Goal: Task Accomplishment & Management: Use online tool/utility

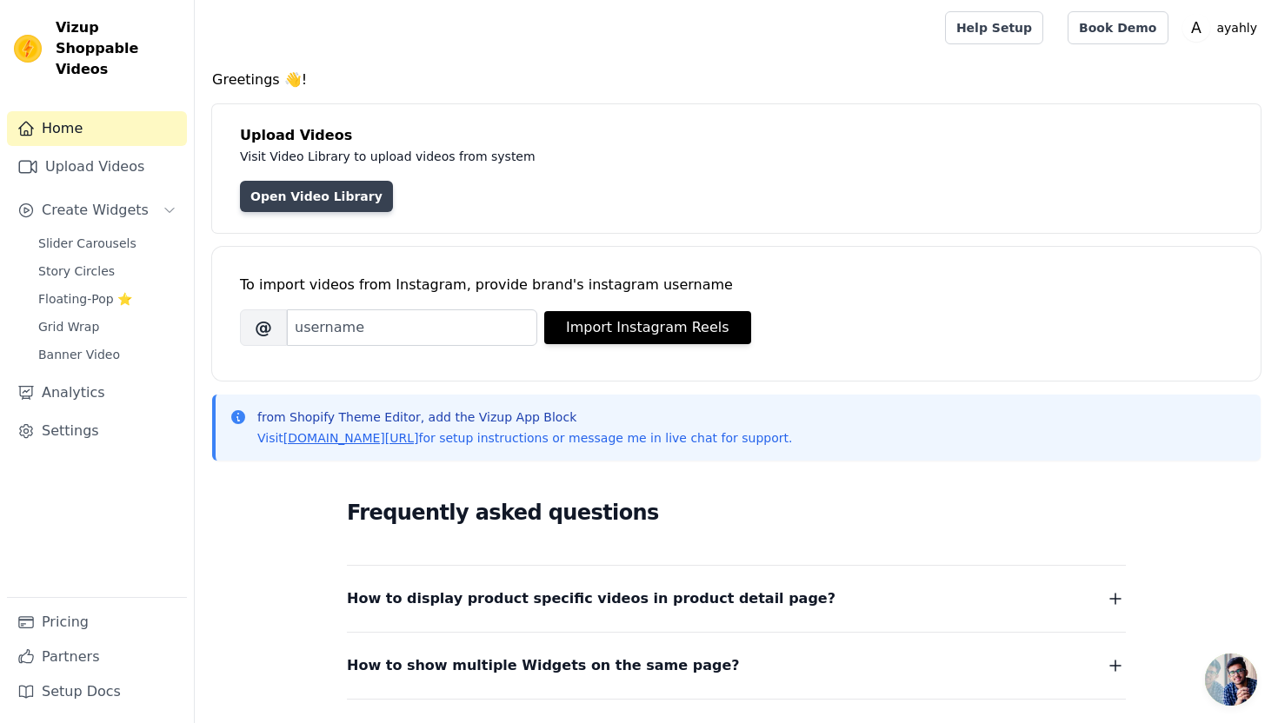
click at [324, 200] on link "Open Video Library" at bounding box center [316, 196] width 153 height 31
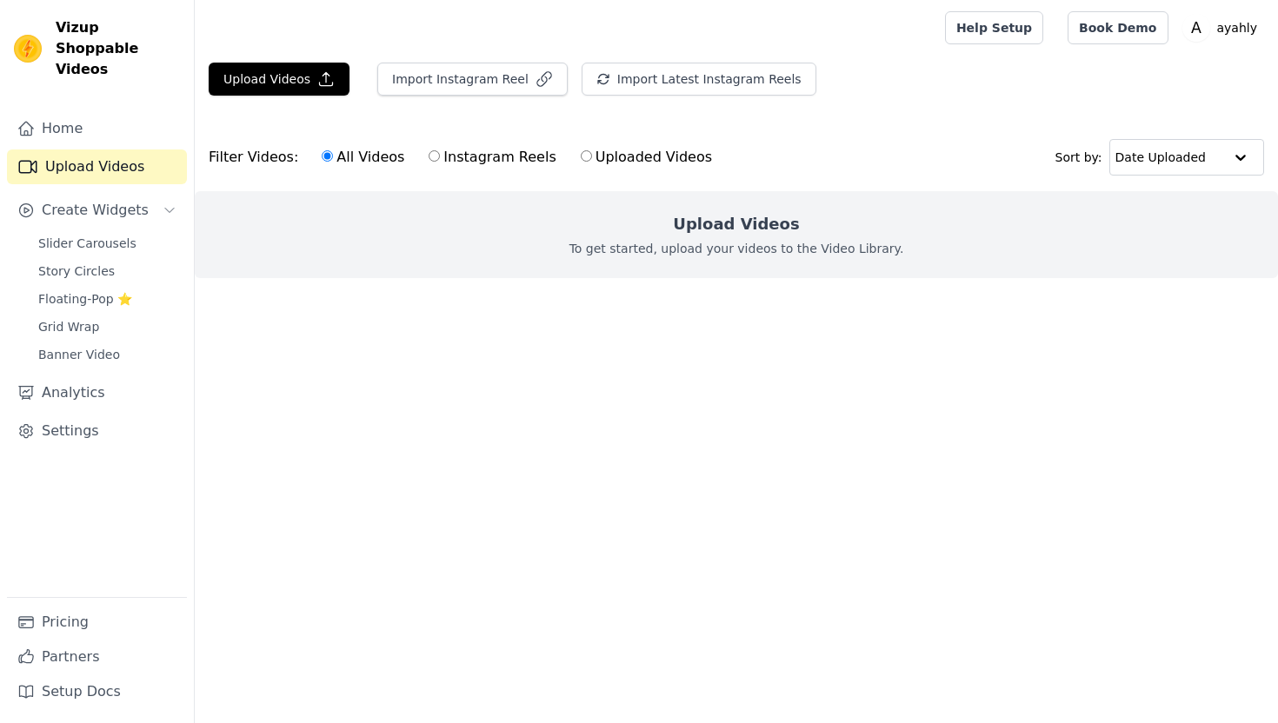
click at [637, 240] on p "To get started, upload your videos to the Video Library." at bounding box center [736, 248] width 335 height 17
click at [617, 308] on main "Upload Videos Import Instagram Reel Import Latest Instagram Reels Import Latest…" at bounding box center [736, 202] width 1083 height 292
click at [280, 81] on button "Upload Videos" at bounding box center [279, 79] width 141 height 33
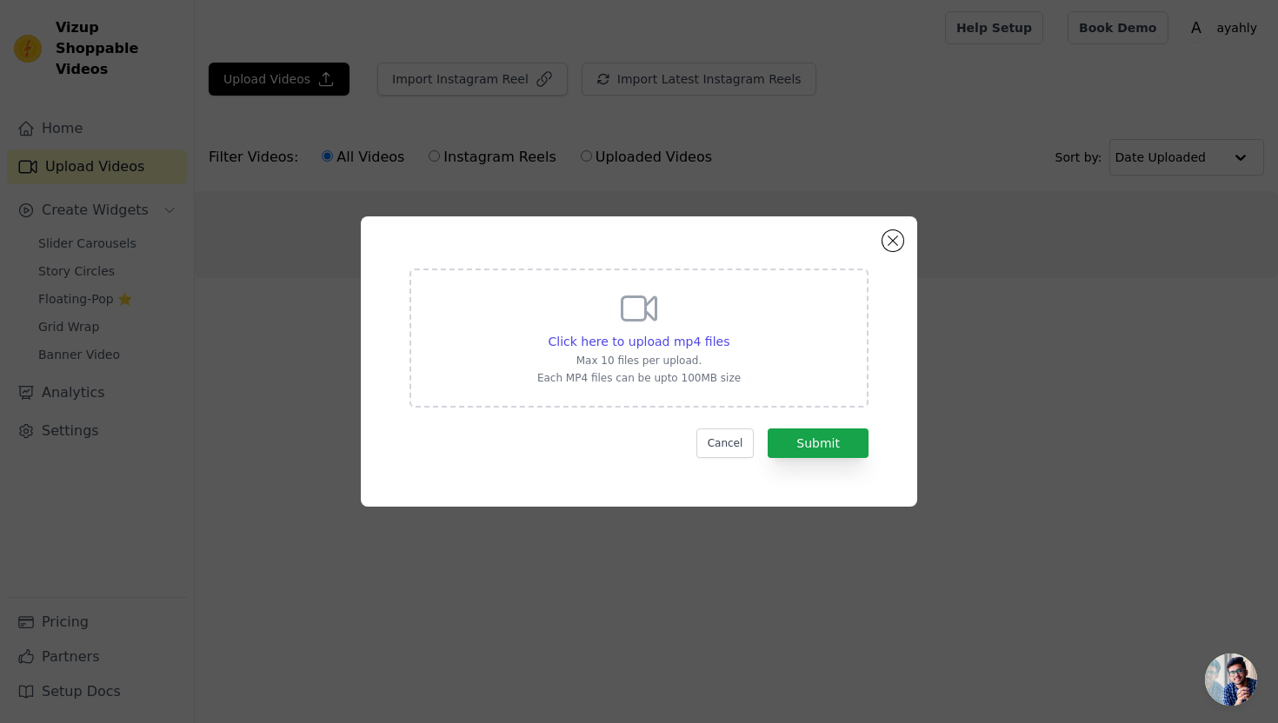
click at [576, 322] on div "Click here to upload mp4 files Max 10 files per upload. Each MP4 files can be u…" at bounding box center [638, 336] width 203 height 97
click at [728, 332] on input "Click here to upload mp4 files Max 10 files per upload. Each MP4 files can be u…" at bounding box center [728, 332] width 1 height 1
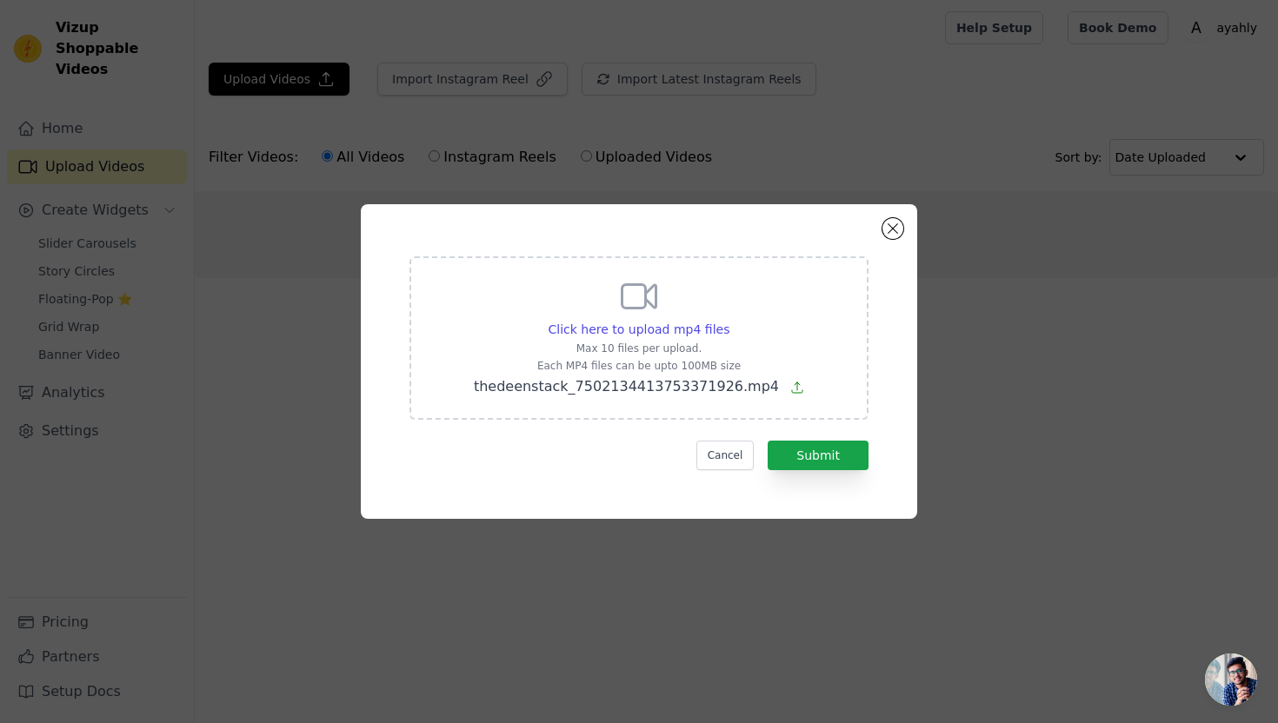
click at [517, 335] on div "Click here to upload mp4 files" at bounding box center [639, 329] width 330 height 17
click at [728, 321] on input "Click here to upload mp4 files Max 10 files per upload. Each MP4 files can be u…" at bounding box center [728, 320] width 1 height 1
type input "C:\fakepath\shaimaa_ahm_7497215834801196310.mp4"
click at [513, 321] on div "Click here to upload mp4 files" at bounding box center [639, 329] width 333 height 17
click at [728, 321] on input "Click here to upload mp4 files Max 10 files per upload. Each MP4 files can be u…" at bounding box center [728, 320] width 1 height 1
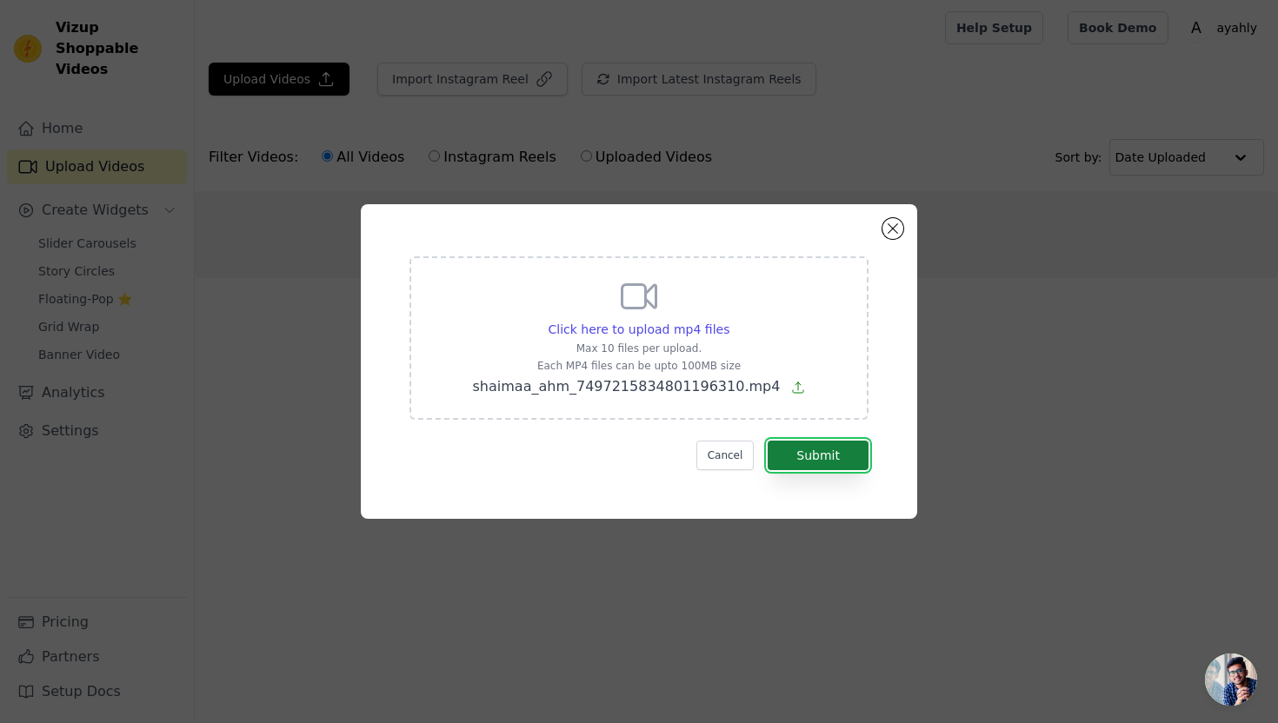
click at [818, 451] on button "Submit" at bounding box center [817, 456] width 101 height 30
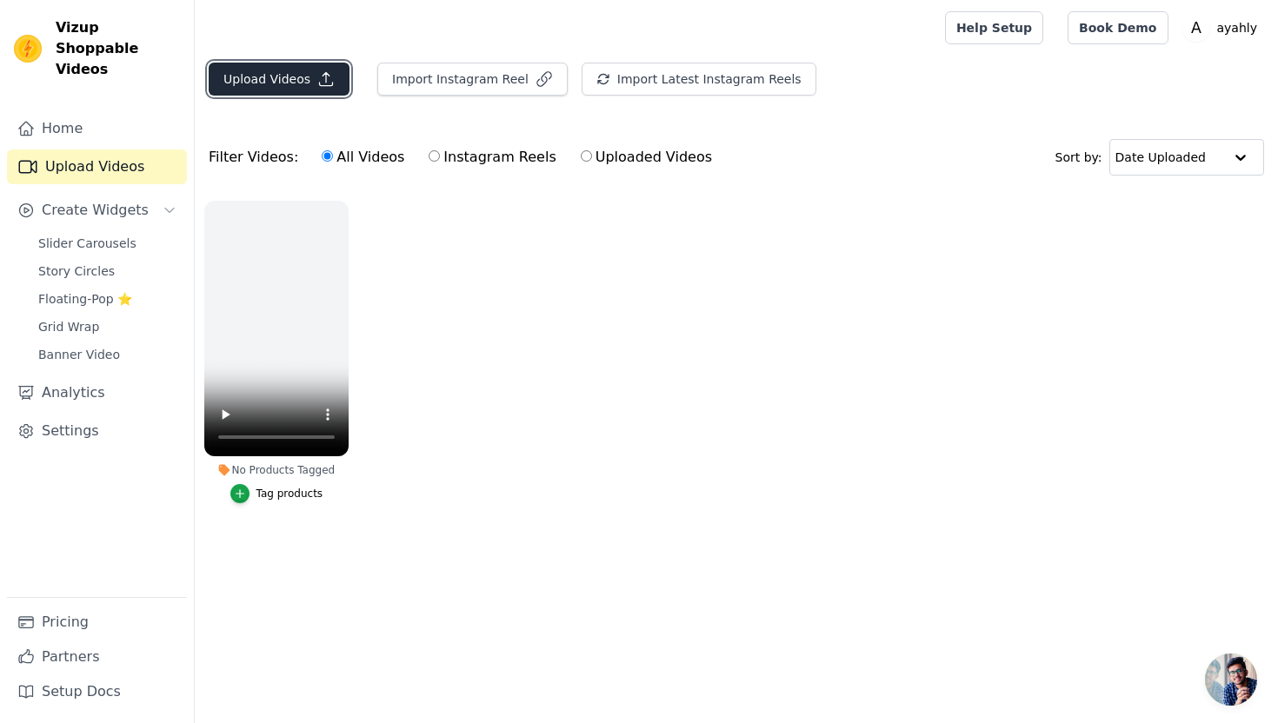
click at [303, 83] on button "Upload Videos" at bounding box center [279, 79] width 141 height 33
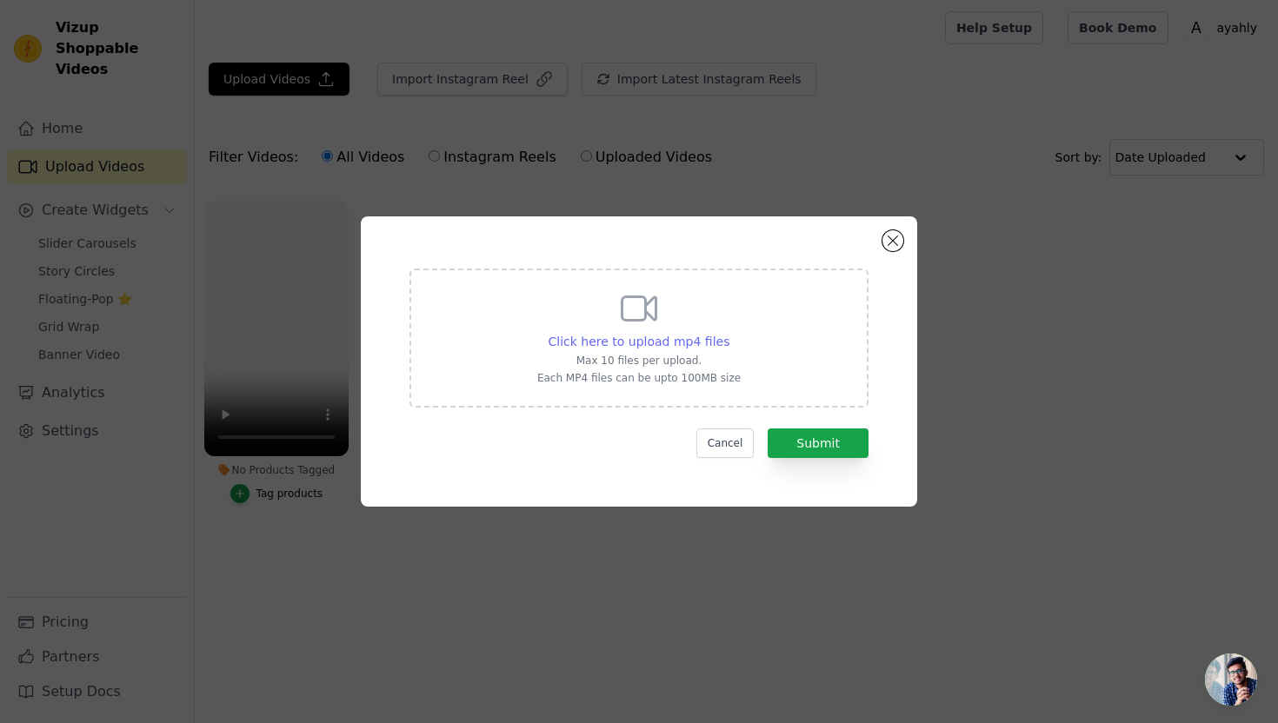
click at [576, 342] on span "Click here to upload mp4 files" at bounding box center [639, 342] width 182 height 14
click at [728, 333] on input "Click here to upload mp4 files Max 10 files per upload. Each MP4 files can be u…" at bounding box center [728, 332] width 1 height 1
type input "C:\fakepath\naziaxhome_7503876209311321366.mp4"
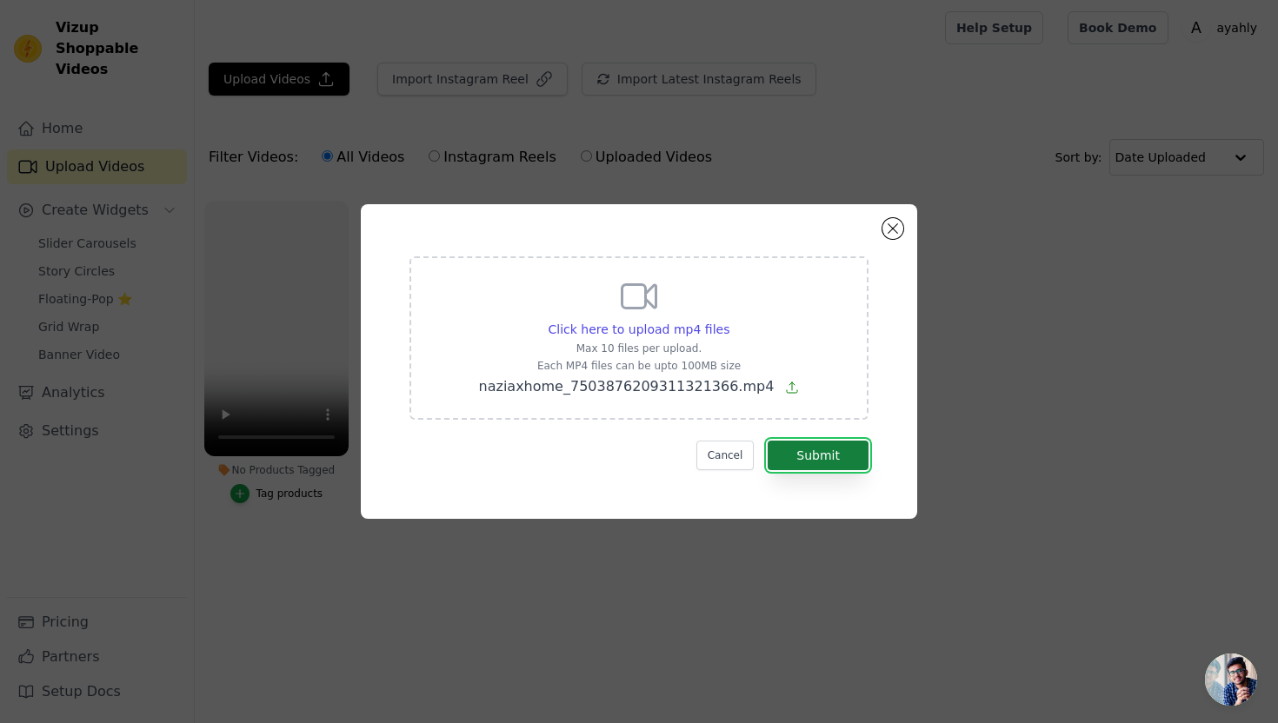
click at [808, 455] on button "Submit" at bounding box center [817, 456] width 101 height 30
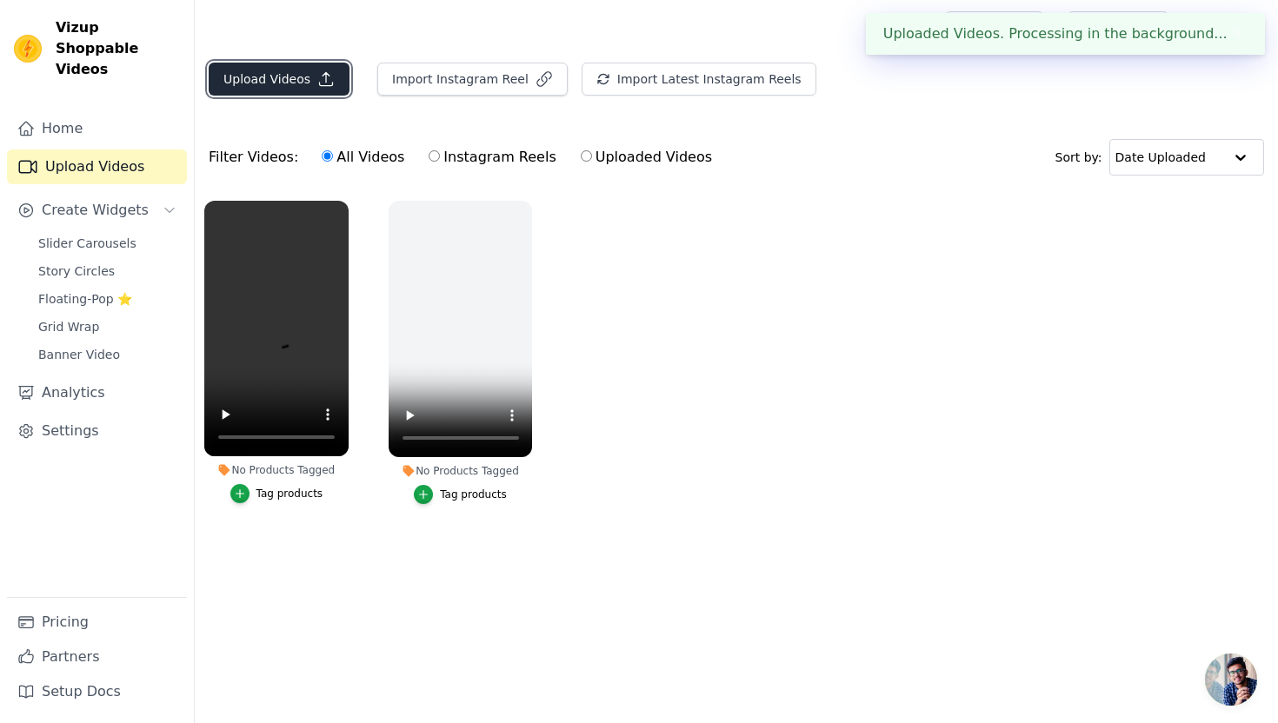
click at [308, 93] on button "Upload Videos" at bounding box center [279, 79] width 141 height 33
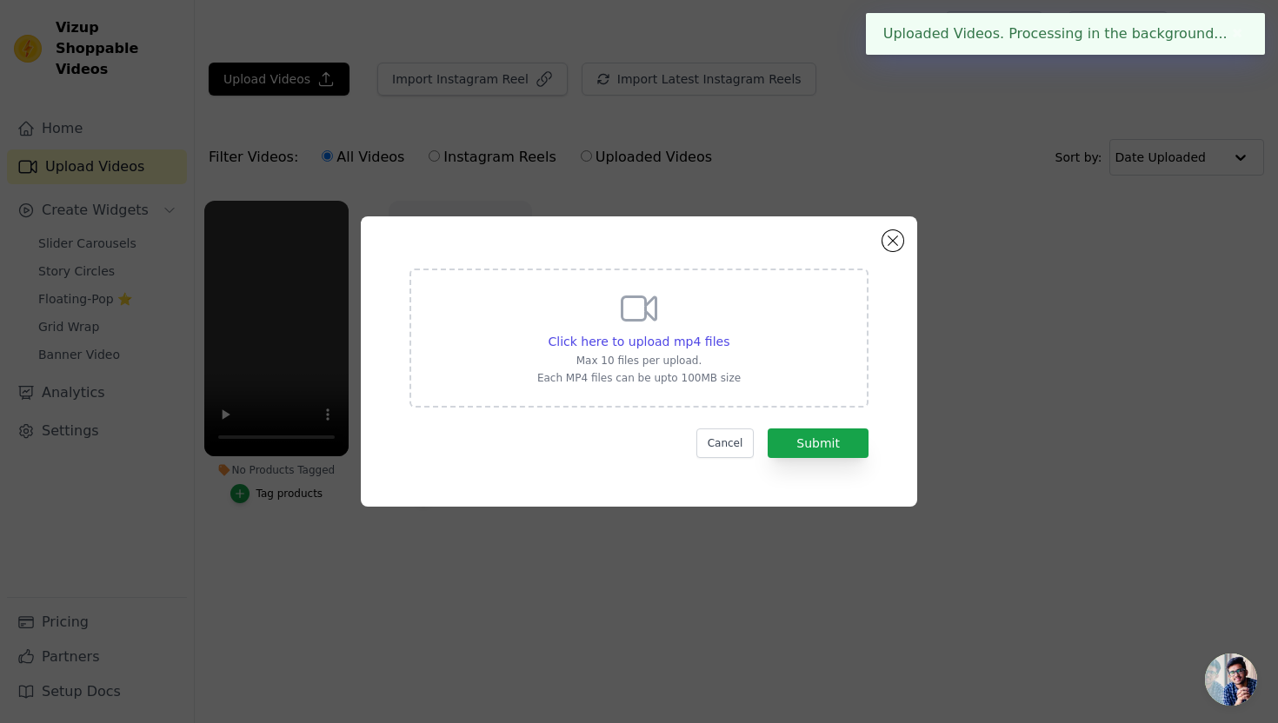
click at [578, 329] on div "Click here to upload mp4 files Max 10 files per upload. Each MP4 files can be u…" at bounding box center [638, 336] width 203 height 97
click at [728, 332] on input "Click here to upload mp4 files Max 10 files per upload. Each MP4 files can be u…" at bounding box center [728, 332] width 1 height 1
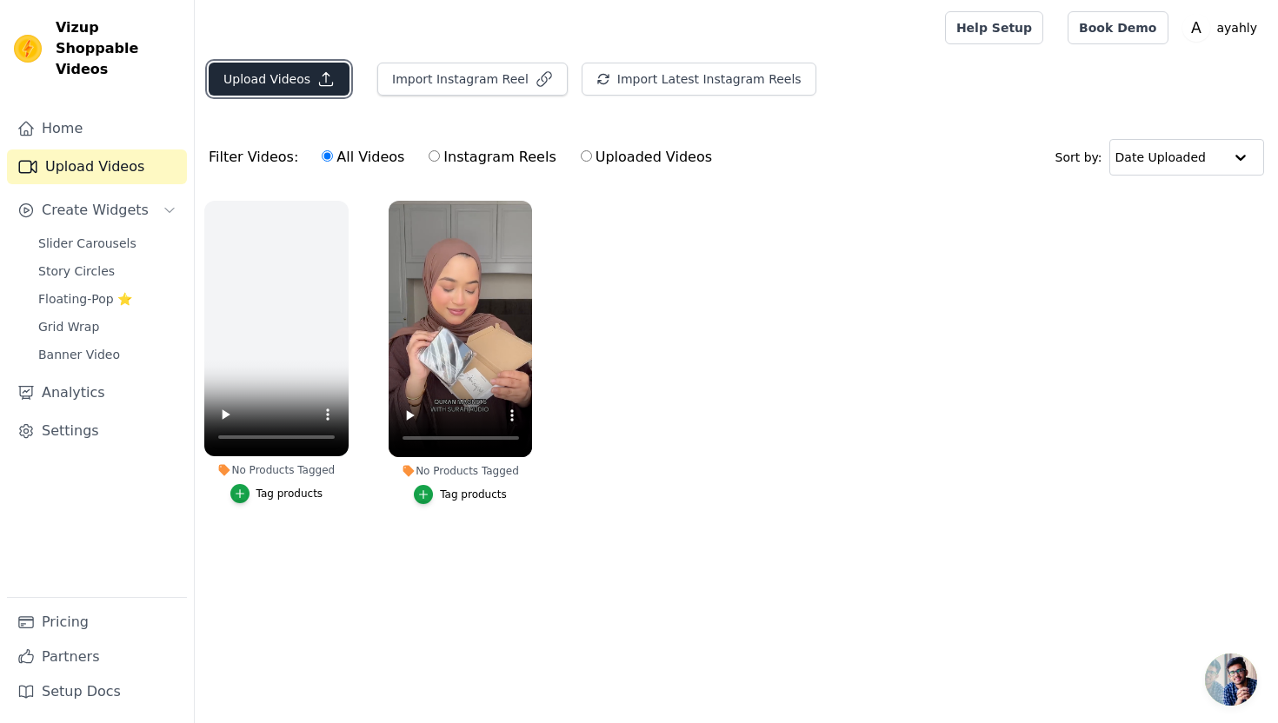
click at [332, 93] on button "Upload Videos" at bounding box center [279, 79] width 141 height 33
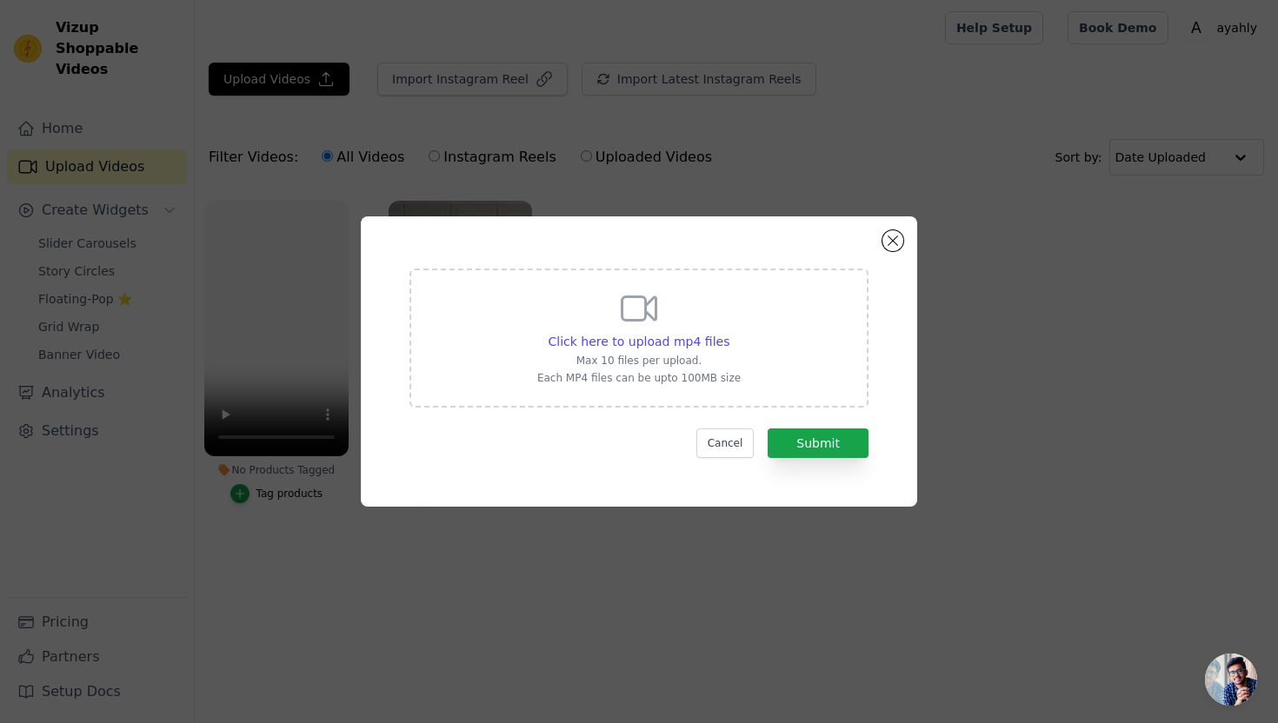
click at [783, 383] on div "Click here to upload mp4 files Max 10 files per upload. Each MP4 files can be u…" at bounding box center [638, 338] width 459 height 139
click at [729, 333] on input "Click here to upload mp4 files Max 10 files per upload. Each MP4 files can be u…" at bounding box center [728, 332] width 1 height 1
type input "C:\fakepath\thedeenstack_7502134413753371926.mp4"
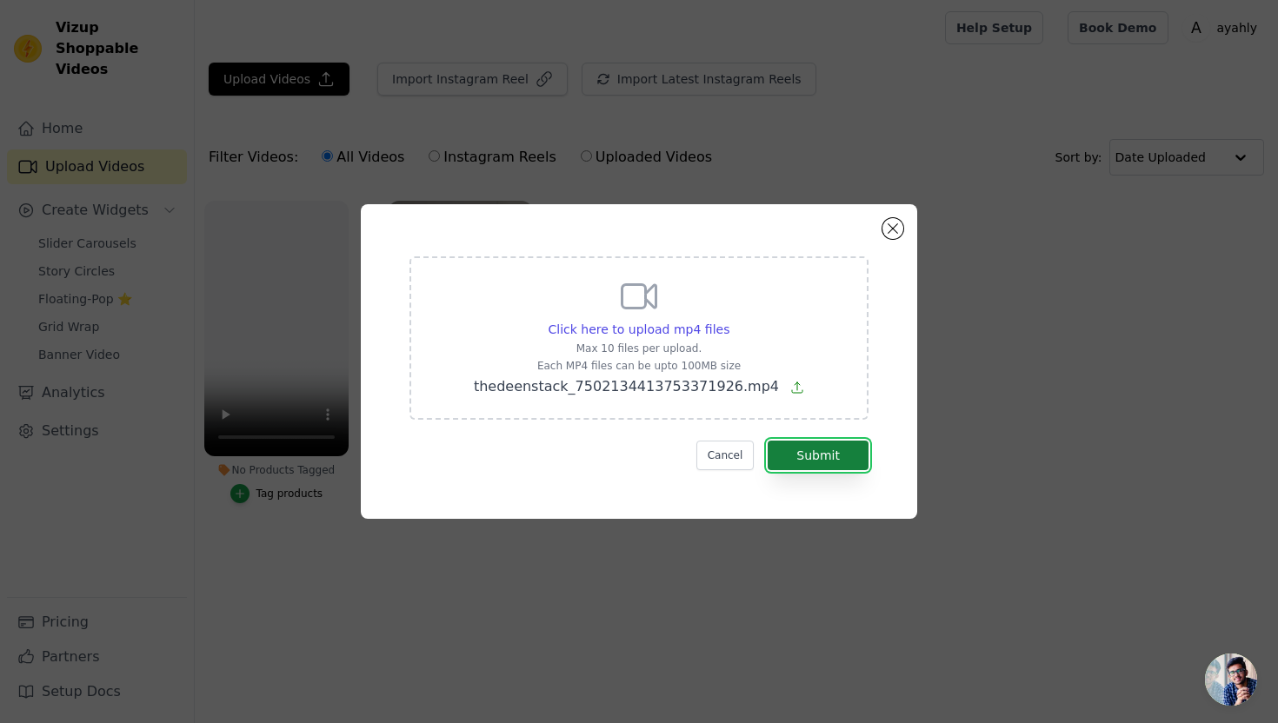
click at [833, 448] on button "Submit" at bounding box center [817, 456] width 101 height 30
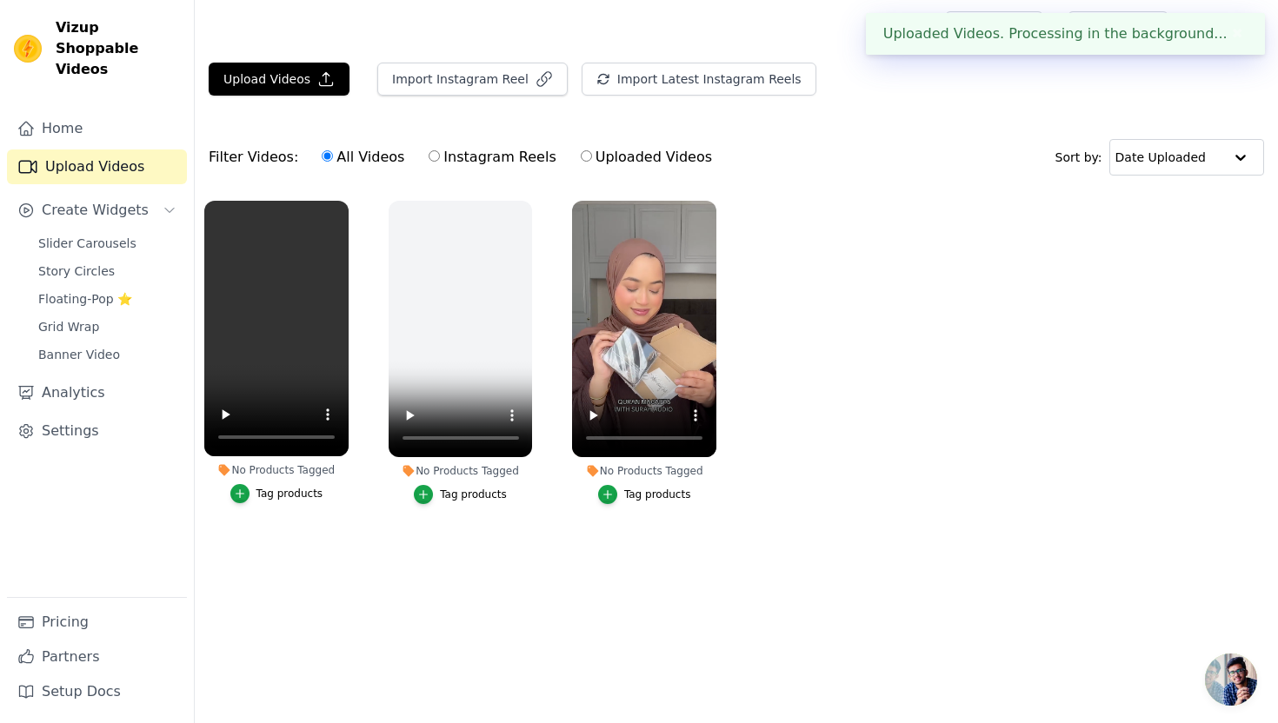
click at [647, 498] on div "Tag products" at bounding box center [657, 495] width 67 height 14
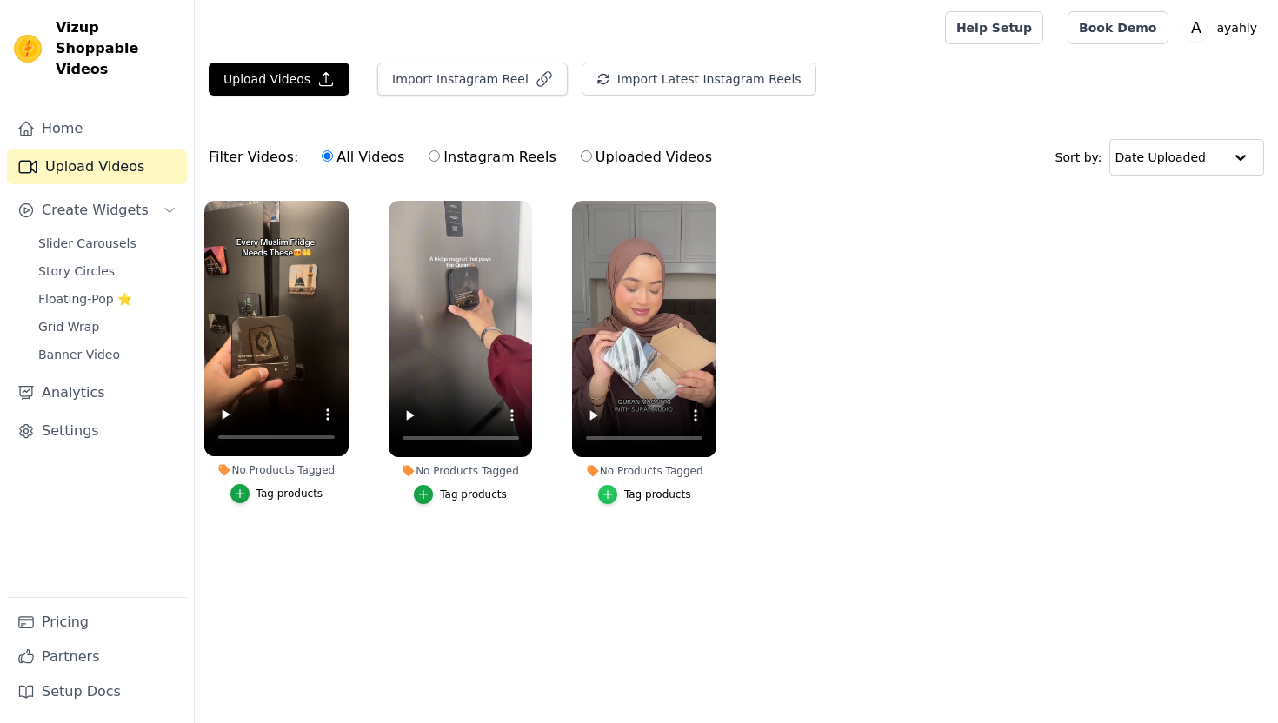
click at [615, 496] on div "button" at bounding box center [607, 494] width 19 height 19
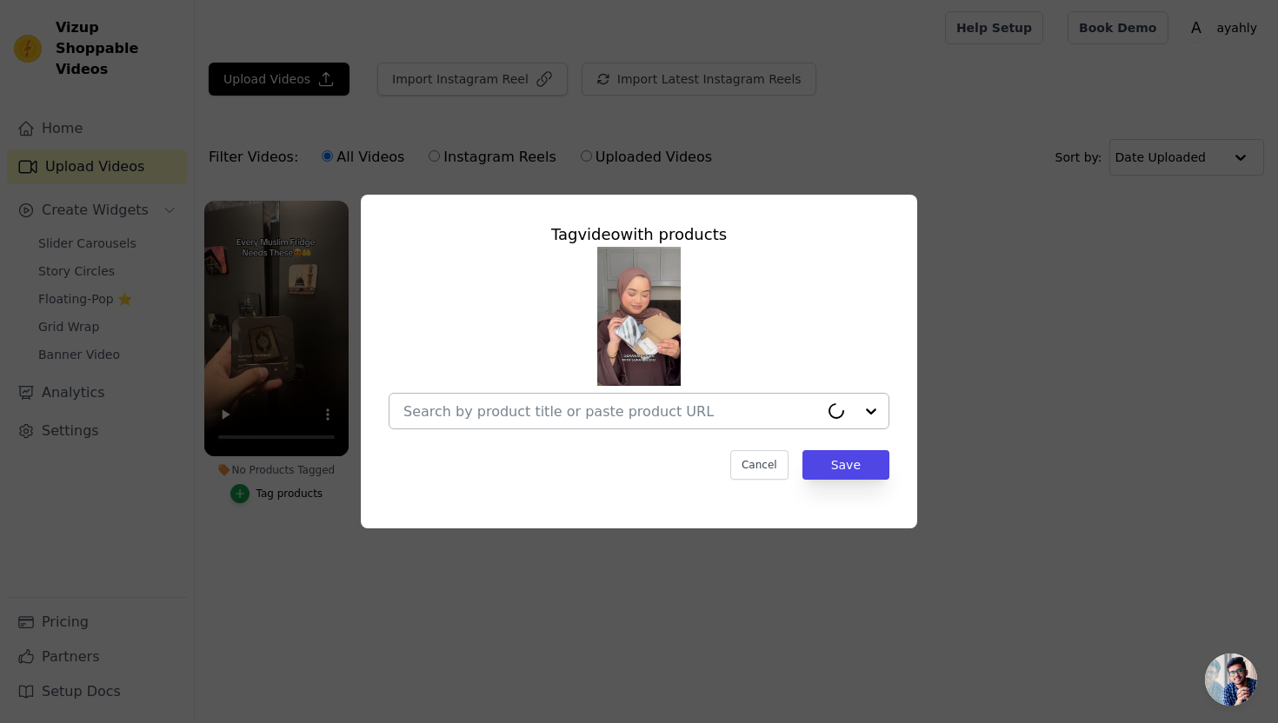
click at [624, 421] on div at bounding box center [610, 411] width 415 height 35
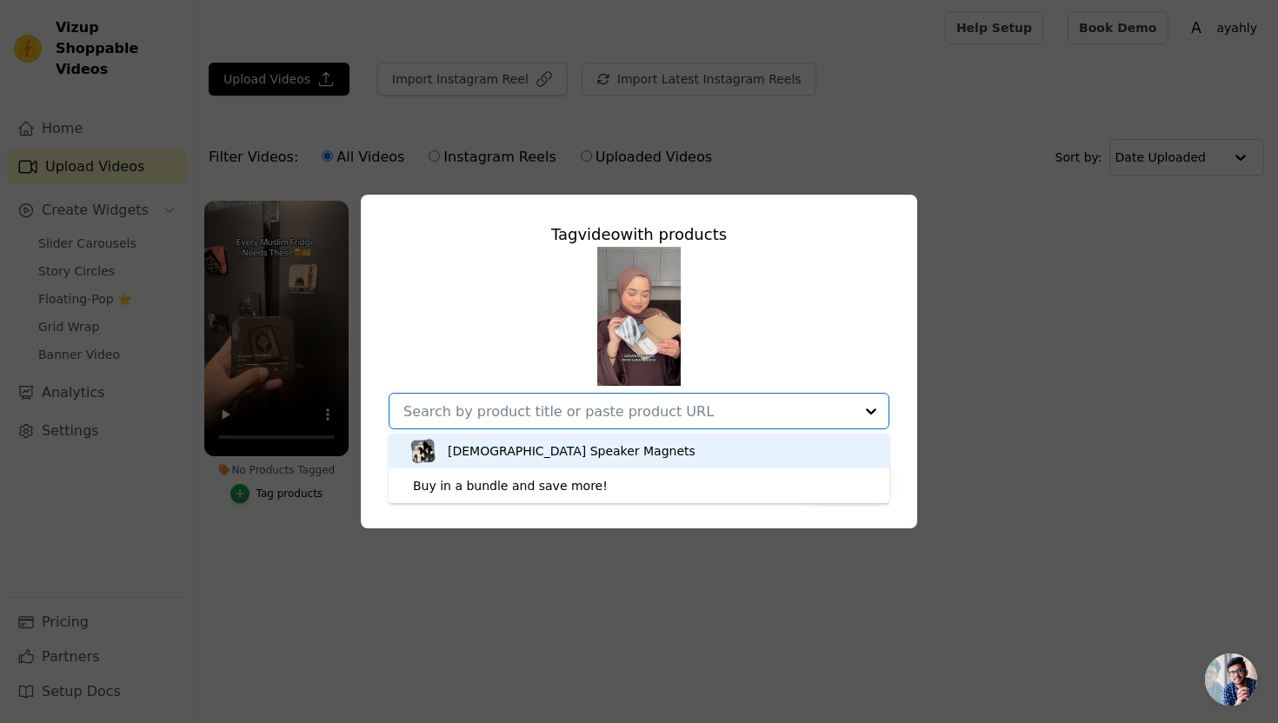
click at [603, 452] on div "[DEMOGRAPHIC_DATA] Speaker Magnets" at bounding box center [639, 451] width 466 height 35
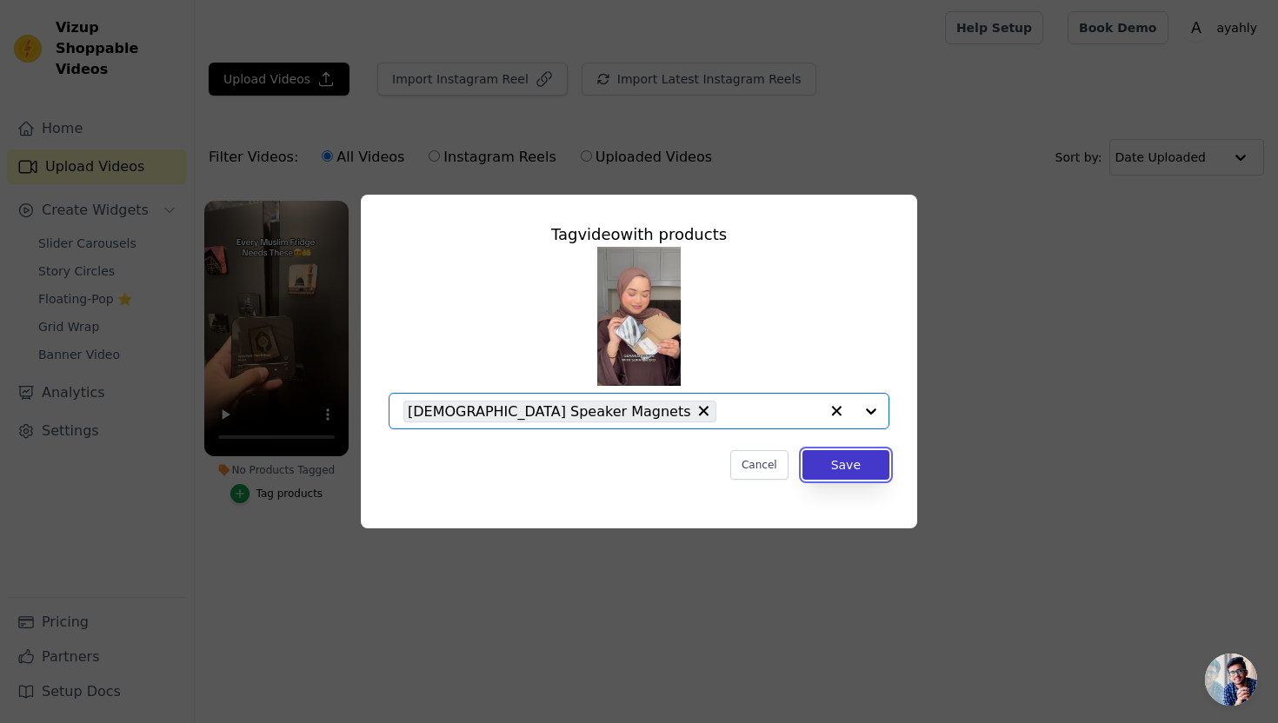
click at [838, 465] on button "Save" at bounding box center [845, 465] width 87 height 30
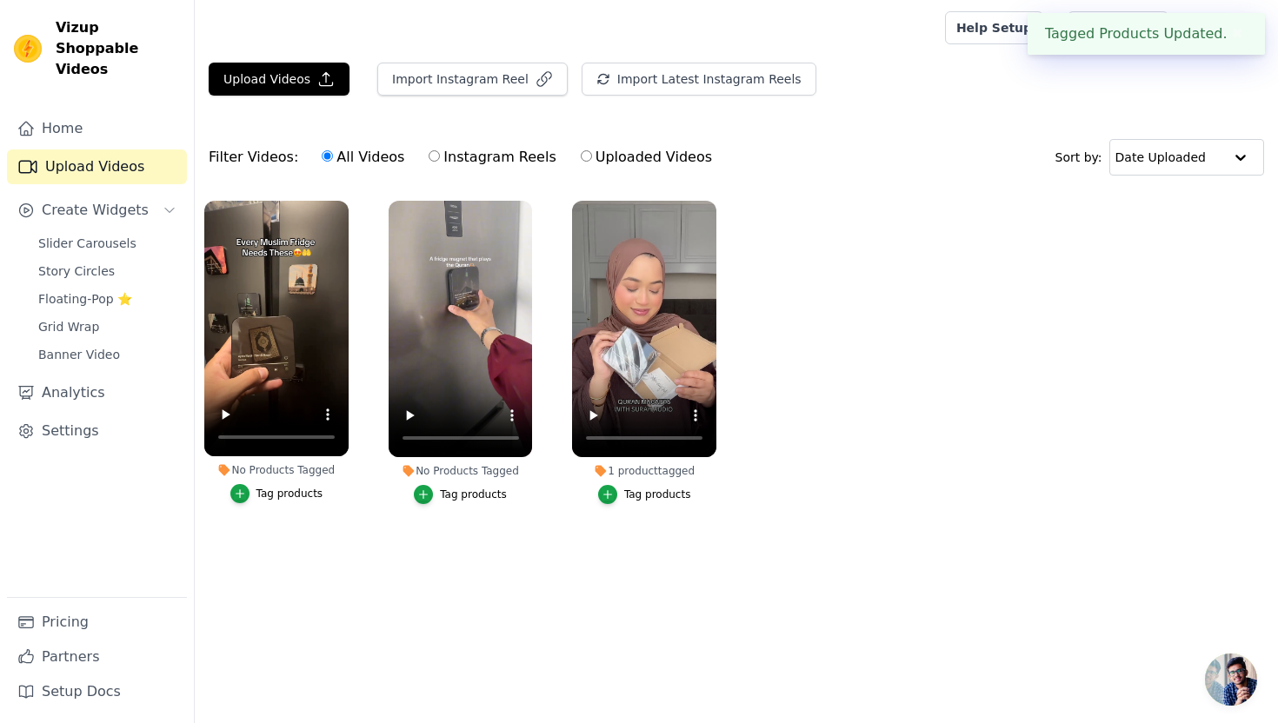
click at [469, 490] on div "Tag products" at bounding box center [473, 495] width 67 height 14
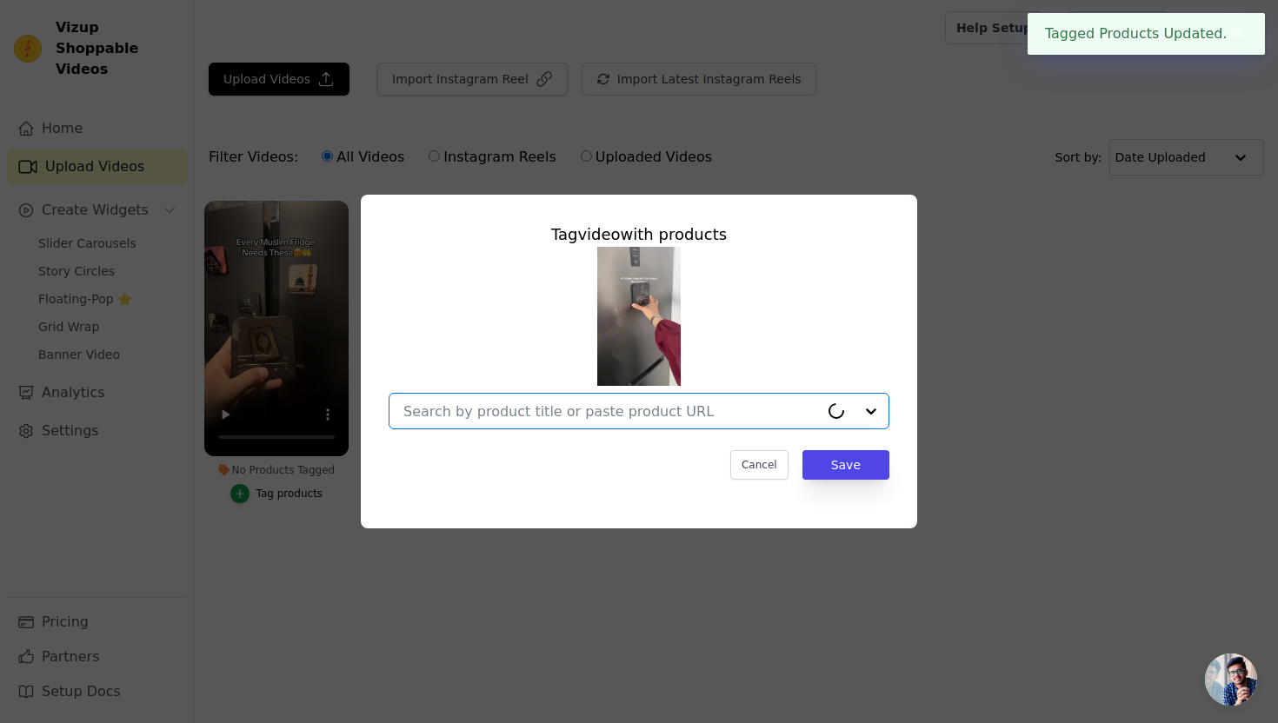
click at [694, 410] on input "No Products Tagged Tag video with products Option undefined, selected. Select i…" at bounding box center [610, 411] width 415 height 17
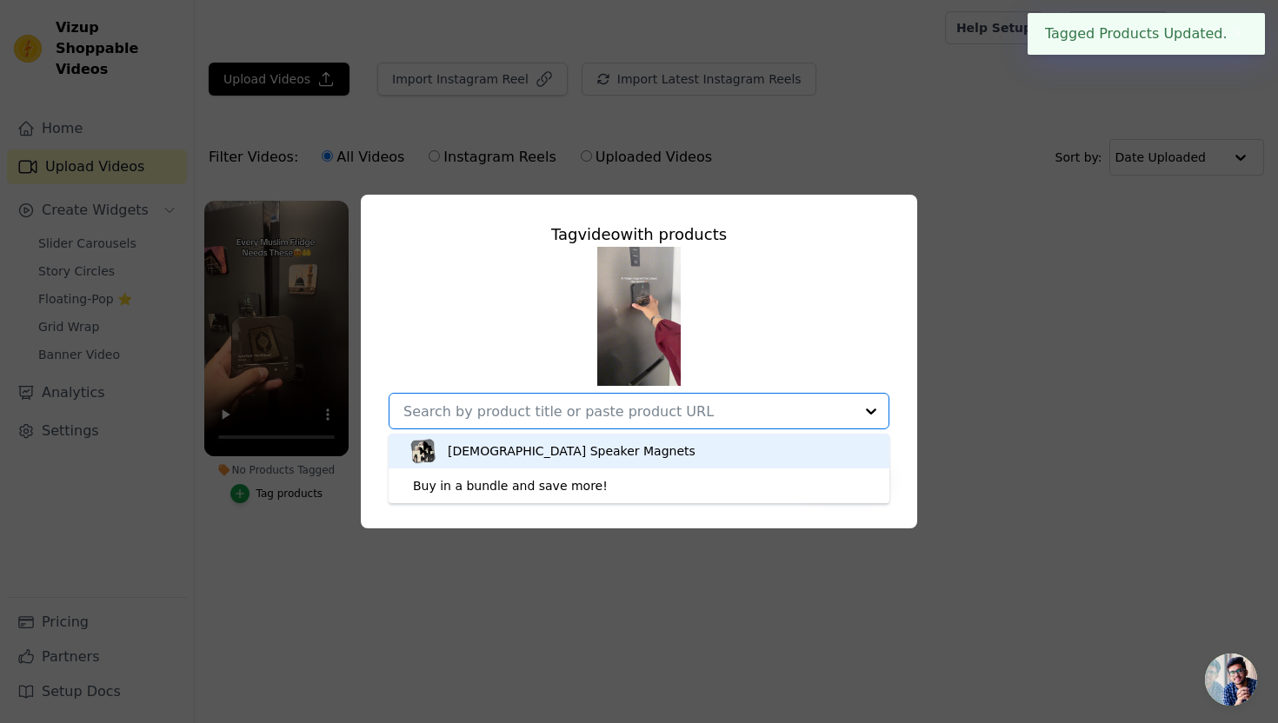
click at [522, 461] on div "[DEMOGRAPHIC_DATA] Speaker Magnets" at bounding box center [639, 451] width 466 height 35
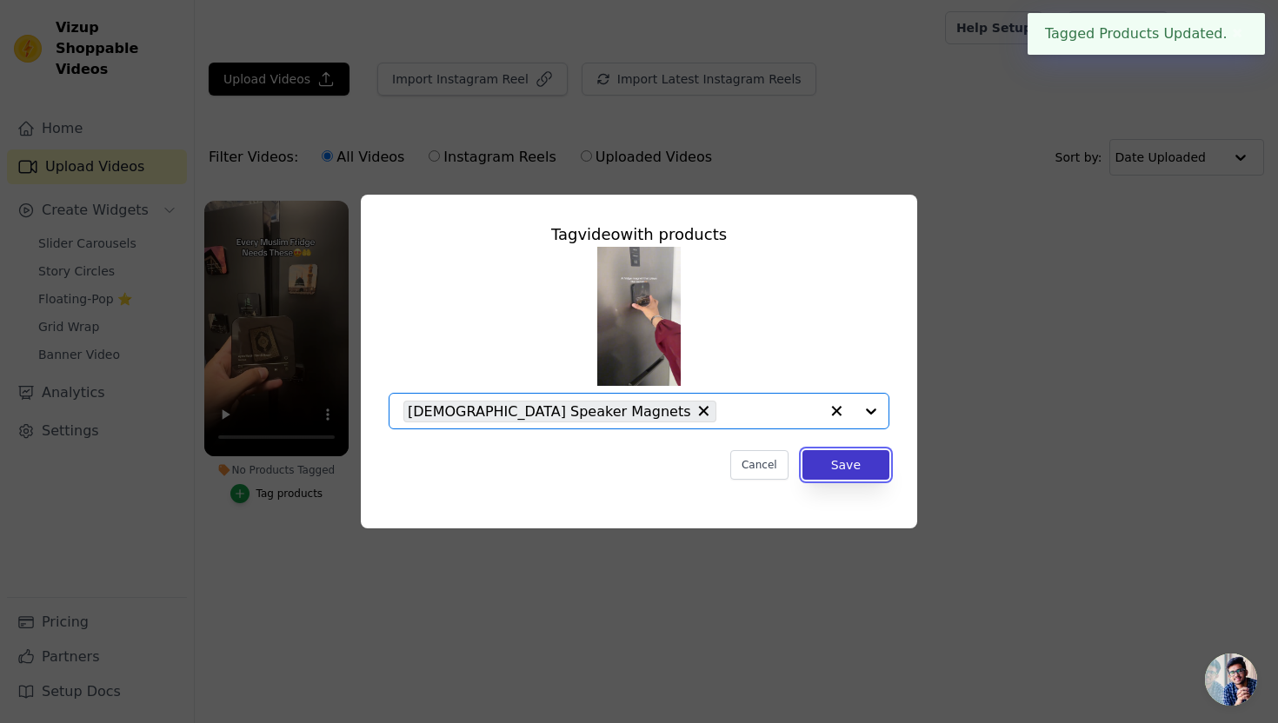
click at [866, 470] on button "Save" at bounding box center [845, 465] width 87 height 30
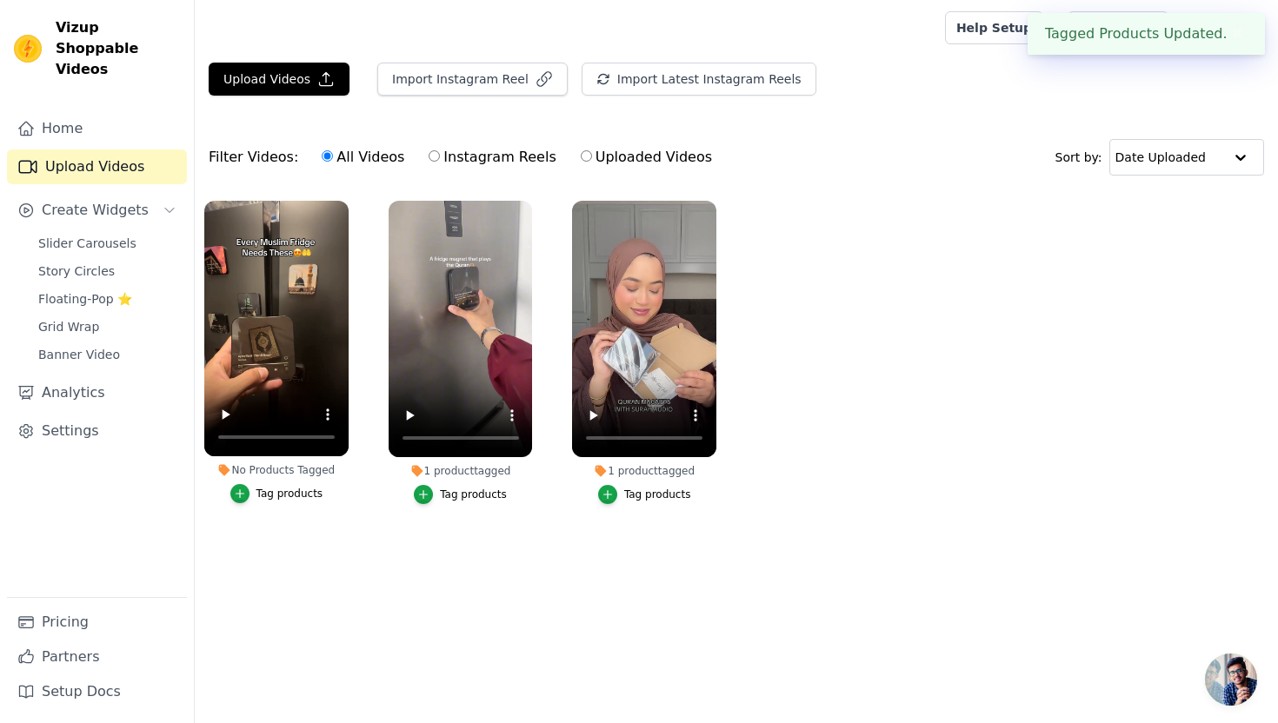
click at [305, 494] on div "Tag products" at bounding box center [289, 494] width 67 height 14
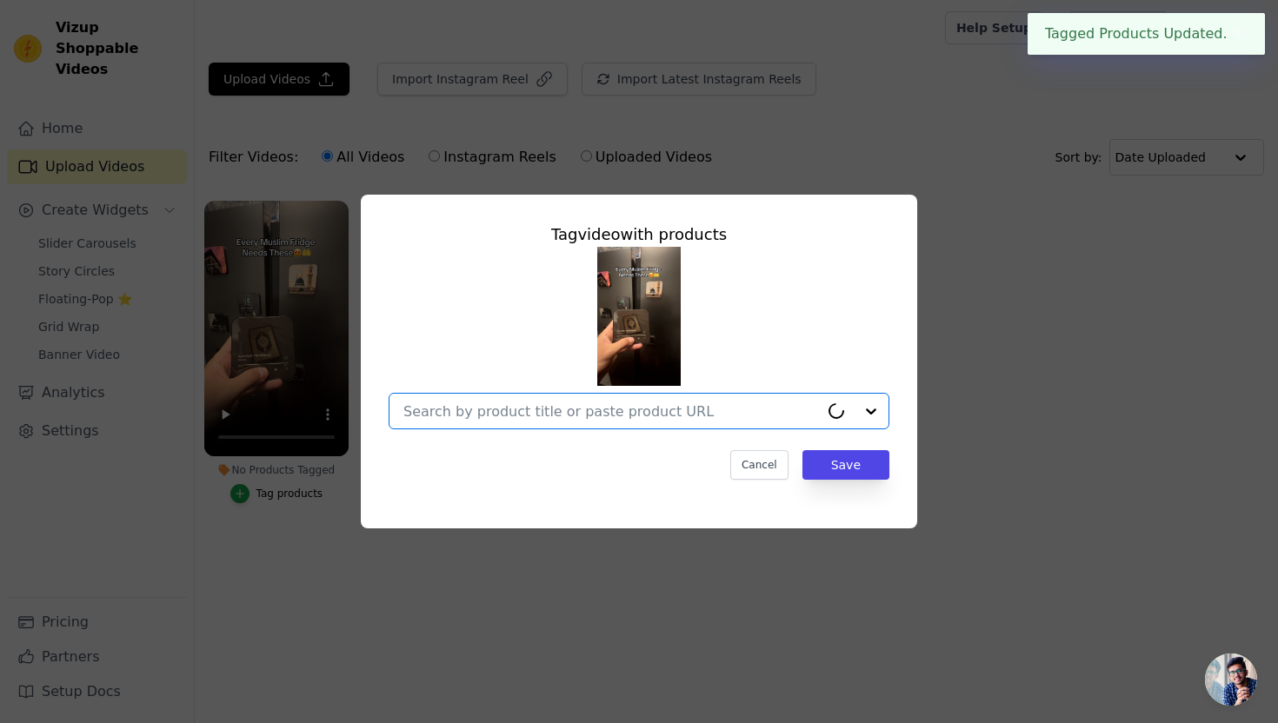
click at [588, 406] on input "No Products Tagged Tag video with products Option undefined, selected. Select i…" at bounding box center [610, 411] width 415 height 17
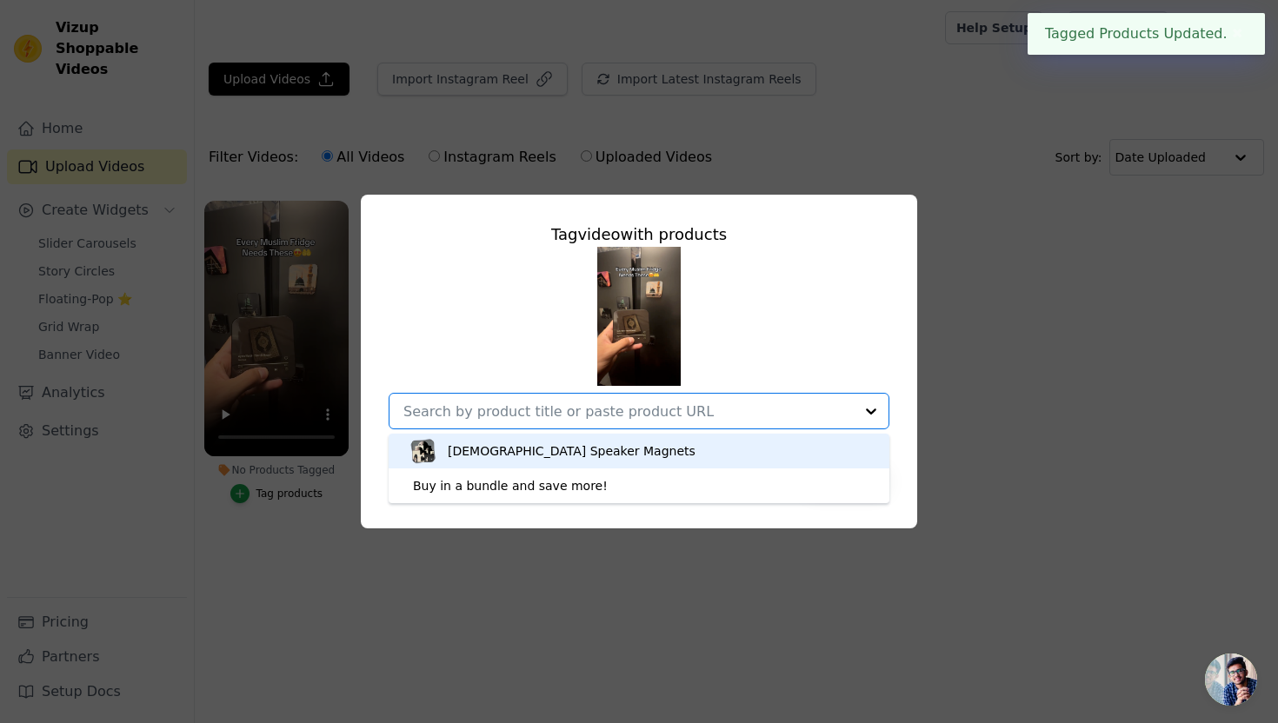
click at [539, 455] on div "[DEMOGRAPHIC_DATA] Speaker Magnets" at bounding box center [572, 450] width 248 height 17
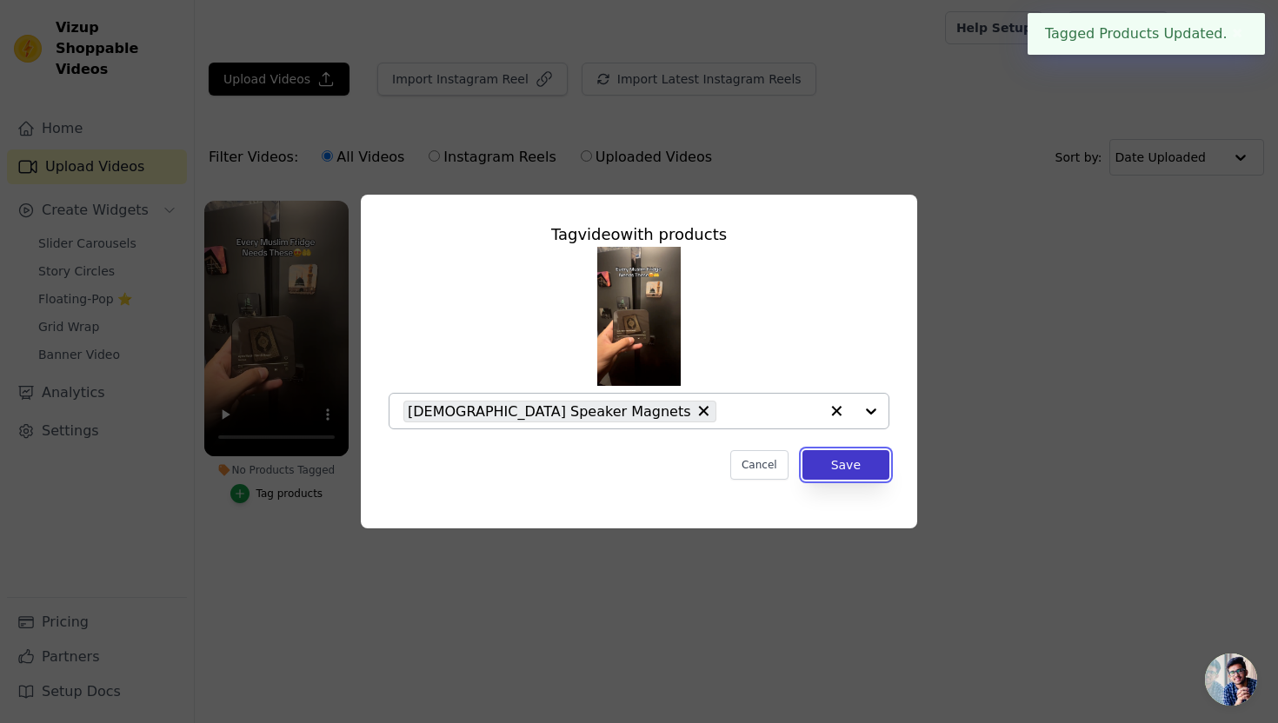
click at [843, 459] on button "Save" at bounding box center [845, 465] width 87 height 30
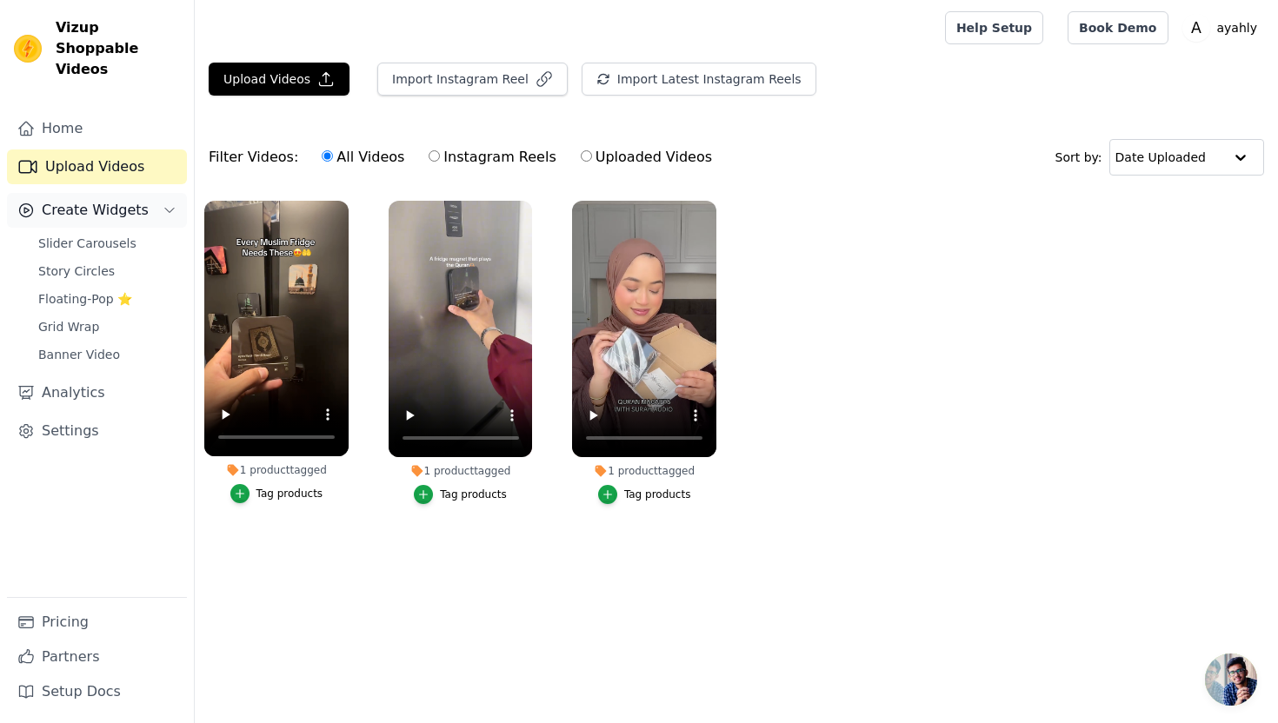
click at [99, 200] on span "Create Widgets" at bounding box center [95, 210] width 107 height 21
click at [110, 200] on span "Create Widgets" at bounding box center [95, 210] width 107 height 21
click at [88, 235] on span "Slider Carousels" at bounding box center [87, 243] width 98 height 17
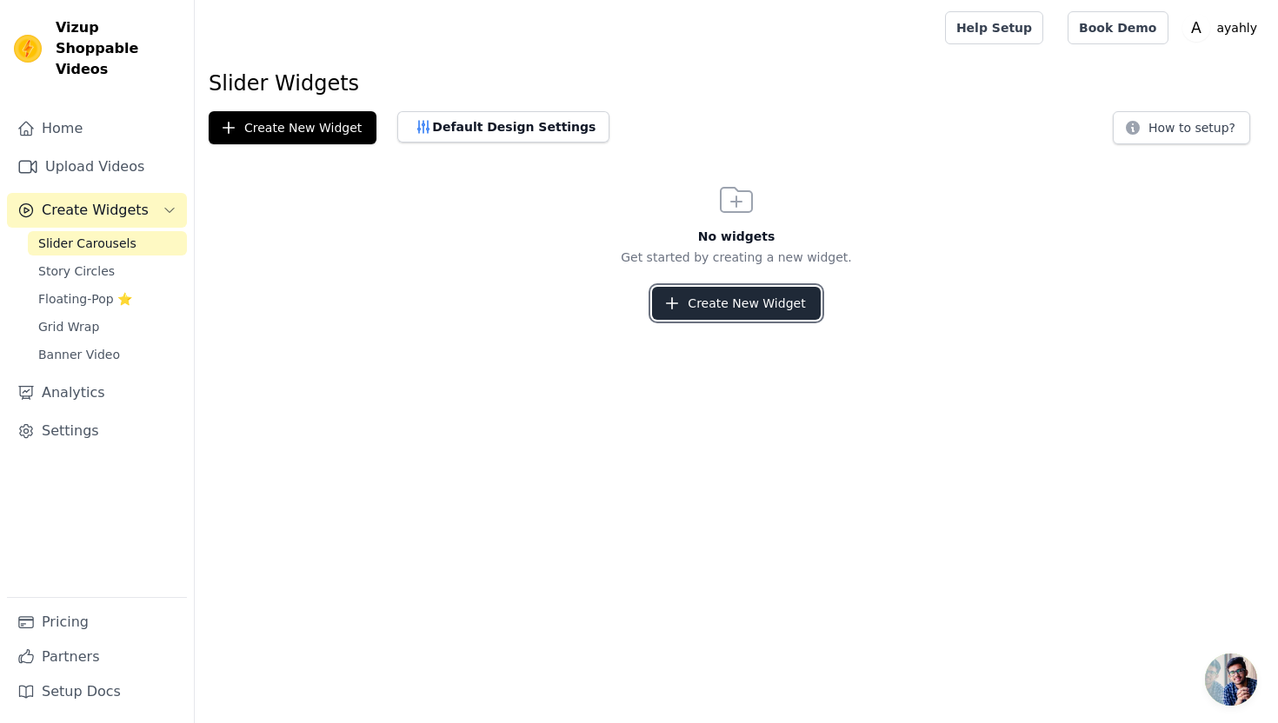
click at [749, 311] on button "Create New Widget" at bounding box center [736, 303] width 168 height 33
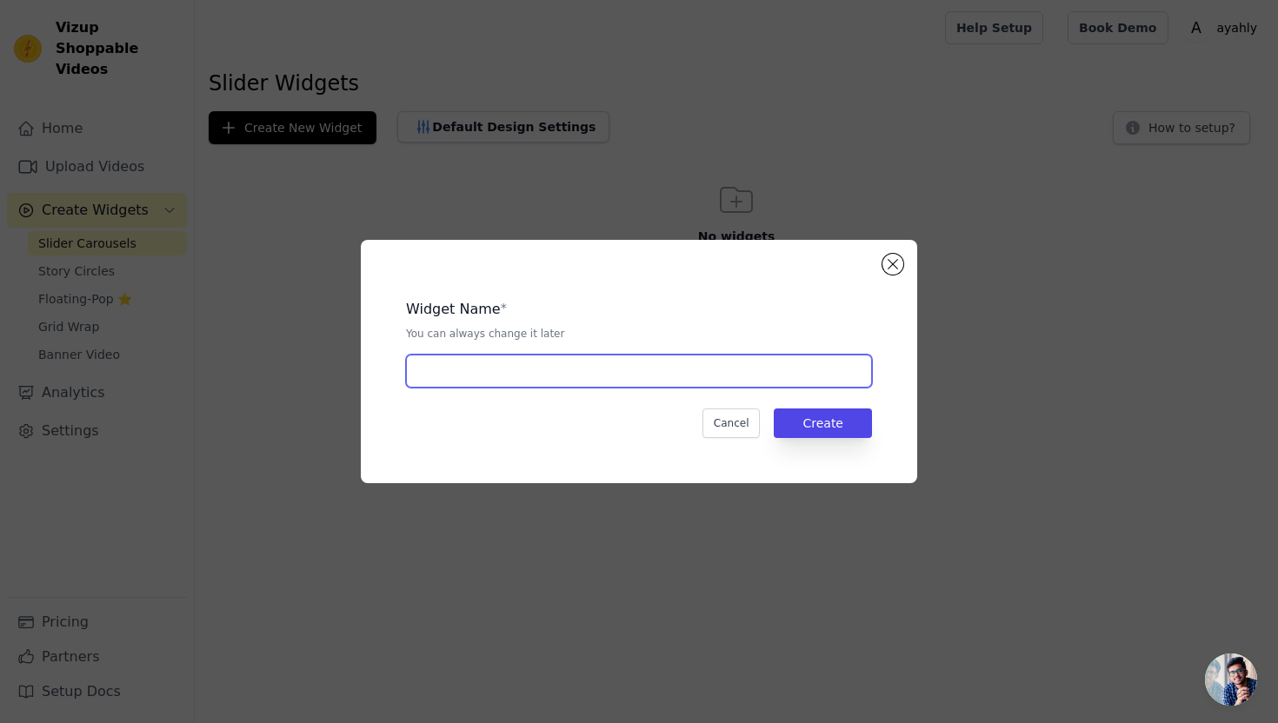
click at [725, 367] on input "text" at bounding box center [639, 371] width 466 height 33
type input "Vids"
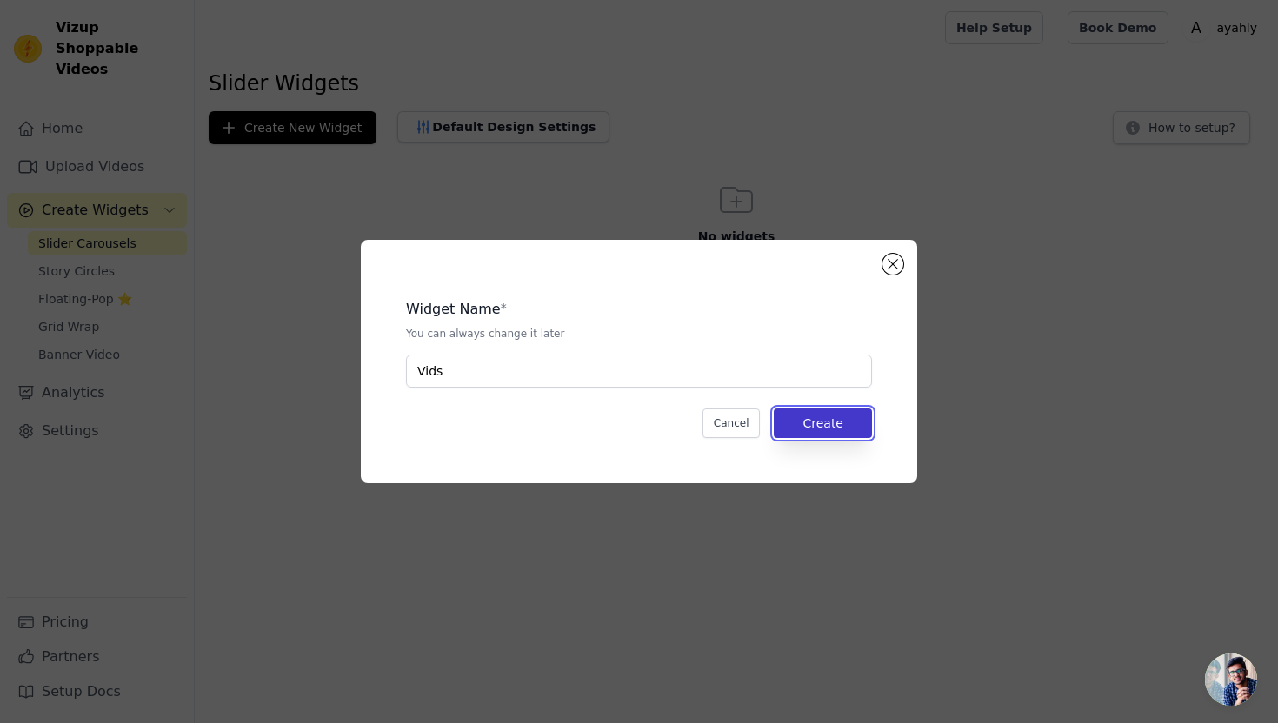
click at [849, 415] on button "Create" at bounding box center [823, 423] width 98 height 30
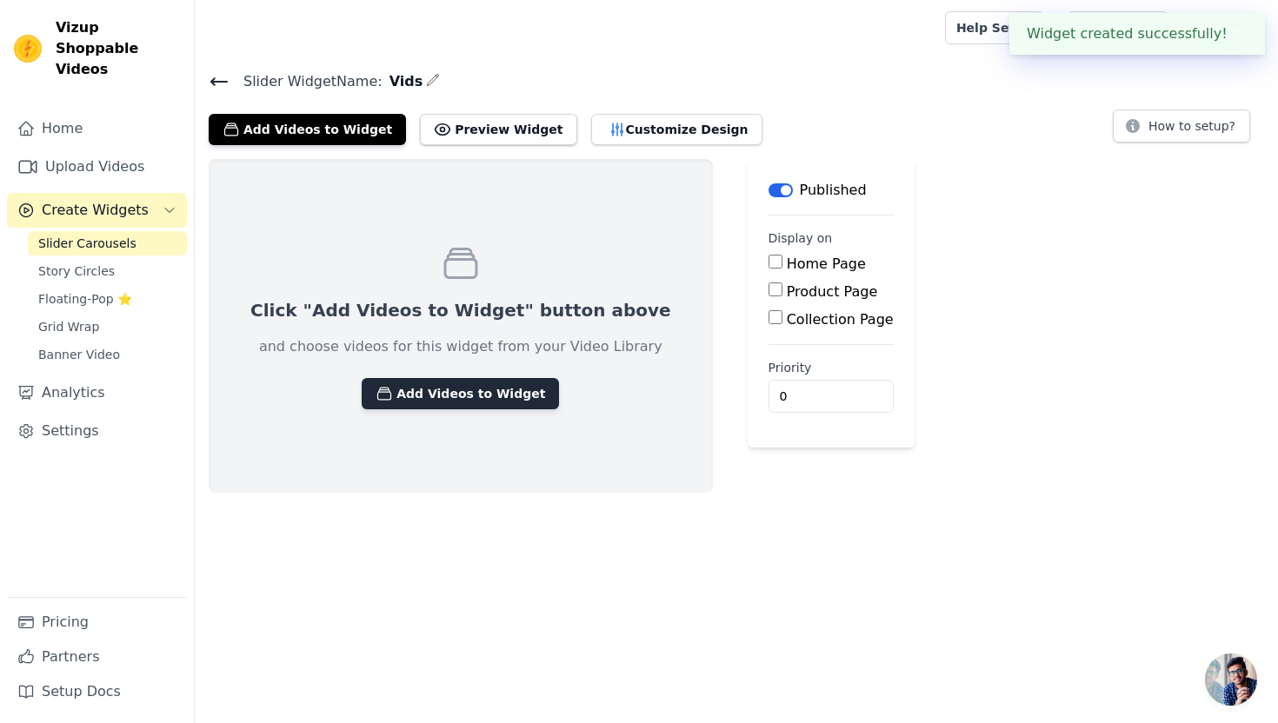
click at [493, 387] on button "Add Videos to Widget" at bounding box center [460, 393] width 197 height 31
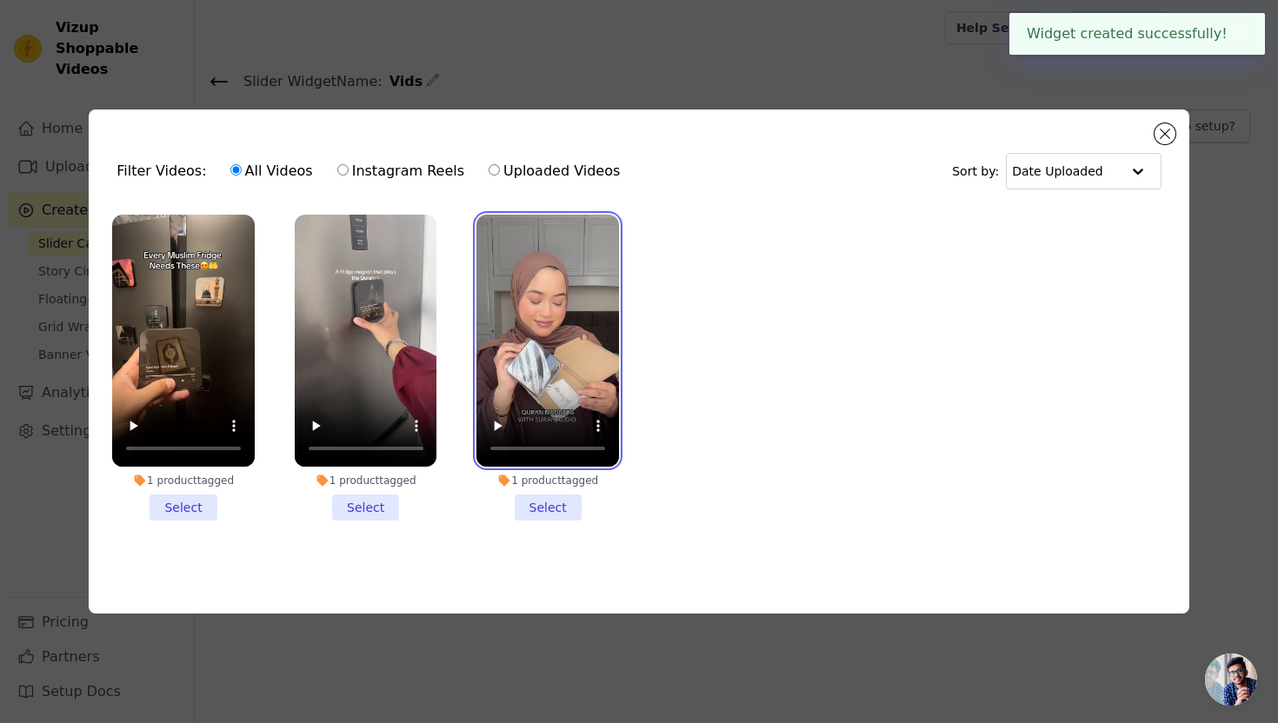
click at [558, 322] on video at bounding box center [547, 341] width 143 height 253
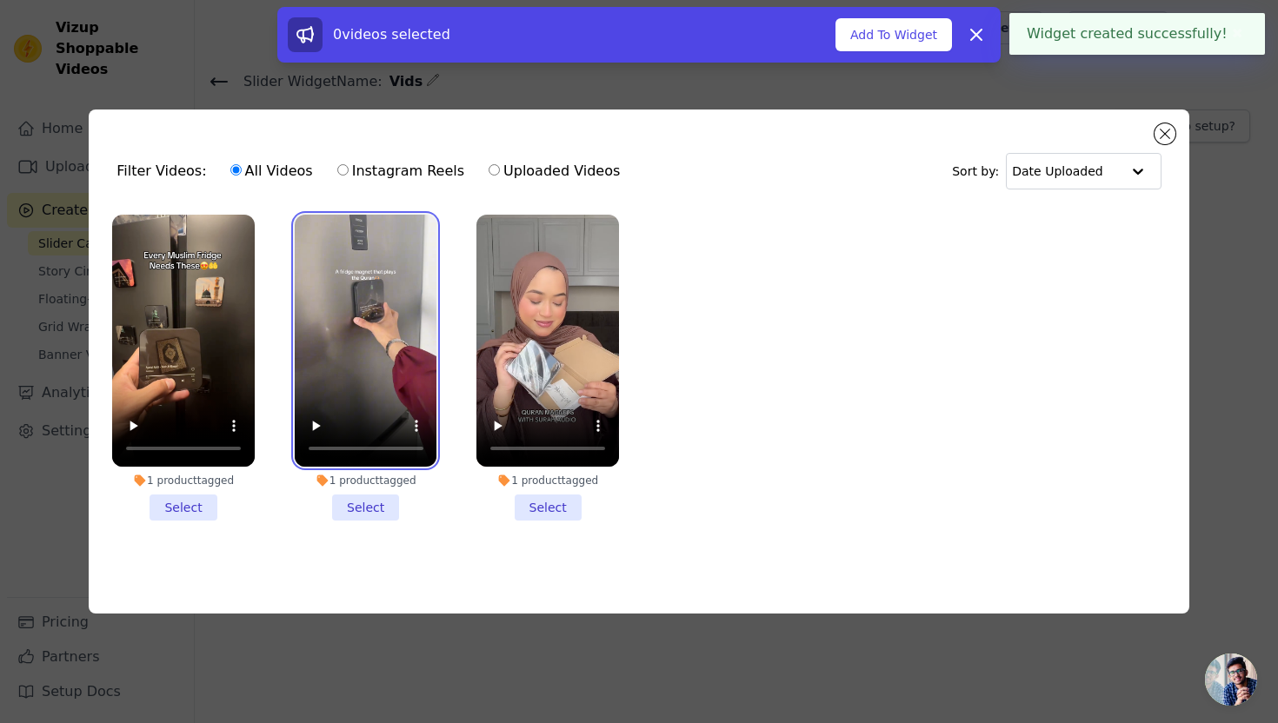
click at [424, 315] on video at bounding box center [366, 341] width 143 height 253
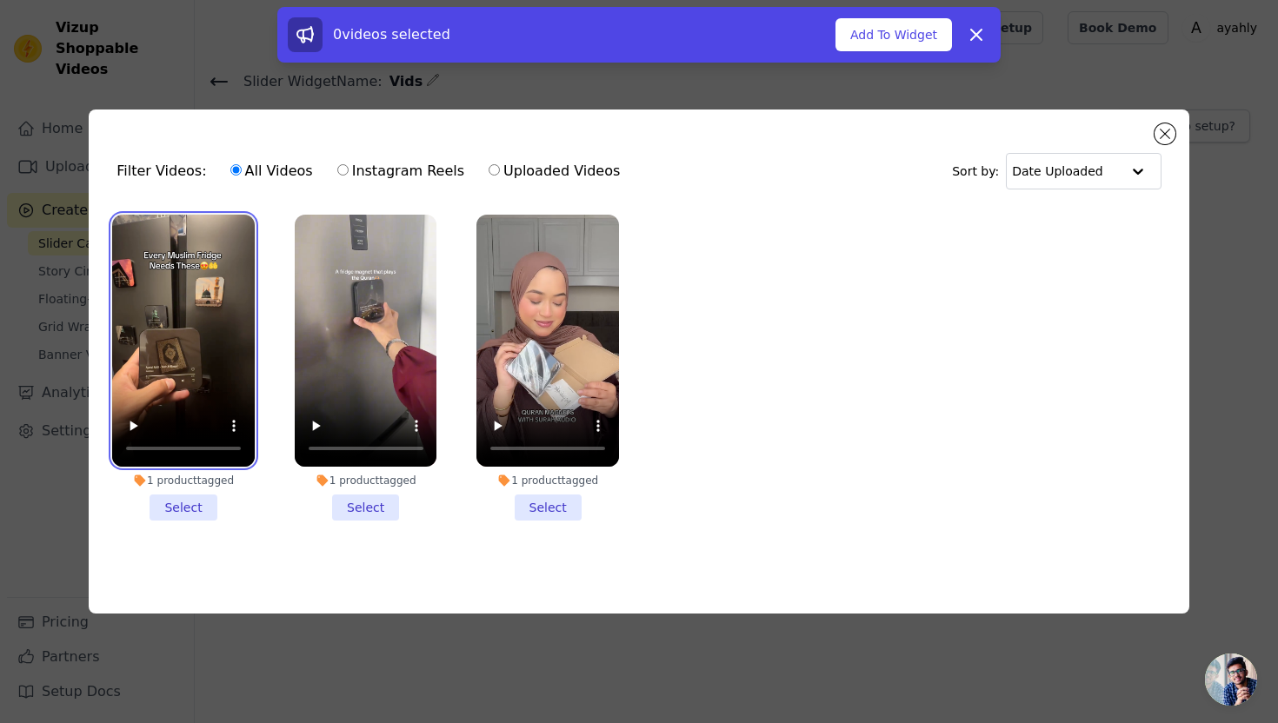
click at [204, 307] on video at bounding box center [183, 341] width 143 height 253
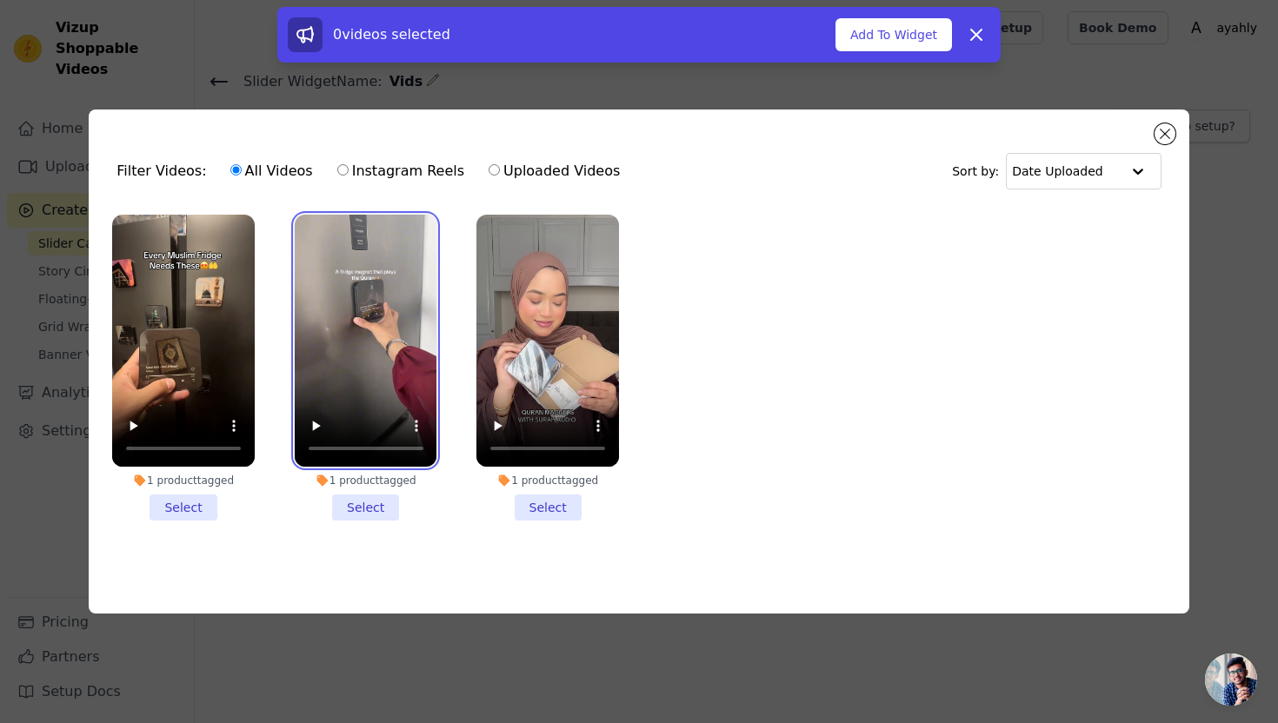
click at [423, 278] on video at bounding box center [366, 341] width 143 height 253
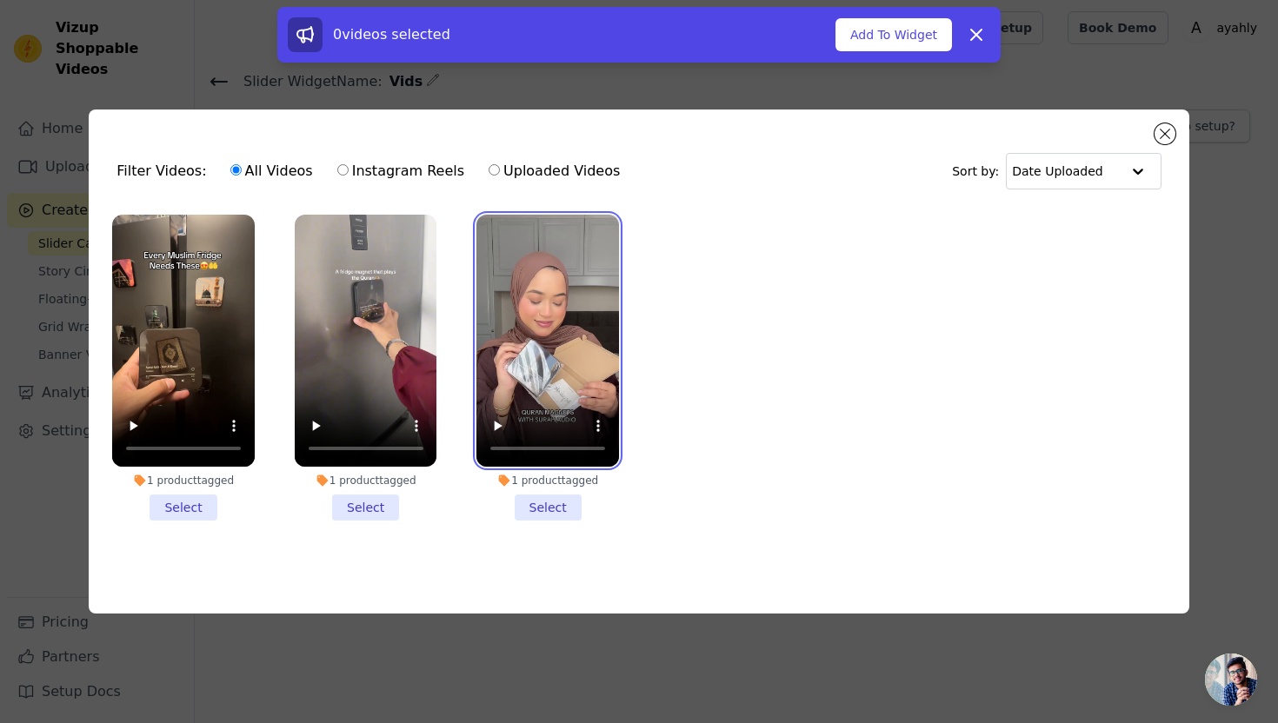
click at [518, 282] on video at bounding box center [547, 341] width 143 height 253
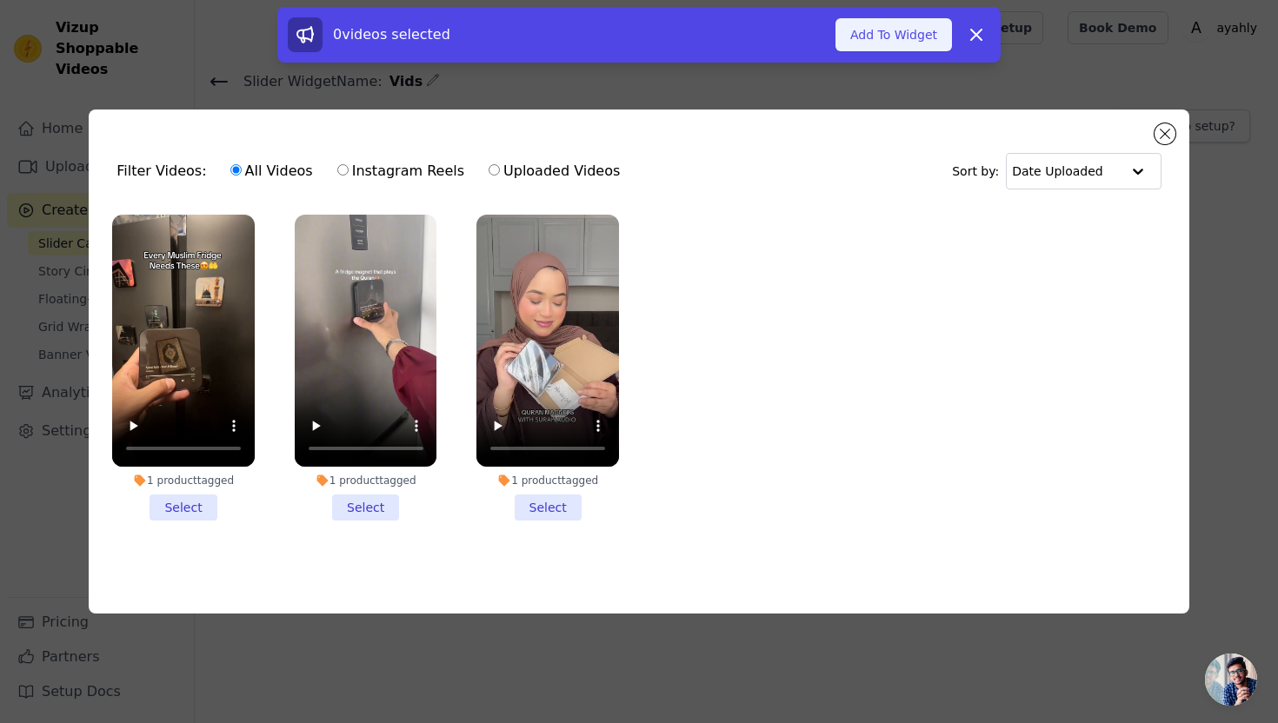
click at [882, 28] on button "Add To Widget" at bounding box center [893, 34] width 116 height 33
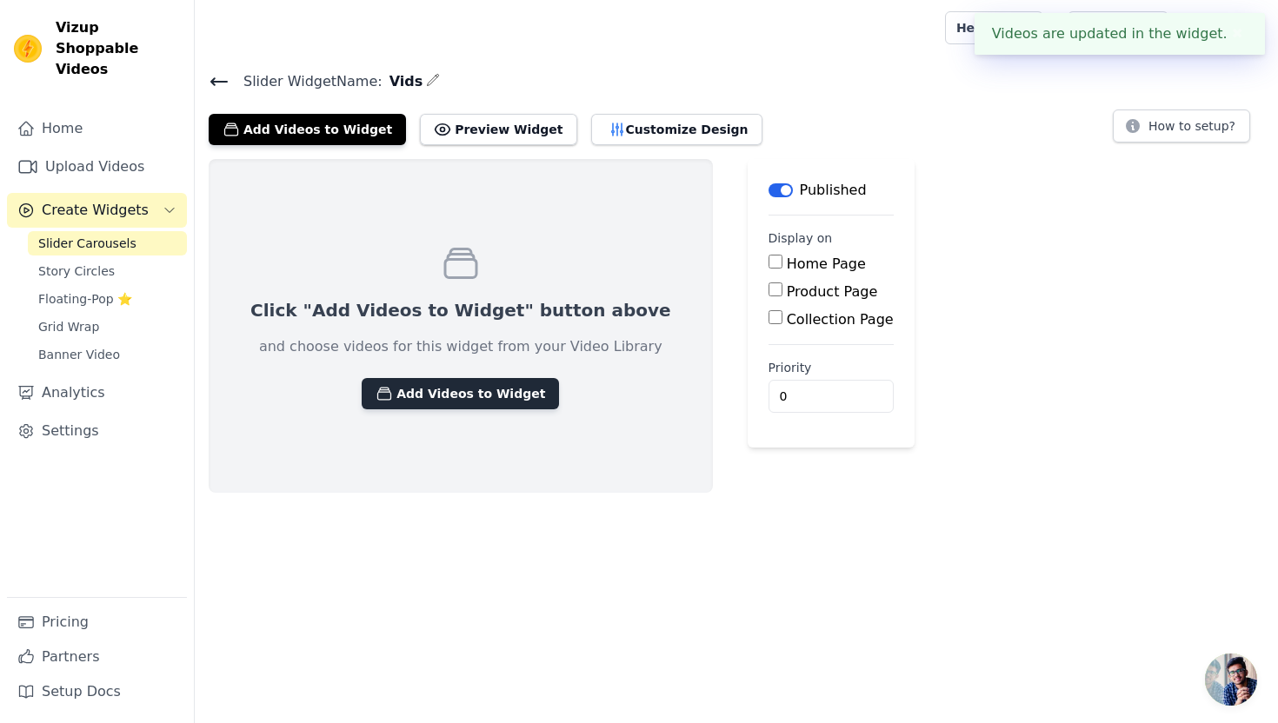
click at [444, 399] on button "Add Videos to Widget" at bounding box center [460, 393] width 197 height 31
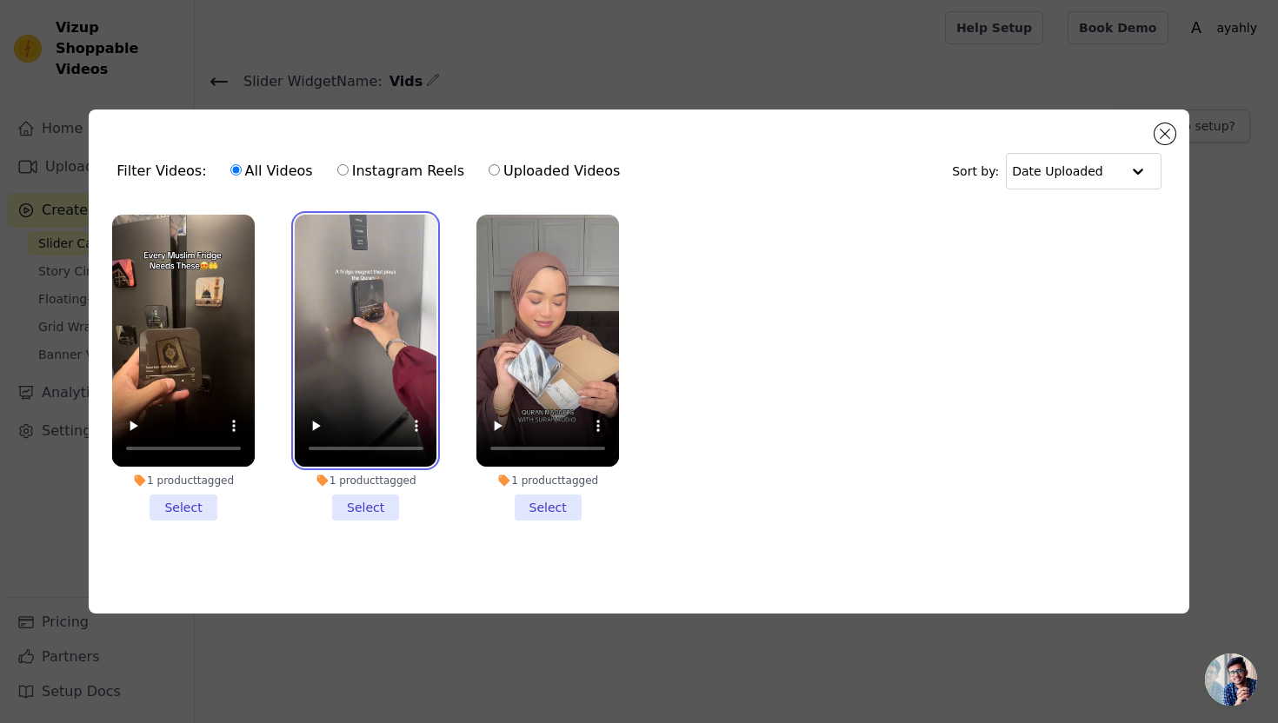
click at [411, 356] on video at bounding box center [366, 341] width 143 height 253
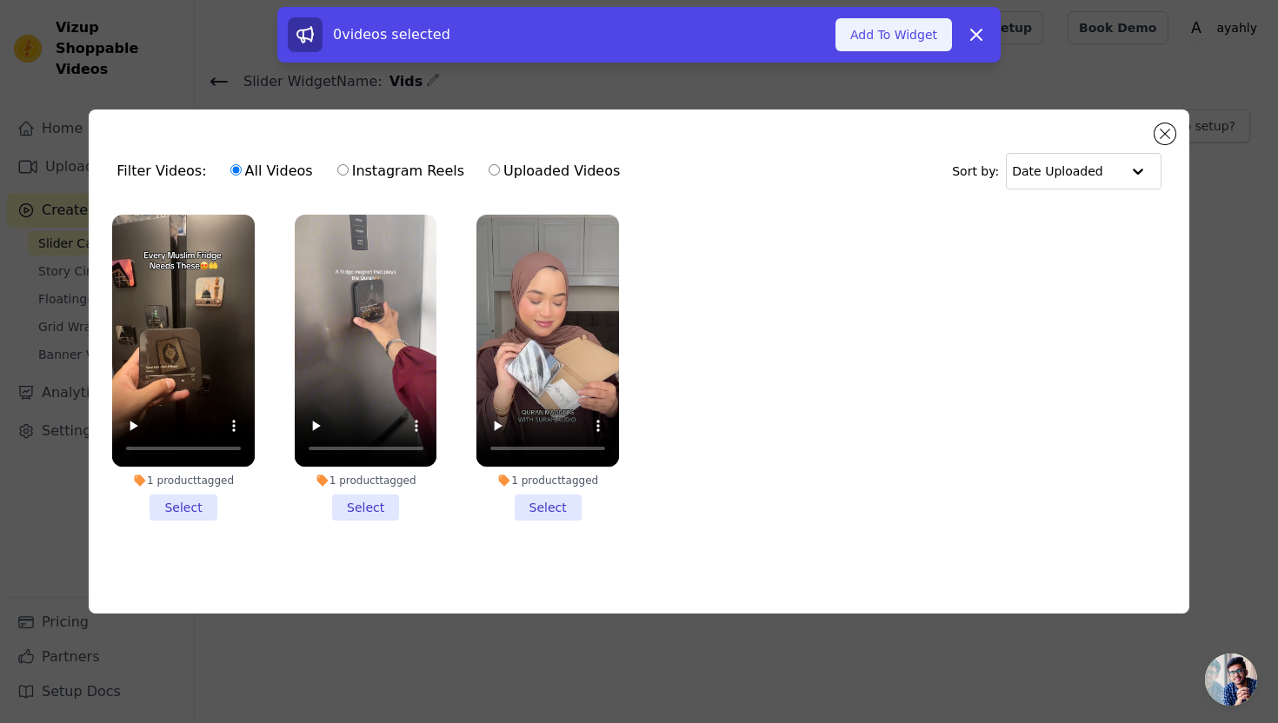
click at [896, 37] on button "Add To Widget" at bounding box center [893, 34] width 116 height 33
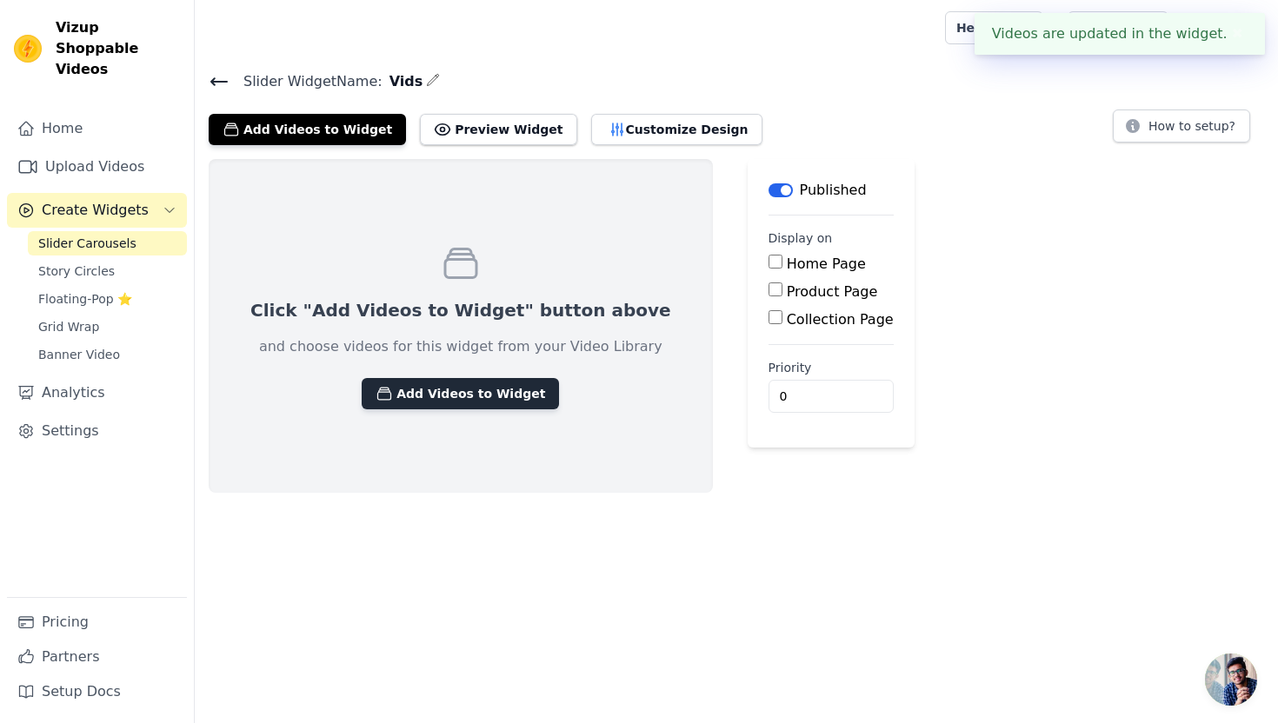
click at [422, 385] on button "Add Videos to Widget" at bounding box center [460, 393] width 197 height 31
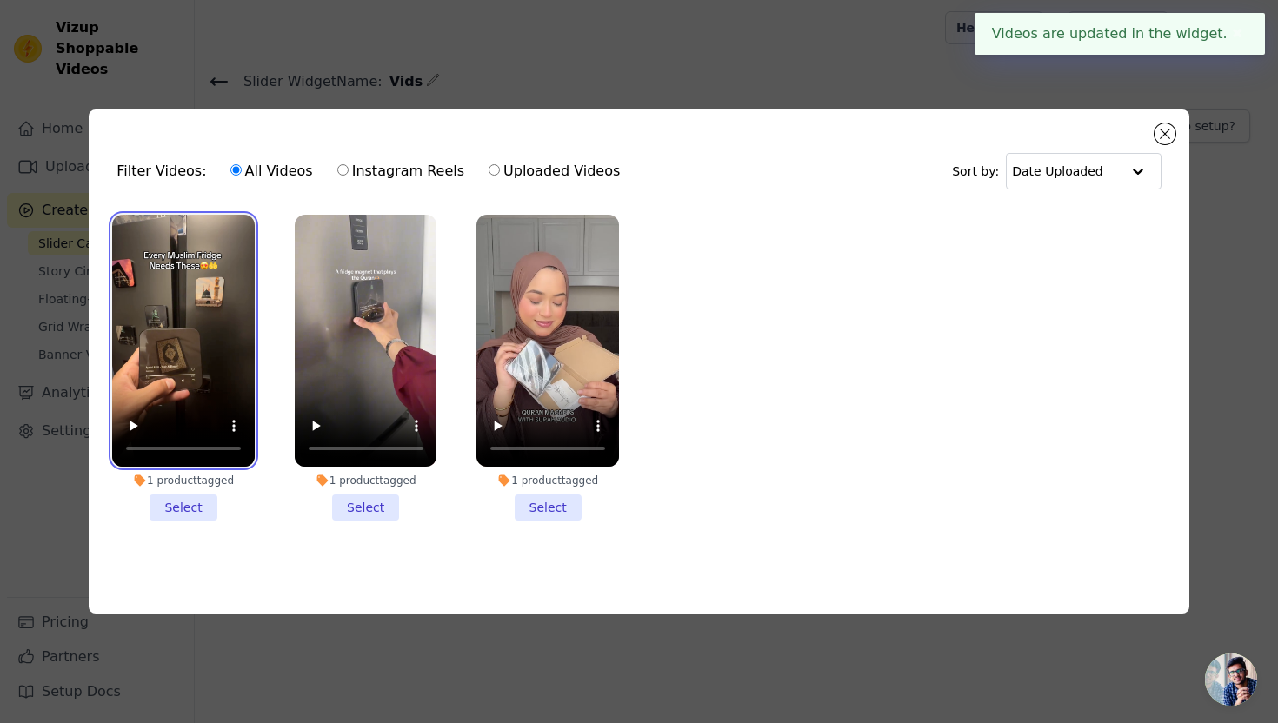
click at [159, 352] on video at bounding box center [183, 341] width 143 height 253
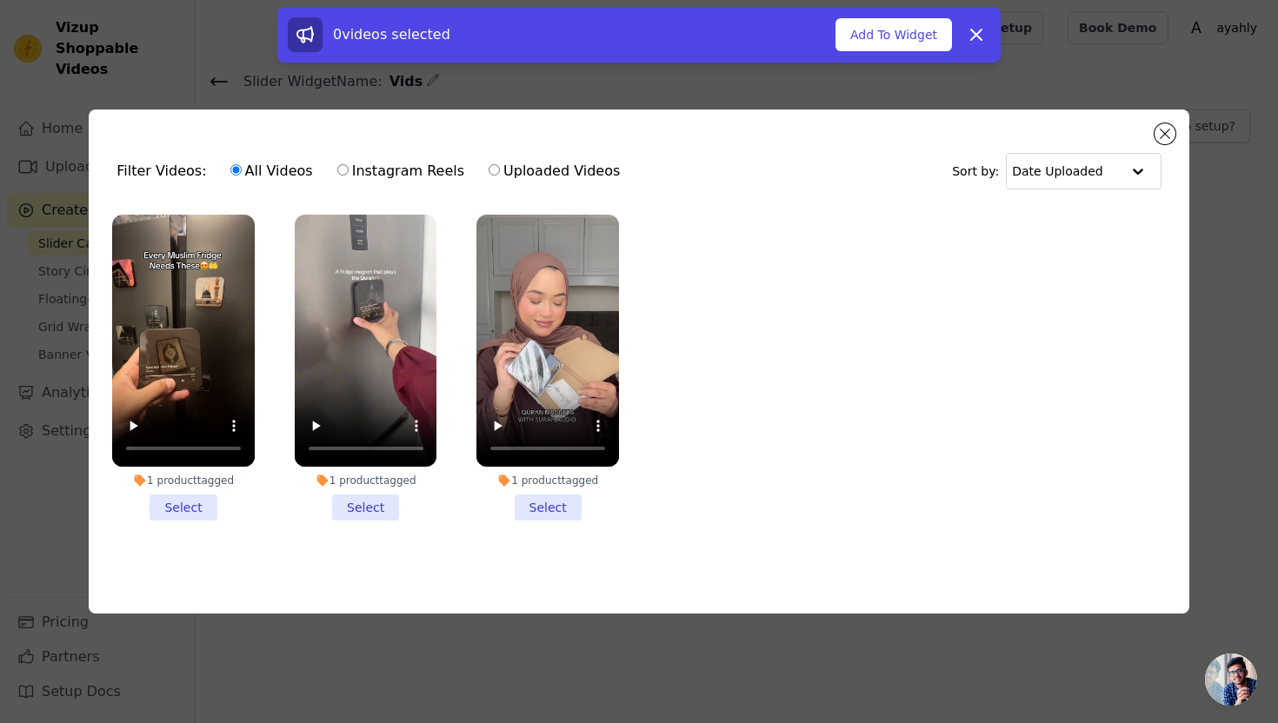
click at [187, 514] on li "1 product tagged Select" at bounding box center [183, 368] width 143 height 307
click at [0, 0] on input "1 product tagged Select" at bounding box center [0, 0] width 0 height 0
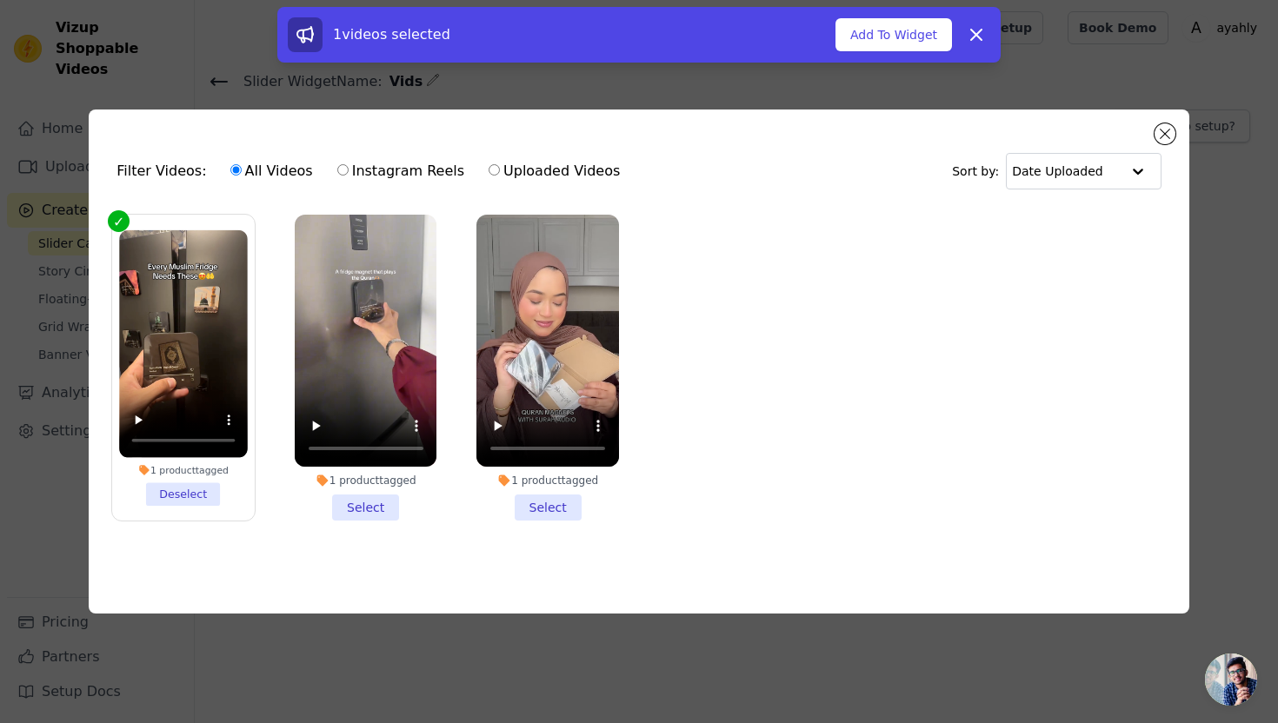
click at [380, 503] on li "1 product tagged Select" at bounding box center [366, 368] width 143 height 307
click at [0, 0] on input "1 product tagged Select" at bounding box center [0, 0] width 0 height 0
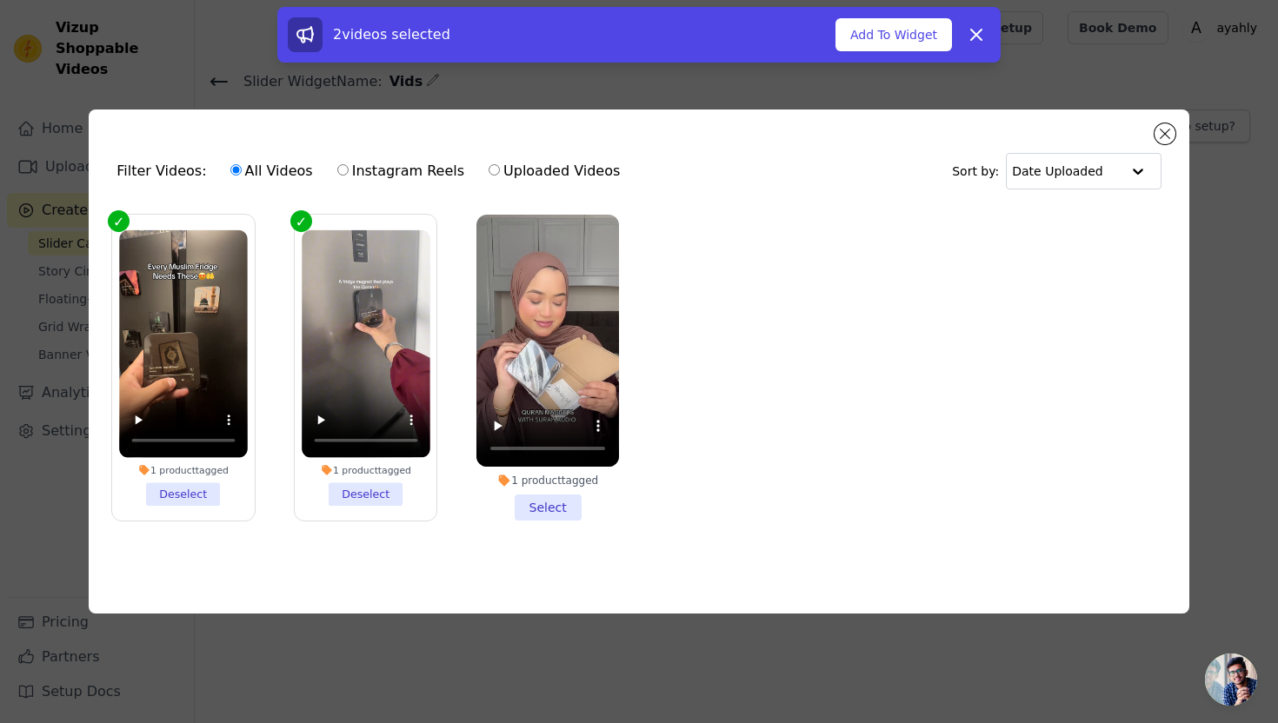
click at [544, 511] on li "1 product tagged Select" at bounding box center [547, 368] width 143 height 307
click at [0, 0] on input "1 product tagged Select" at bounding box center [0, 0] width 0 height 0
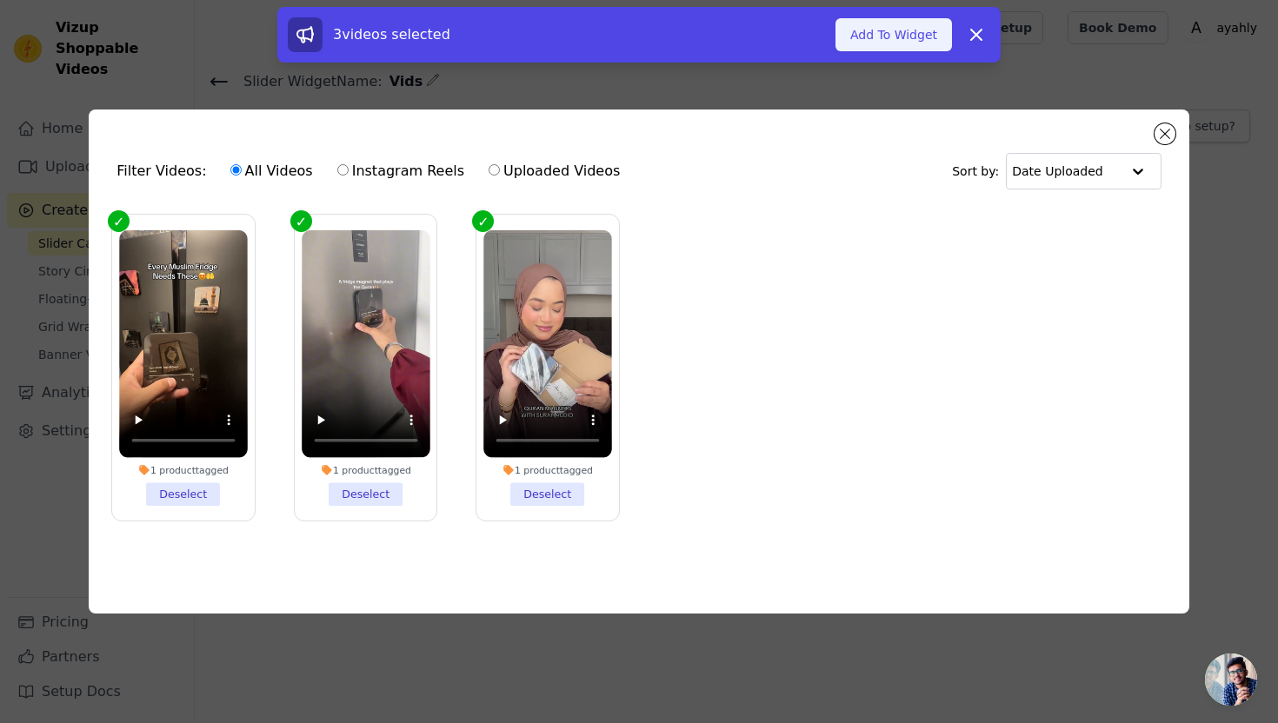
click at [898, 32] on button "Add To Widget" at bounding box center [893, 34] width 116 height 33
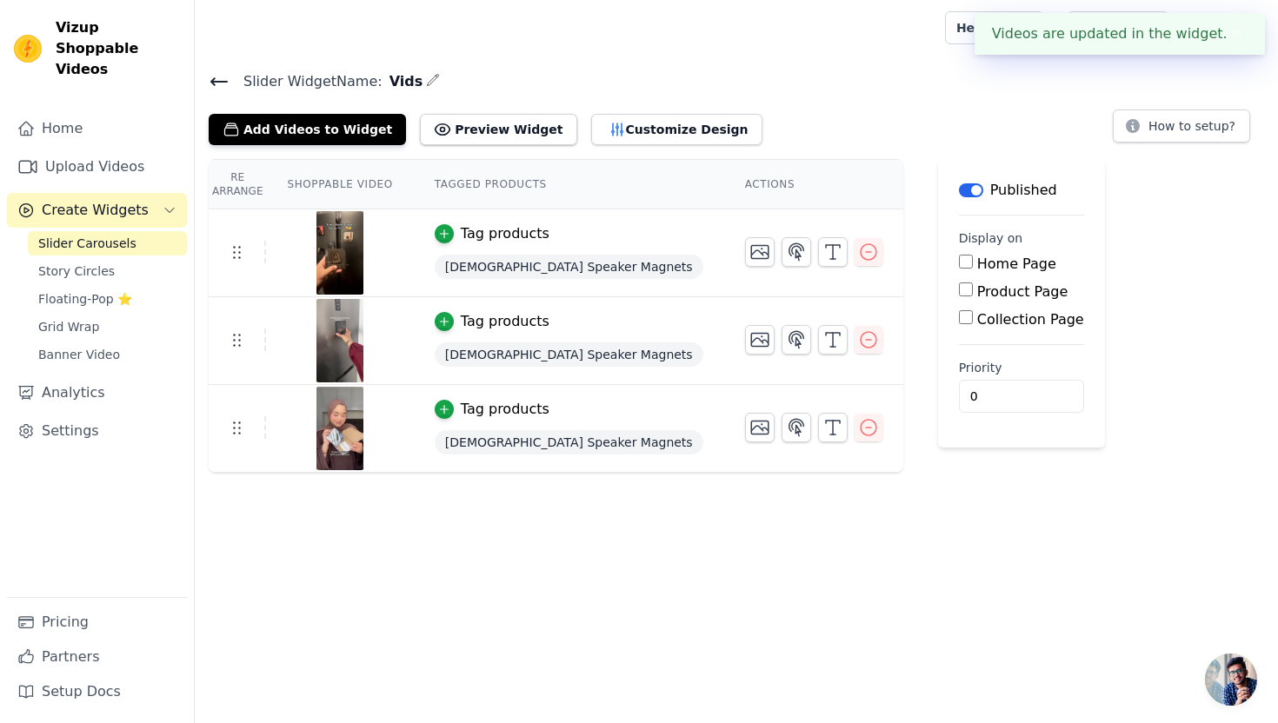
click at [977, 295] on label "Product Page" at bounding box center [1022, 291] width 91 height 17
click at [959, 295] on input "Product Page" at bounding box center [966, 289] width 14 height 14
checkbox input "true"
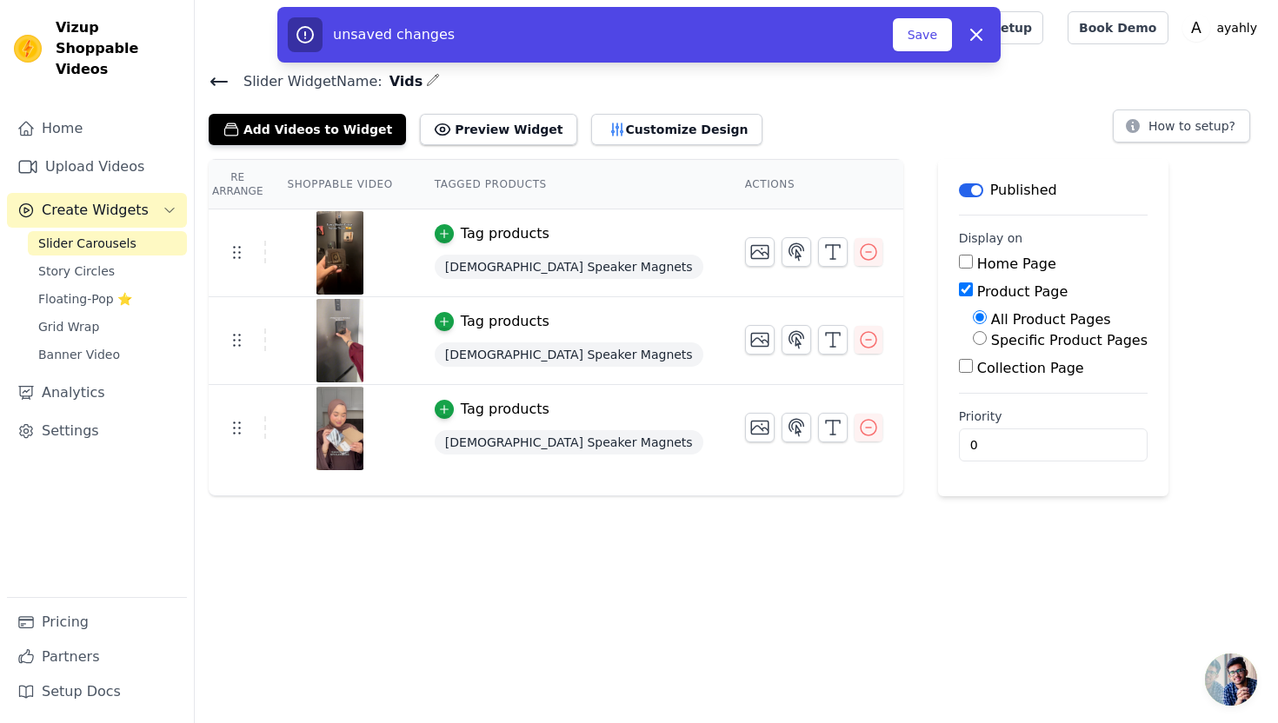
click at [991, 343] on label "Specific Product Pages" at bounding box center [1069, 340] width 156 height 17
click at [973, 343] on input "Specific Product Pages" at bounding box center [980, 338] width 14 height 14
radio input "true"
click at [973, 374] on button "Select Products" at bounding box center [1031, 380] width 116 height 30
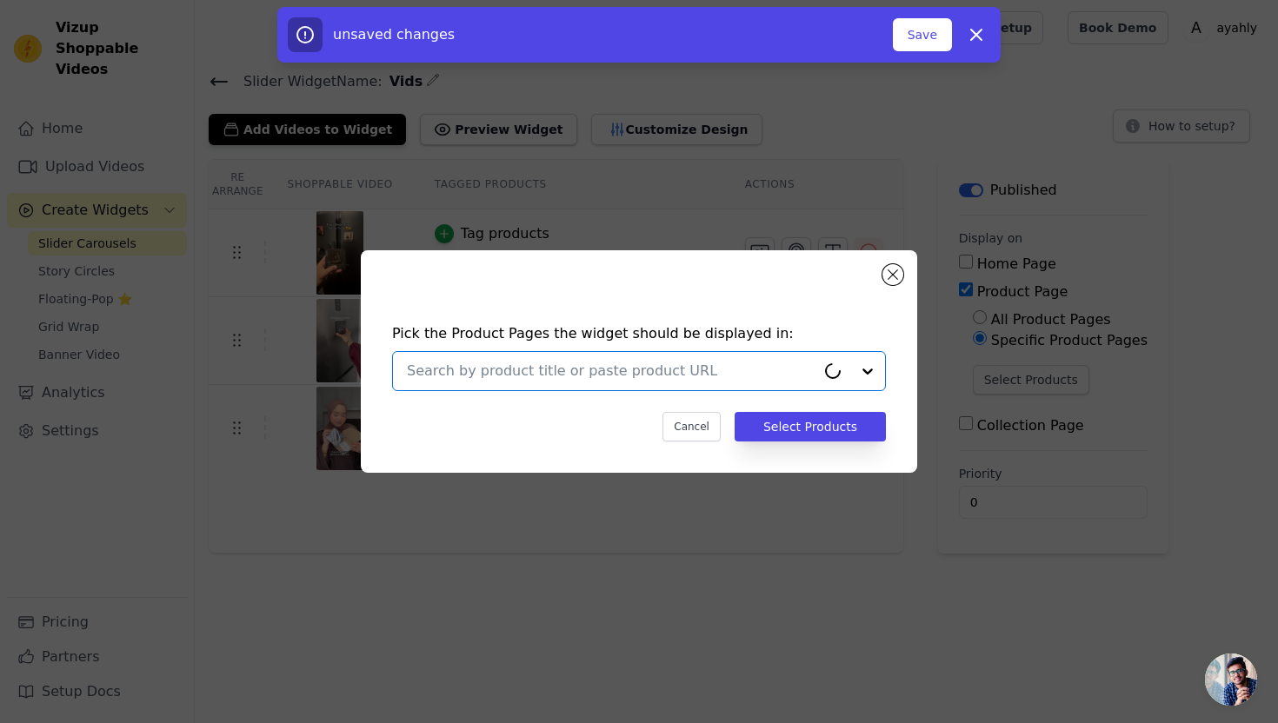
click at [732, 373] on input "text" at bounding box center [611, 371] width 408 height 21
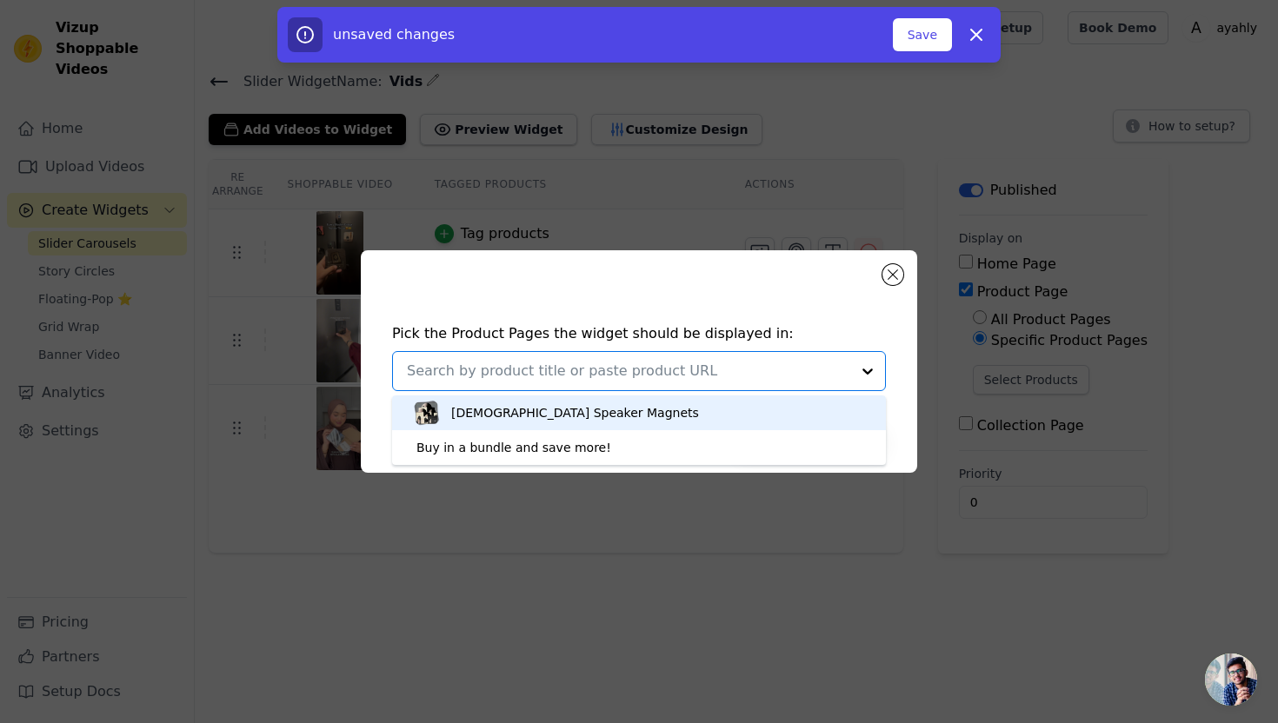
click at [596, 417] on div "[DEMOGRAPHIC_DATA] Speaker Magnets" at bounding box center [638, 412] width 459 height 35
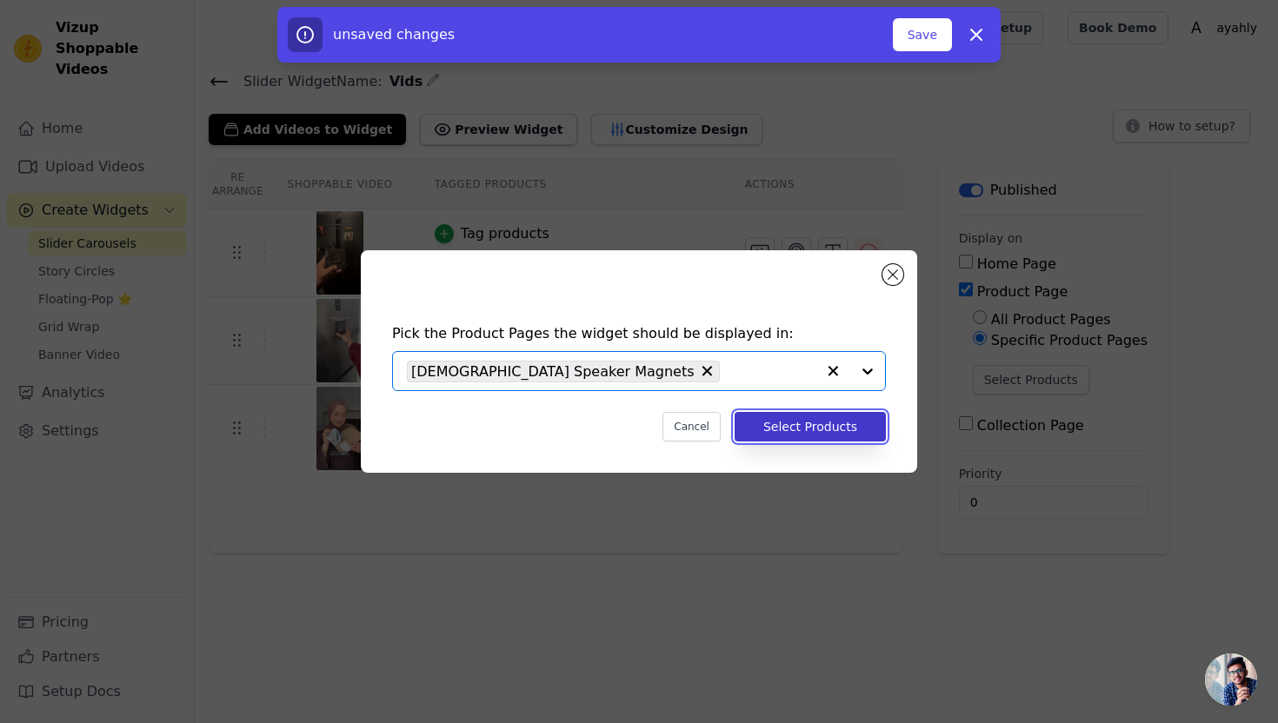
click at [794, 428] on button "Select Products" at bounding box center [809, 427] width 151 height 30
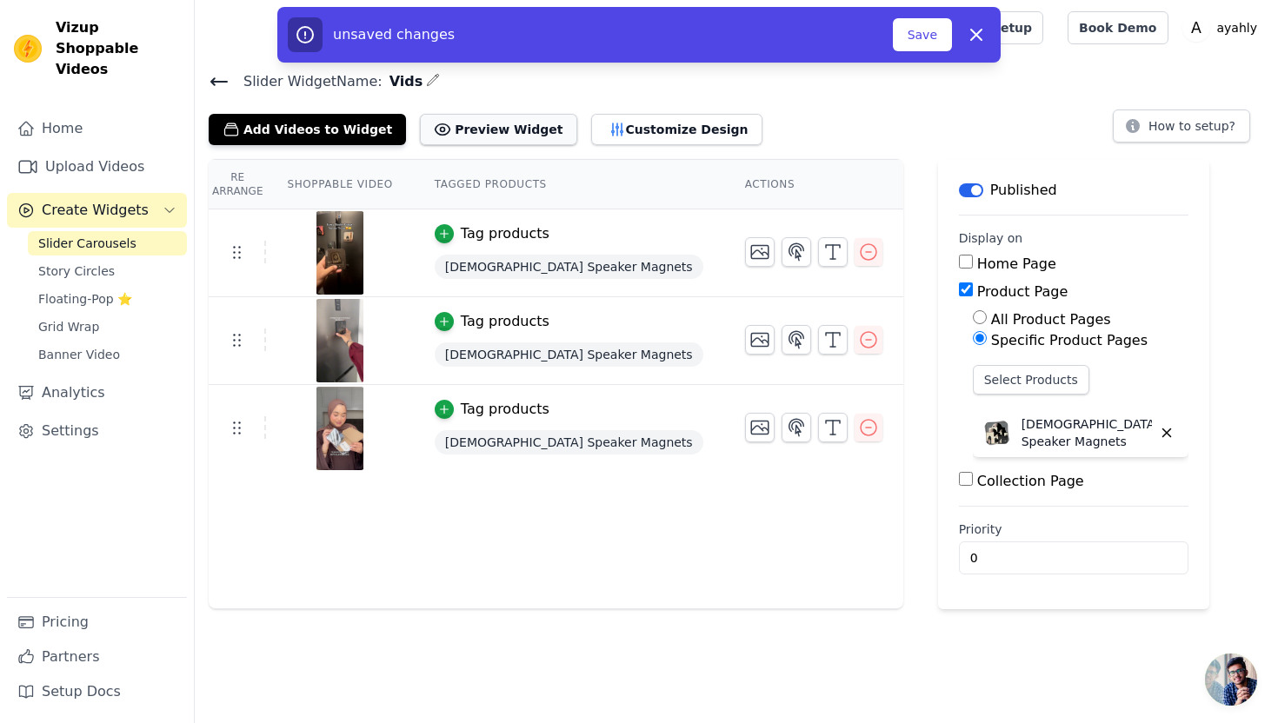
click at [449, 132] on button "Preview Widget" at bounding box center [498, 129] width 156 height 31
click at [928, 37] on button "Save" at bounding box center [922, 34] width 59 height 33
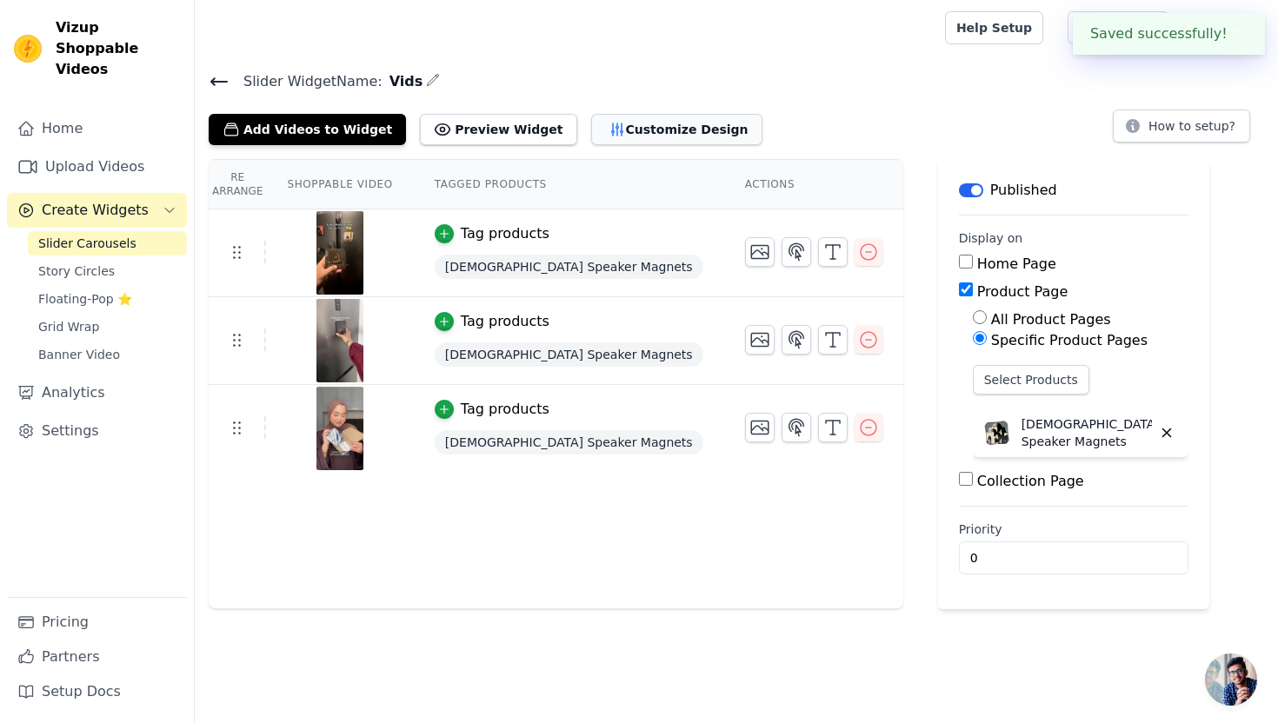
click at [666, 137] on button "Customize Design" at bounding box center [676, 129] width 171 height 31
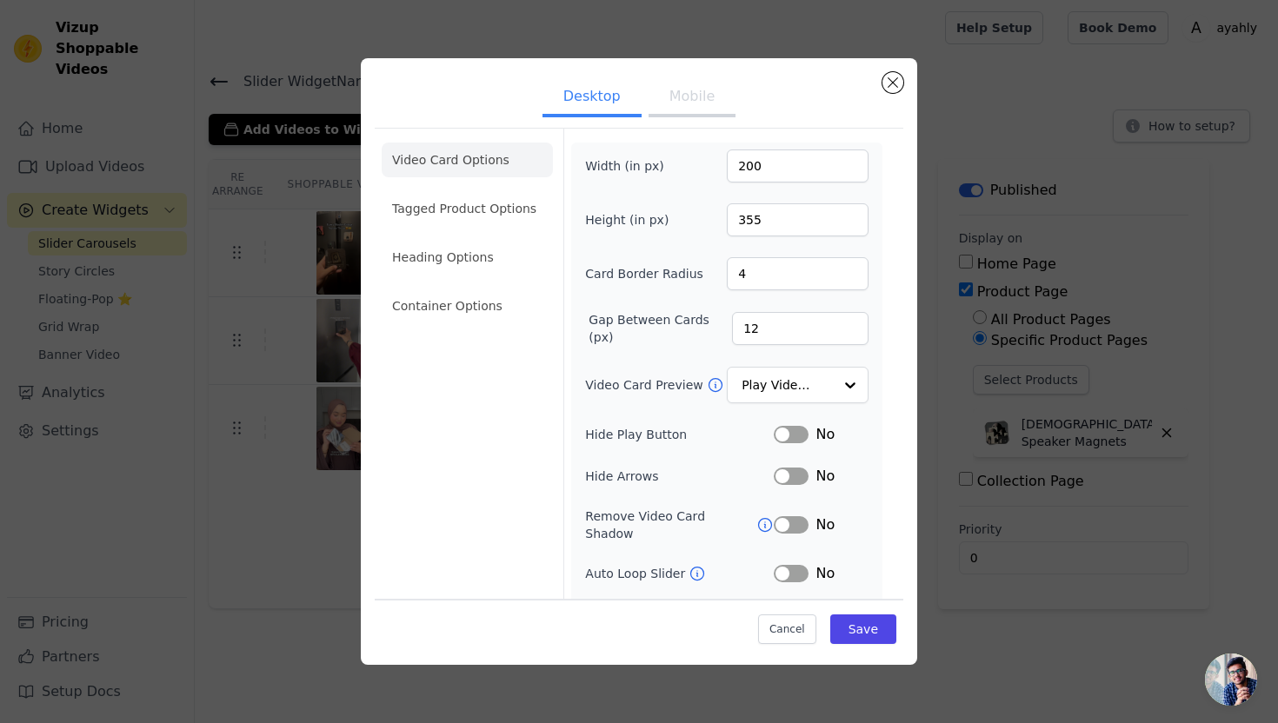
click at [666, 108] on button "Mobile" at bounding box center [691, 98] width 87 height 38
click at [613, 103] on button "Desktop" at bounding box center [591, 98] width 99 height 38
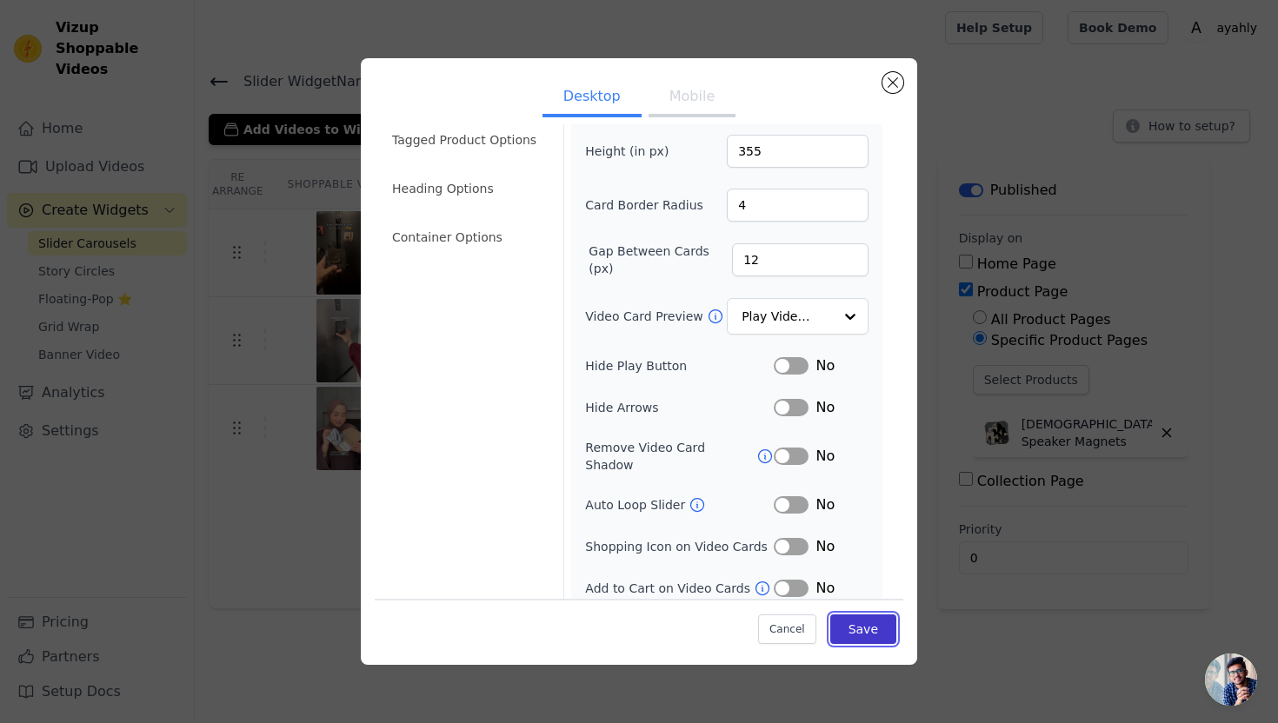
click at [872, 630] on button "Save" at bounding box center [863, 629] width 66 height 30
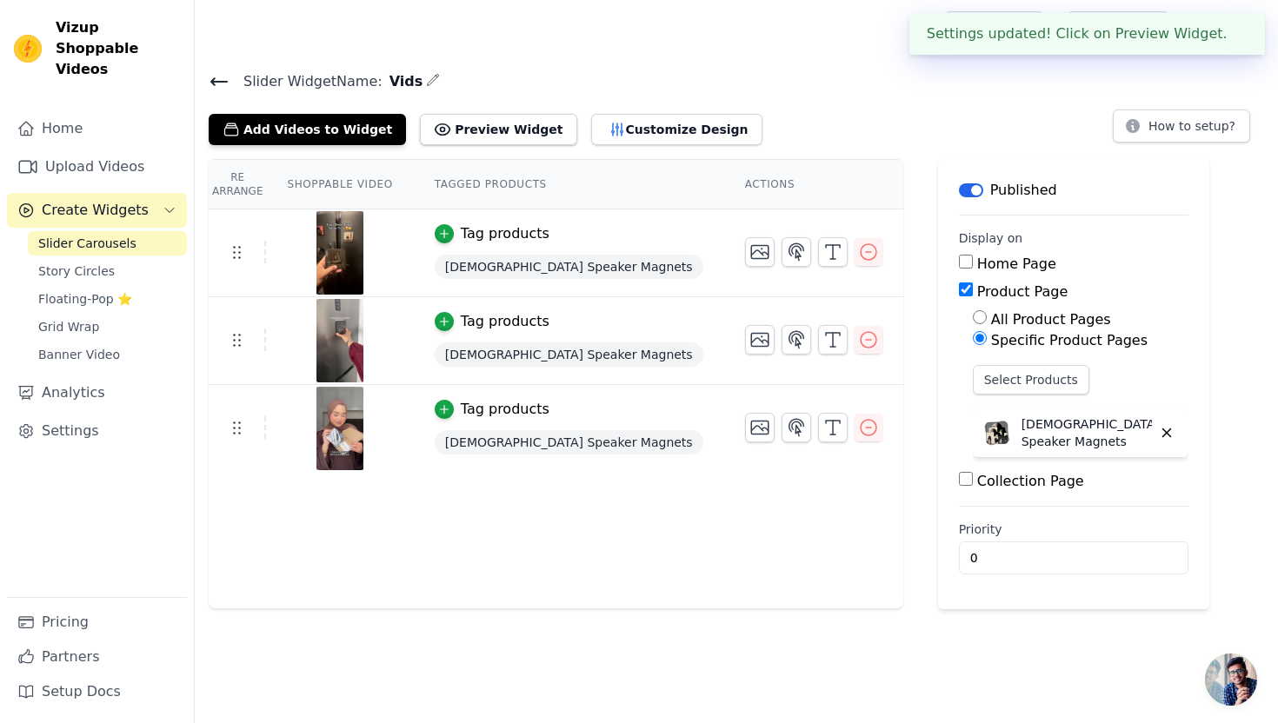
click at [219, 81] on icon at bounding box center [219, 81] width 16 height 7
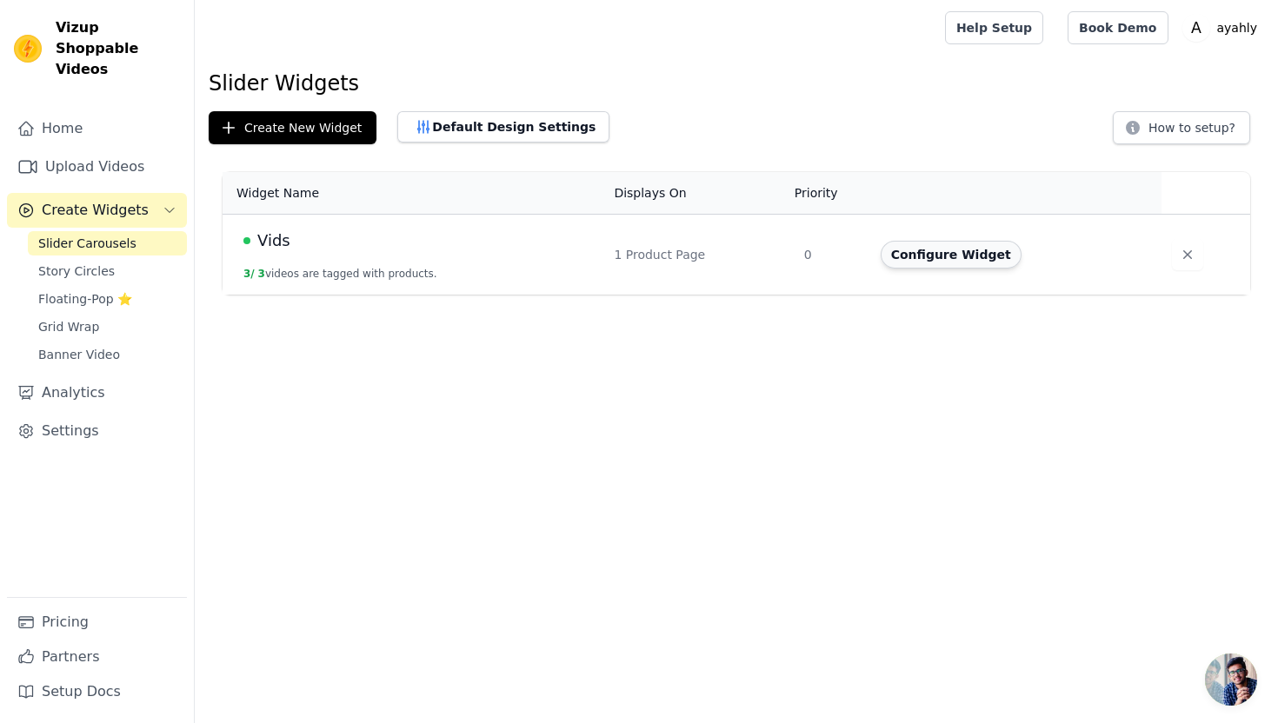
click at [969, 260] on button "Configure Widget" at bounding box center [950, 255] width 141 height 28
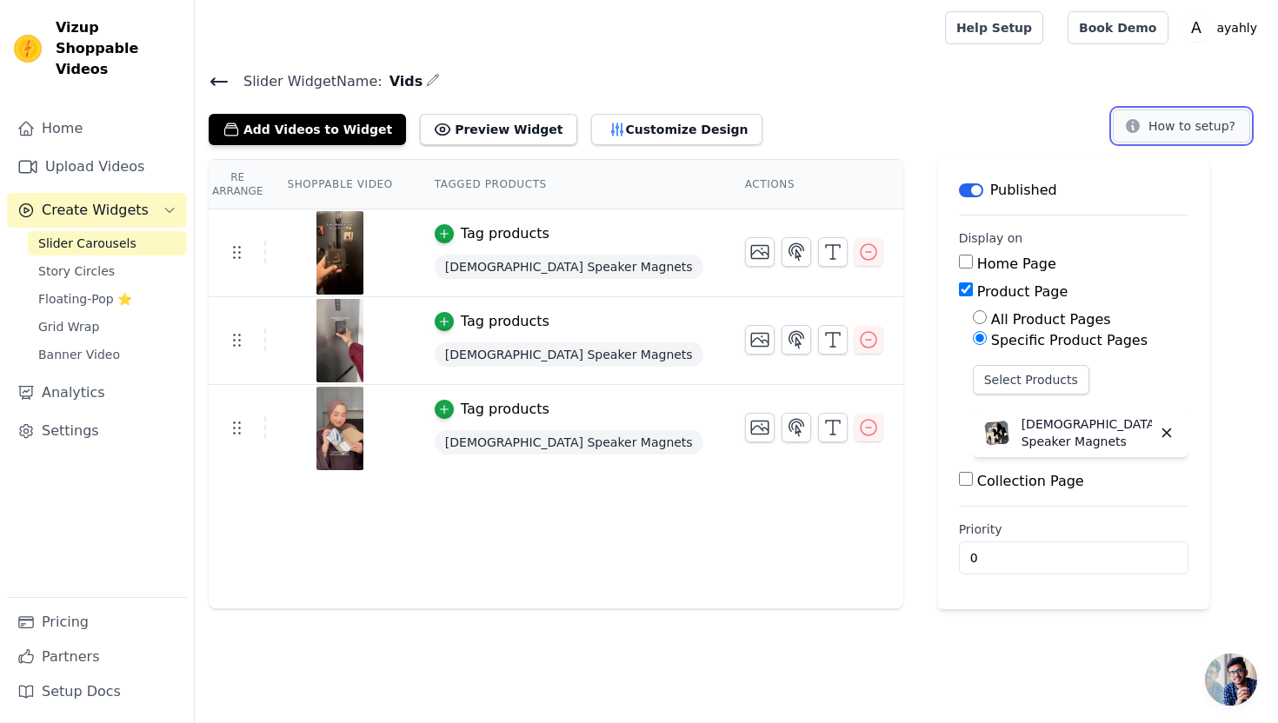
click at [1196, 127] on button "How to setup?" at bounding box center [1180, 126] width 137 height 33
click at [623, 122] on button "Customize Design" at bounding box center [676, 129] width 171 height 31
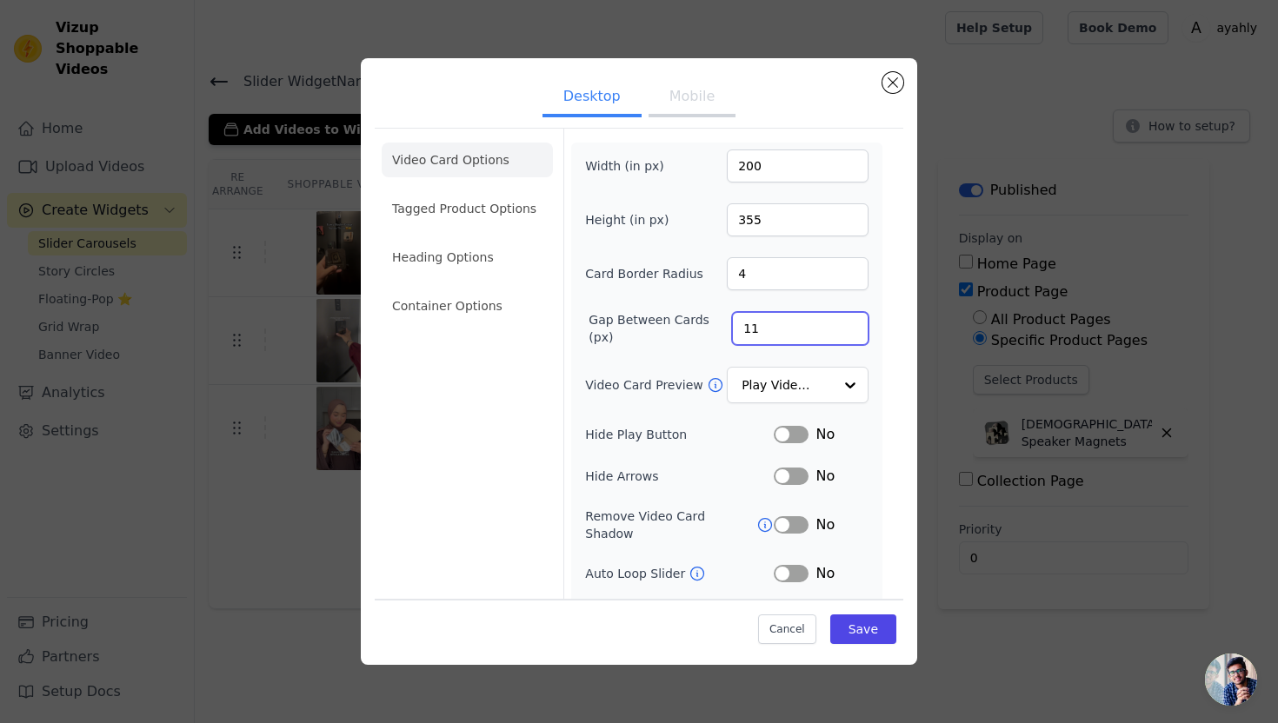
click at [852, 333] on input "11" at bounding box center [800, 328] width 136 height 33
click at [852, 333] on input "10" at bounding box center [800, 328] width 136 height 33
click at [852, 333] on input "9" at bounding box center [800, 328] width 136 height 33
click at [852, 333] on input "8" at bounding box center [800, 328] width 136 height 33
click at [852, 333] on input "7" at bounding box center [800, 328] width 136 height 33
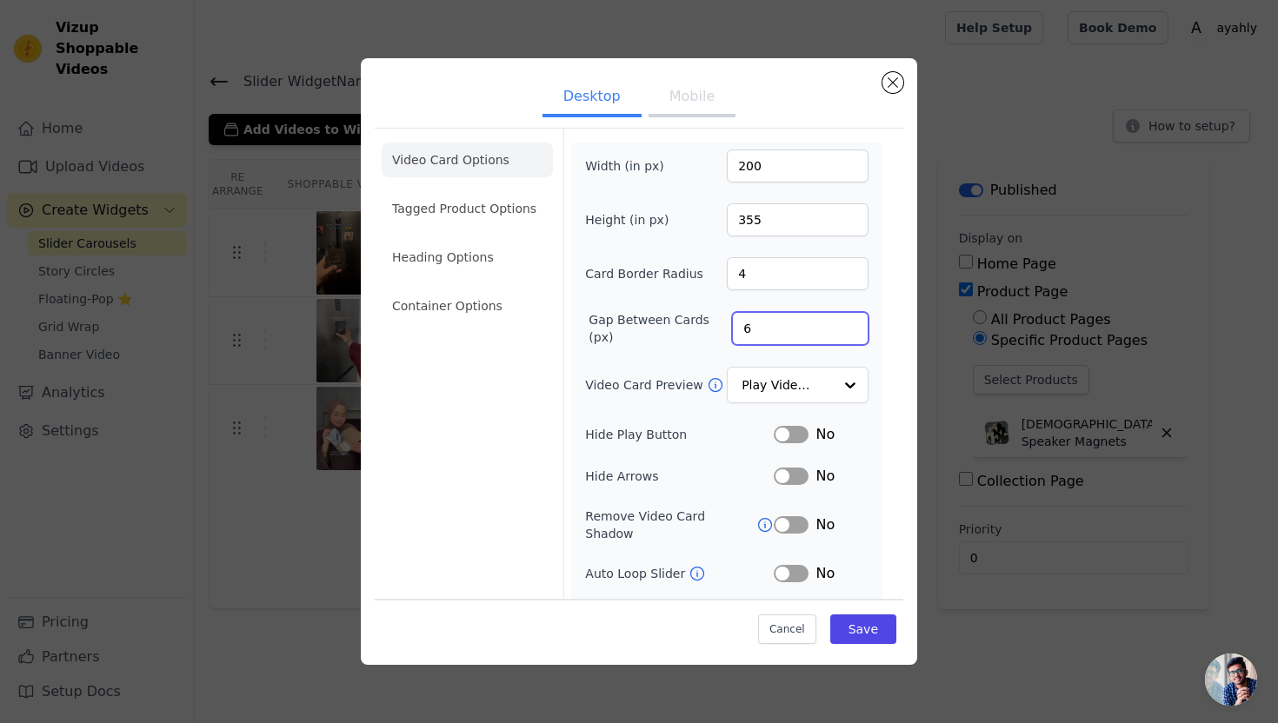
click at [852, 333] on input "6" at bounding box center [800, 328] width 136 height 33
click at [852, 333] on input "5" at bounding box center [800, 328] width 136 height 33
click at [852, 333] on input "4" at bounding box center [800, 328] width 136 height 33
type input "3"
click at [852, 333] on input "3" at bounding box center [800, 328] width 136 height 33
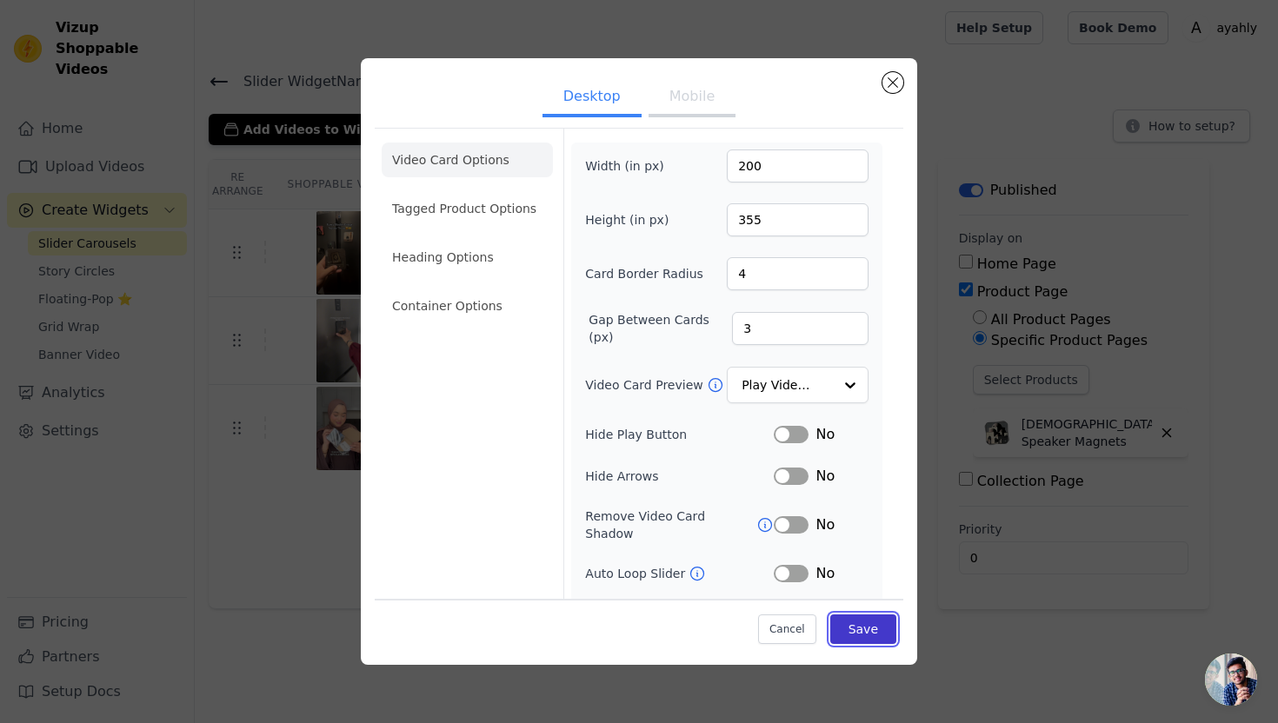
click at [865, 630] on button "Save" at bounding box center [863, 629] width 66 height 30
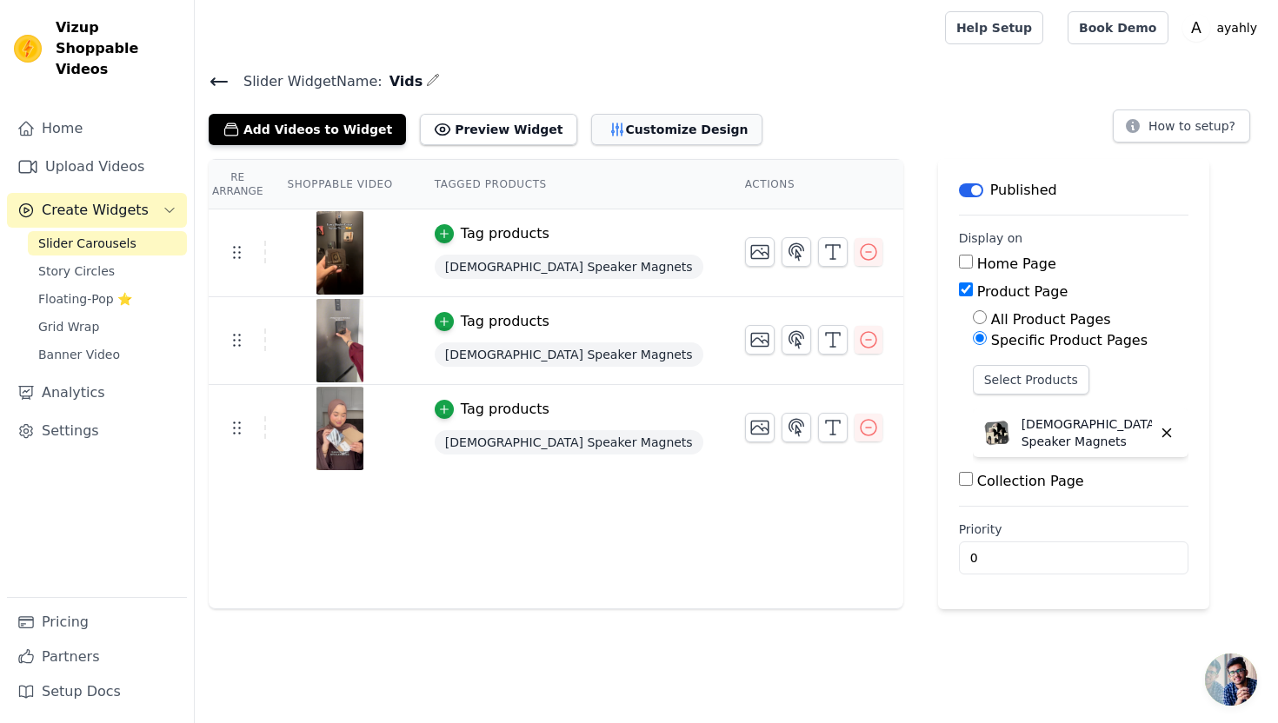
click at [604, 117] on button "Customize Design" at bounding box center [676, 129] width 171 height 31
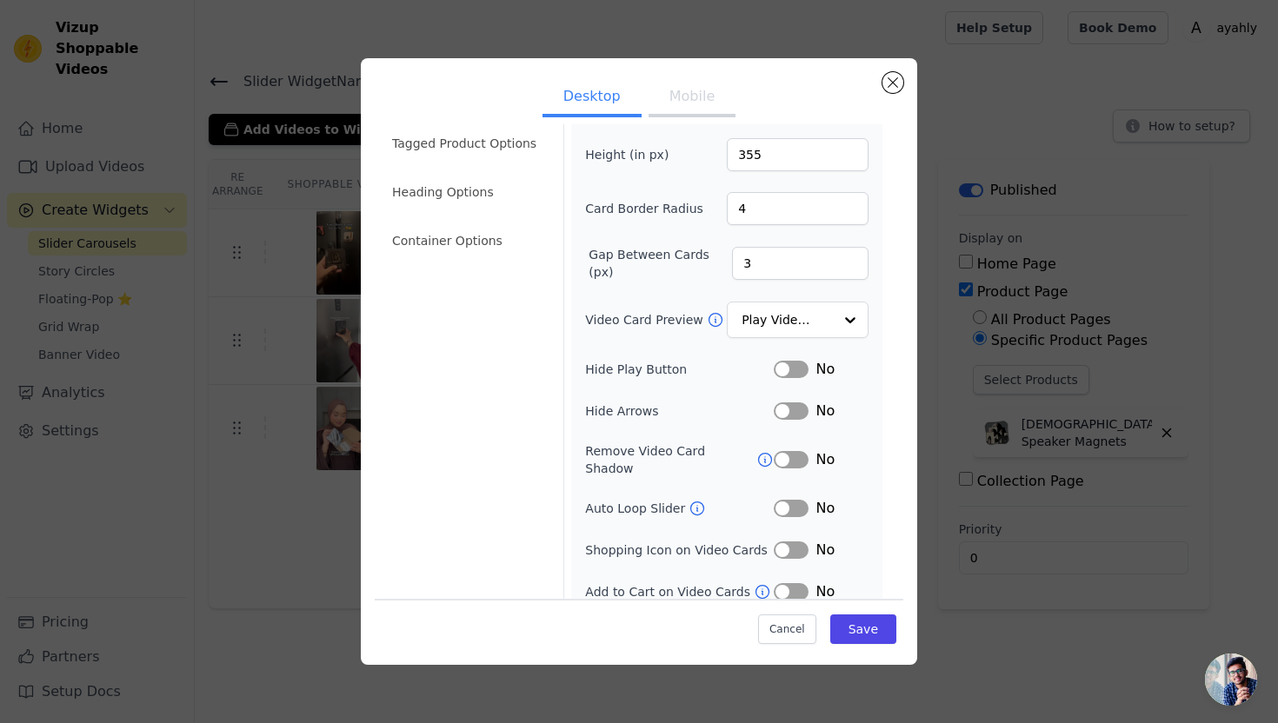
scroll to position [69, 0]
click at [786, 321] on input "Video Card Preview" at bounding box center [787, 317] width 90 height 35
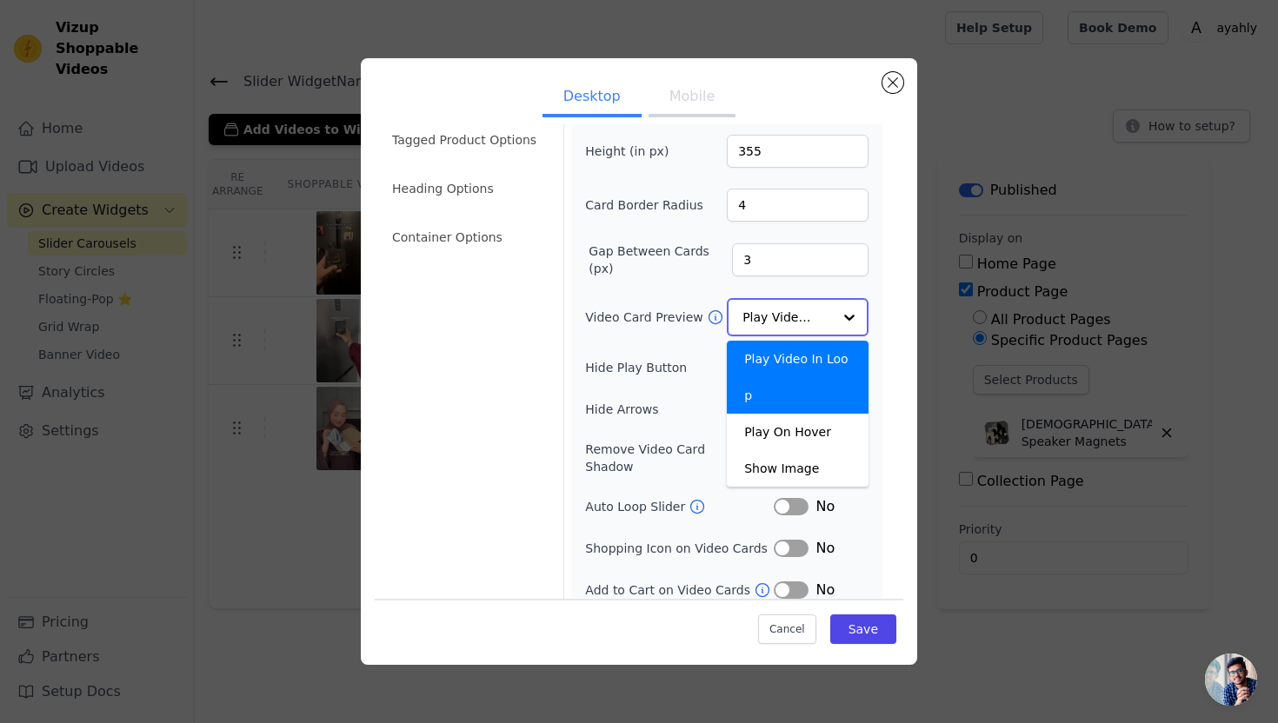
click at [786, 320] on input "Video Card Preview" at bounding box center [787, 317] width 90 height 35
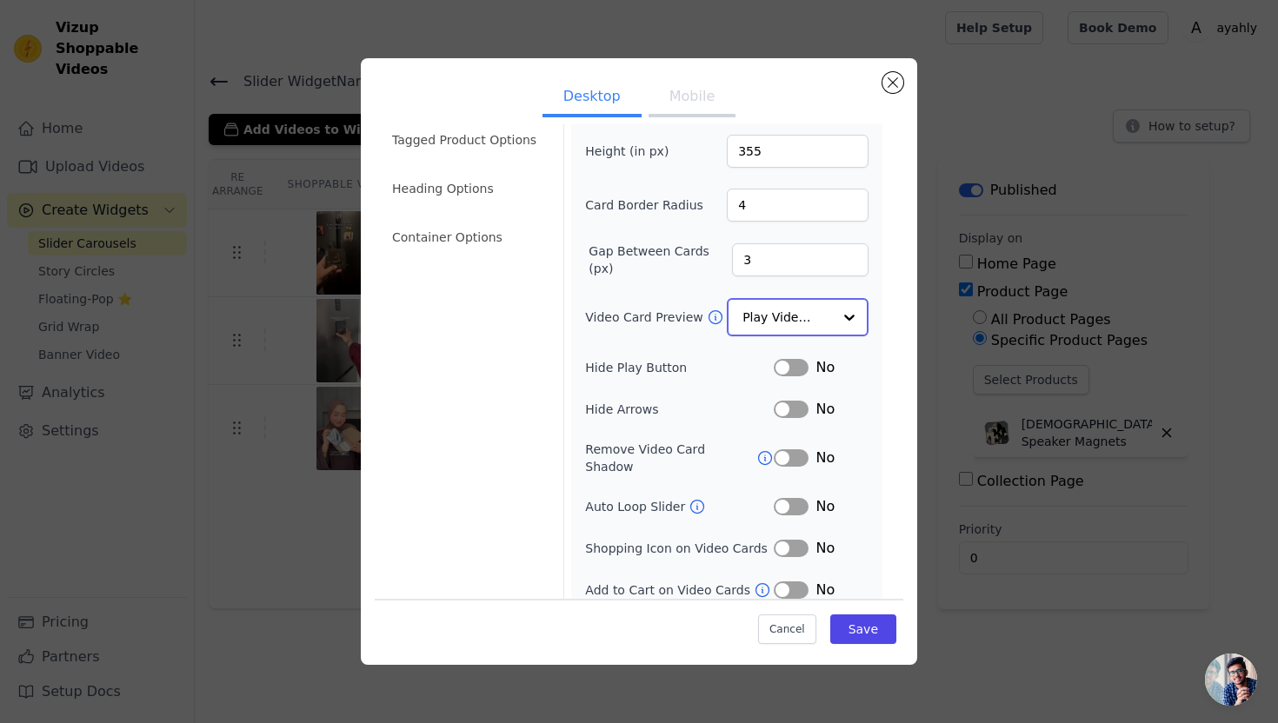
scroll to position [70, 0]
click at [661, 109] on button "Mobile" at bounding box center [691, 98] width 87 height 38
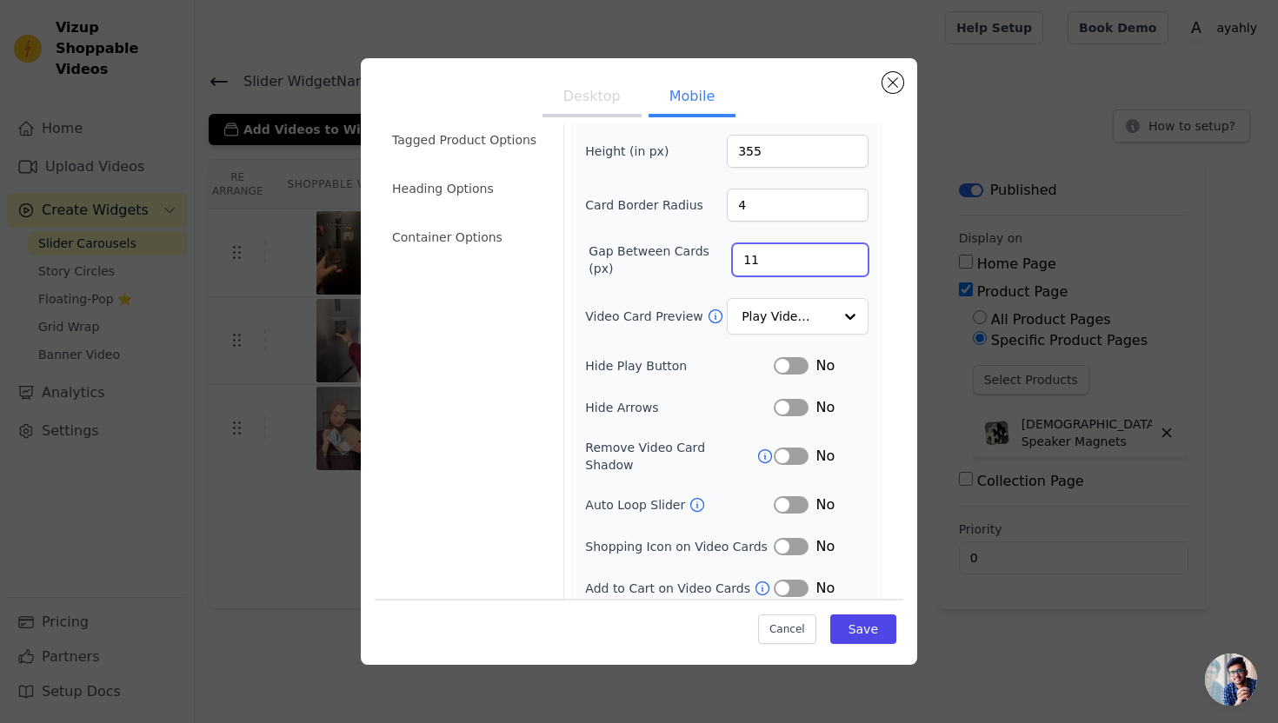
click at [852, 266] on input "11" at bounding box center [800, 259] width 136 height 33
click at [852, 266] on input "10" at bounding box center [800, 259] width 136 height 33
click at [852, 266] on input "9" at bounding box center [800, 259] width 136 height 33
click at [852, 266] on input "8" at bounding box center [800, 259] width 136 height 33
click at [852, 266] on input "7" at bounding box center [800, 259] width 136 height 33
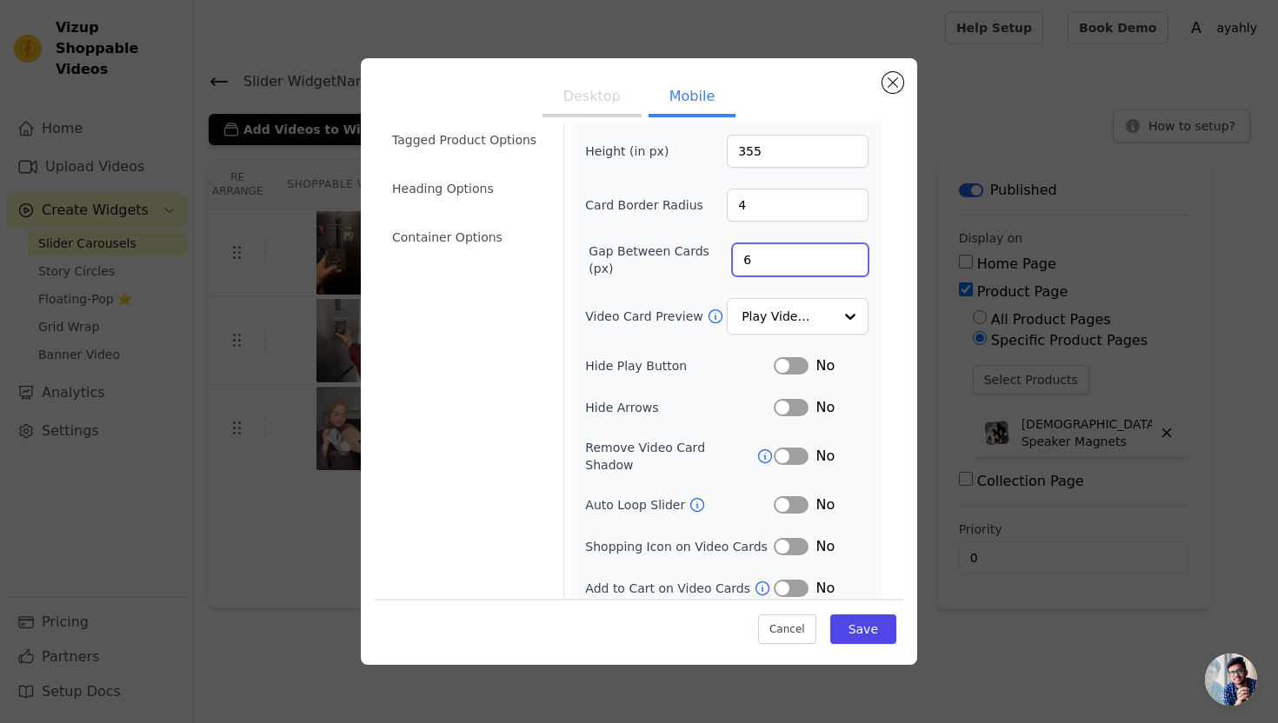
type input "6"
click at [852, 266] on input "6" at bounding box center [800, 259] width 136 height 33
click at [607, 98] on button "Desktop" at bounding box center [591, 98] width 99 height 38
click at [679, 99] on button "Mobile" at bounding box center [691, 98] width 87 height 38
click at [849, 262] on input "5" at bounding box center [800, 259] width 136 height 33
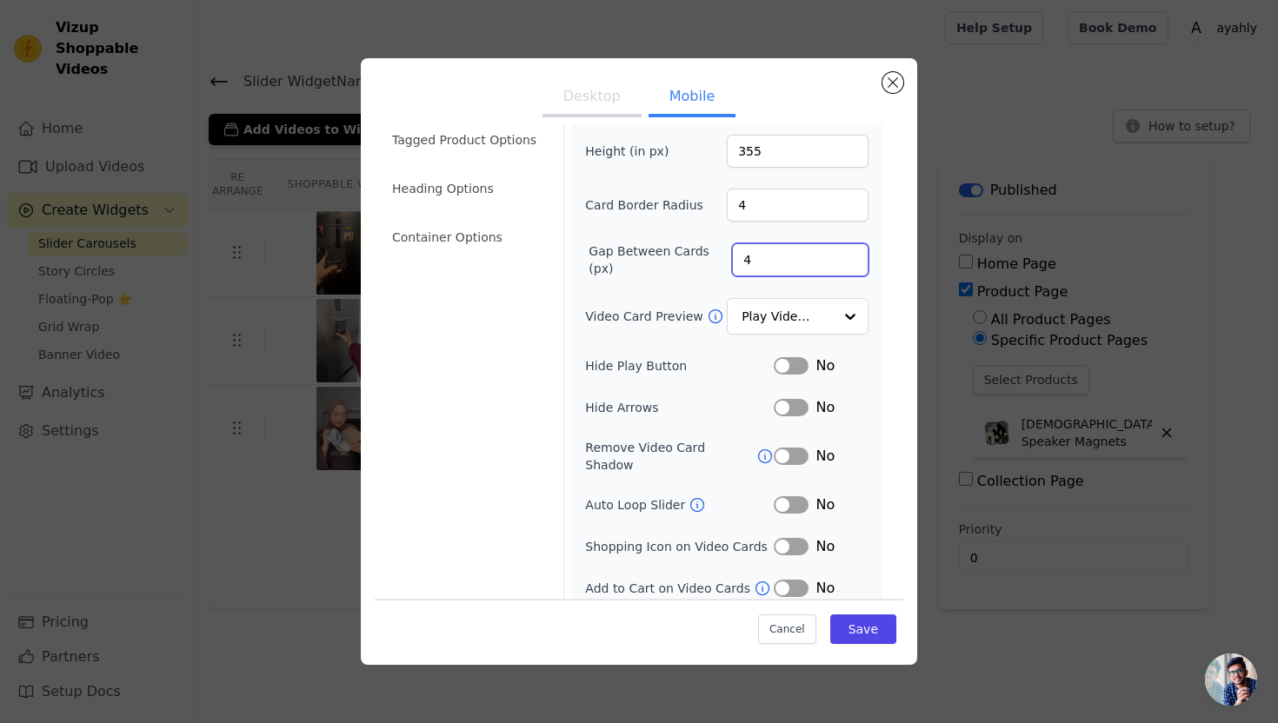
click at [849, 262] on input "4" at bounding box center [800, 259] width 136 height 33
type input "3"
click at [849, 262] on input "3" at bounding box center [800, 259] width 136 height 33
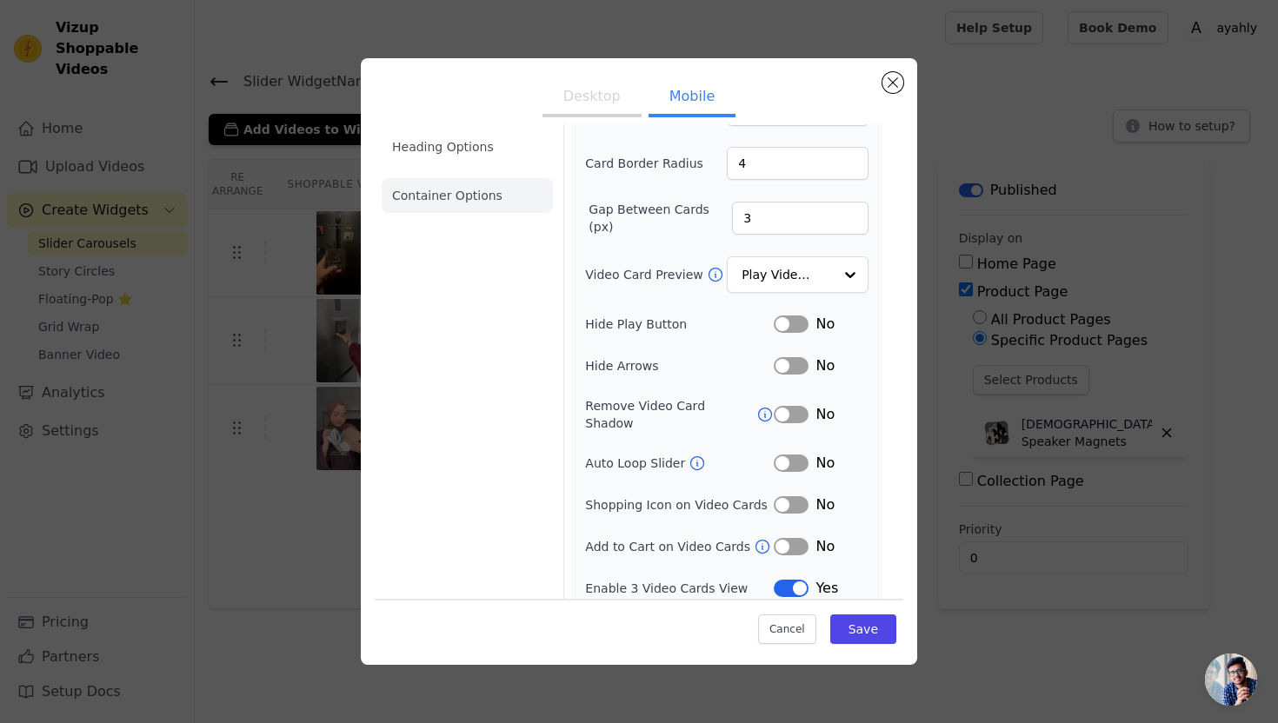
click at [456, 191] on li "Container Options" at bounding box center [467, 195] width 171 height 35
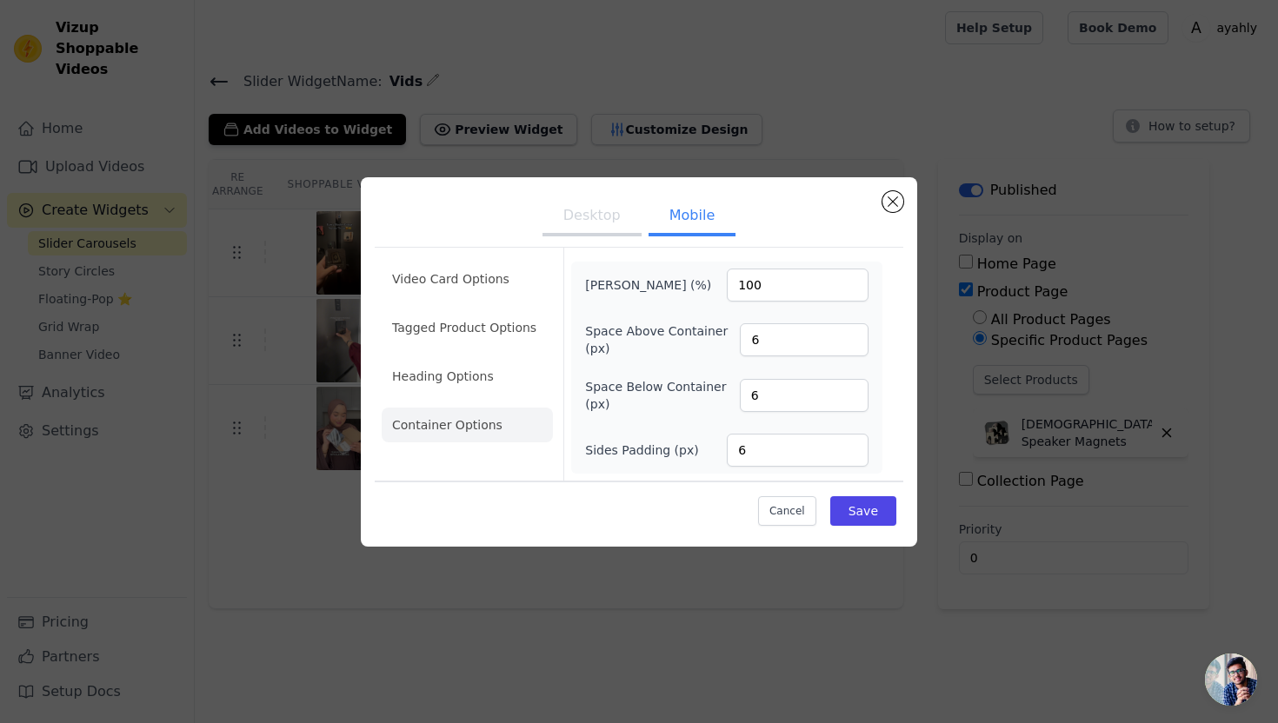
scroll to position [0, 0]
click at [461, 370] on li "Heading Options" at bounding box center [467, 376] width 171 height 35
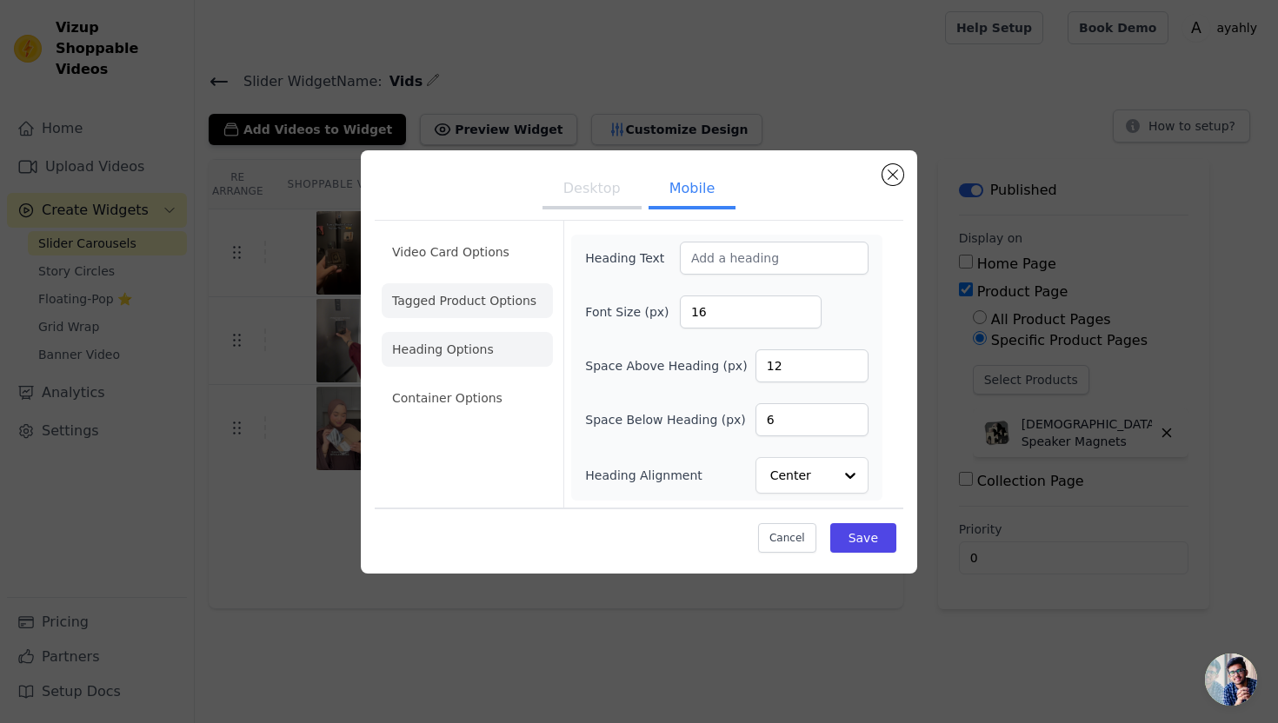
click at [453, 381] on li "Tagged Product Options" at bounding box center [467, 398] width 171 height 35
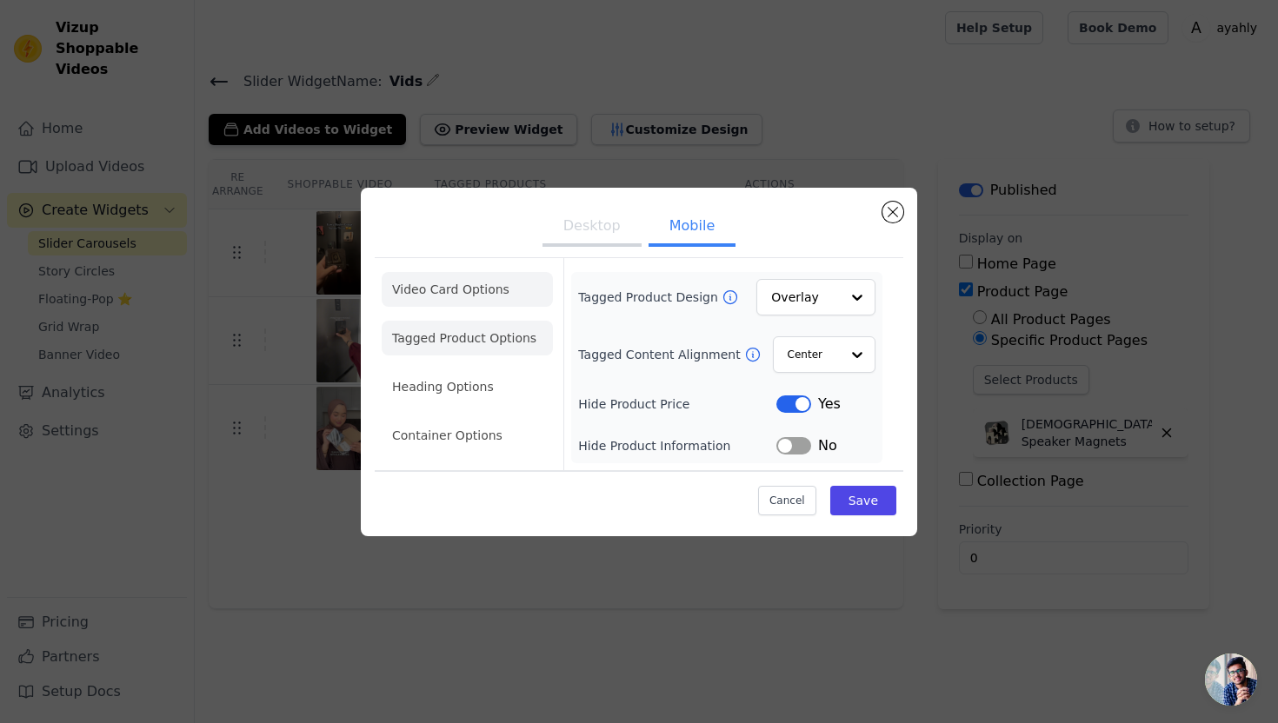
click at [455, 321] on li "Video Card Options" at bounding box center [467, 338] width 171 height 35
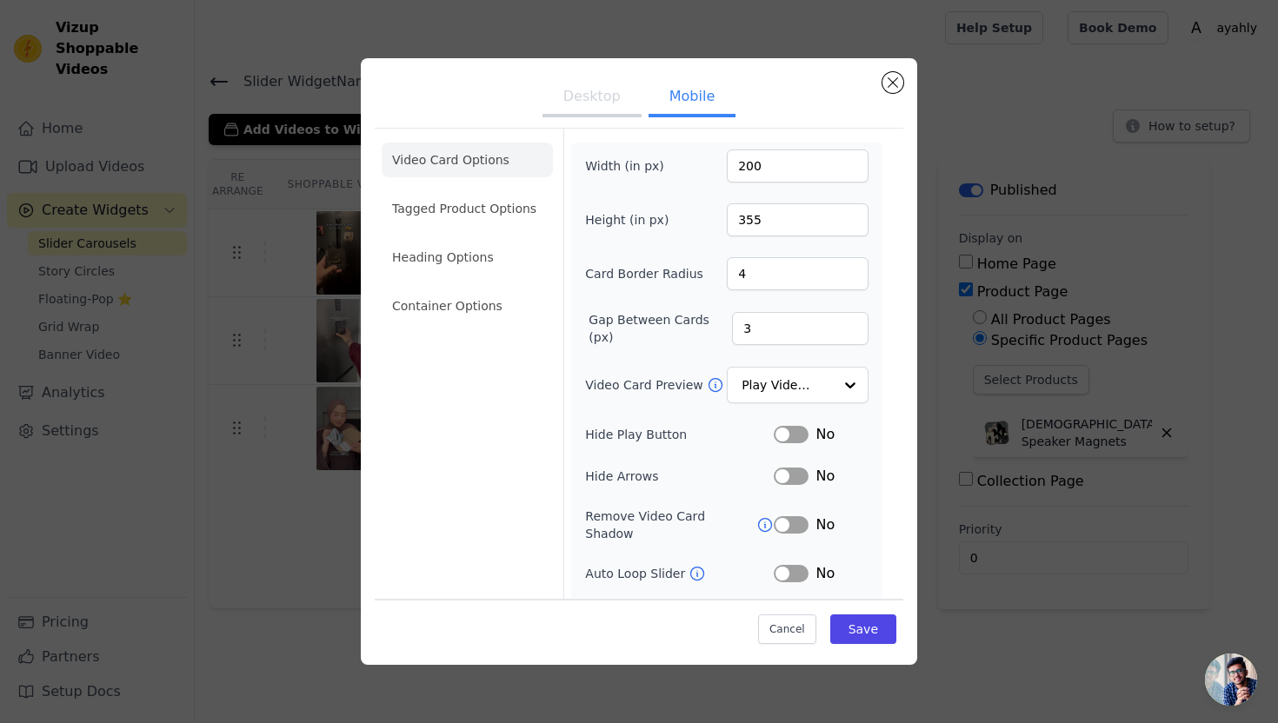
scroll to position [110, 0]
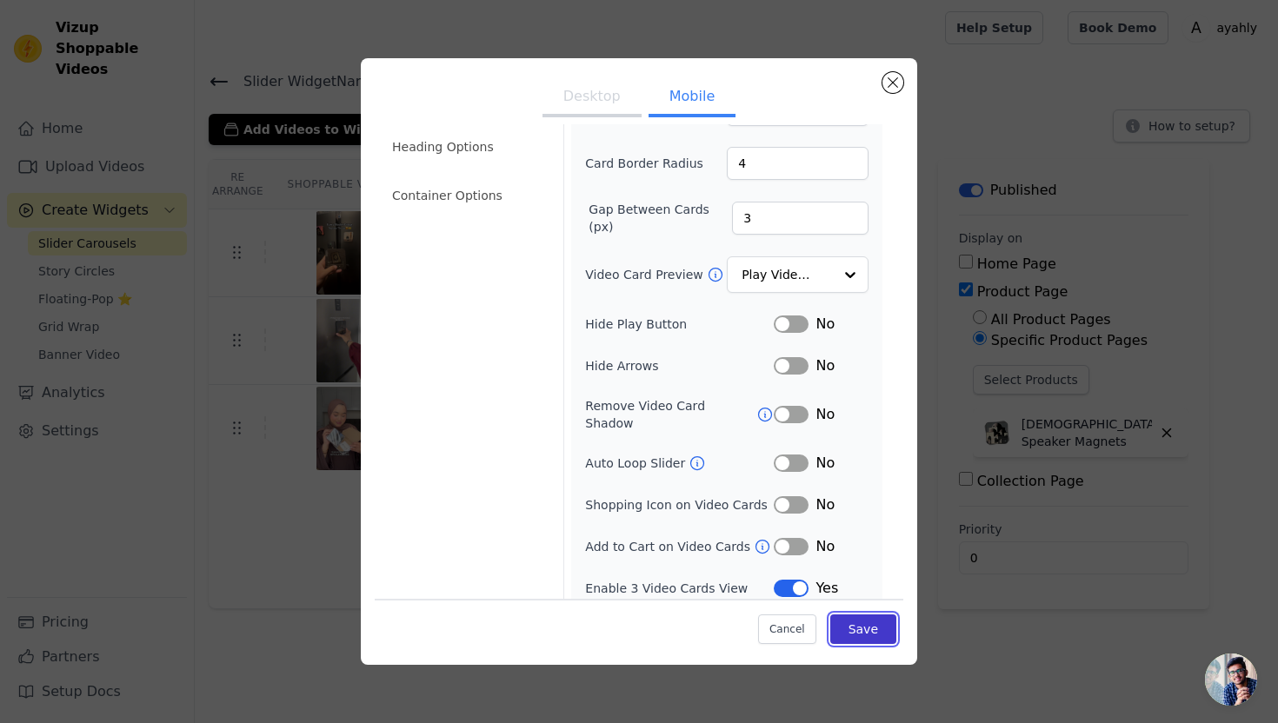
click at [862, 640] on button "Save" at bounding box center [863, 629] width 66 height 30
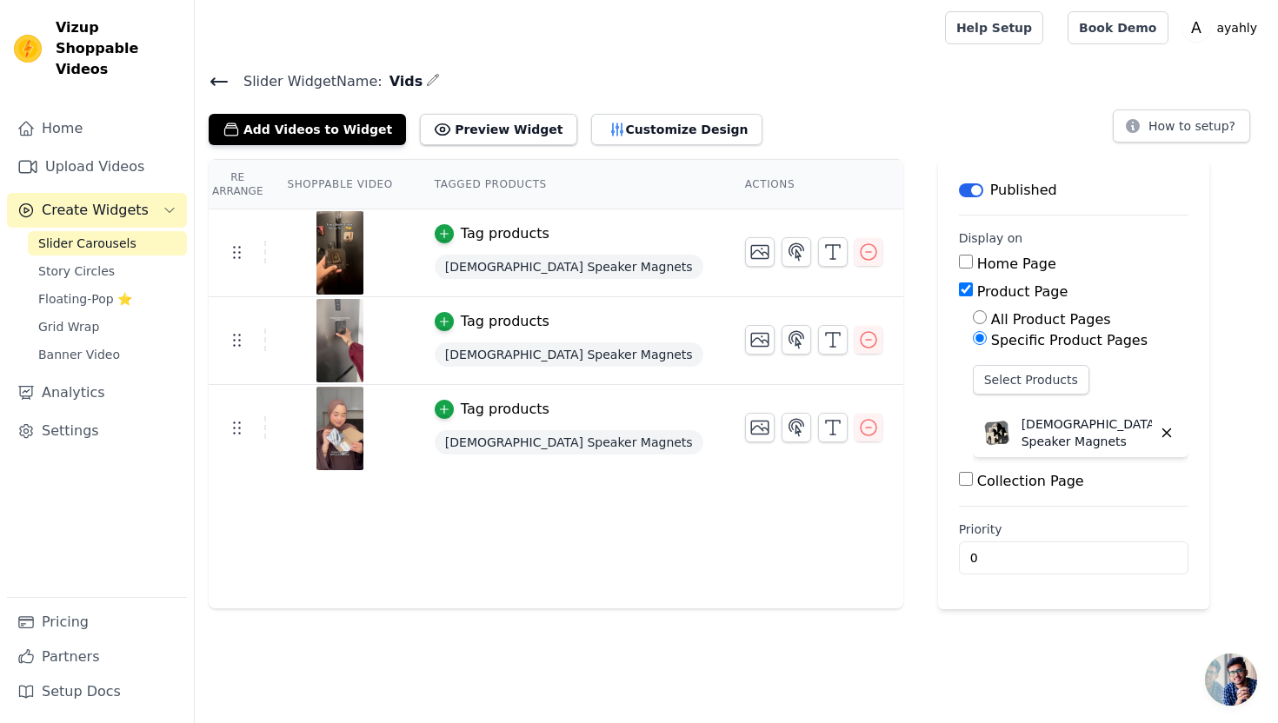
click at [368, 184] on th "Shoppable Video" at bounding box center [339, 185] width 147 height 50
click at [300, 135] on button "Add Videos to Widget" at bounding box center [307, 129] width 197 height 31
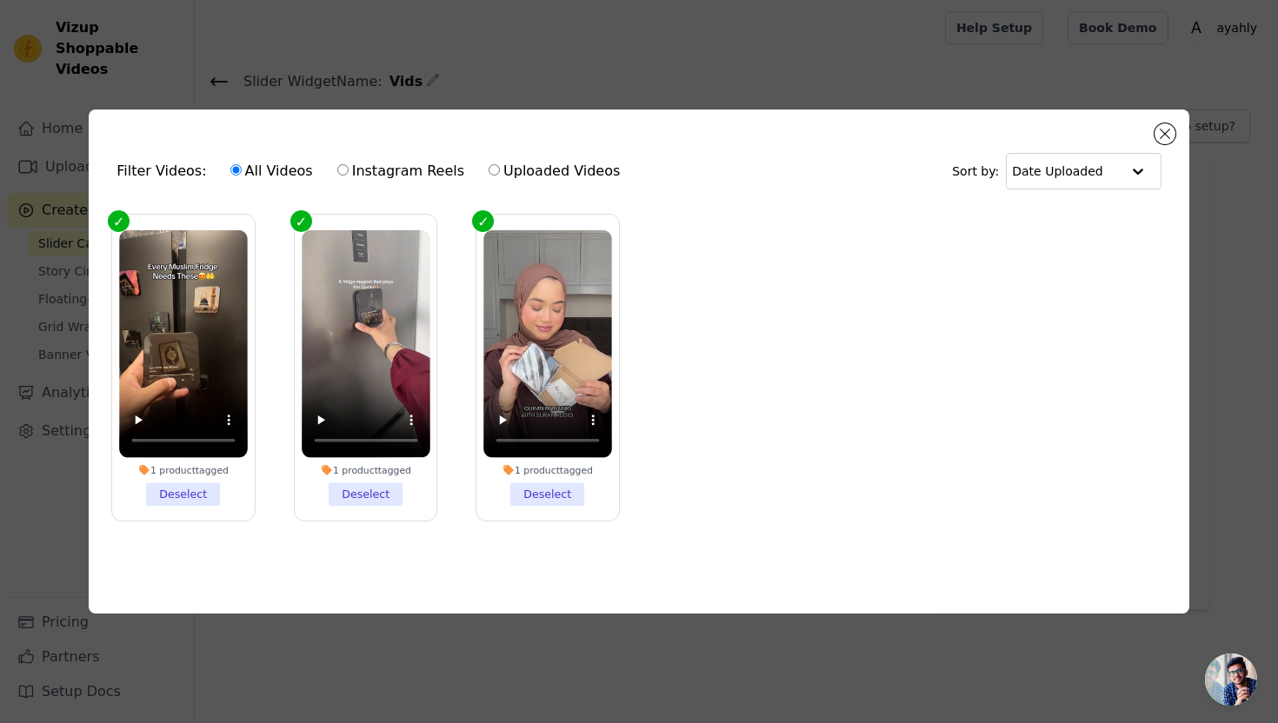
click at [1151, 132] on div "Filter Videos: All Videos Instagram Reels Uploaded Videos Sort by: Date Uploade…" at bounding box center [638, 362] width 1099 height 505
click at [1174, 133] on div "Filter Videos: All Videos Instagram Reels Uploaded Videos Sort by: Date Uploade…" at bounding box center [638, 362] width 1099 height 505
click at [1168, 133] on button "Close modal" at bounding box center [1164, 133] width 21 height 21
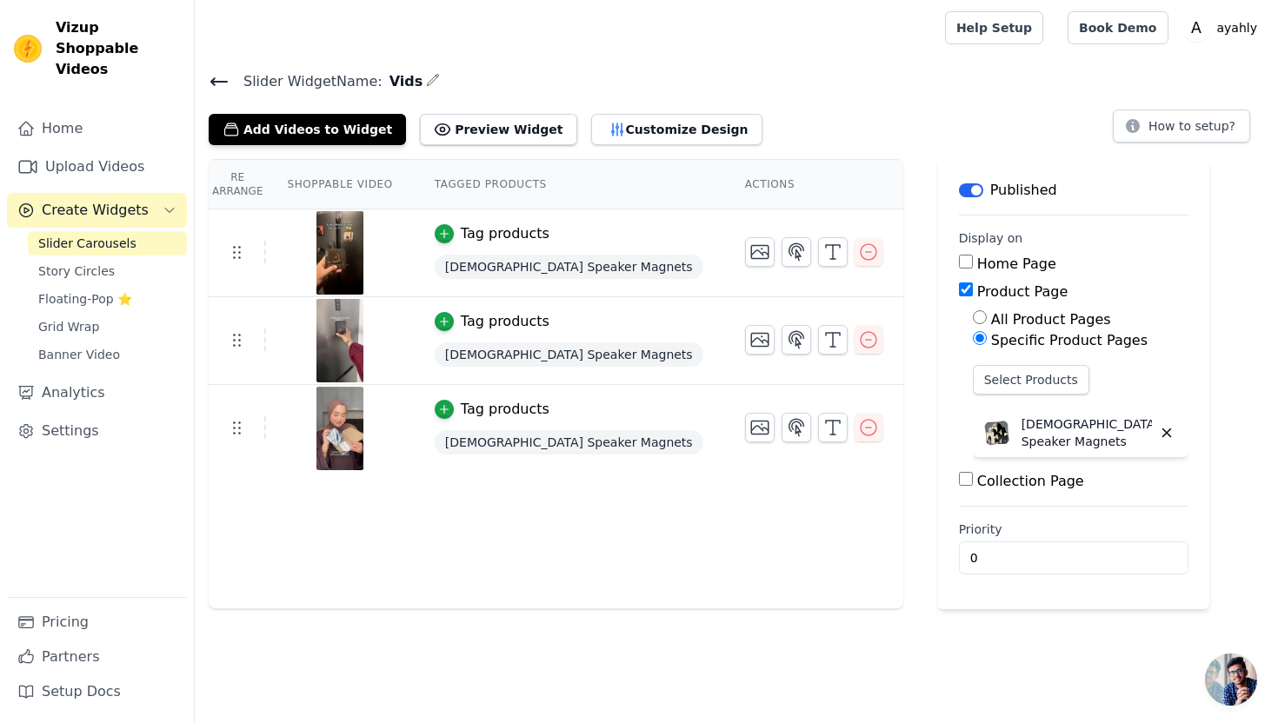
click at [977, 260] on label "Home Page" at bounding box center [1016, 264] width 79 height 17
click at [959, 260] on input "Home Page" at bounding box center [966, 262] width 14 height 14
checkbox input "true"
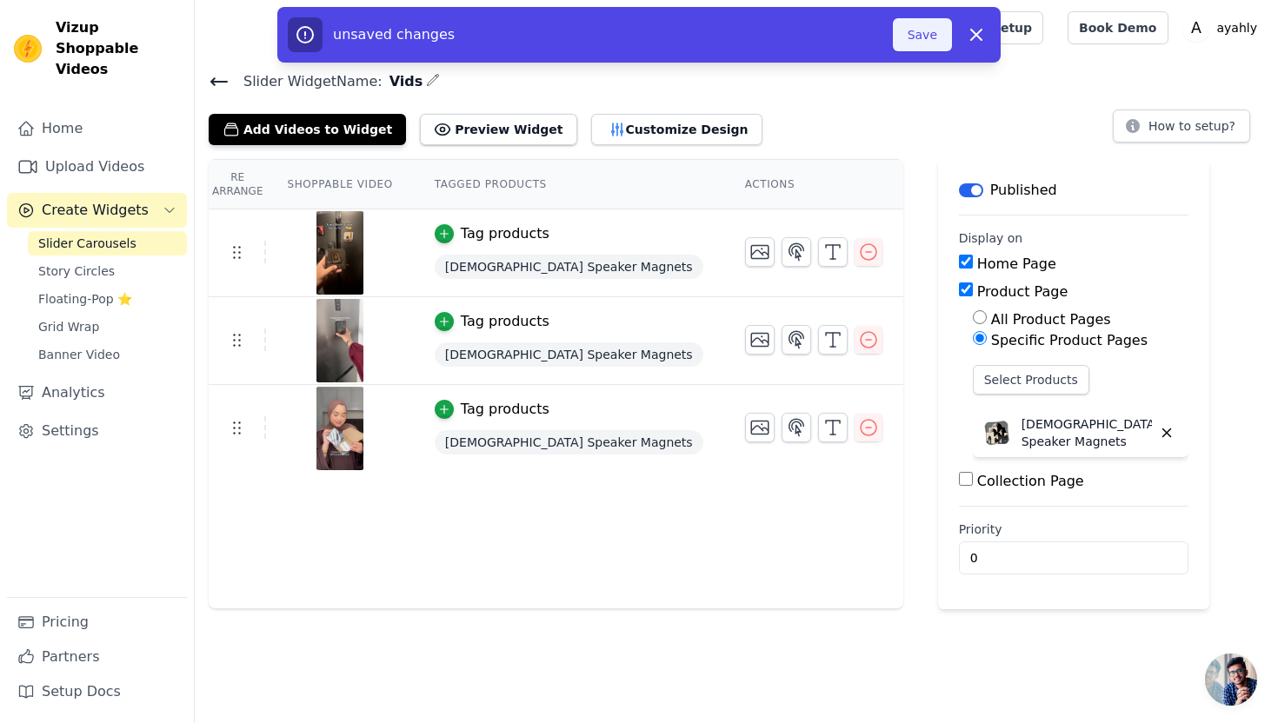
click at [914, 36] on button "Save" at bounding box center [922, 34] width 59 height 33
click at [923, 30] on button "Save" at bounding box center [922, 34] width 59 height 33
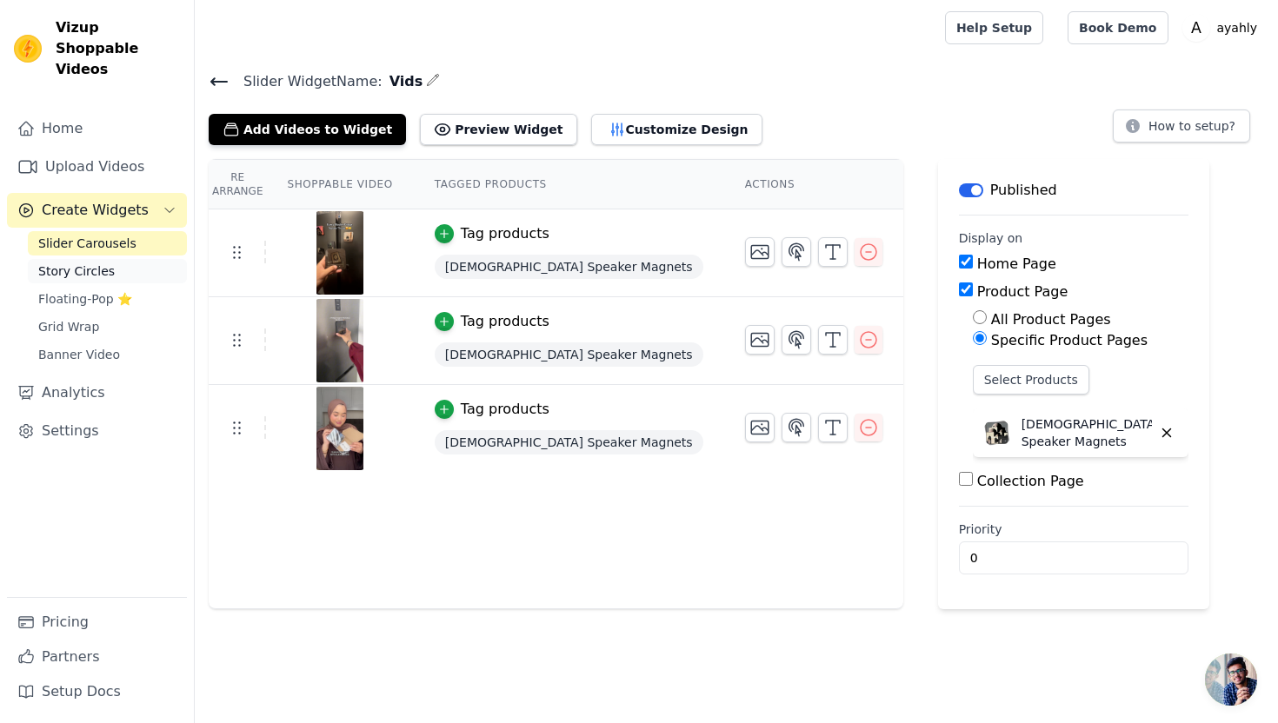
click at [87, 262] on span "Story Circles" at bounding box center [76, 270] width 76 height 17
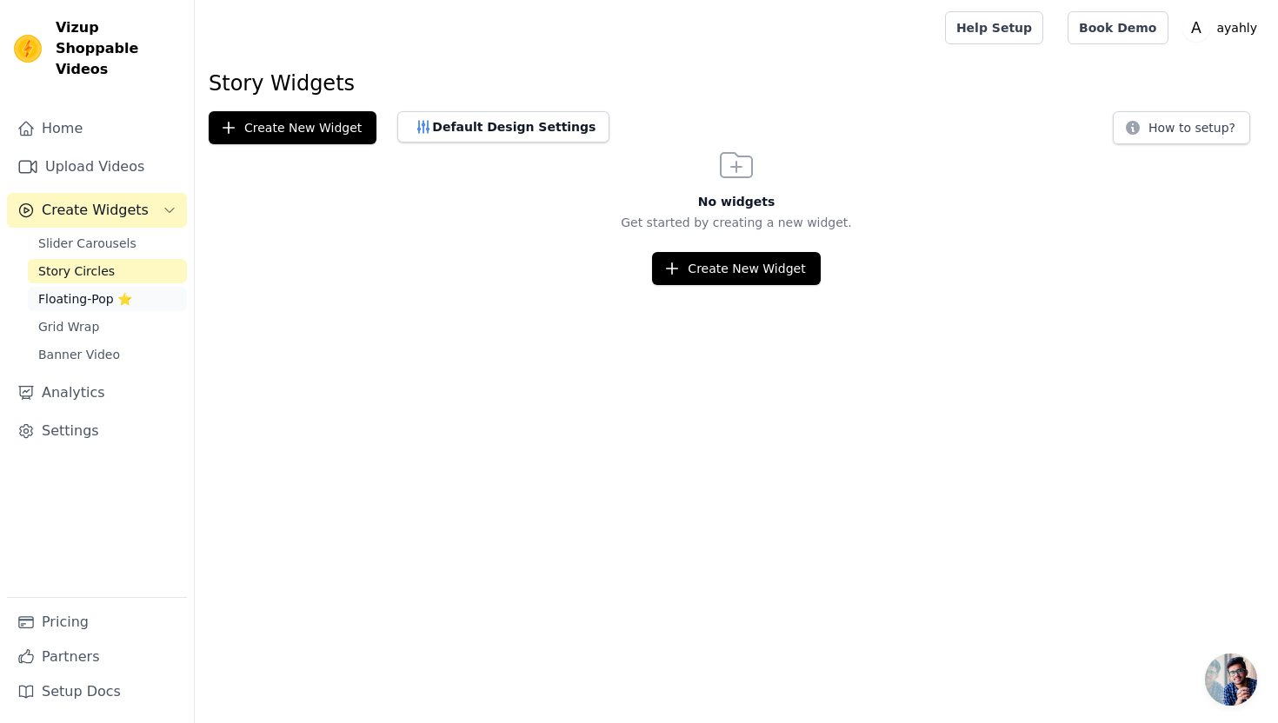
click at [81, 290] on span "Floating-Pop ⭐" at bounding box center [85, 298] width 94 height 17
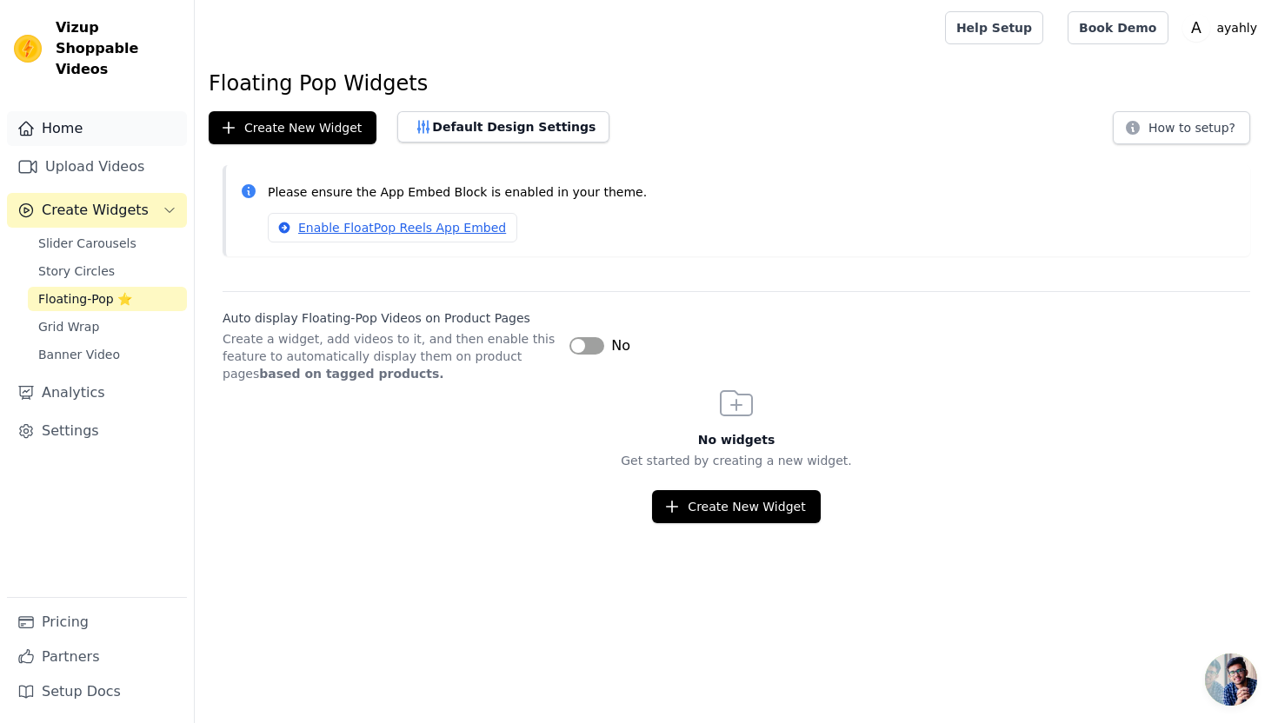
click at [64, 113] on link "Home" at bounding box center [97, 128] width 180 height 35
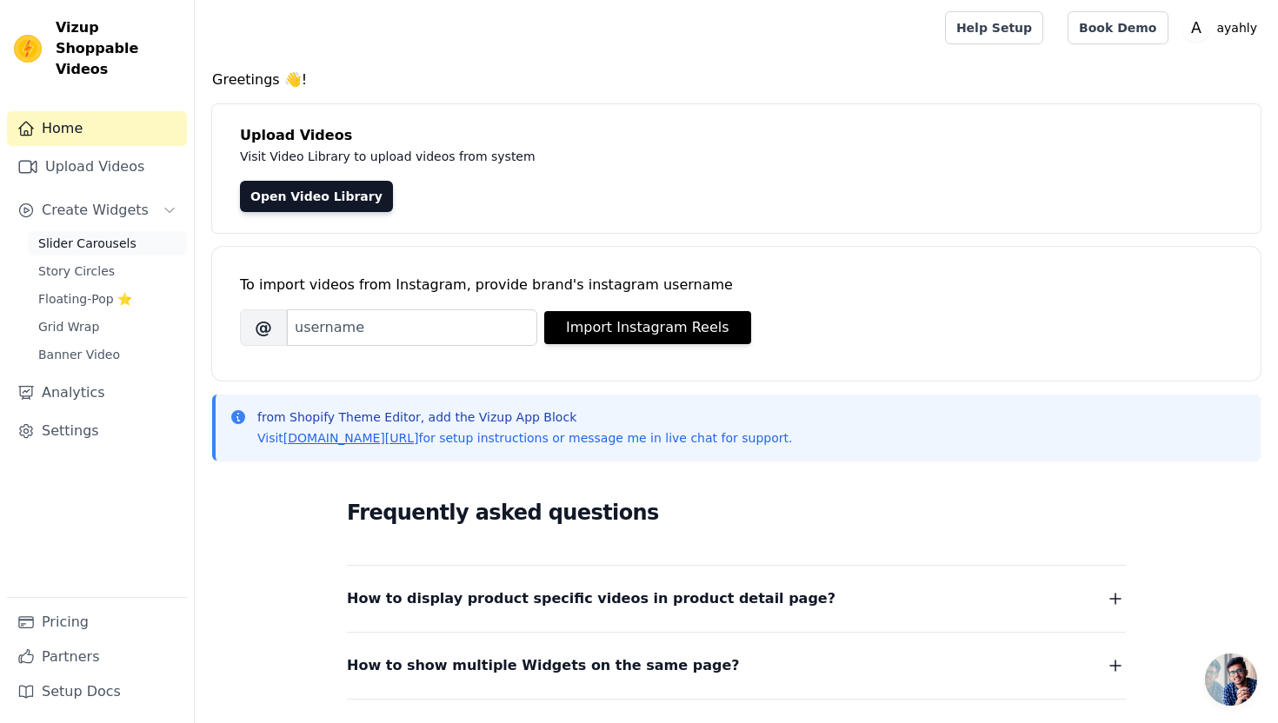
click at [95, 234] on link "Slider Carousels" at bounding box center [107, 243] width 159 height 24
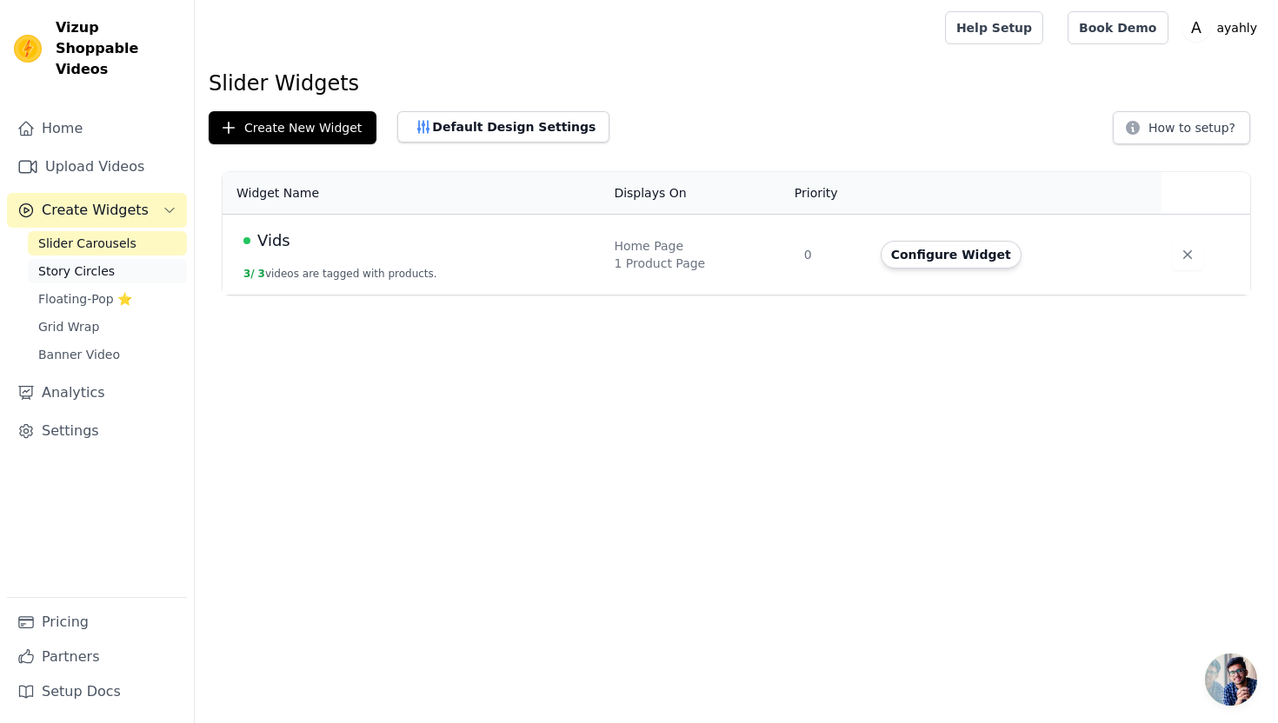
click at [91, 262] on span "Story Circles" at bounding box center [76, 270] width 76 height 17
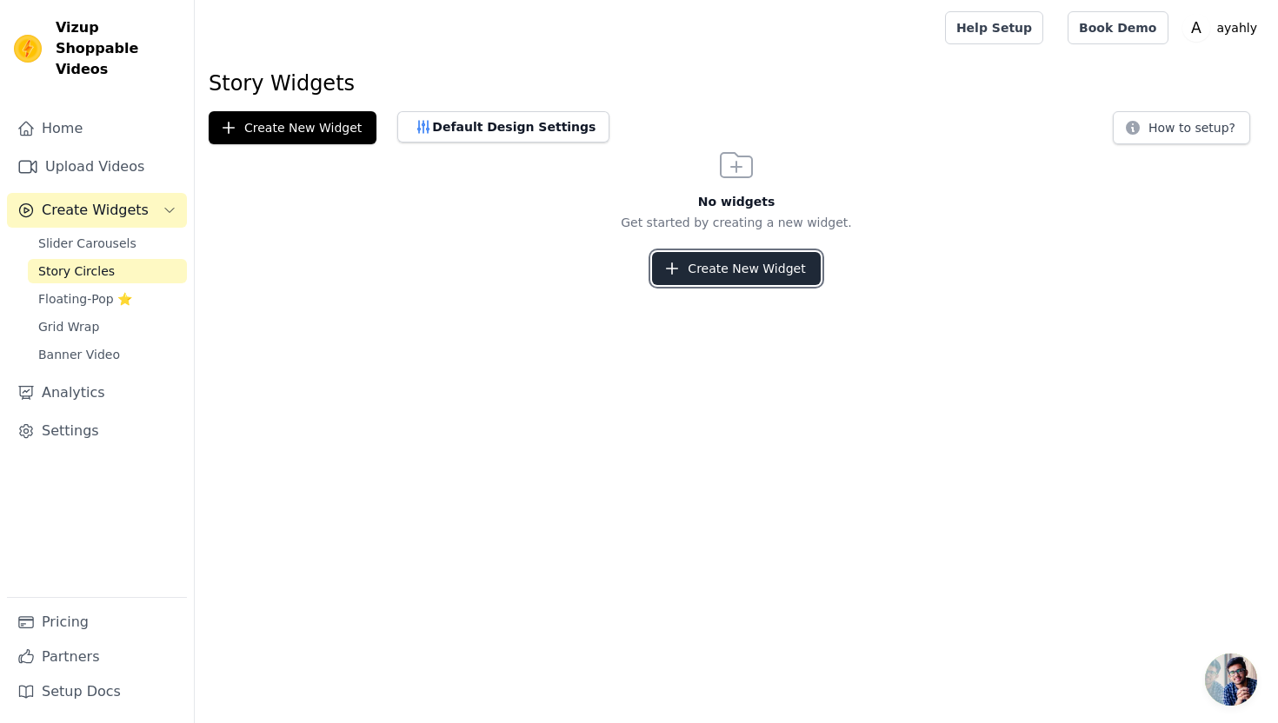
click at [682, 281] on button "Create New Widget" at bounding box center [736, 268] width 168 height 33
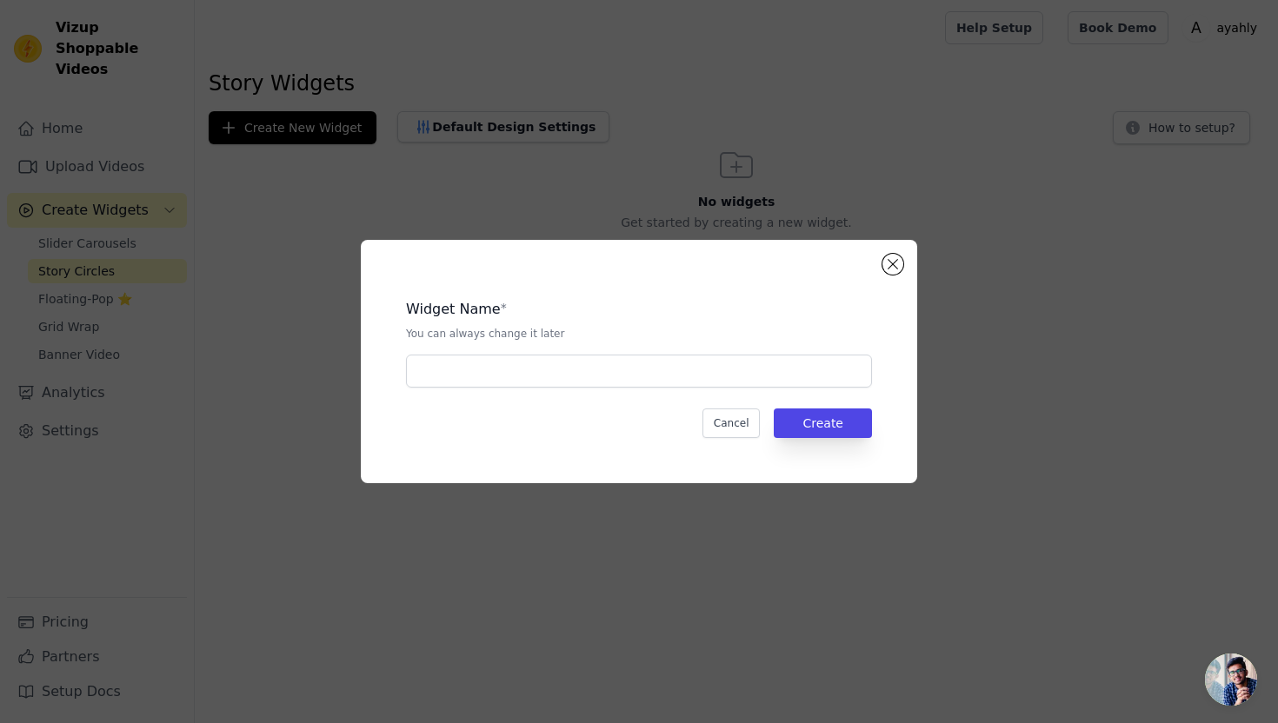
click at [876, 263] on div "Widget Name * You can always change it later Cancel Create" at bounding box center [639, 361] width 556 height 243
click at [886, 263] on button "Close modal" at bounding box center [892, 264] width 21 height 21
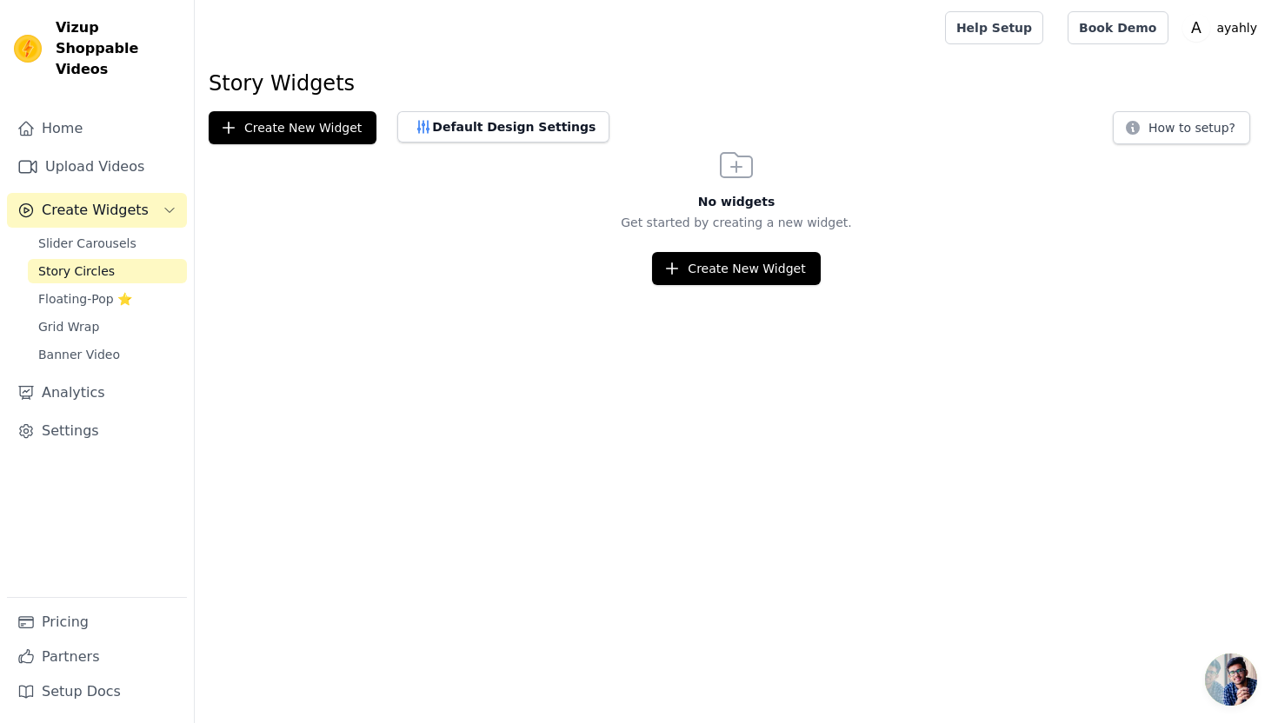
click at [1105, 144] on div "No widgets Get started by creating a new widget. Create New Widget" at bounding box center [736, 214] width 1083 height 141
click at [1125, 136] on button "How to setup?" at bounding box center [1180, 127] width 137 height 33
click at [108, 290] on span "Floating-Pop ⭐" at bounding box center [85, 298] width 94 height 17
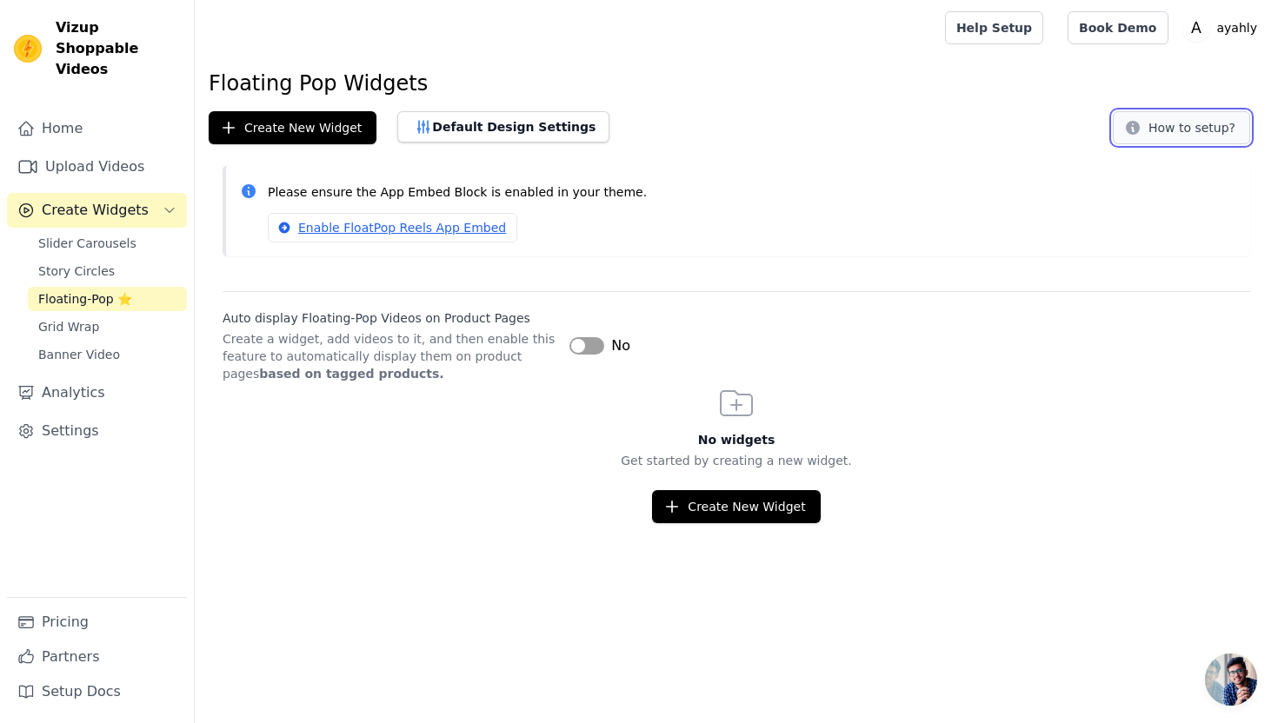
click at [1217, 128] on button "How to setup?" at bounding box center [1180, 127] width 137 height 33
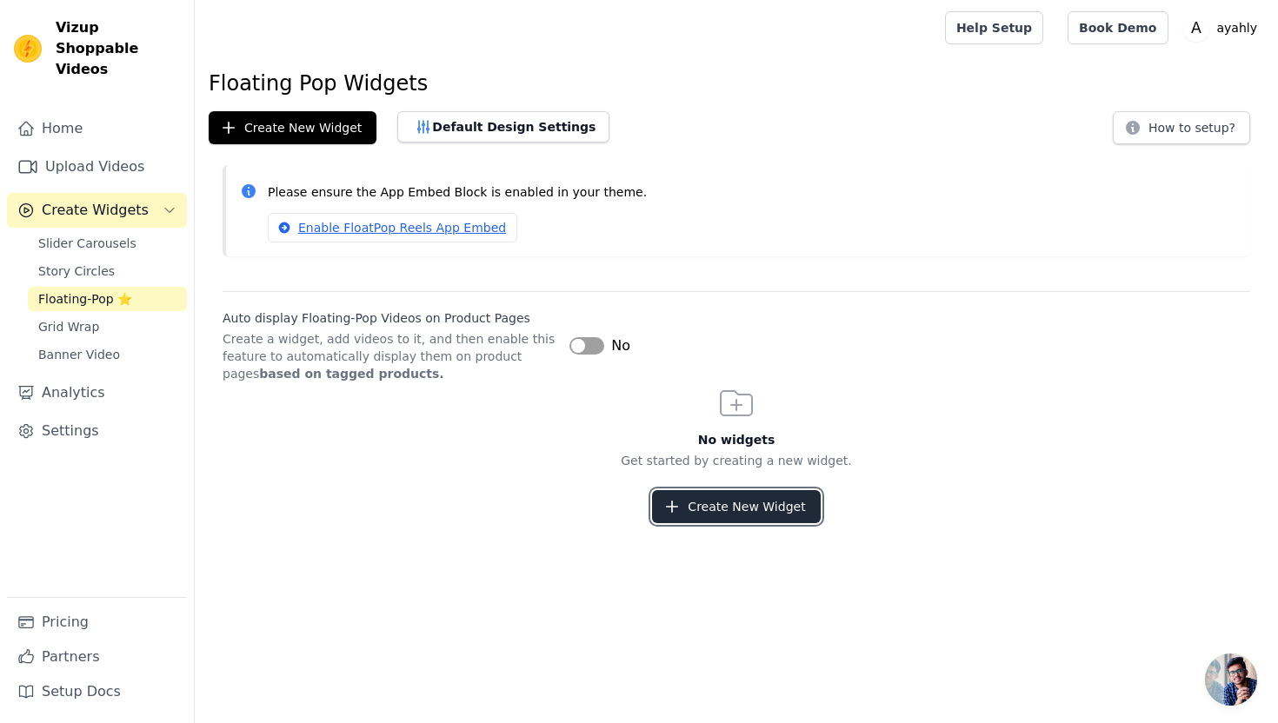
click at [705, 518] on button "Create New Widget" at bounding box center [736, 506] width 168 height 33
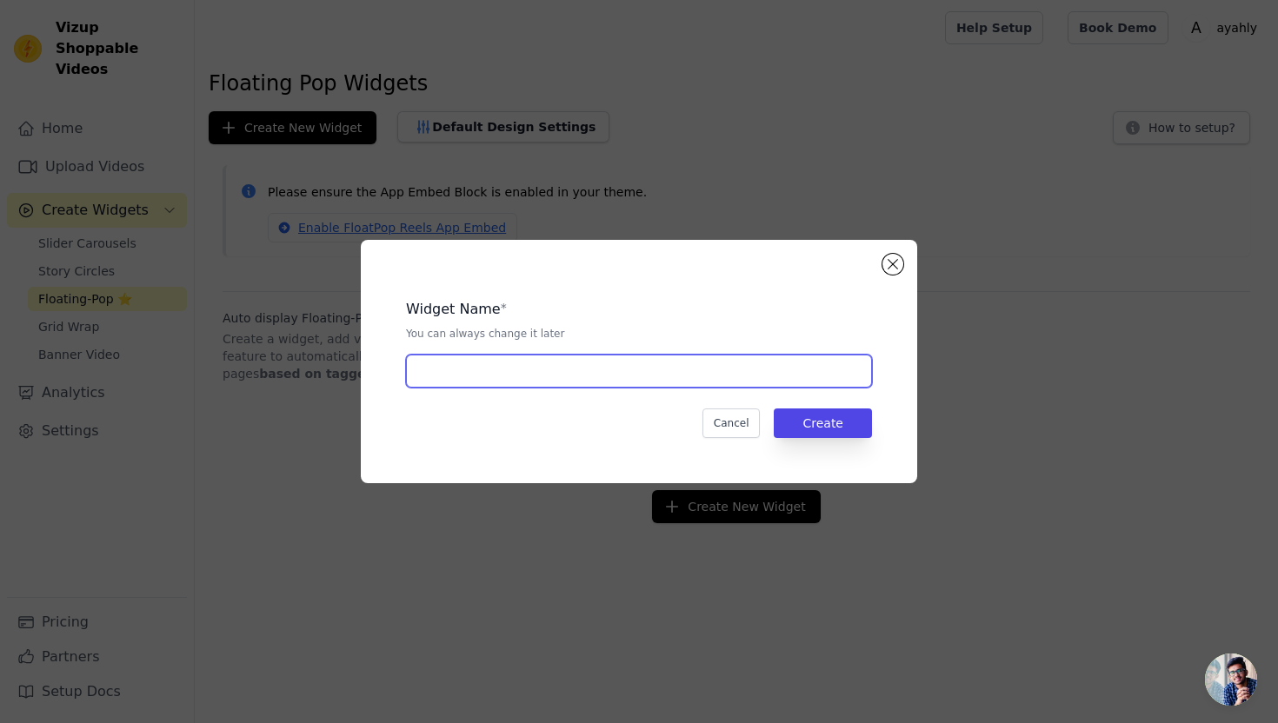
click at [642, 381] on input "text" at bounding box center [639, 371] width 466 height 33
click at [601, 375] on input "text" at bounding box center [639, 371] width 466 height 33
type input "pop"
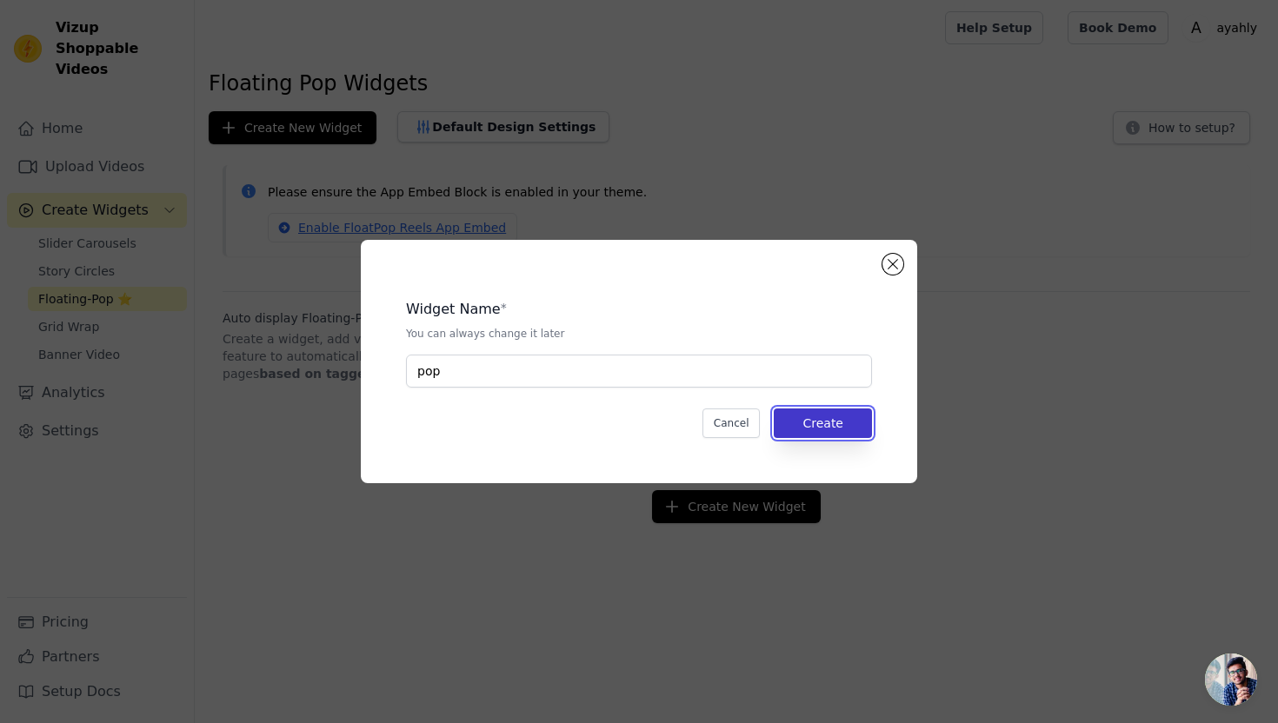
click at [820, 432] on button "Create" at bounding box center [823, 423] width 98 height 30
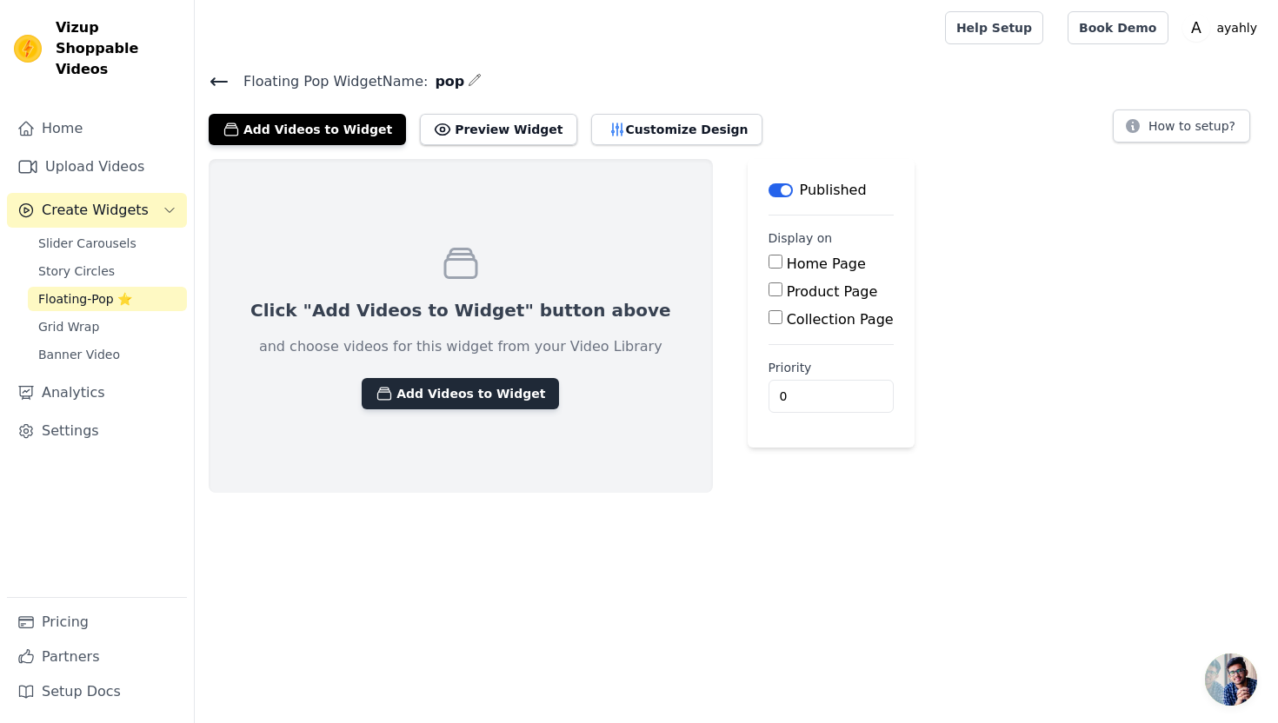
click at [441, 398] on button "Add Videos to Widget" at bounding box center [460, 393] width 197 height 31
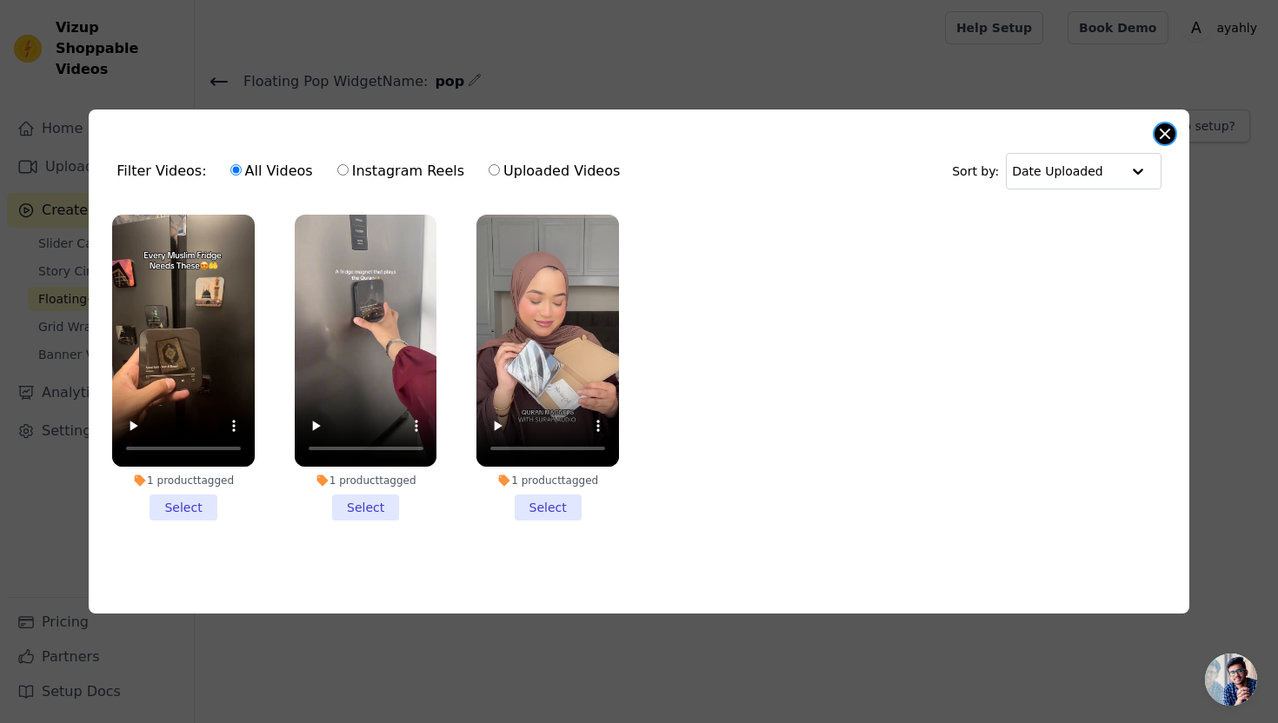
click at [1172, 129] on button "Close modal" at bounding box center [1164, 133] width 21 height 21
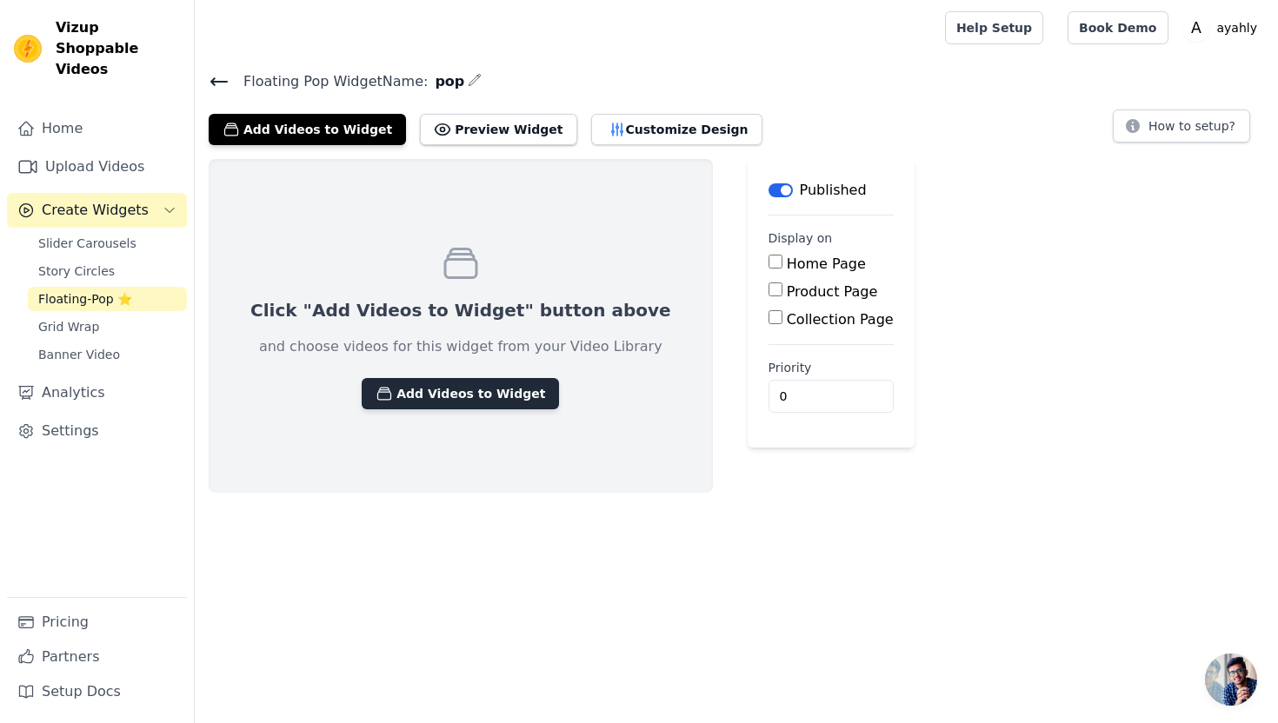
click at [475, 393] on button "Add Videos to Widget" at bounding box center [460, 393] width 197 height 31
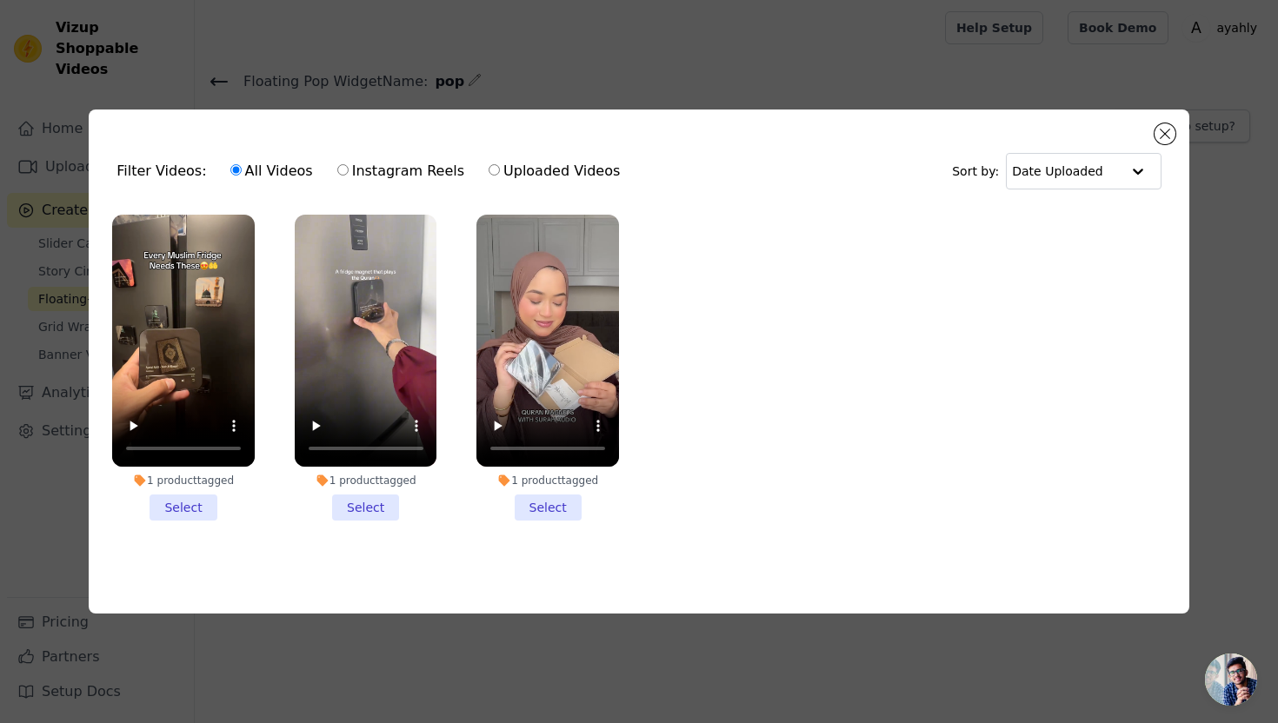
click at [199, 509] on li "1 product tagged Select" at bounding box center [183, 368] width 143 height 307
click at [0, 0] on input "1 product tagged Select" at bounding box center [0, 0] width 0 height 0
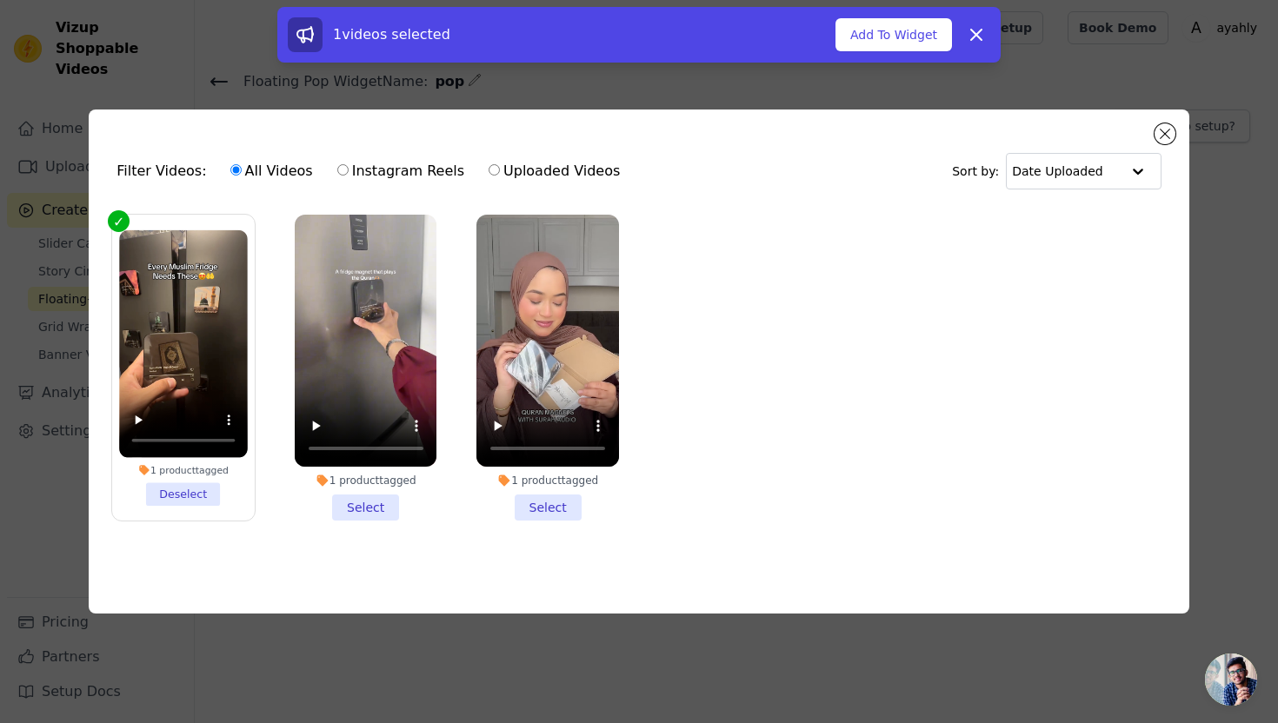
click at [375, 496] on li "1 product tagged Select" at bounding box center [366, 368] width 143 height 307
click at [0, 0] on input "1 product tagged Select" at bounding box center [0, 0] width 0 height 0
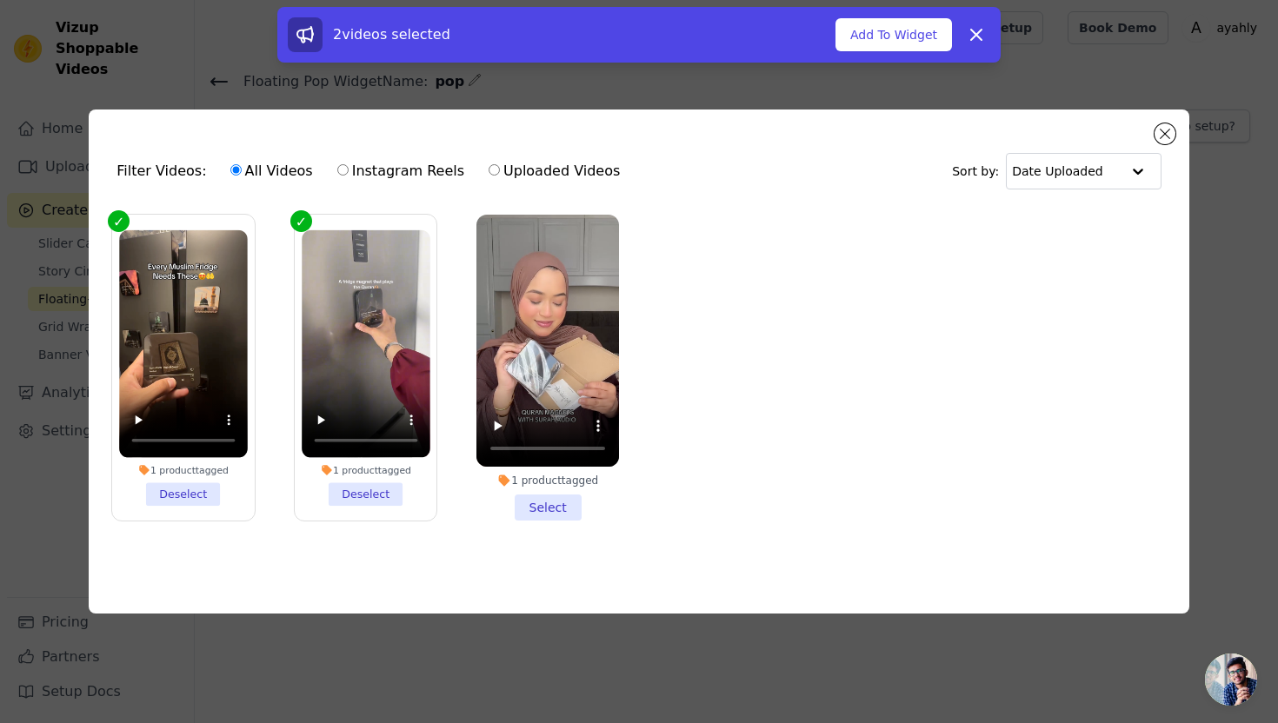
click at [543, 510] on li "1 product tagged Select" at bounding box center [547, 368] width 143 height 307
click at [0, 0] on input "1 product tagged Select" at bounding box center [0, 0] width 0 height 0
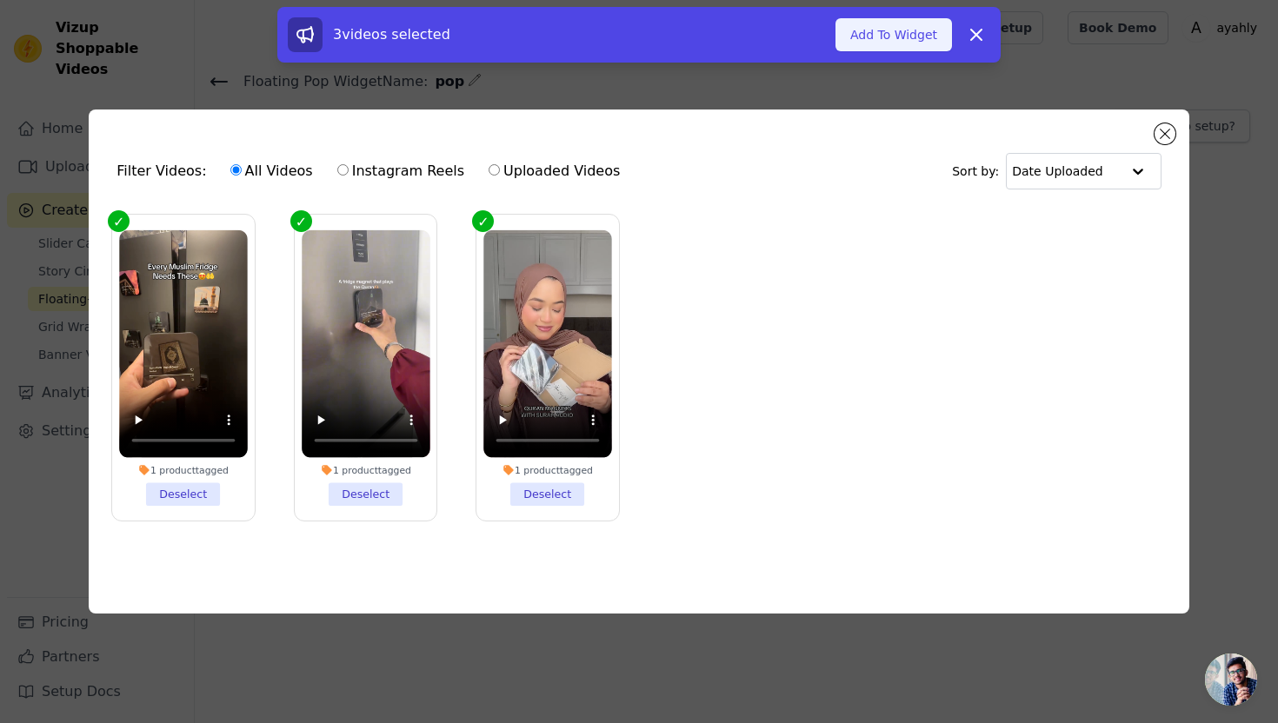
click at [866, 34] on button "Add To Widget" at bounding box center [893, 34] width 116 height 33
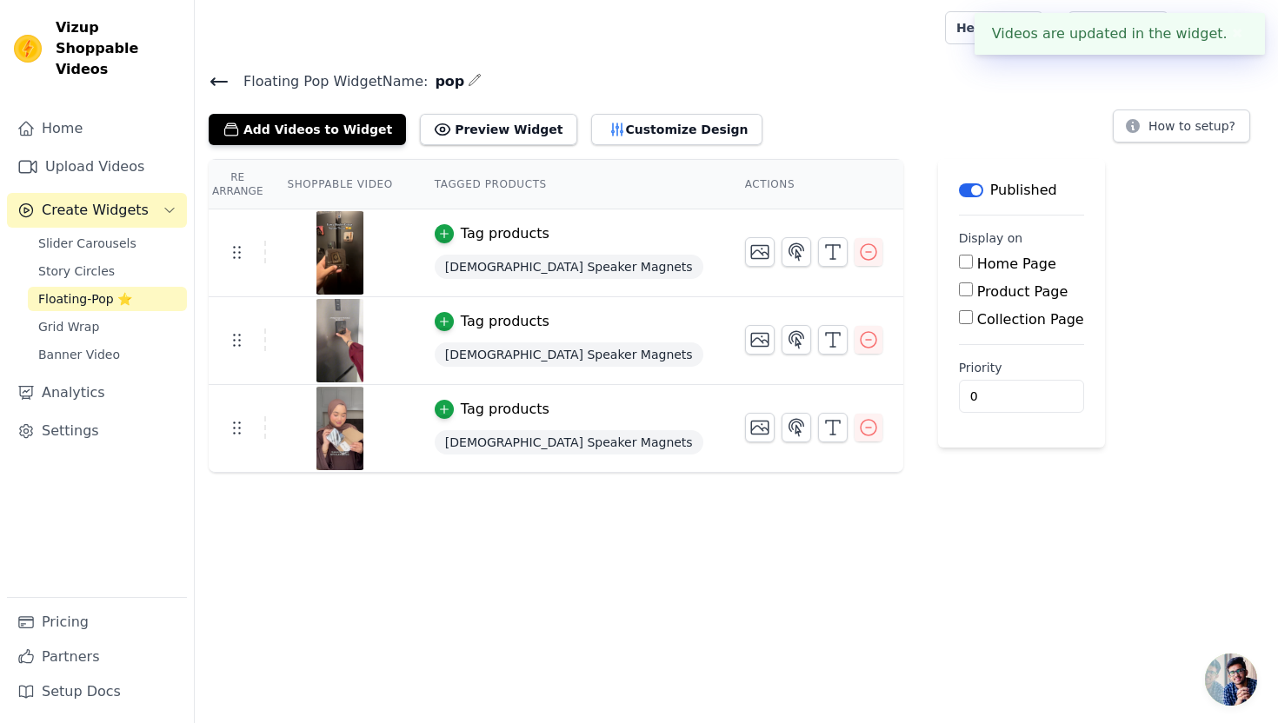
click at [977, 288] on label "Product Page" at bounding box center [1022, 291] width 91 height 17
click at [959, 288] on input "Product Page" at bounding box center [966, 289] width 14 height 14
checkbox input "true"
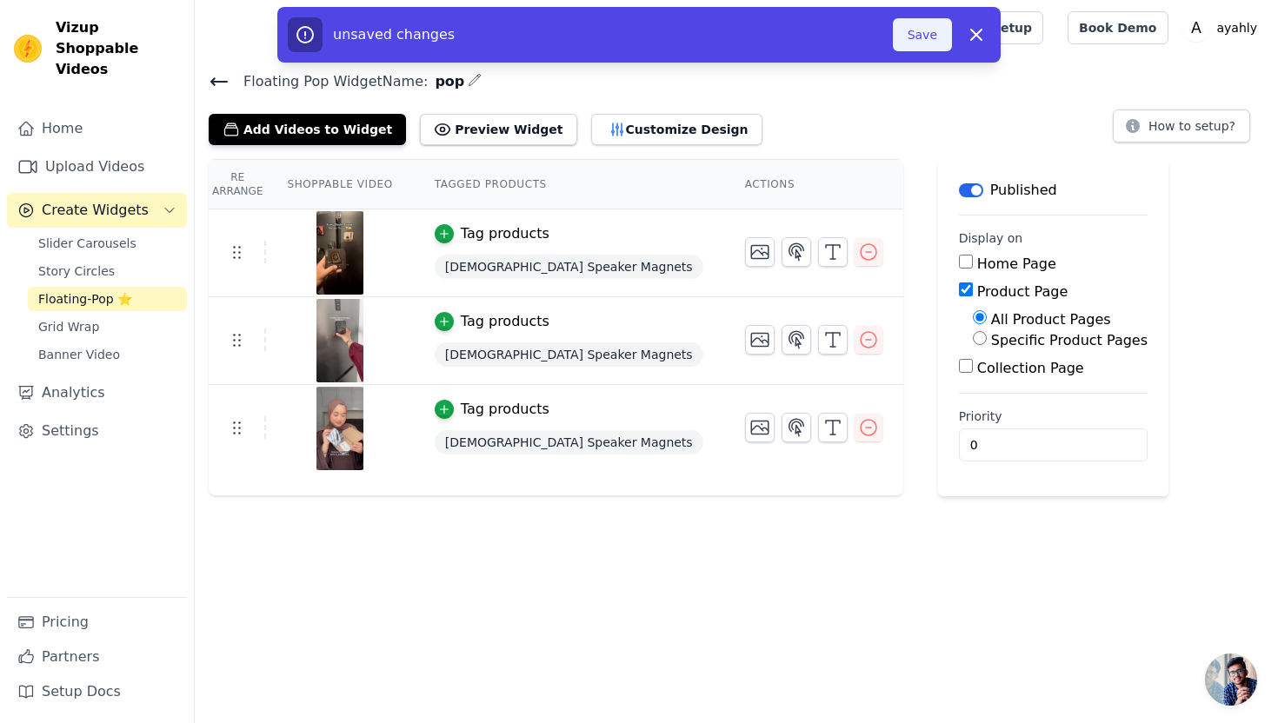
click at [913, 34] on button "Save" at bounding box center [922, 34] width 59 height 33
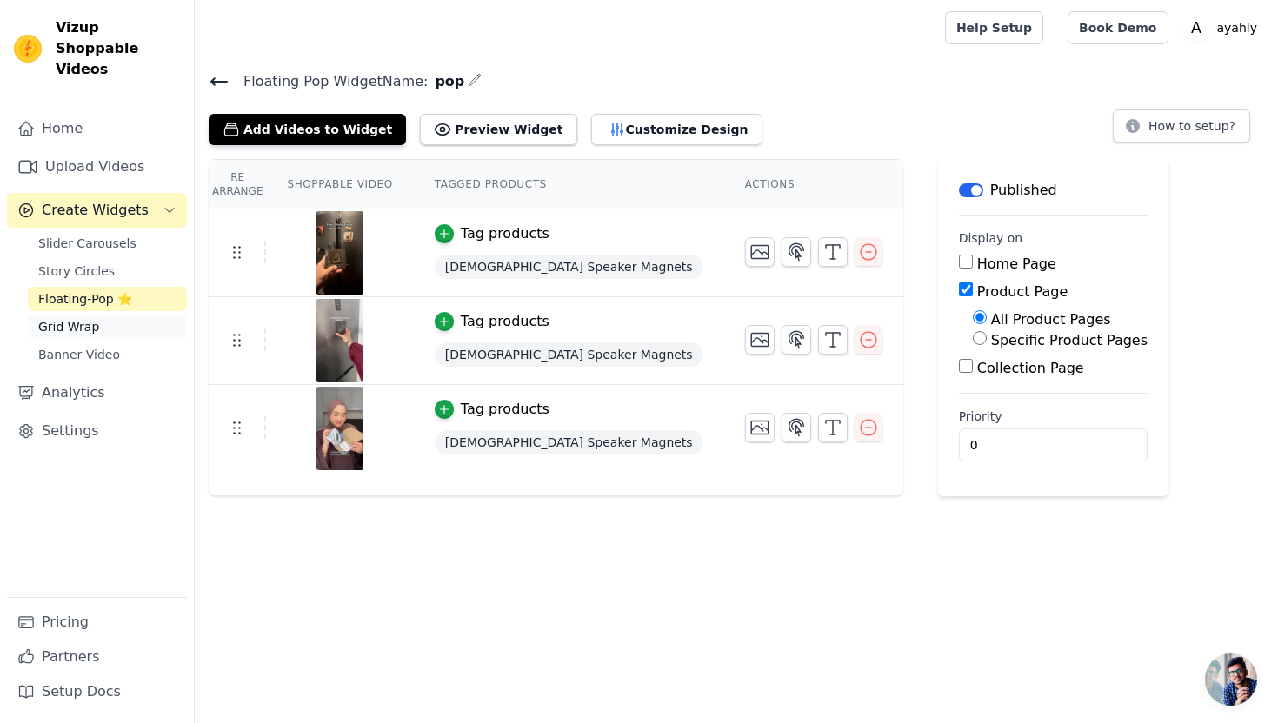
click at [105, 315] on link "Grid Wrap" at bounding box center [107, 327] width 159 height 24
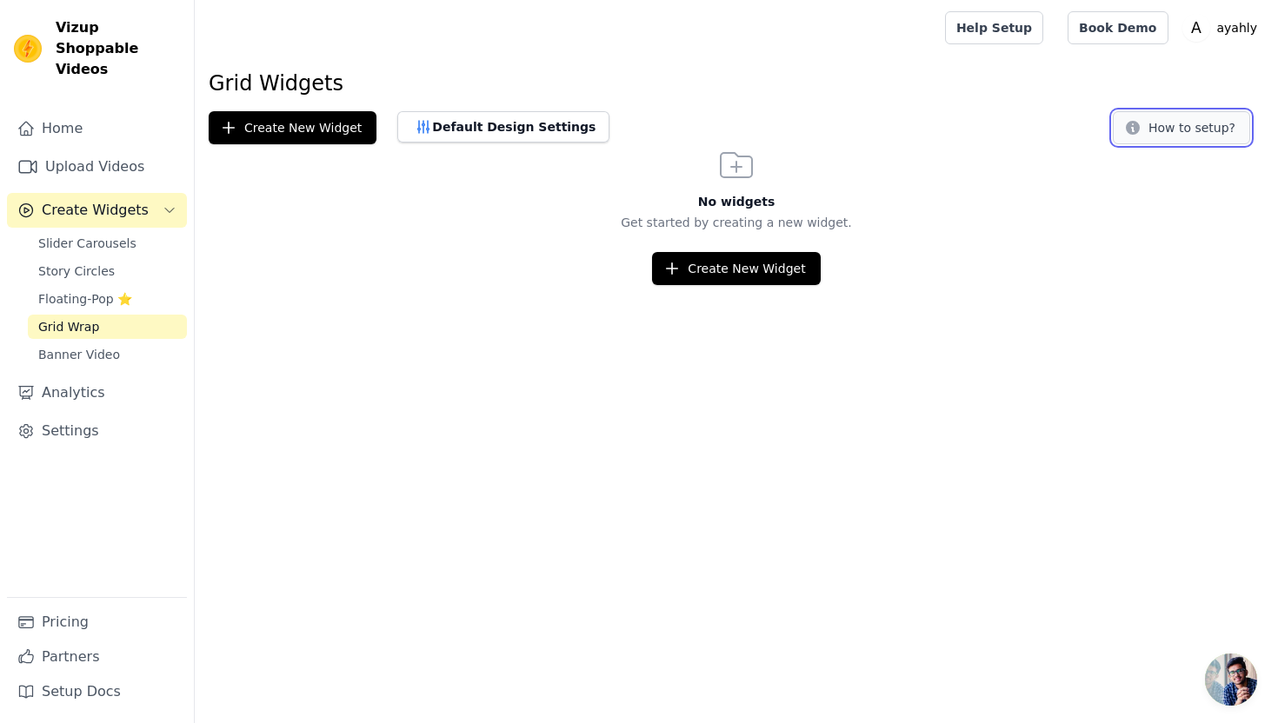
click at [1165, 141] on button "How to setup?" at bounding box center [1180, 127] width 137 height 33
click at [52, 346] on span "Banner Video" at bounding box center [79, 354] width 82 height 17
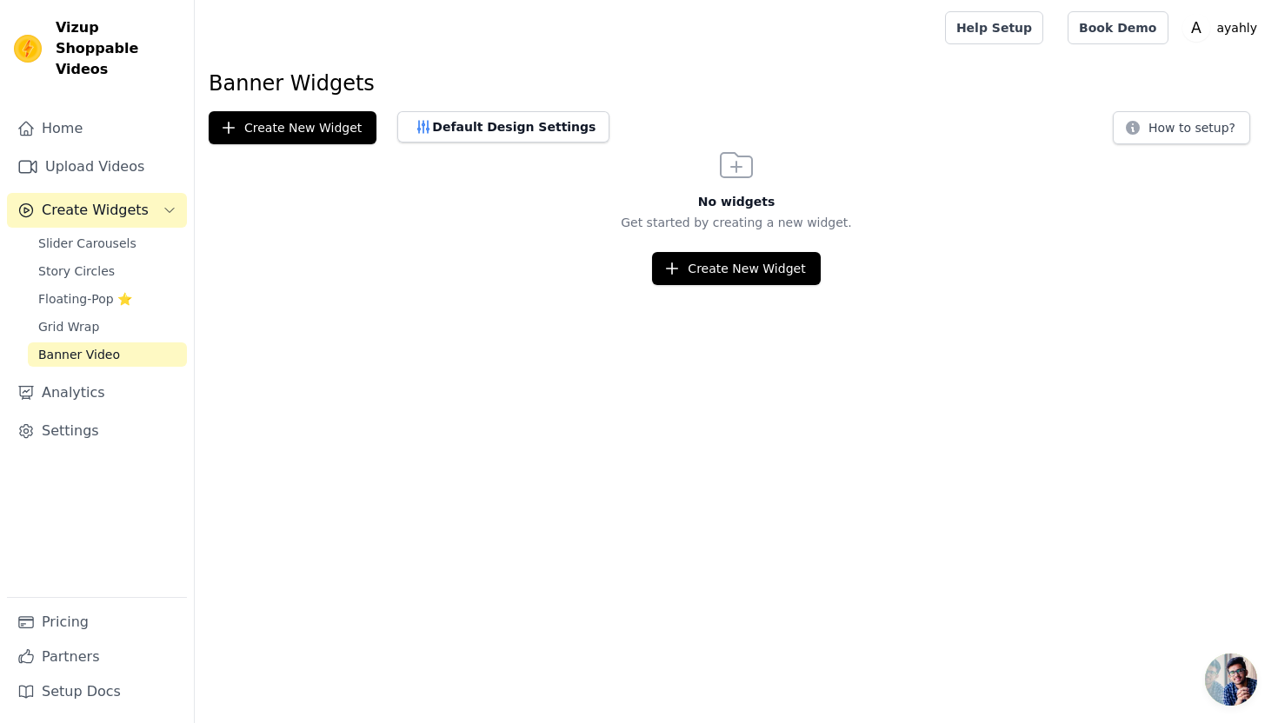
click at [1169, 144] on div "No widgets Get started by creating a new widget. Create New Widget" at bounding box center [736, 214] width 1083 height 141
click at [1159, 136] on button "How to setup?" at bounding box center [1180, 127] width 137 height 33
click at [801, 263] on button "Create New Widget" at bounding box center [736, 268] width 168 height 33
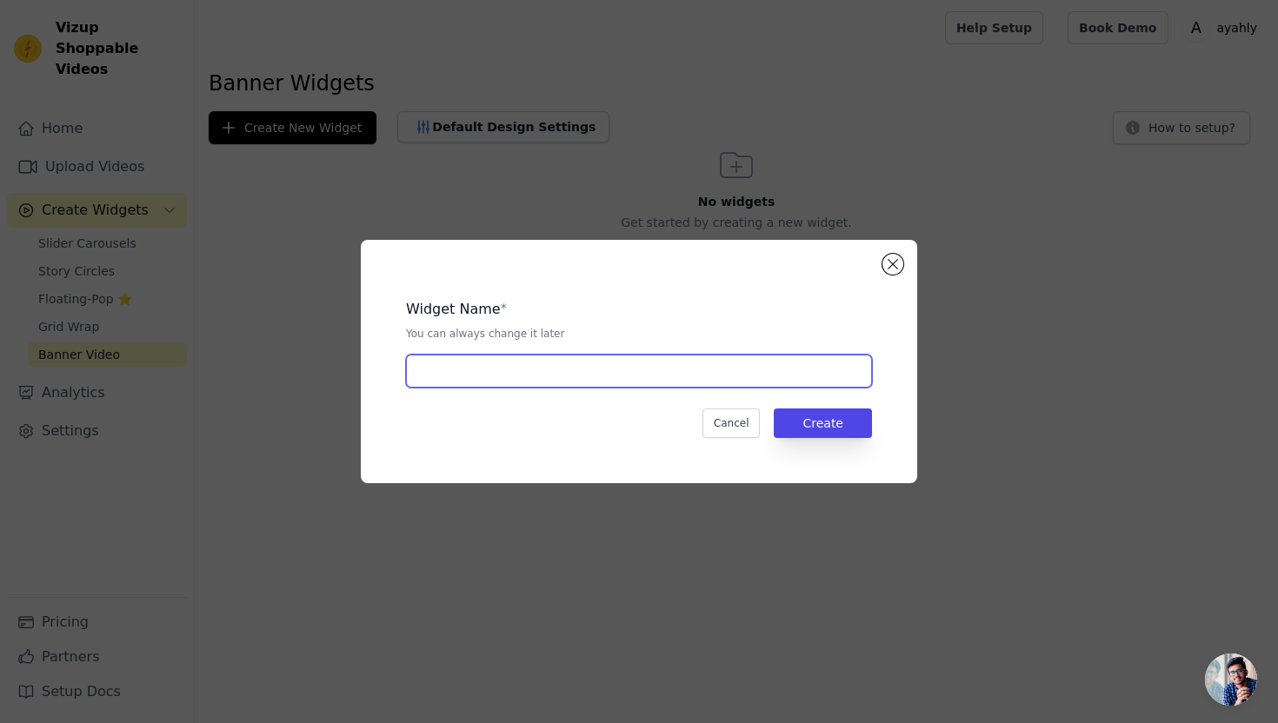
click at [689, 372] on input "text" at bounding box center [639, 371] width 466 height 33
type input "s"
type input "banner"
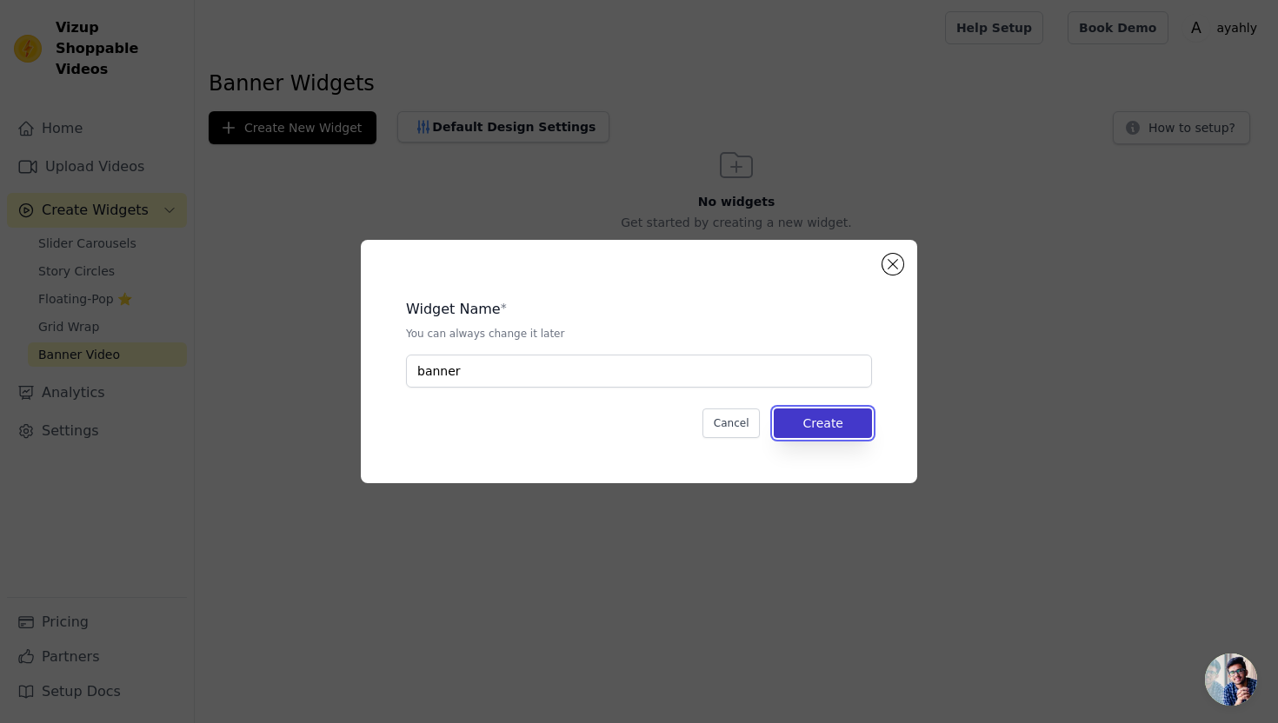
click at [834, 421] on button "Create" at bounding box center [823, 423] width 98 height 30
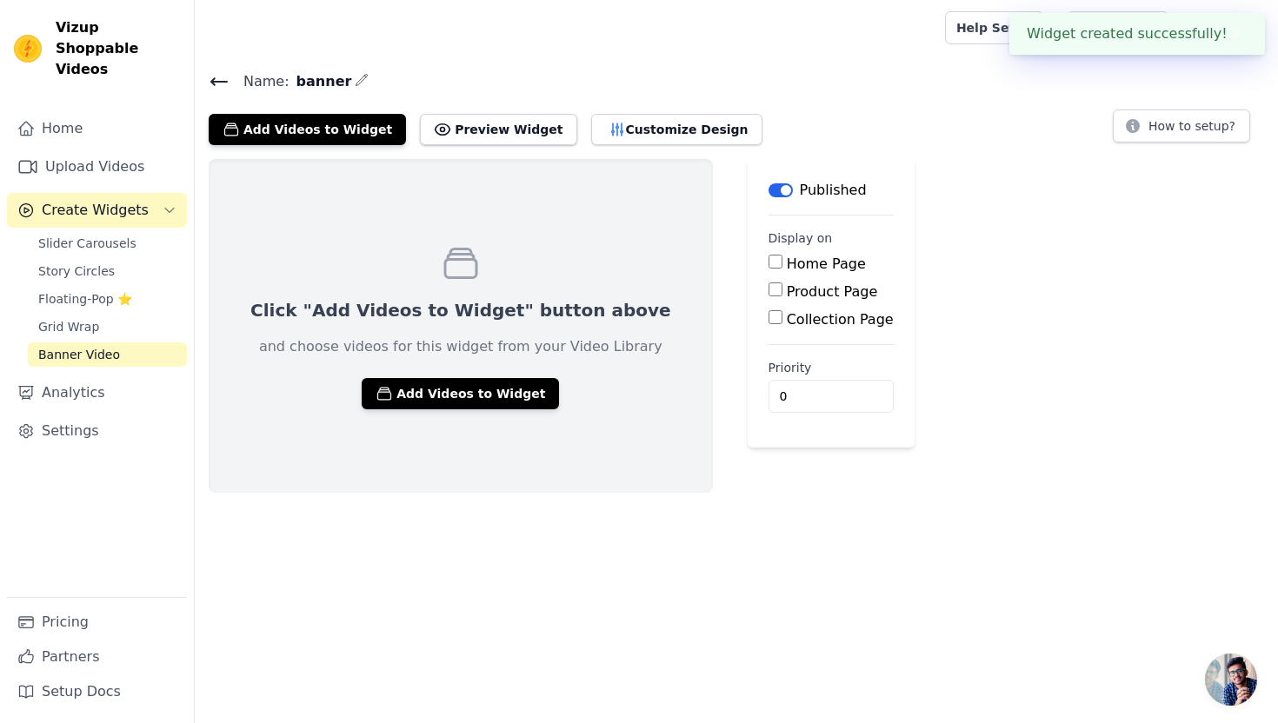
click at [456, 291] on div "Click "Add Videos to Widget" button above and choose videos for this widget fro…" at bounding box center [461, 326] width 504 height 334
click at [461, 393] on button "Add Videos to Widget" at bounding box center [460, 393] width 197 height 31
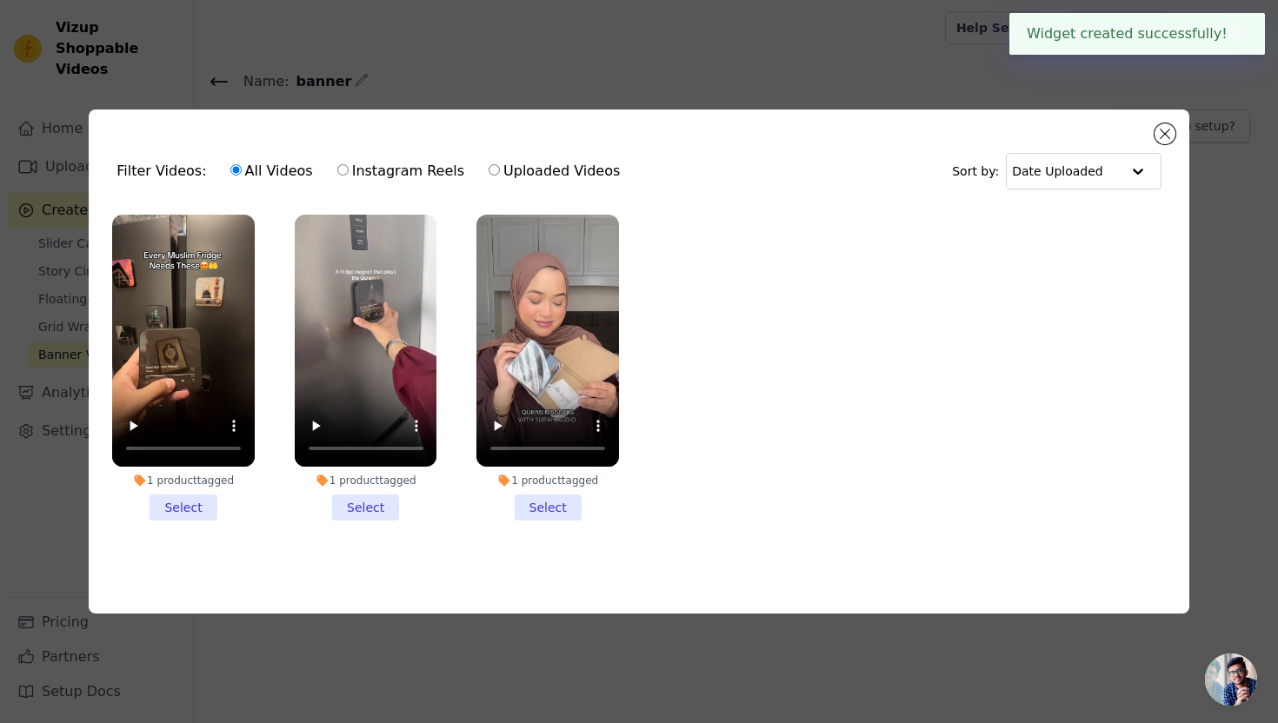
click at [710, 256] on ul "1 product tagged Select 1 product tagged Select 1 product tagged Select" at bounding box center [639, 382] width 1072 height 354
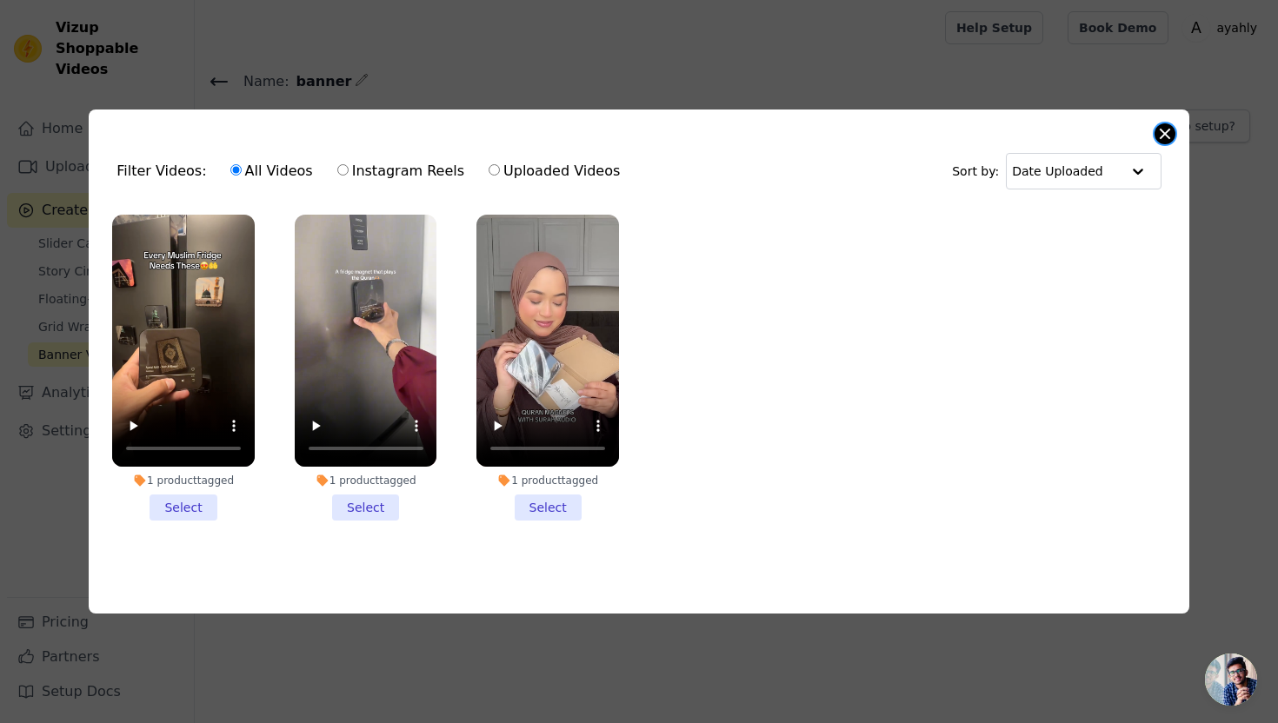
click at [1156, 139] on button "Close modal" at bounding box center [1164, 133] width 21 height 21
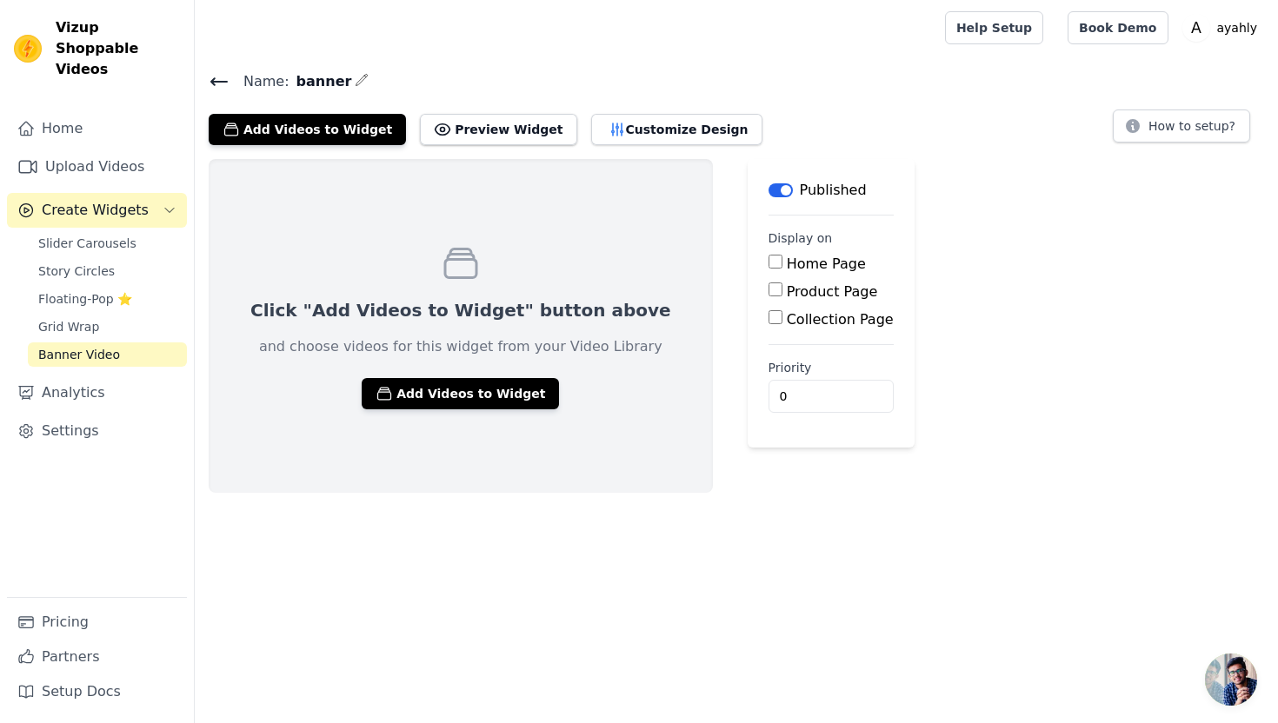
click at [218, 83] on icon at bounding box center [219, 81] width 21 height 21
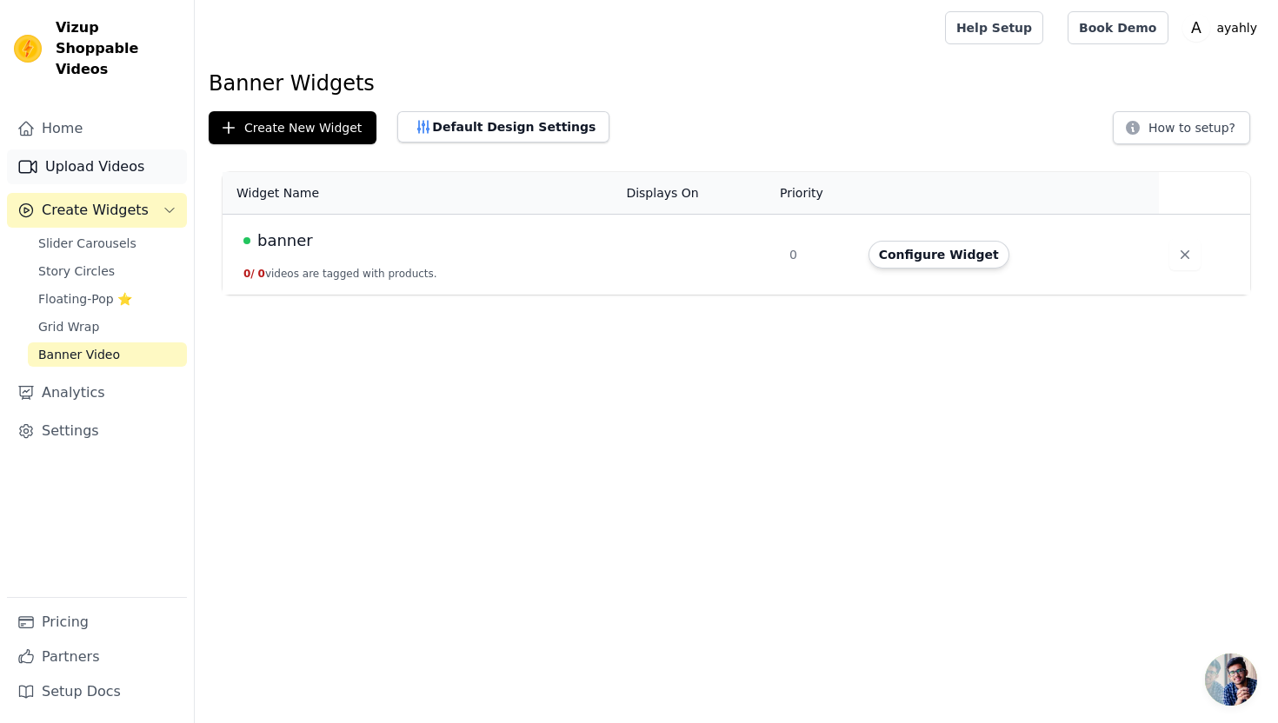
click at [114, 149] on link "Upload Videos" at bounding box center [97, 166] width 180 height 35
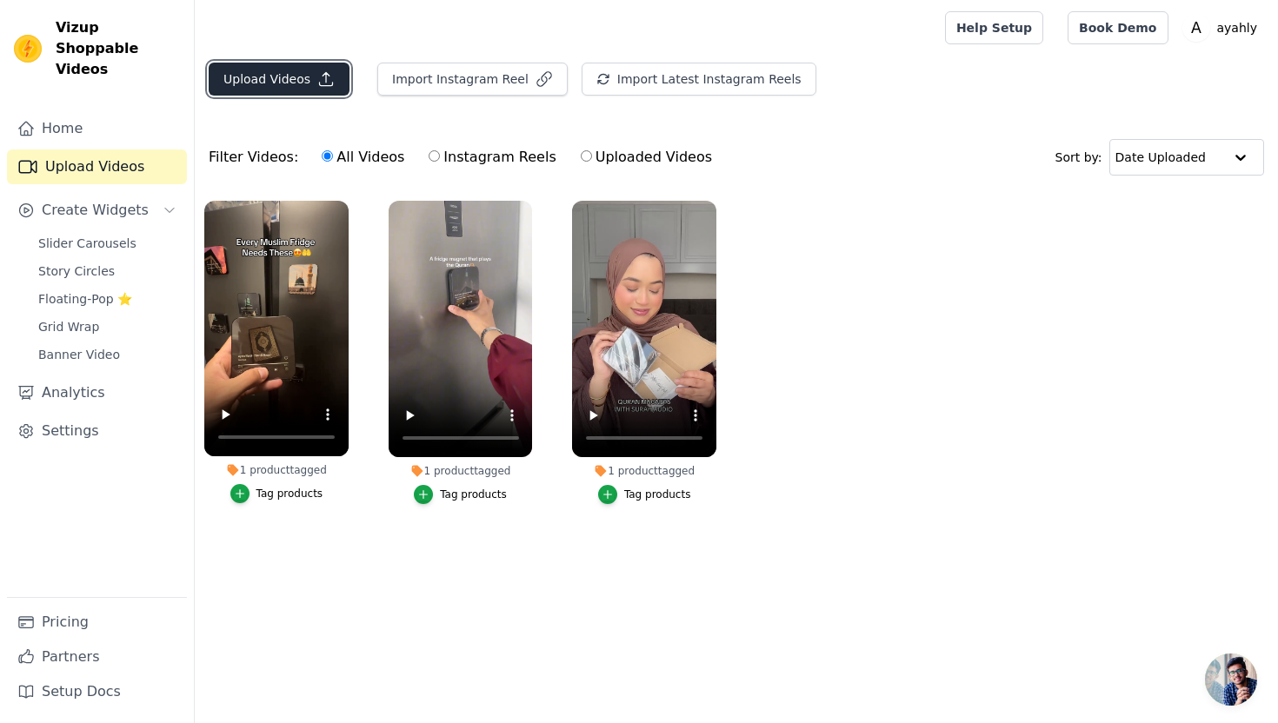
click at [266, 73] on button "Upload Videos" at bounding box center [279, 79] width 141 height 33
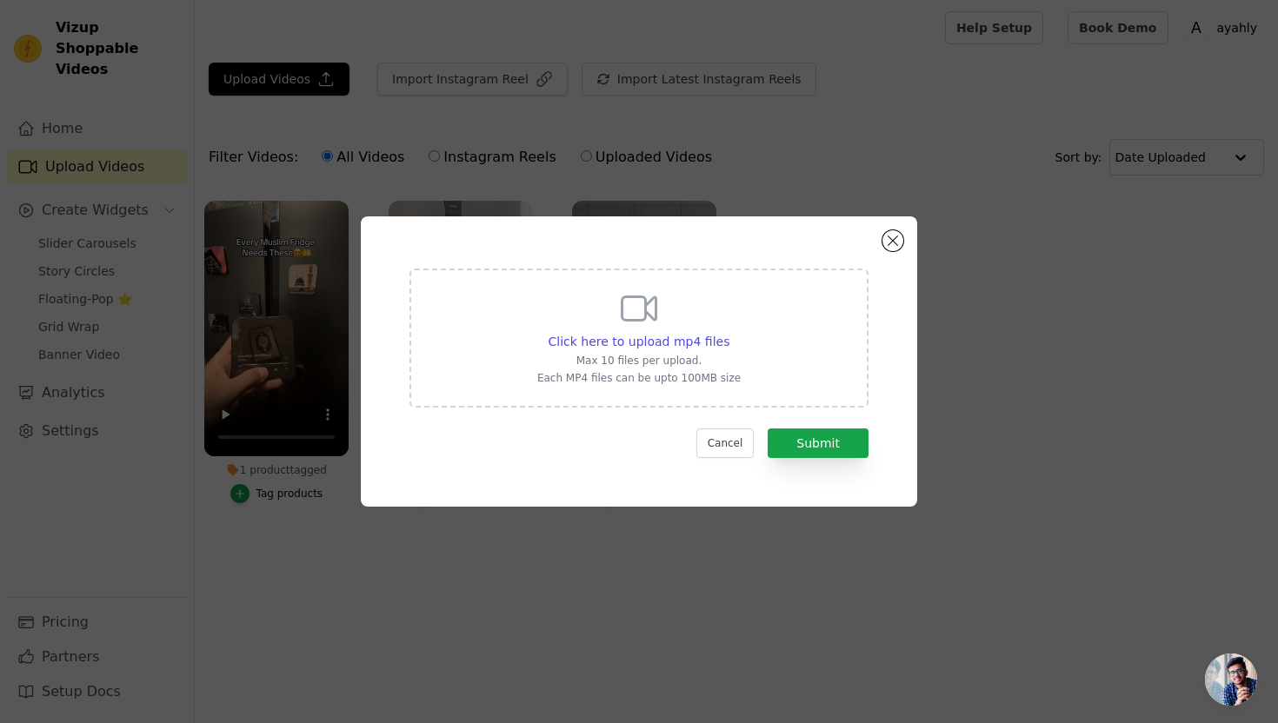
click at [539, 330] on div "Click here to upload mp4 files Max 10 files per upload. Each MP4 files can be u…" at bounding box center [638, 338] width 459 height 139
click at [728, 332] on input "Click here to upload mp4 files Max 10 files per upload. Each MP4 files can be u…" at bounding box center [728, 332] width 1 height 1
type input "C:\fakepath\snip.mp4"
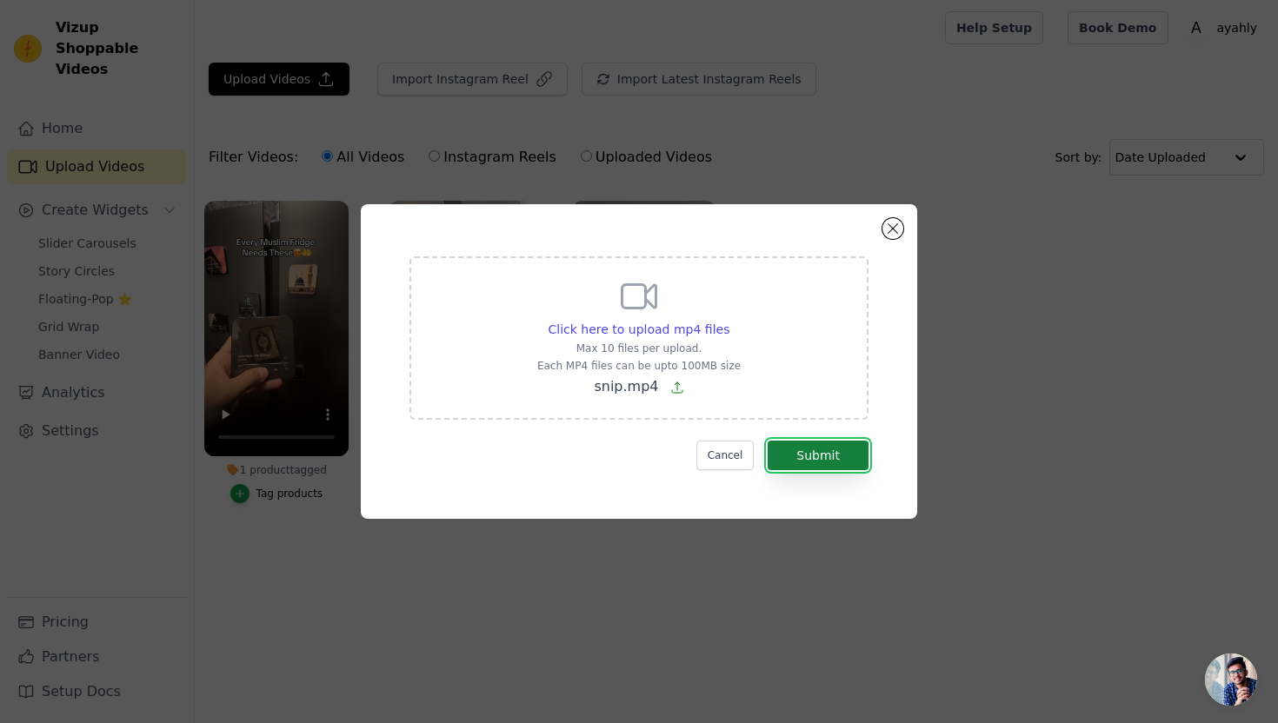
click at [818, 444] on button "Submit" at bounding box center [817, 456] width 101 height 30
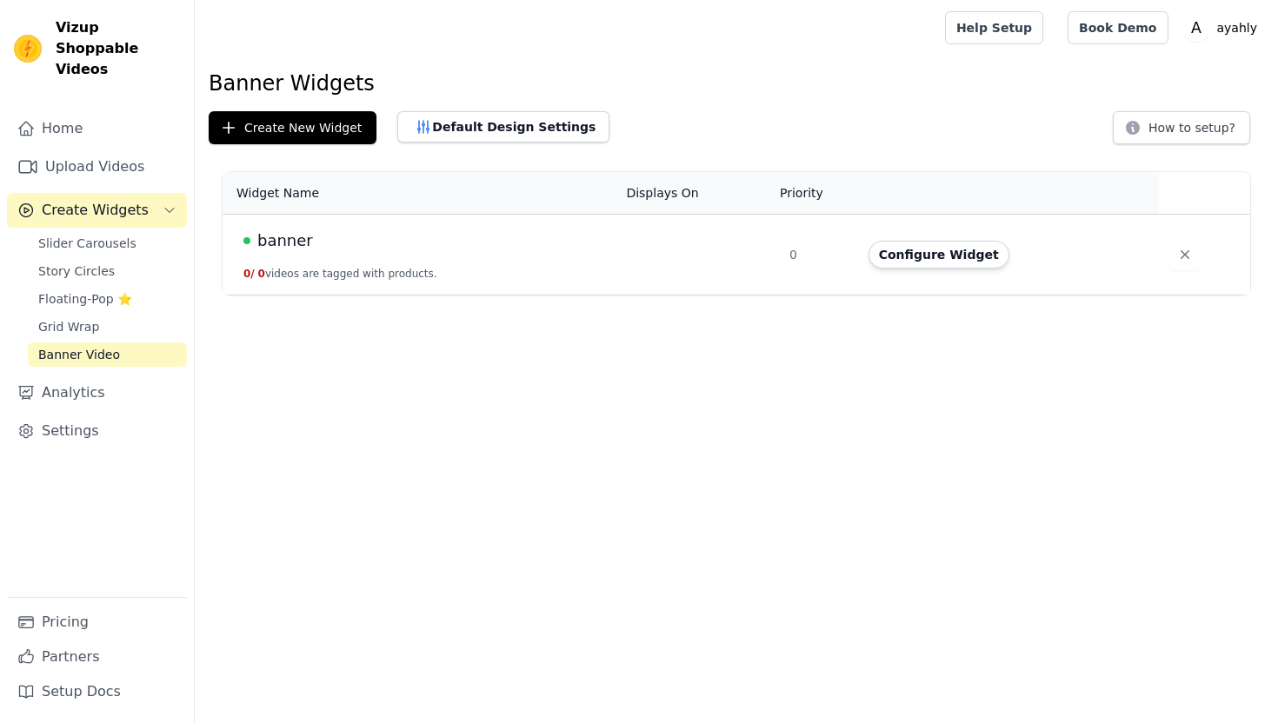
click at [369, 265] on td "banner 0 / 0 videos are tagged with products." at bounding box center [418, 255] width 393 height 81
click at [824, 255] on td "0" at bounding box center [818, 255] width 79 height 81
click at [1081, 235] on td "Configure Widget" at bounding box center [1008, 255] width 301 height 81
click at [274, 238] on span "banner" at bounding box center [285, 241] width 56 height 24
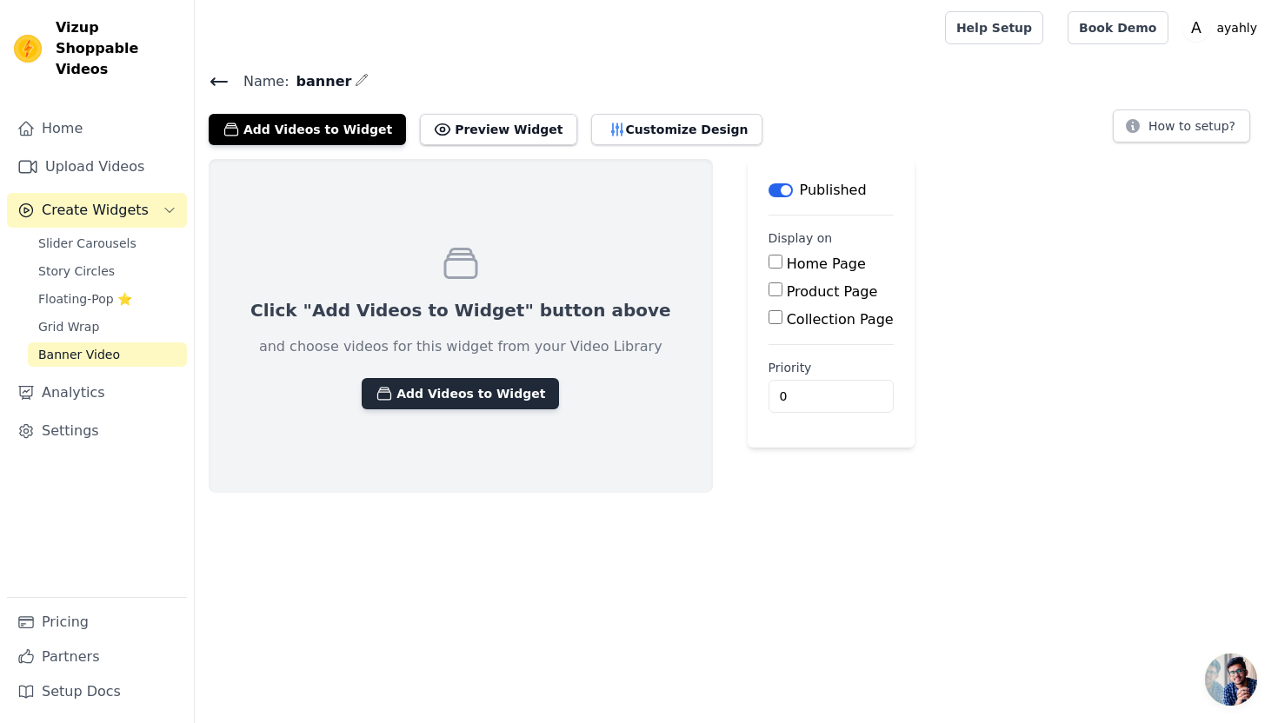
click at [402, 393] on button "Add Videos to Widget" at bounding box center [460, 393] width 197 height 31
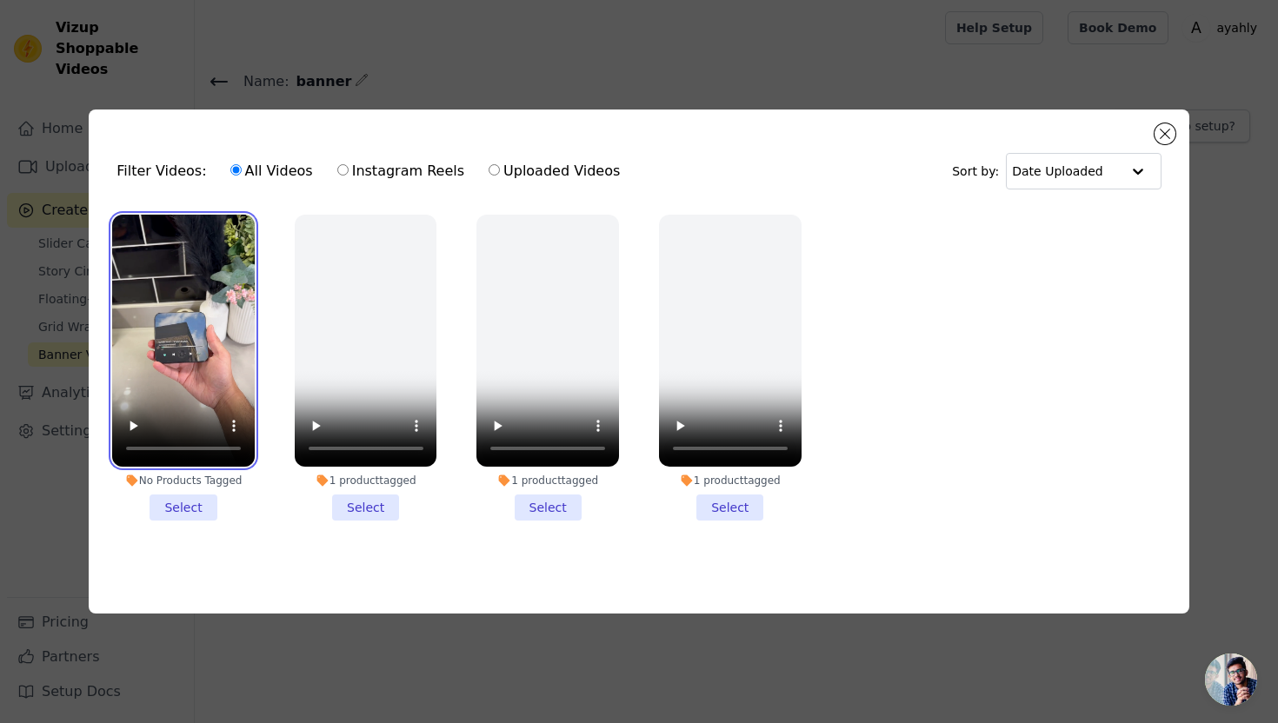
click at [185, 349] on video at bounding box center [183, 341] width 143 height 253
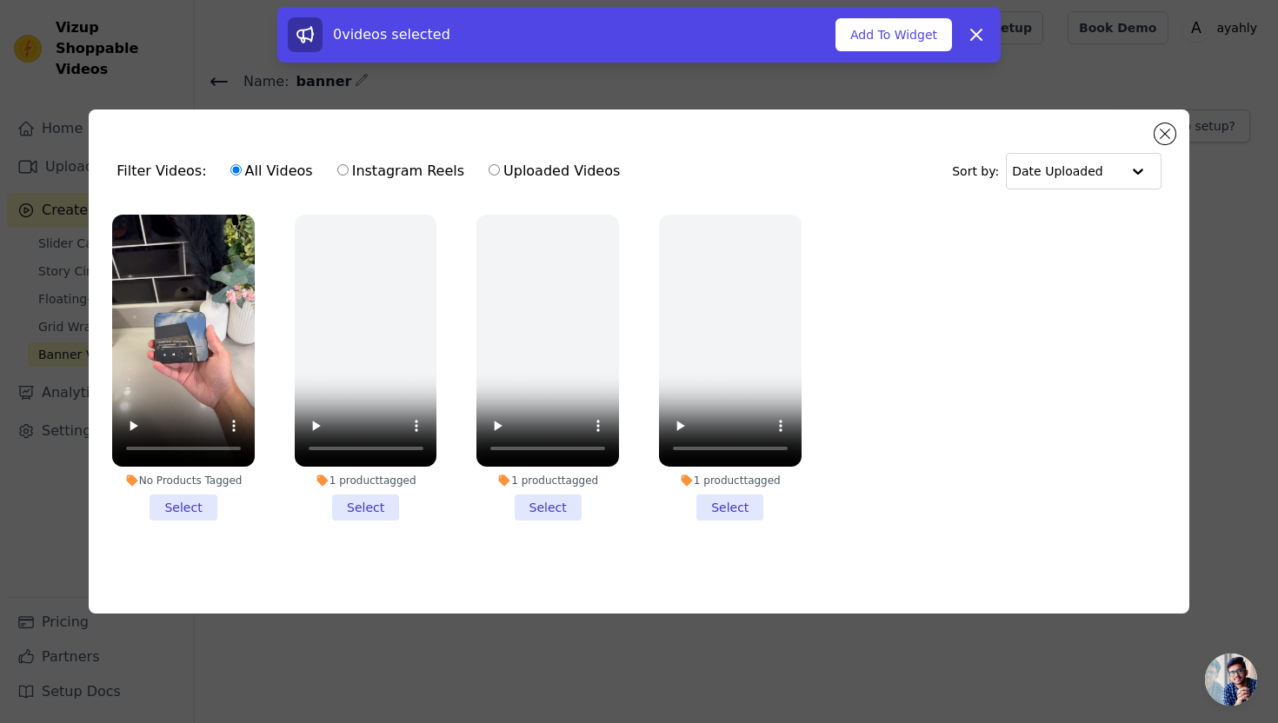
click at [189, 502] on li "No Products Tagged Select" at bounding box center [183, 368] width 143 height 307
click at [0, 0] on input "No Products Tagged Select" at bounding box center [0, 0] width 0 height 0
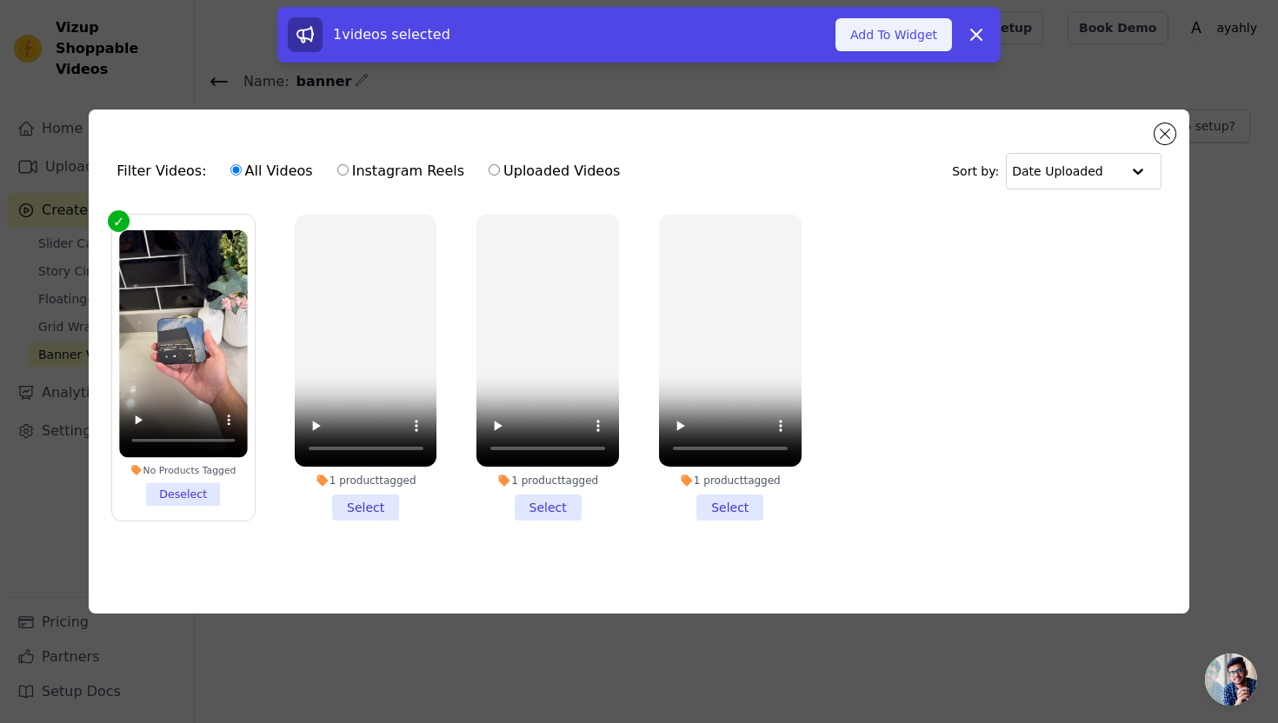
click at [885, 49] on button "Add To Widget" at bounding box center [893, 34] width 116 height 33
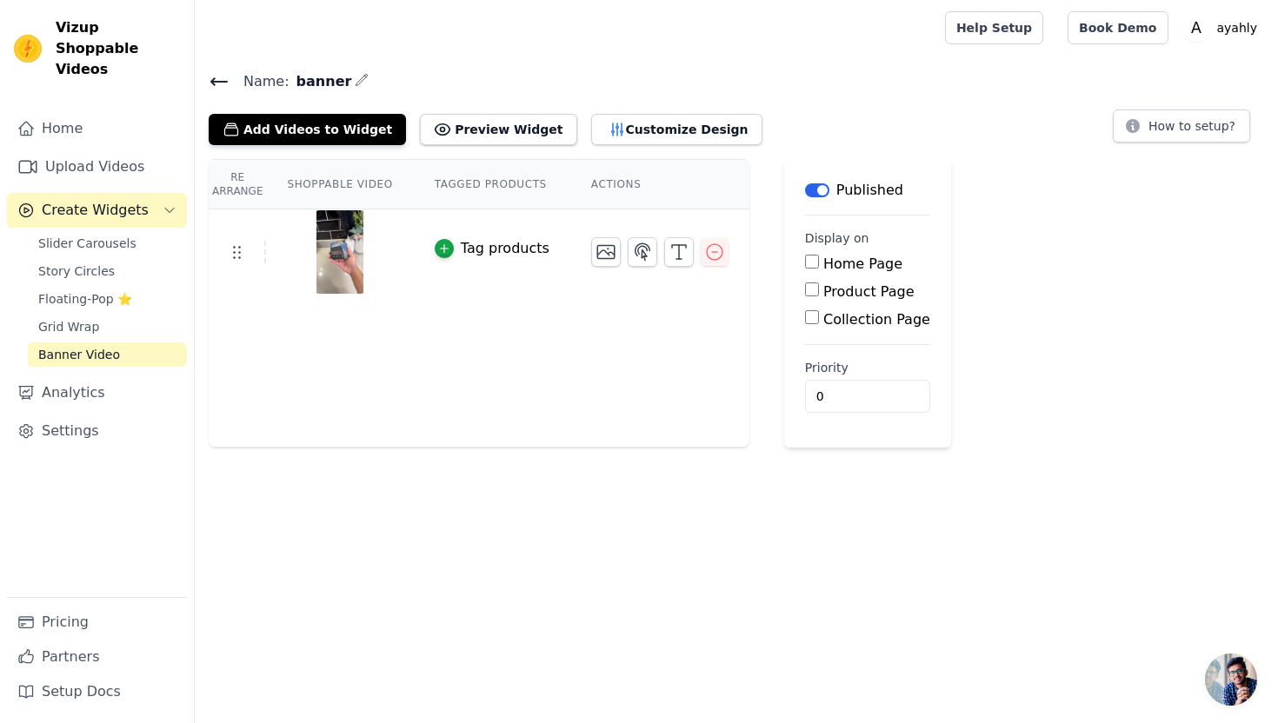
click at [207, 76] on div "Name: banner Add Videos to Widget Preview Widget Customize Design How to setup?" at bounding box center [736, 108] width 1083 height 76
click at [219, 80] on icon at bounding box center [219, 81] width 16 height 7
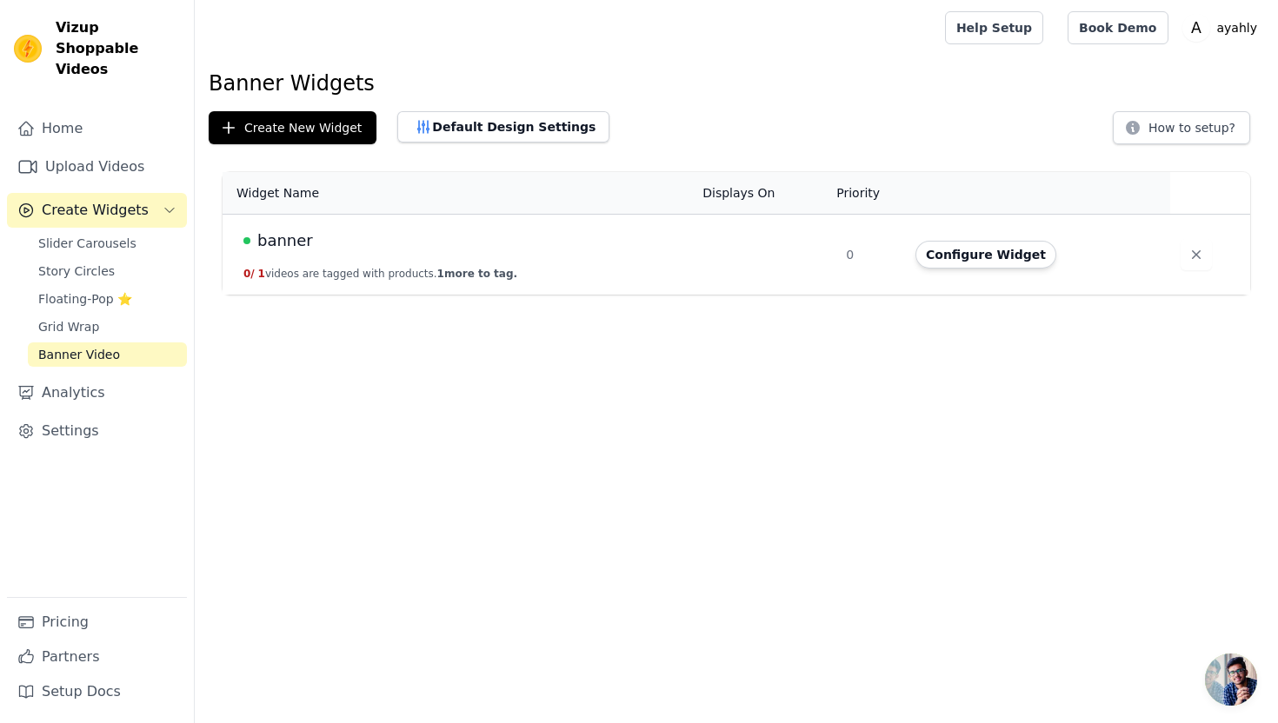
click at [422, 270] on button "0 / 1 videos are tagged with products. 1 more to tag." at bounding box center [380, 274] width 274 height 14
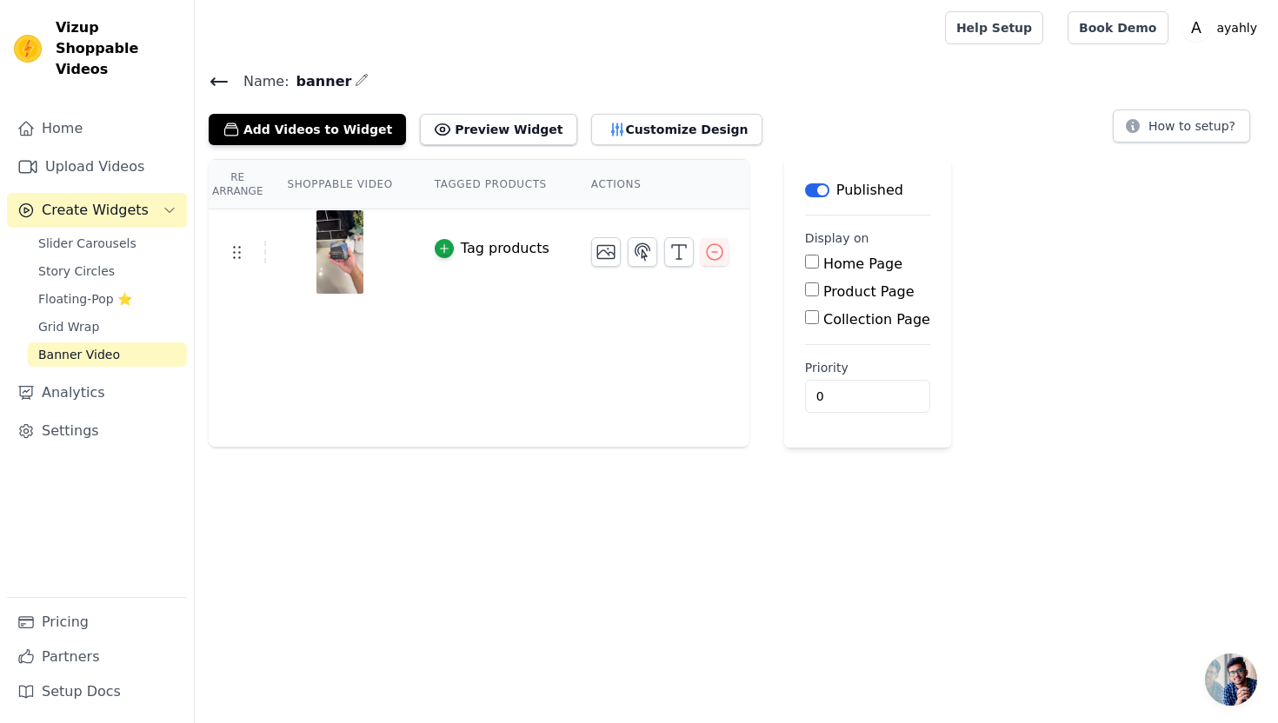
click at [851, 262] on label "Home Page" at bounding box center [862, 264] width 79 height 17
click at [819, 262] on input "Home Page" at bounding box center [812, 262] width 14 height 14
checkbox input "true"
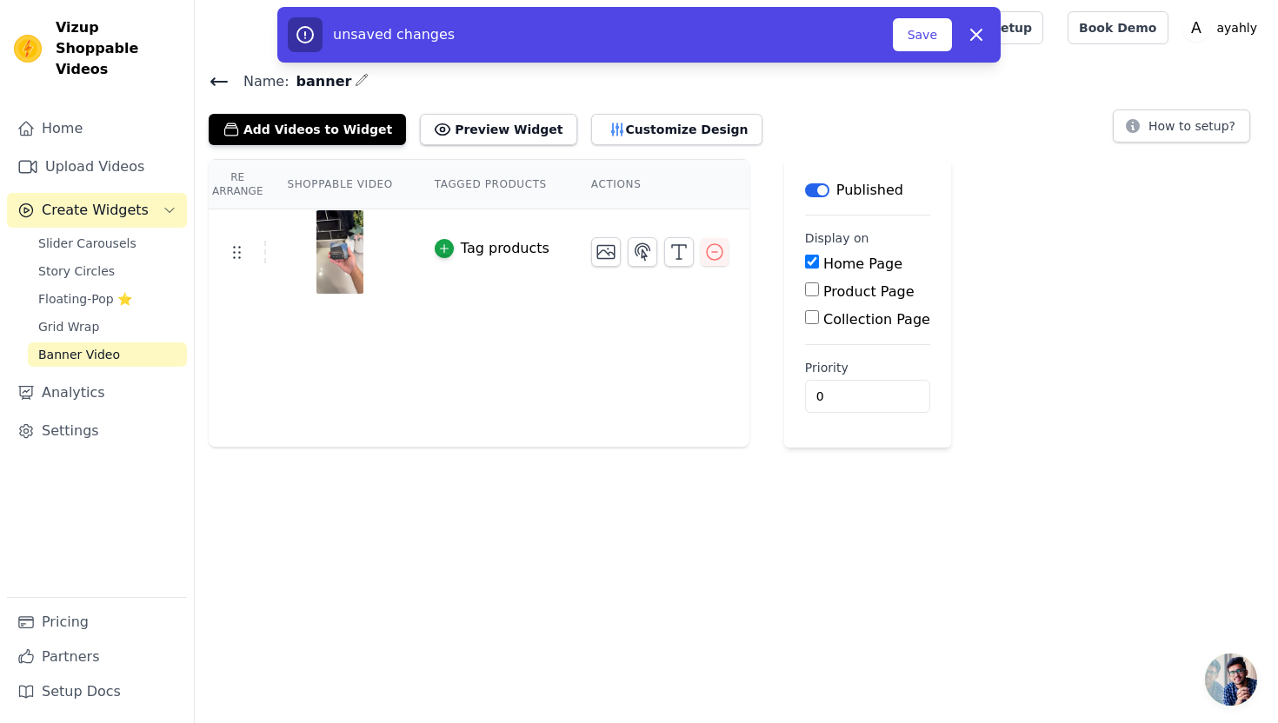
click at [456, 255] on button "Tag products" at bounding box center [492, 248] width 115 height 21
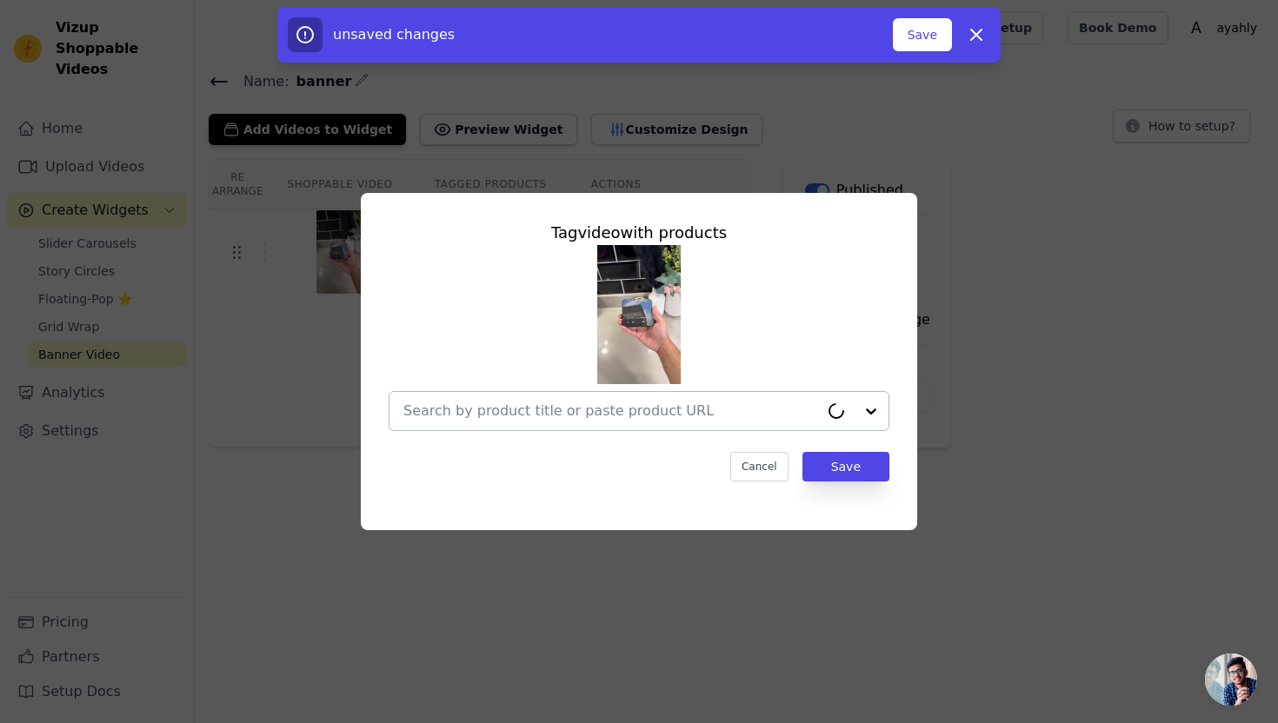
click at [672, 420] on input "text" at bounding box center [610, 411] width 415 height 21
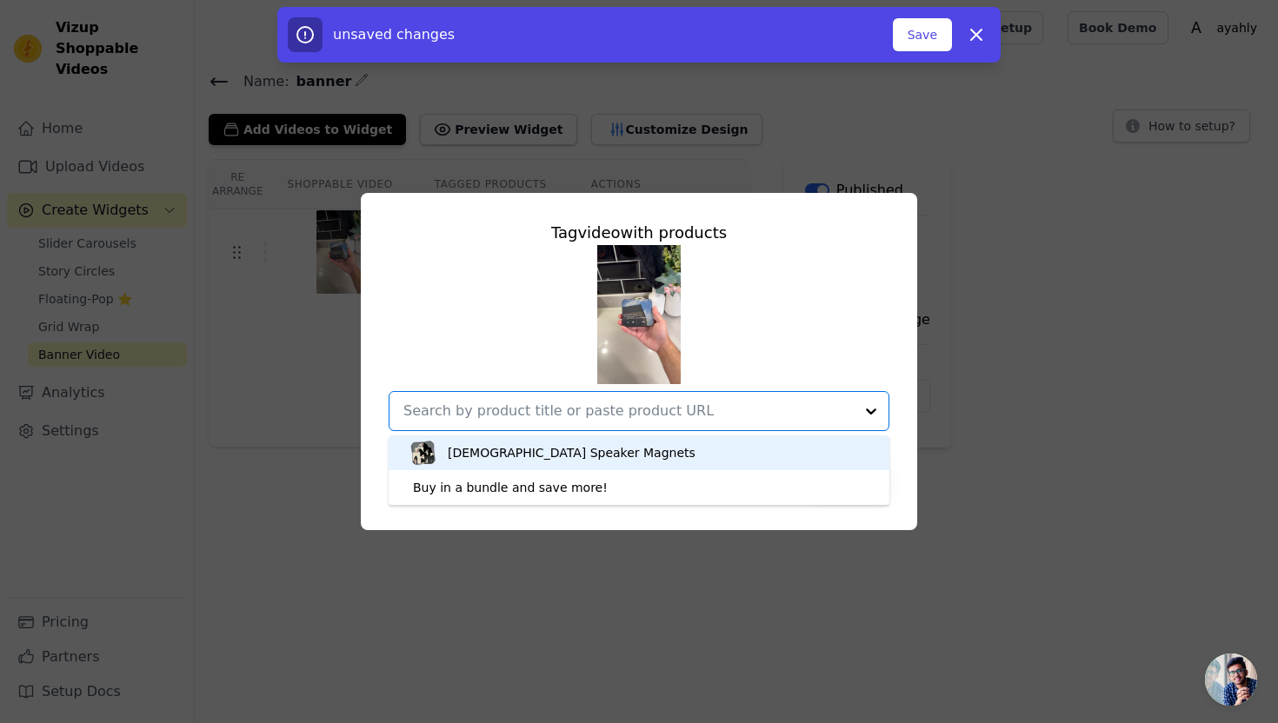
click at [599, 459] on div "[DEMOGRAPHIC_DATA] Speaker Magnets" at bounding box center [639, 452] width 466 height 35
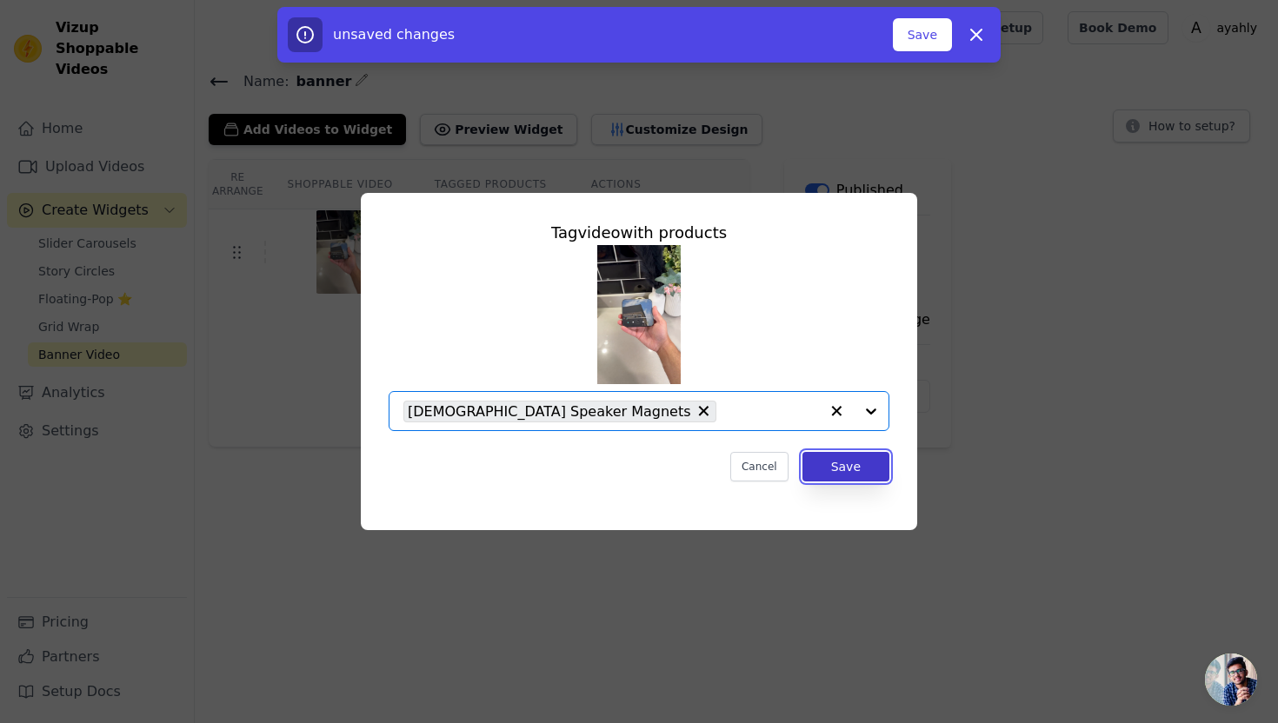
click at [838, 468] on button "Save" at bounding box center [845, 467] width 87 height 30
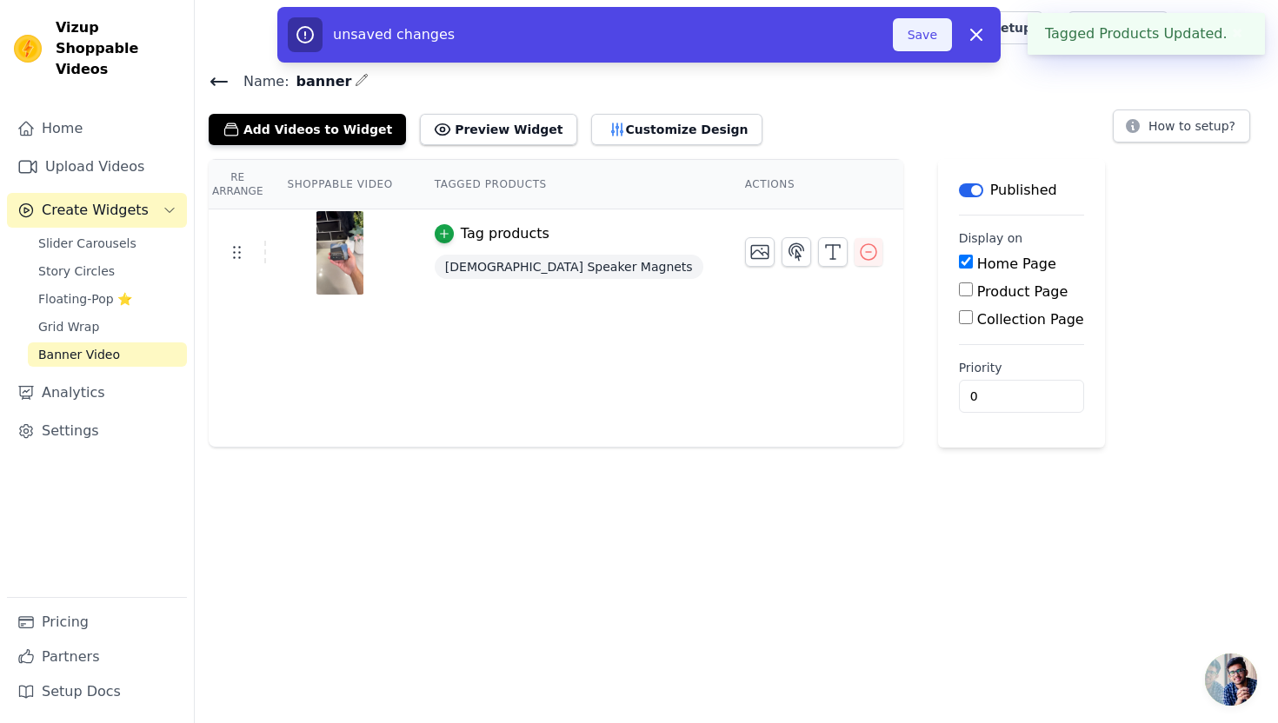
click at [920, 40] on button "Save" at bounding box center [922, 34] width 59 height 33
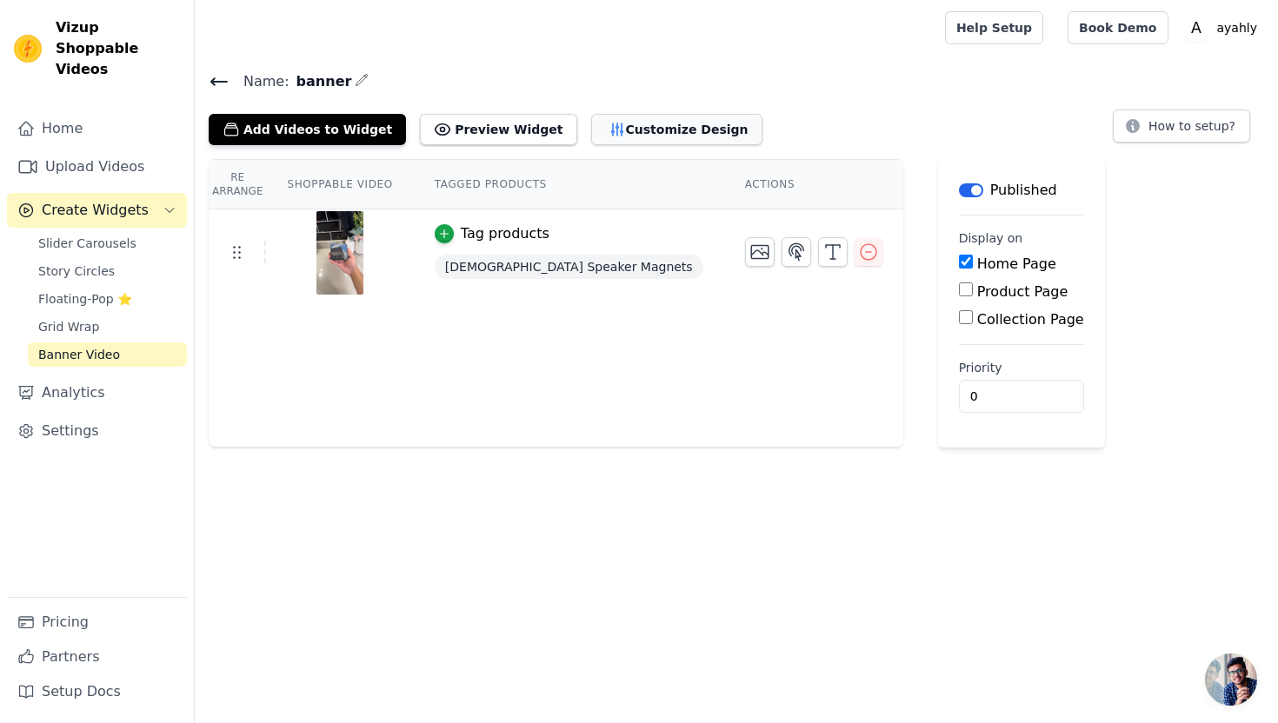
click at [628, 126] on button "Customize Design" at bounding box center [676, 129] width 171 height 31
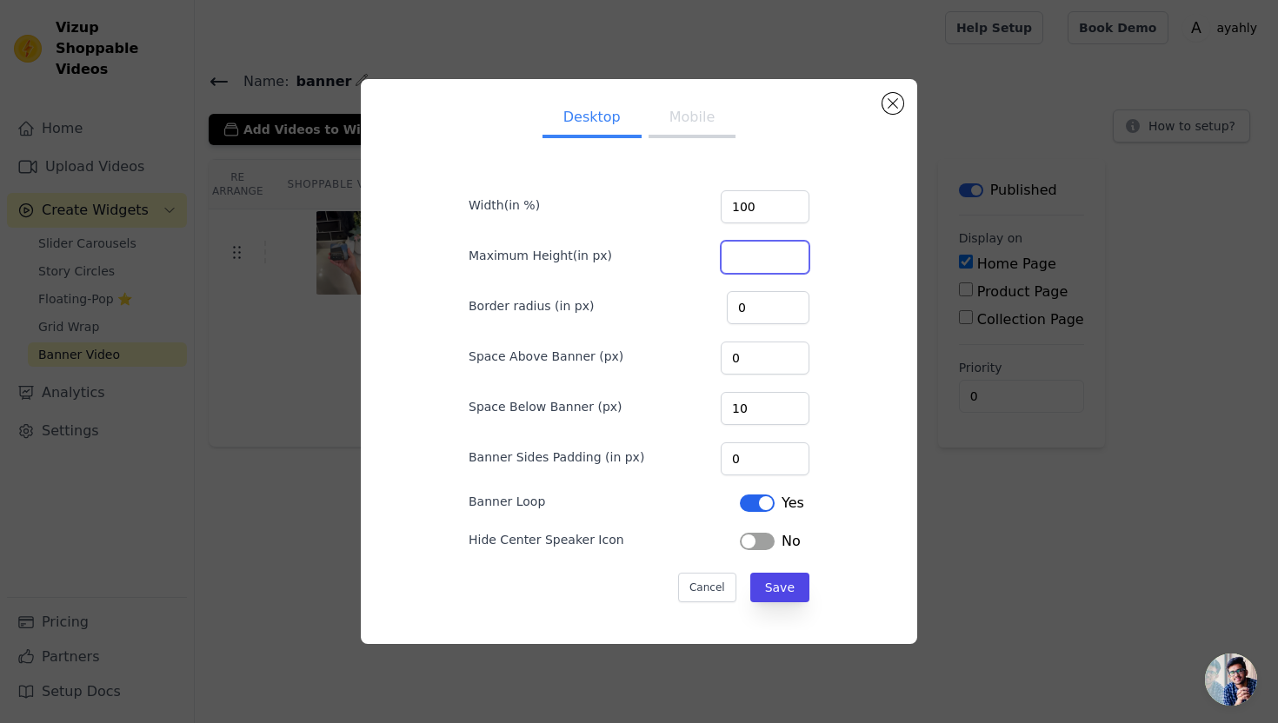
click at [770, 254] on input "Maximum Height(in px)" at bounding box center [764, 257] width 89 height 33
click at [767, 254] on input "Maximum Height(in px)" at bounding box center [764, 257] width 89 height 33
click at [804, 254] on input "100" at bounding box center [764, 257] width 89 height 33
type input "100"
click at [769, 594] on button "Save" at bounding box center [779, 588] width 59 height 30
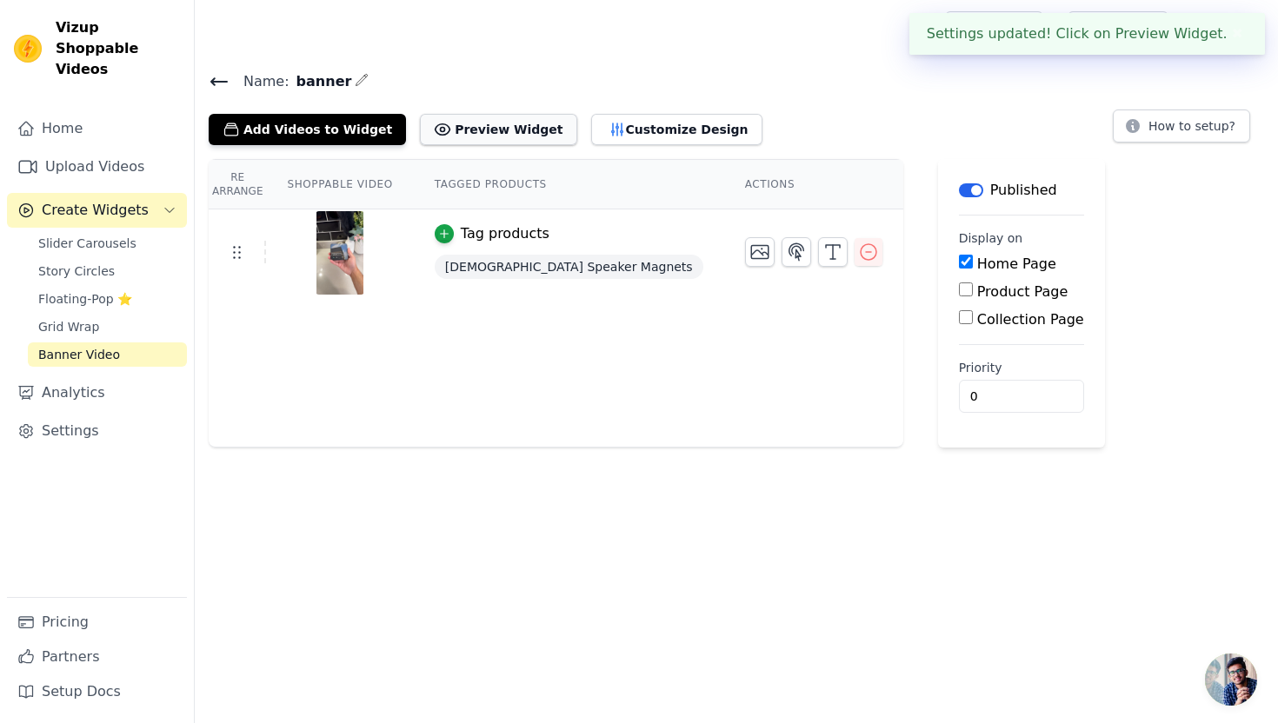
click at [441, 128] on icon at bounding box center [443, 130] width 4 height 4
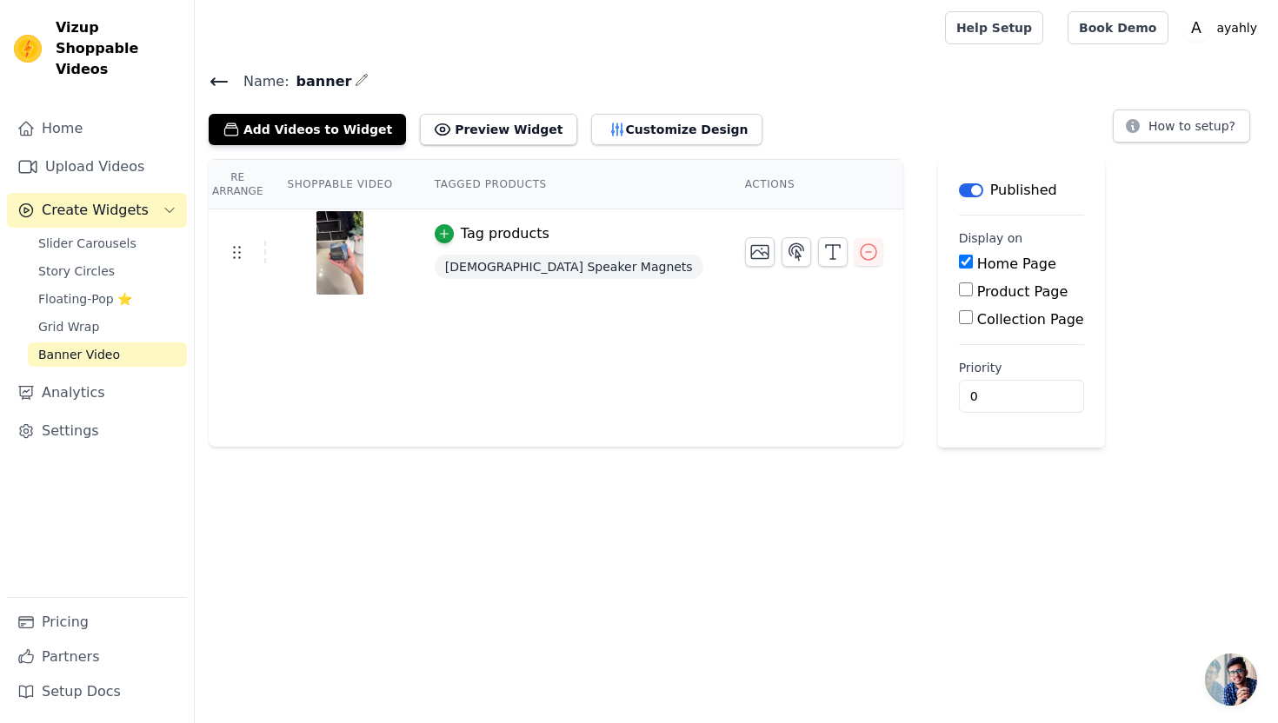
click at [609, 153] on div "Name: banner Add Videos to Widget Preview Widget Customize Design How to setup?…" at bounding box center [736, 259] width 1083 height 378
click at [598, 137] on button "Customize Design" at bounding box center [676, 129] width 171 height 31
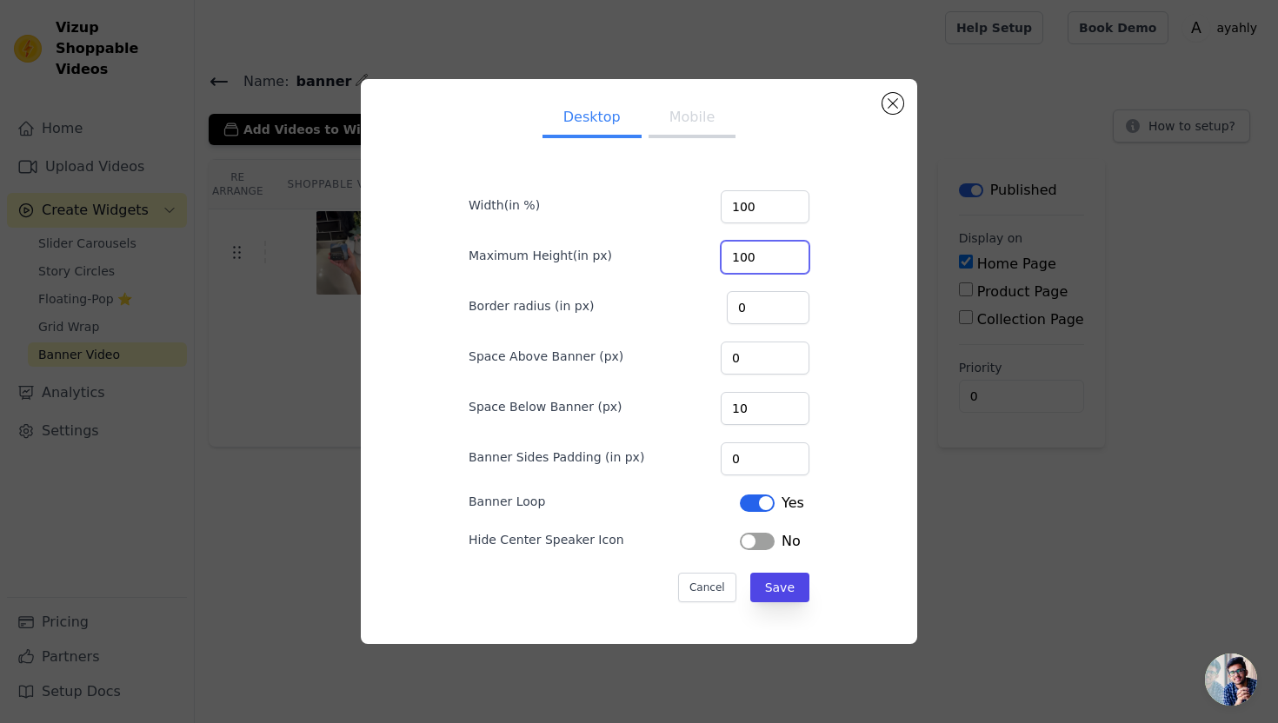
click at [779, 260] on input "100" at bounding box center [764, 257] width 89 height 33
type input "1"
type input "8"
type input "600"
click at [779, 595] on button "Save" at bounding box center [779, 588] width 59 height 30
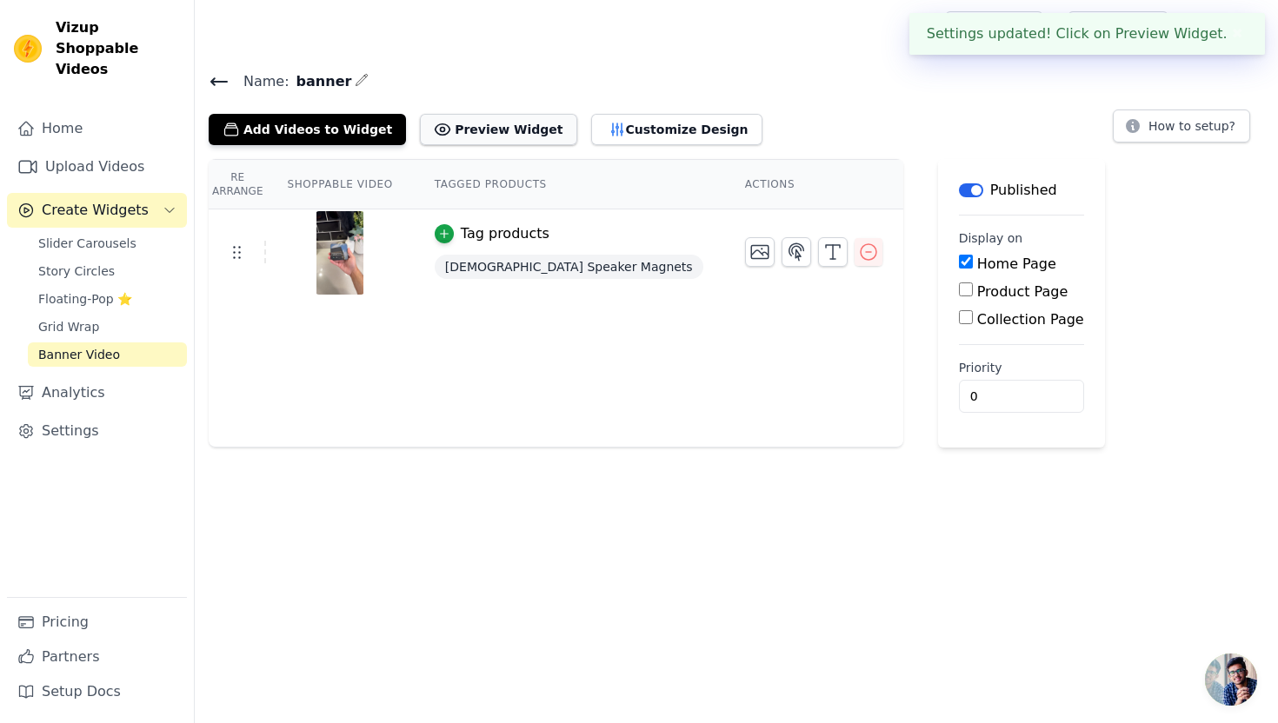
click at [465, 123] on button "Preview Widget" at bounding box center [498, 129] width 156 height 31
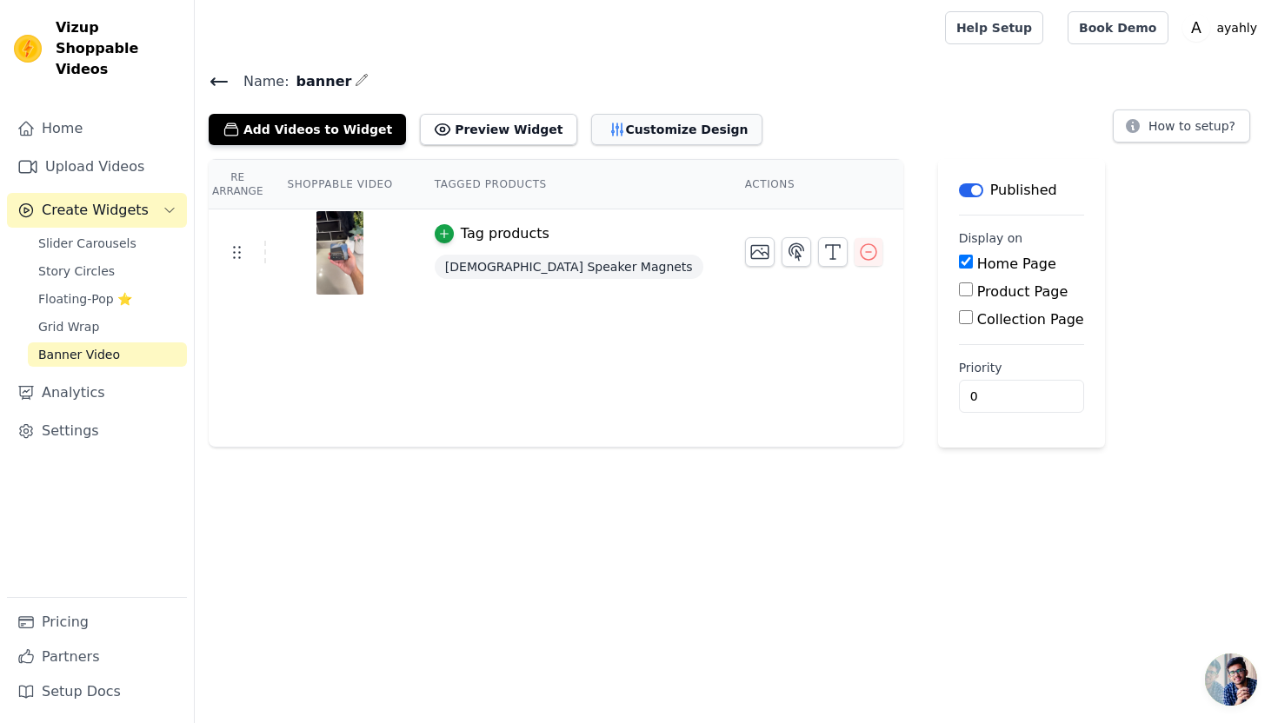
click at [592, 133] on button "Customize Design" at bounding box center [676, 129] width 171 height 31
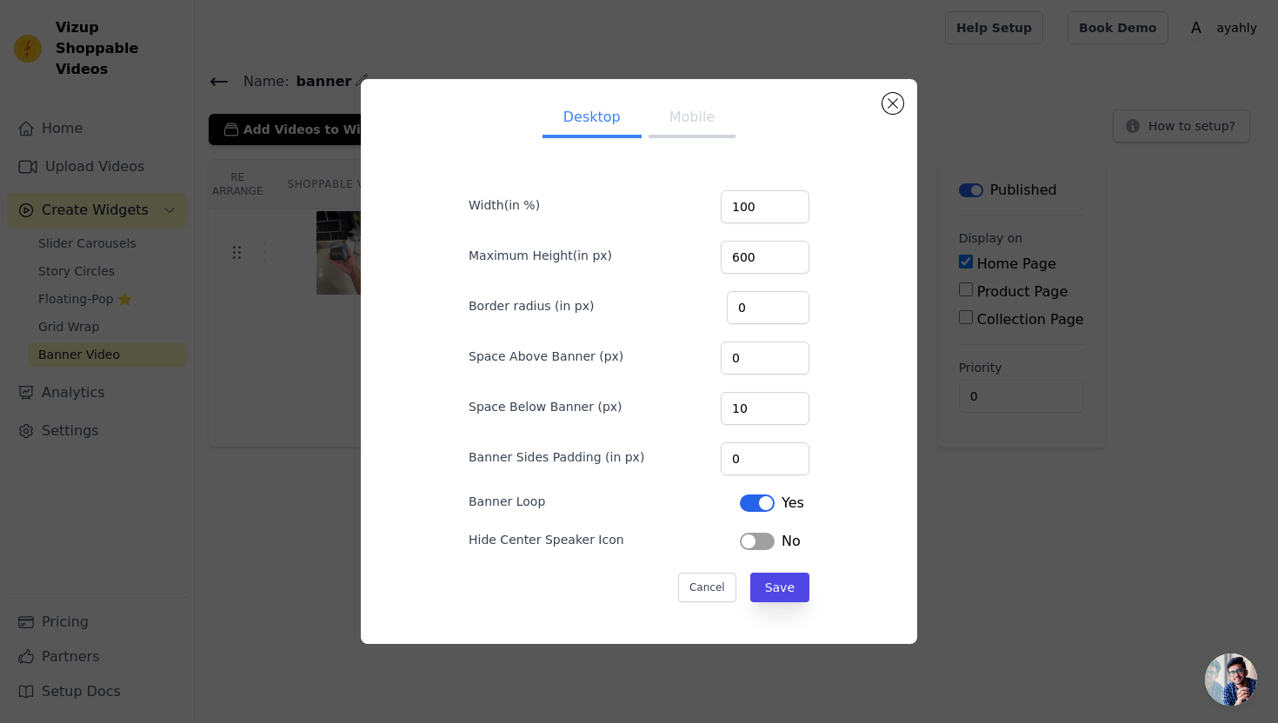
click at [684, 121] on button "Mobile" at bounding box center [691, 119] width 87 height 38
click at [891, 111] on button "Close modal" at bounding box center [892, 103] width 21 height 21
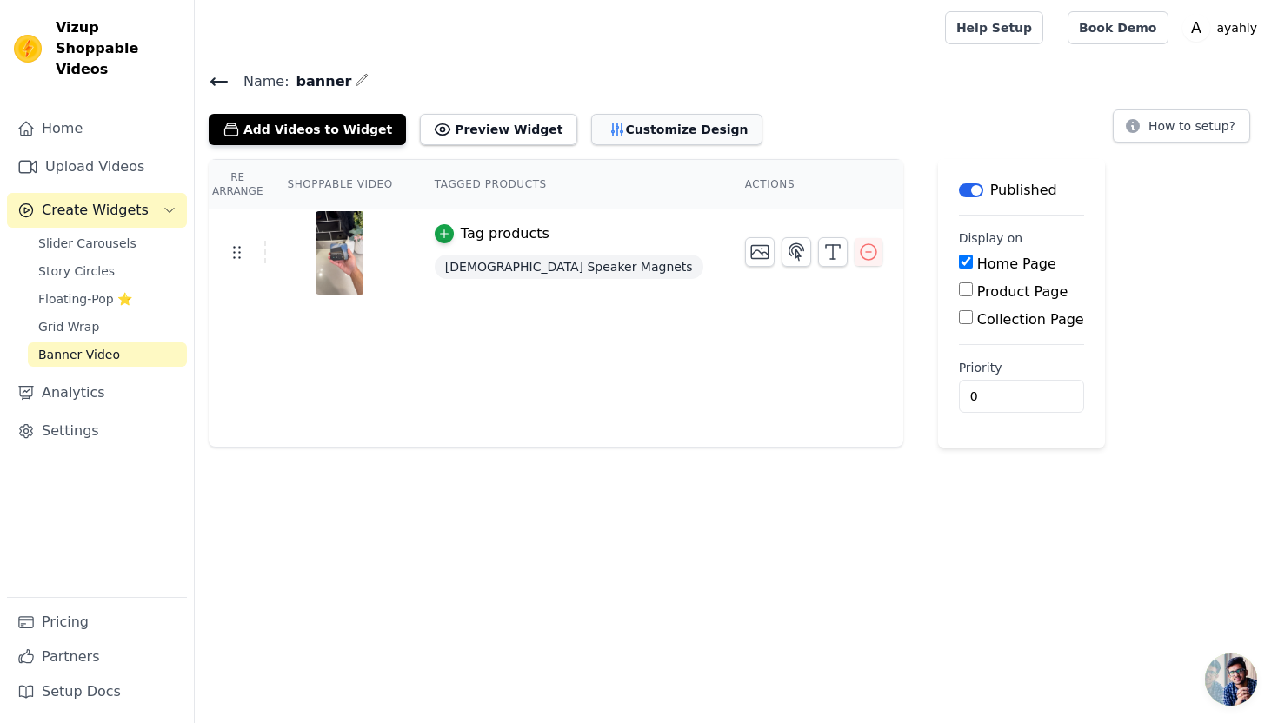
click at [627, 123] on button "Customize Design" at bounding box center [676, 129] width 171 height 31
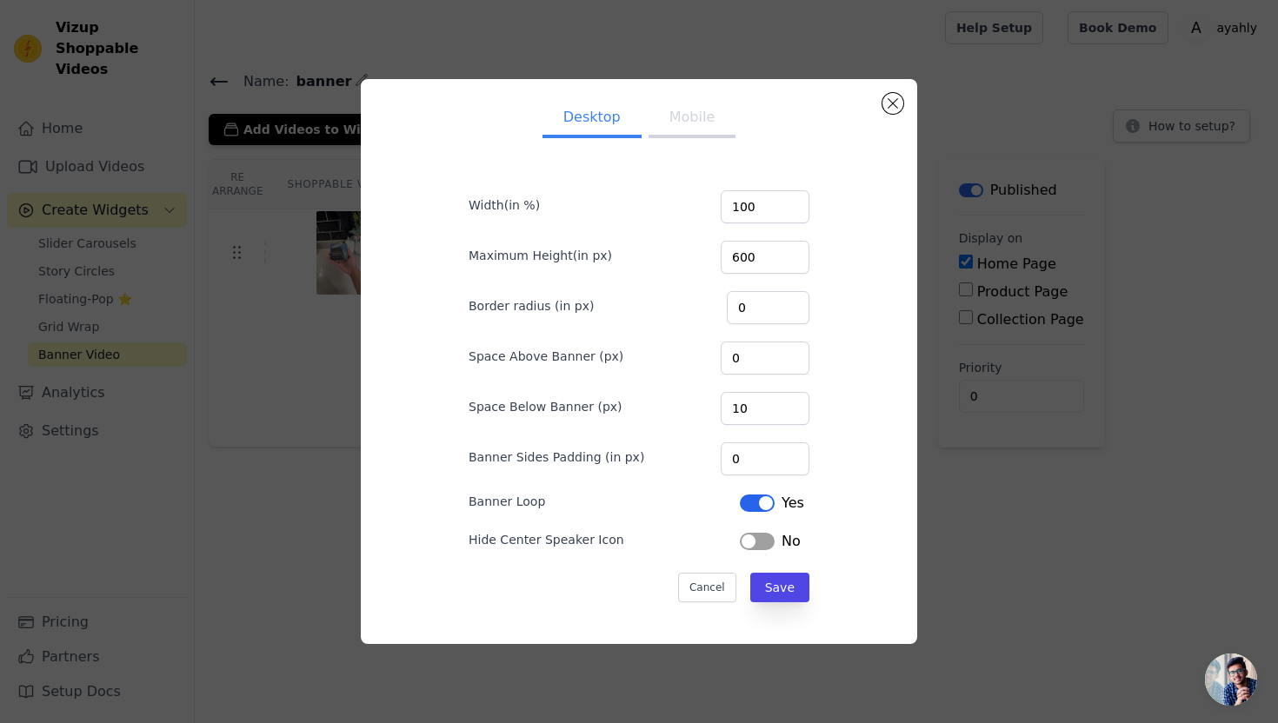
click at [685, 124] on button "Mobile" at bounding box center [691, 119] width 87 height 38
click at [779, 262] on input "600" at bounding box center [764, 257] width 89 height 33
click at [763, 256] on input "600" at bounding box center [764, 257] width 89 height 33
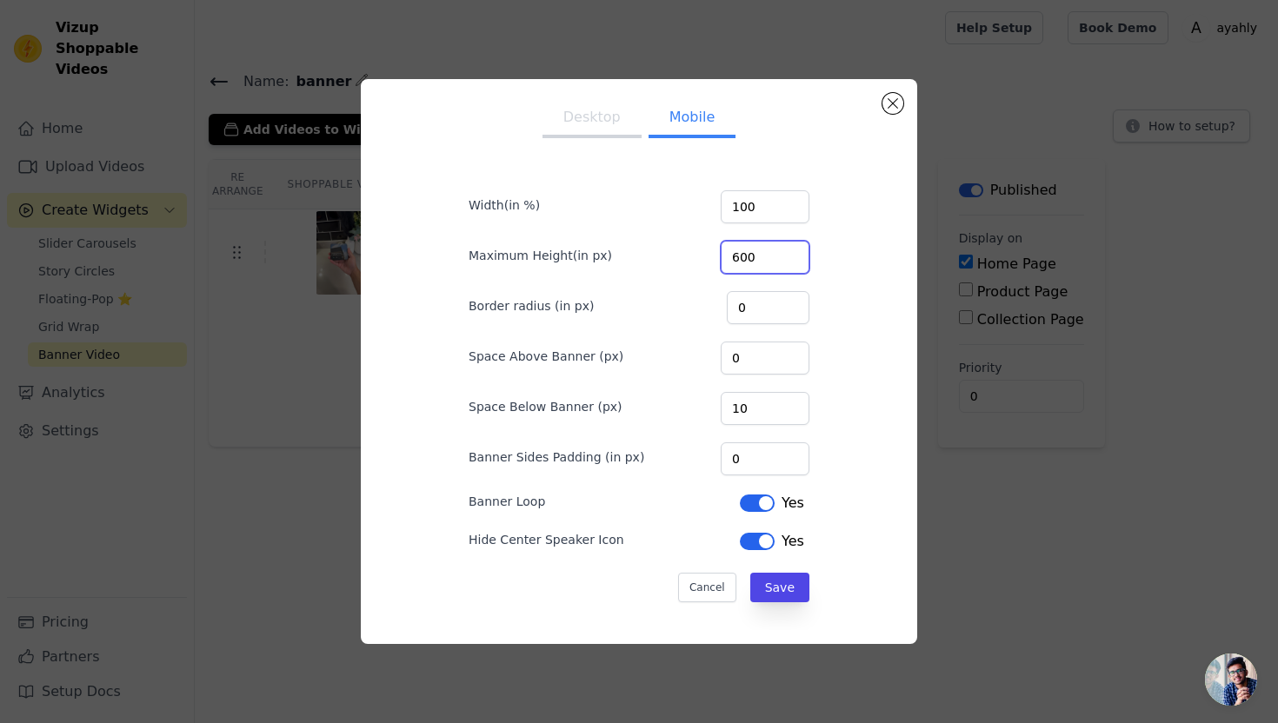
click at [763, 256] on input "600" at bounding box center [764, 257] width 89 height 33
type input "1200"
click at [774, 591] on button "Save" at bounding box center [779, 588] width 59 height 30
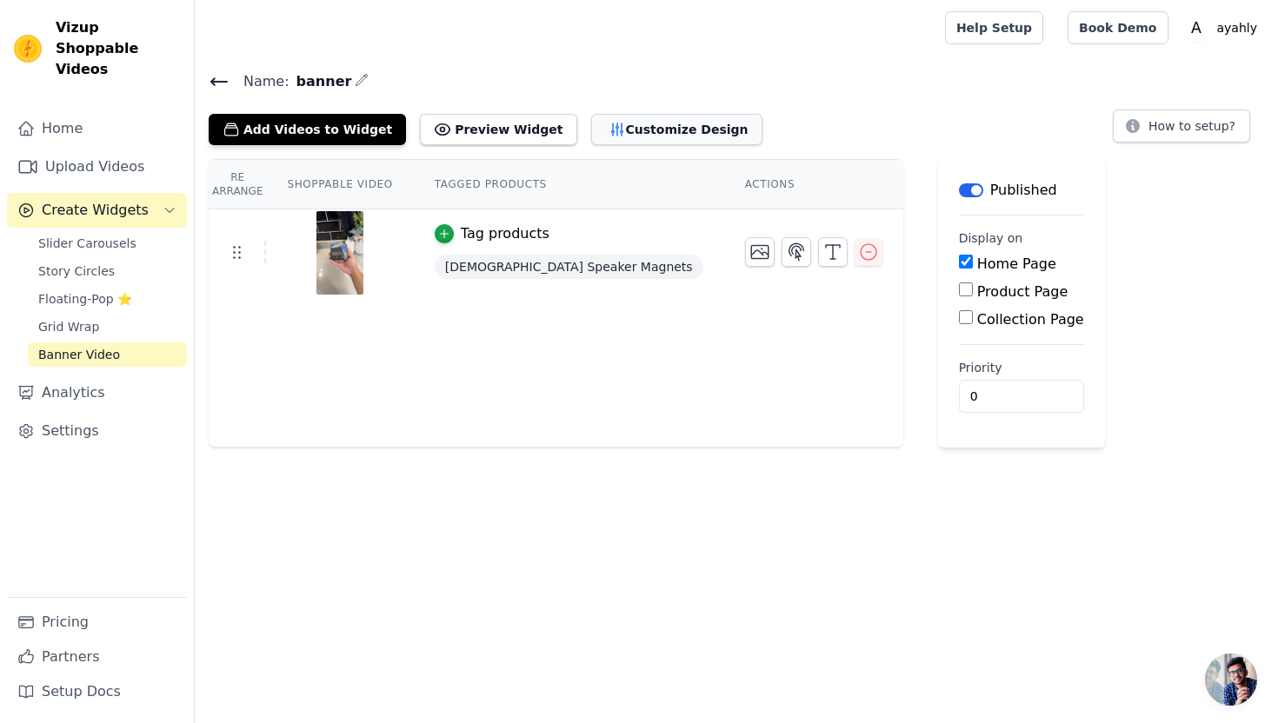
click at [604, 129] on button "Customize Design" at bounding box center [676, 129] width 171 height 31
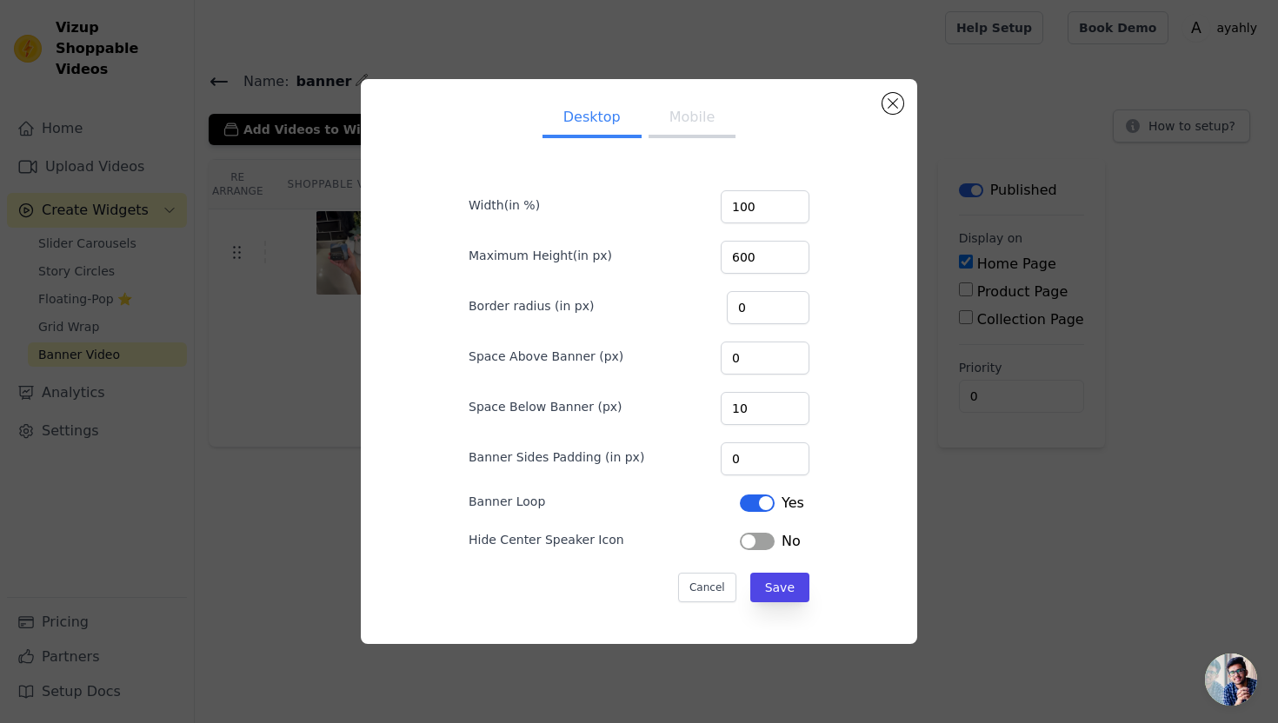
click at [689, 124] on button "Mobile" at bounding box center [691, 119] width 87 height 38
click at [614, 120] on button "Desktop" at bounding box center [591, 119] width 99 height 38
click at [756, 247] on input "600" at bounding box center [764, 257] width 89 height 33
type input "1200"
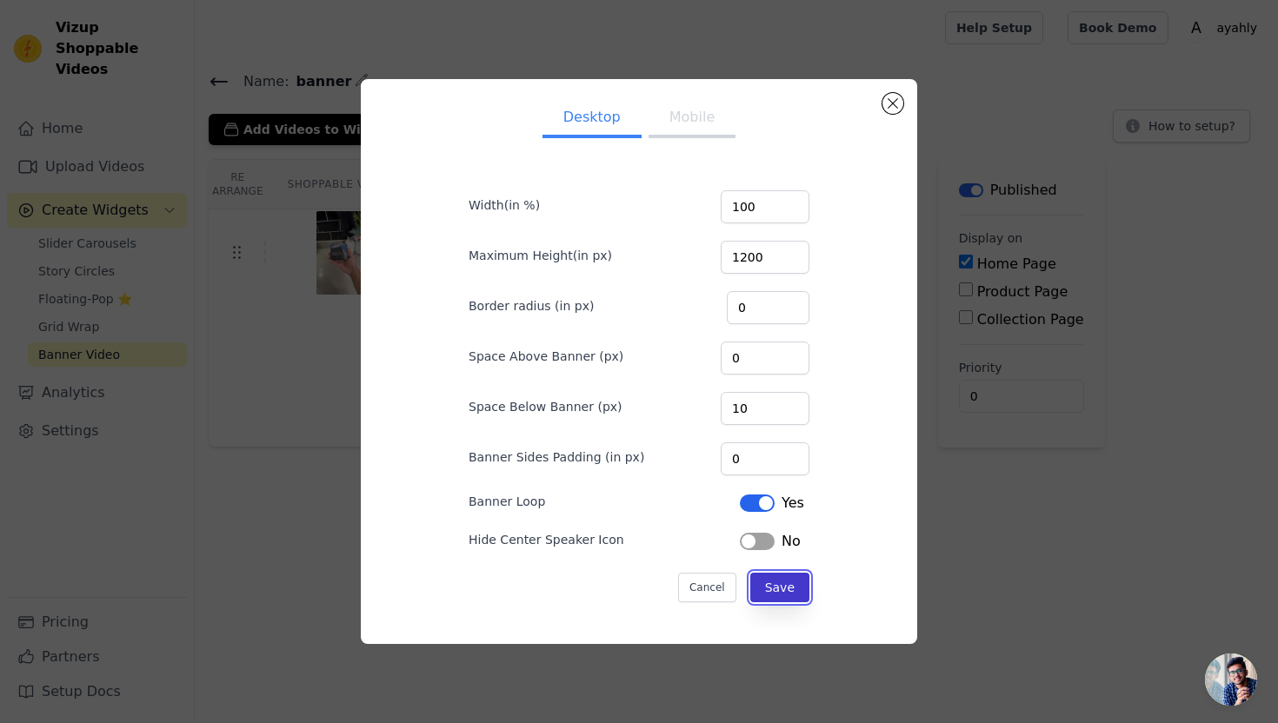
click at [788, 594] on button "Save" at bounding box center [779, 588] width 59 height 30
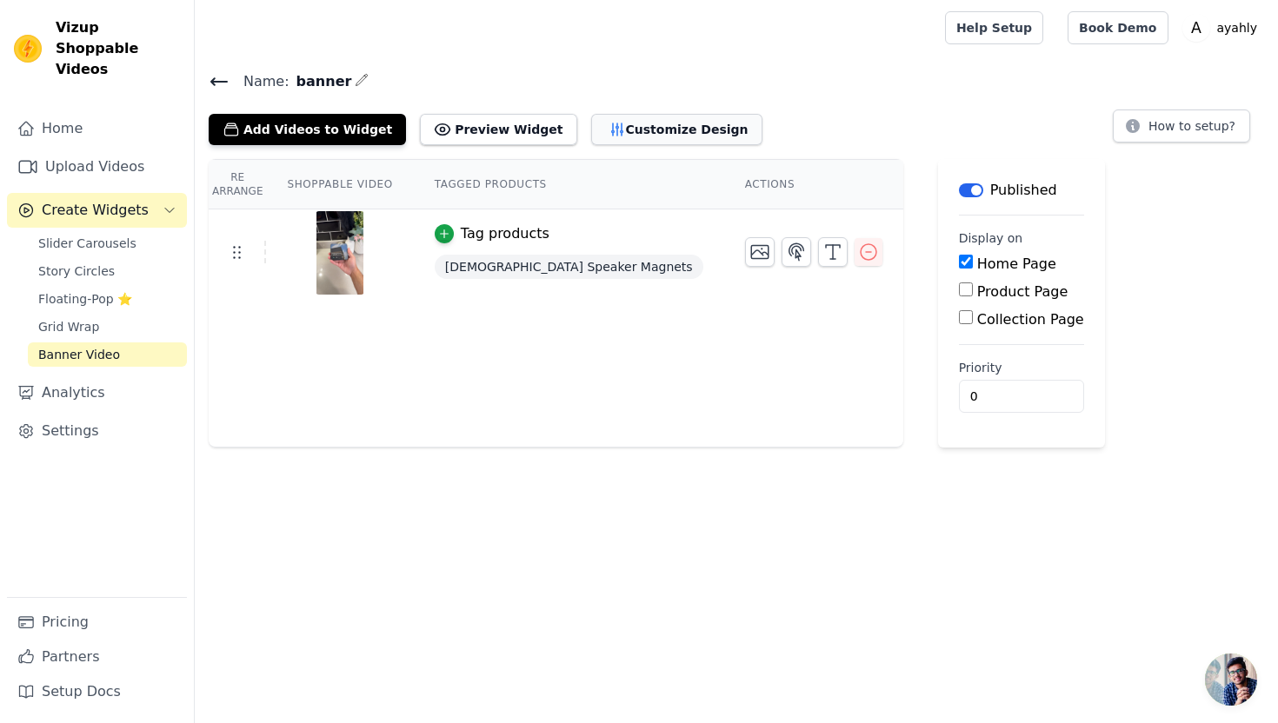
click at [607, 128] on button "Customize Design" at bounding box center [676, 129] width 171 height 31
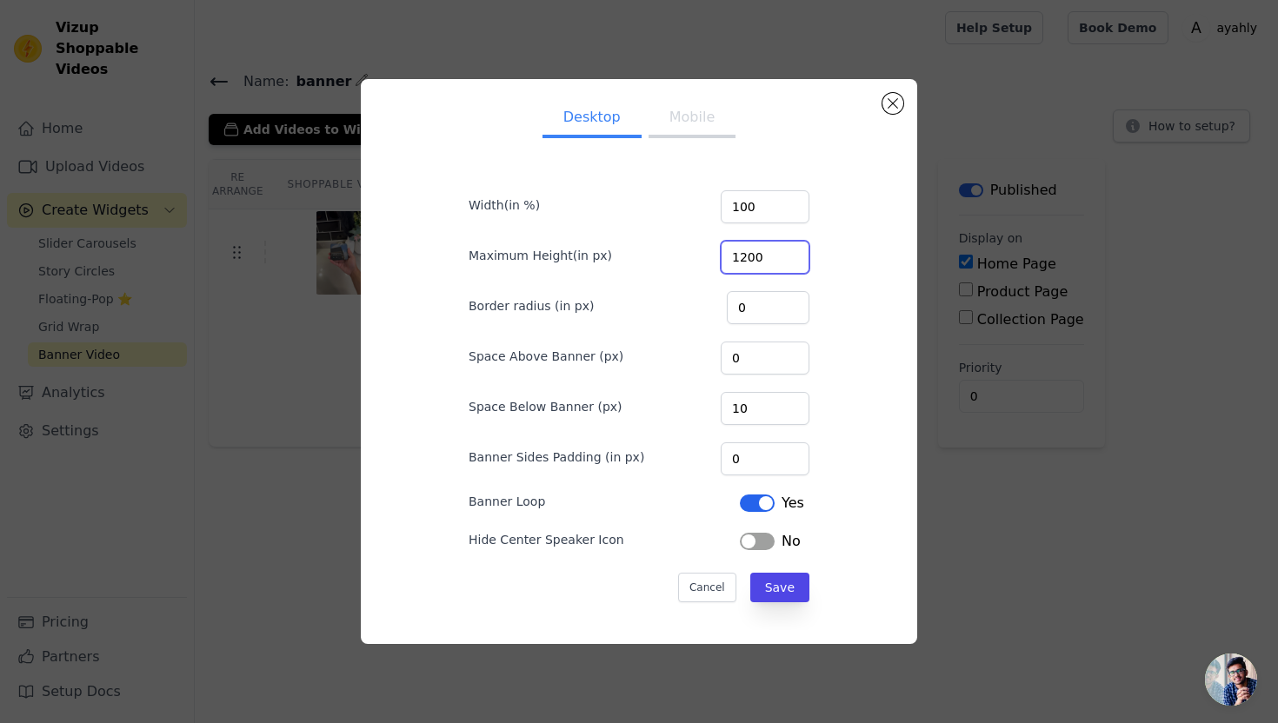
click at [768, 249] on input "1200" at bounding box center [764, 257] width 89 height 33
type input "600"
click at [785, 596] on button "Save" at bounding box center [779, 588] width 59 height 30
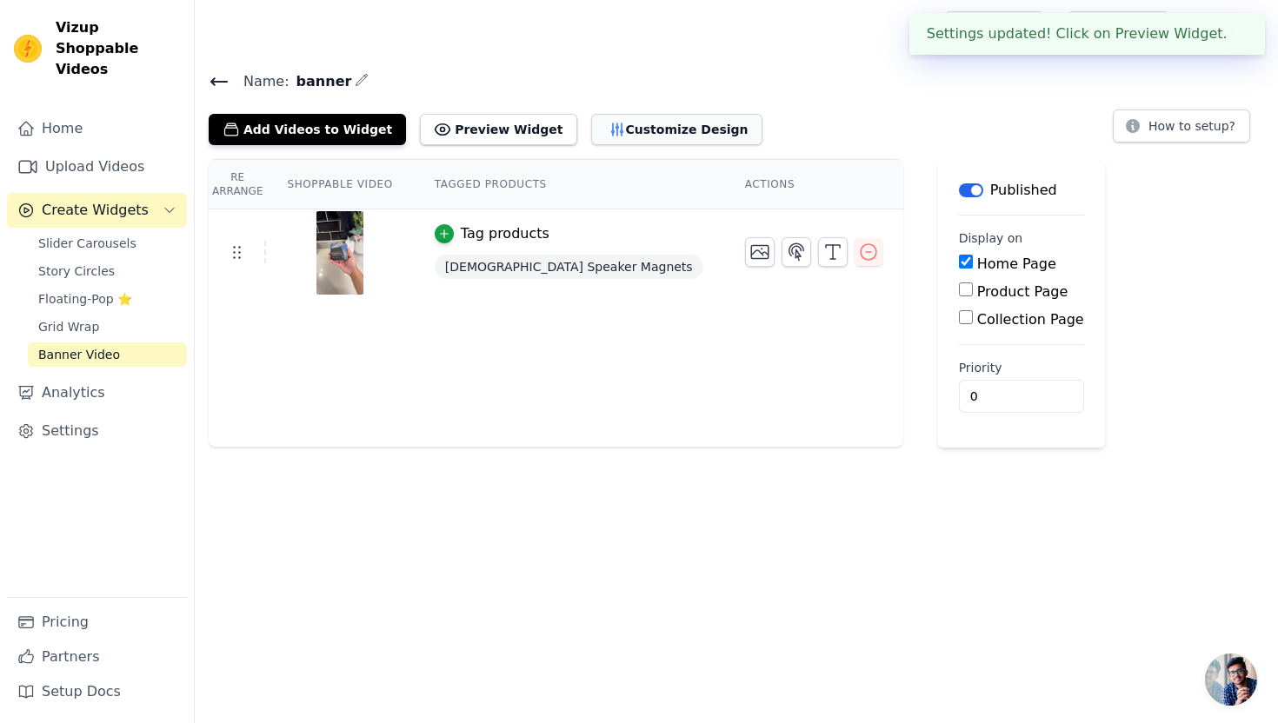
click at [610, 122] on button "Customize Design" at bounding box center [676, 129] width 171 height 31
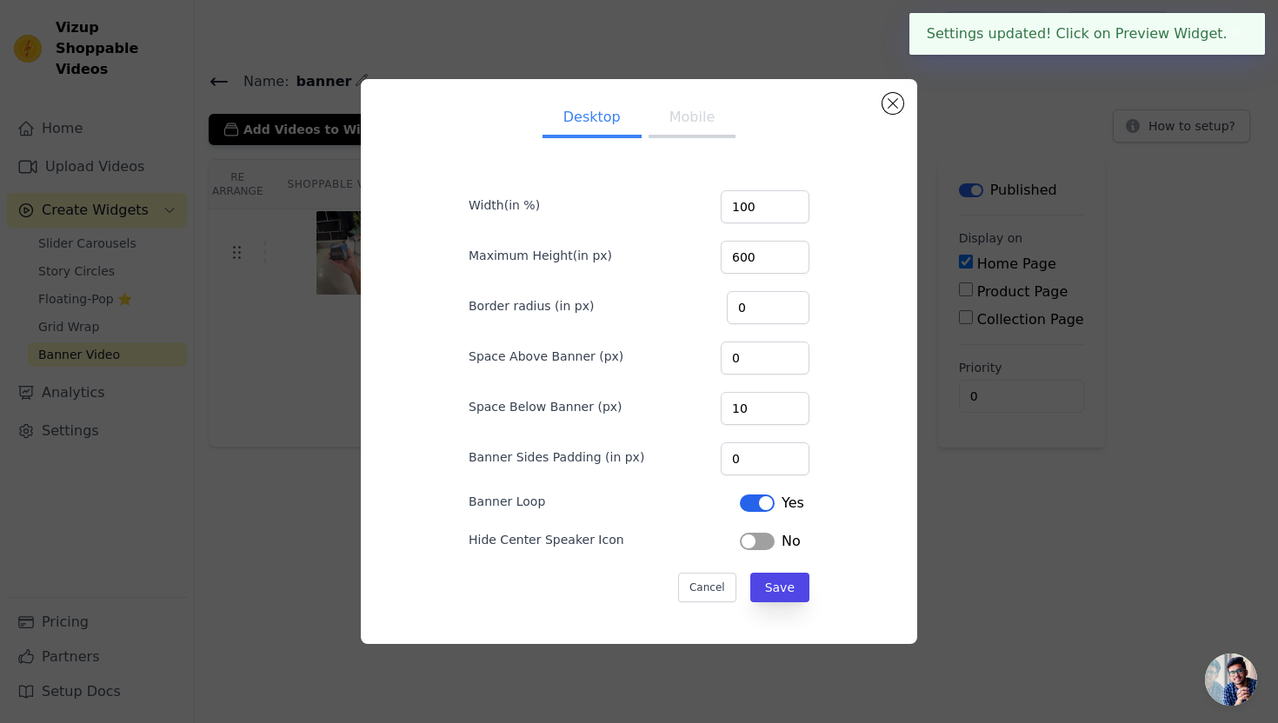
click at [686, 117] on button "Mobile" at bounding box center [691, 119] width 87 height 38
click at [753, 250] on input "1200" at bounding box center [764, 257] width 89 height 33
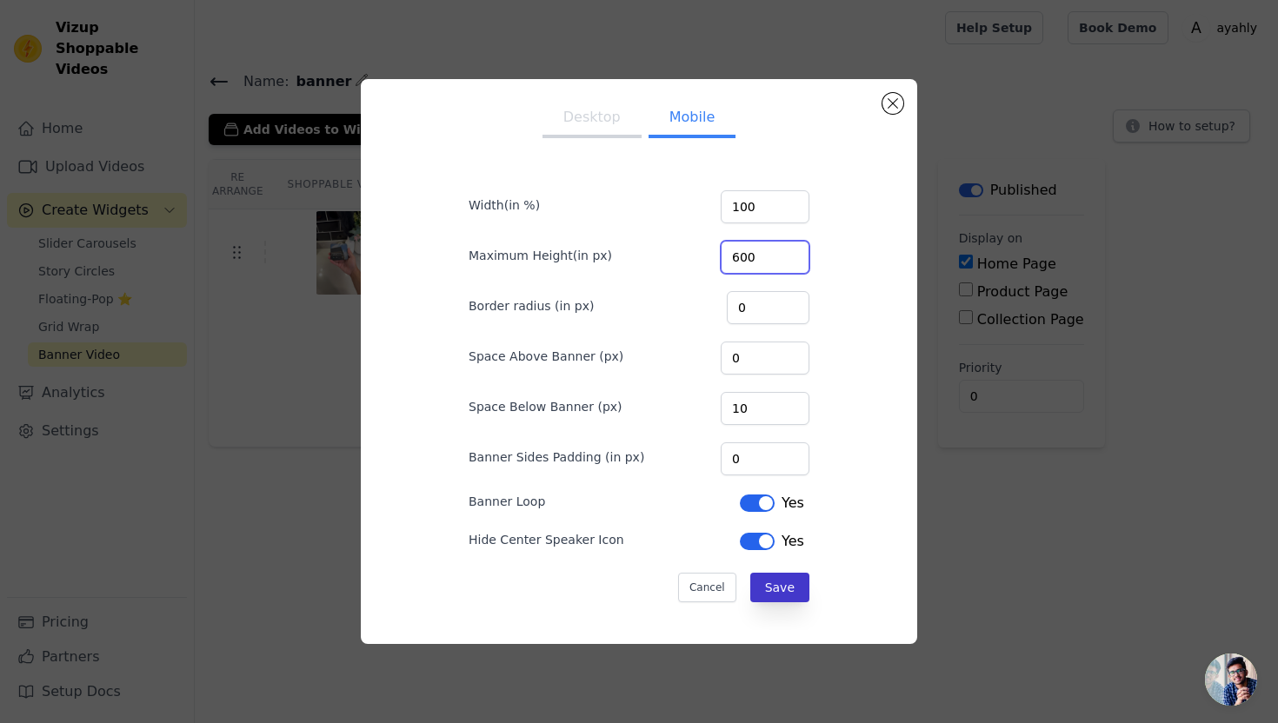
type input "600"
click at [781, 588] on button "Save" at bounding box center [779, 588] width 59 height 30
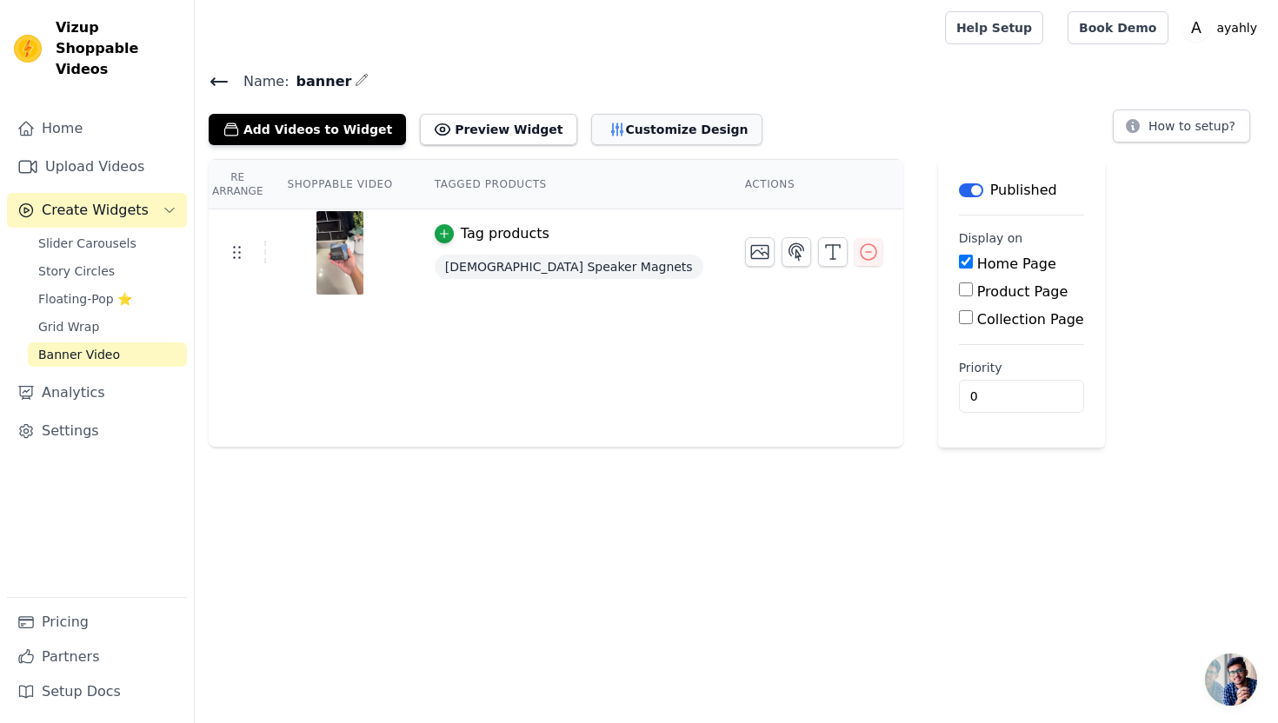
click at [598, 138] on button "Customize Design" at bounding box center [676, 129] width 171 height 31
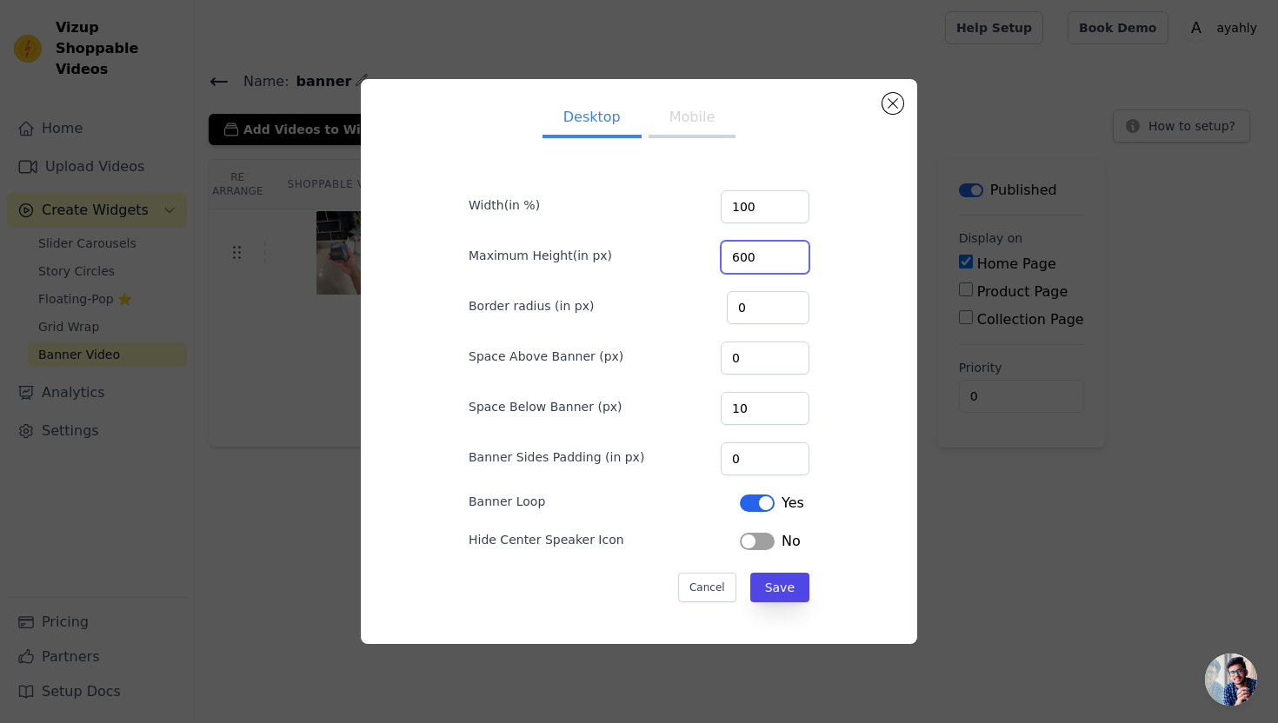
click at [775, 252] on input "600" at bounding box center [764, 257] width 89 height 33
type input "6"
type input "2000"
click at [689, 124] on button "Mobile" at bounding box center [691, 119] width 87 height 38
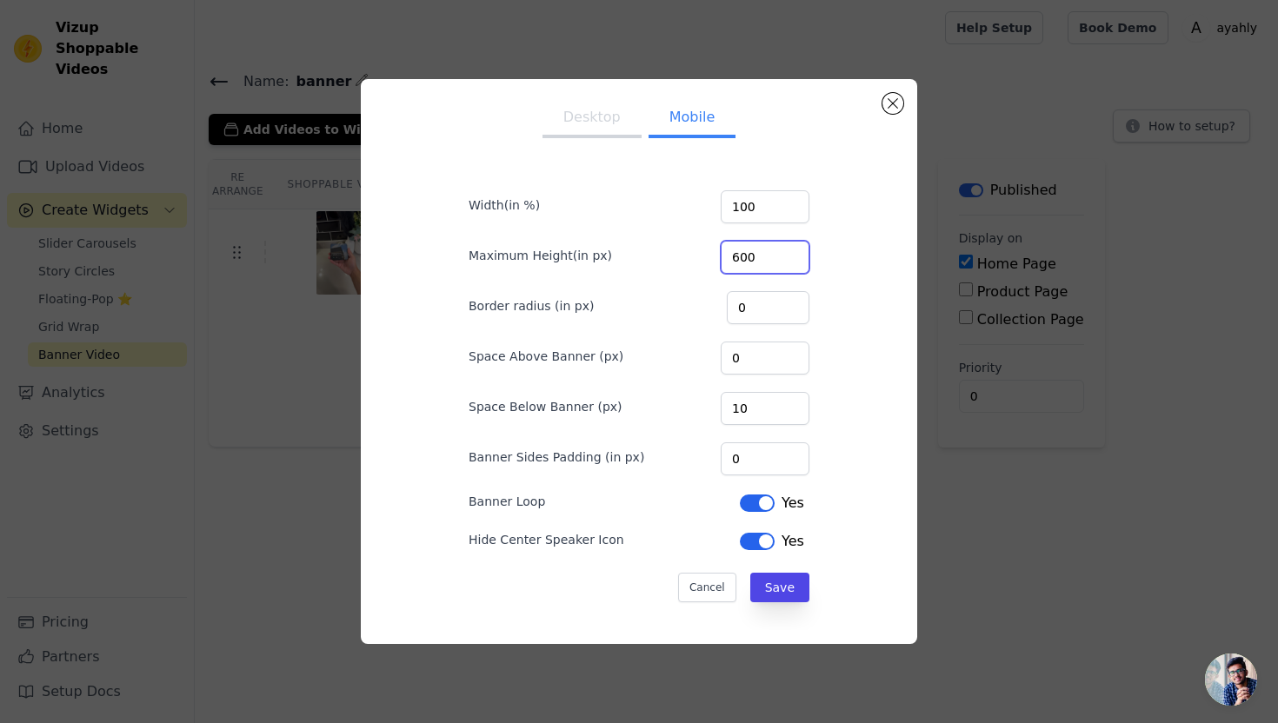
click at [765, 261] on input "600" at bounding box center [764, 257] width 89 height 33
type input "2000"
click at [784, 588] on button "Save" at bounding box center [779, 588] width 59 height 30
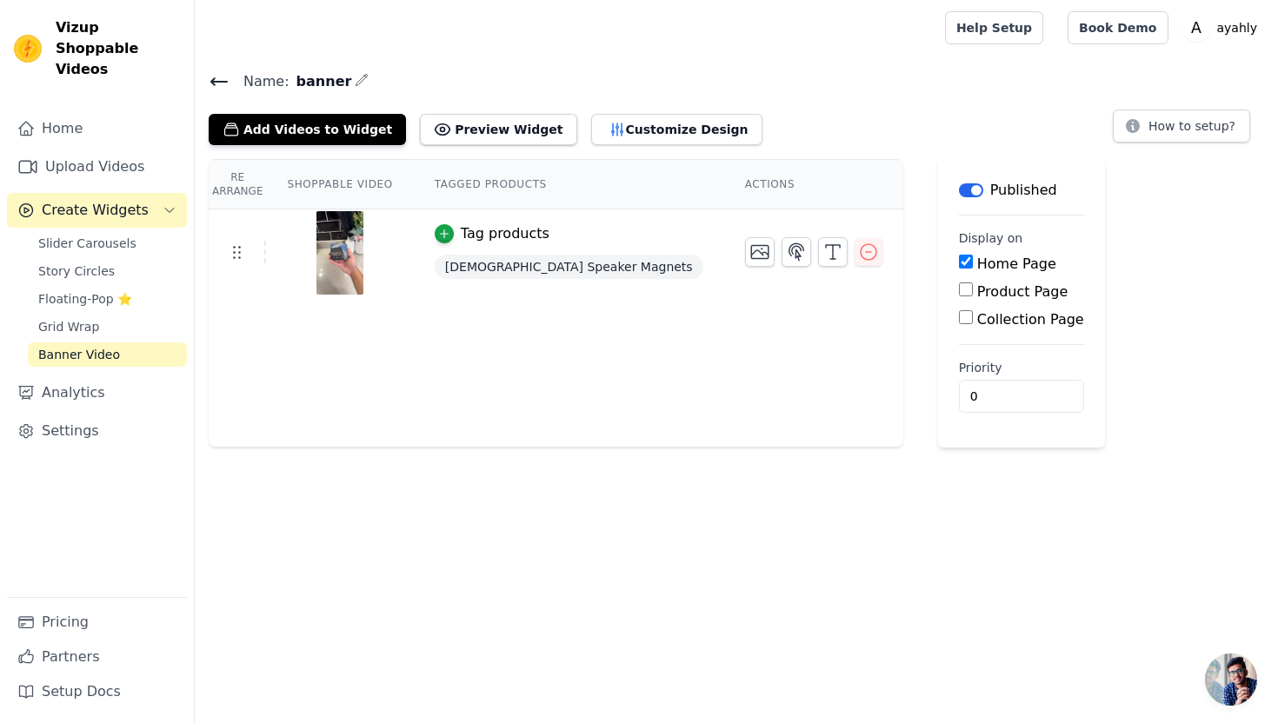
click at [596, 222] on td "Tag products Quran Speaker Magnets" at bounding box center [569, 253] width 310 height 88
click at [591, 131] on button "Customize Design" at bounding box center [676, 129] width 171 height 31
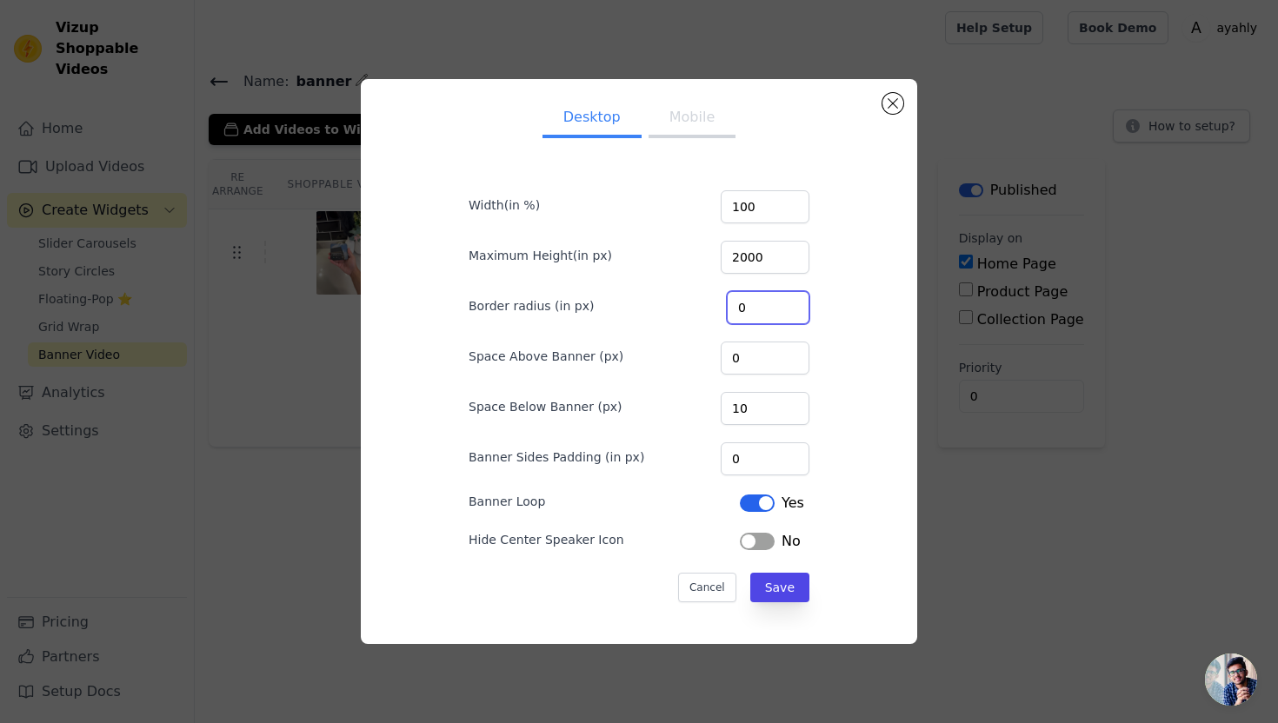
click at [770, 312] on input "0" at bounding box center [768, 307] width 83 height 33
type input "100"
click at [773, 588] on button "Save" at bounding box center [779, 588] width 59 height 30
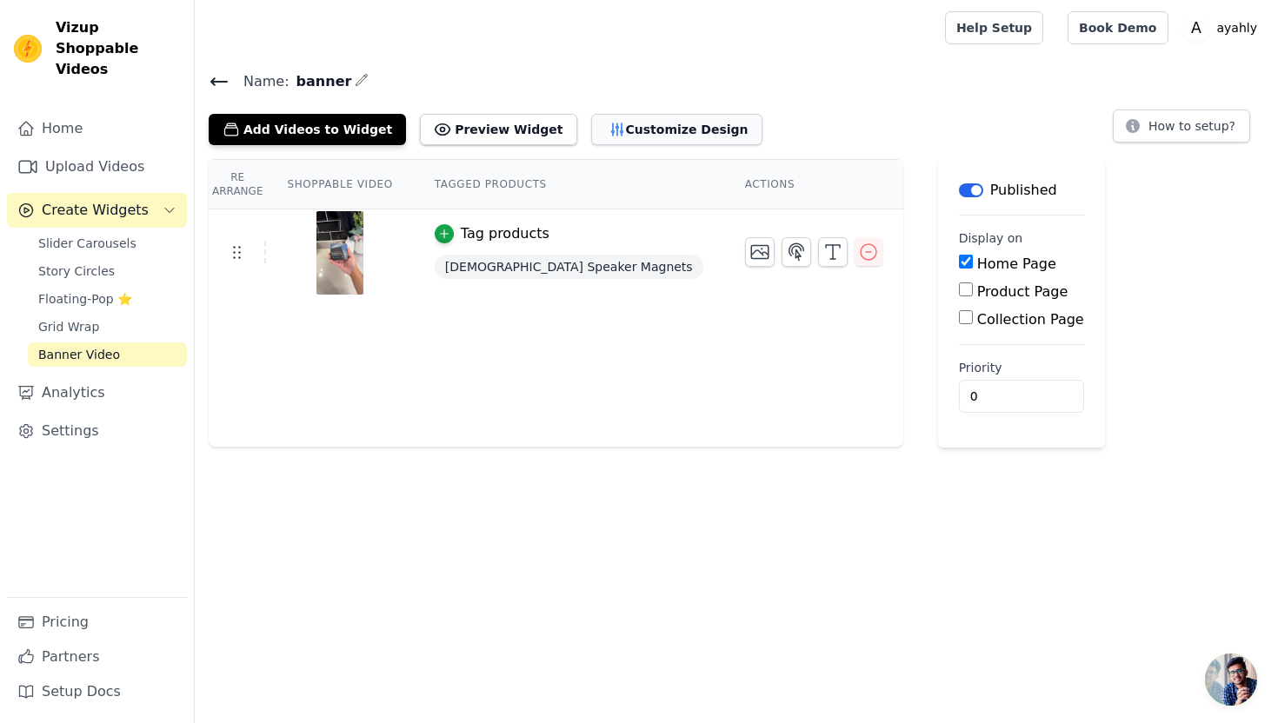
click at [605, 143] on button "Customize Design" at bounding box center [676, 129] width 171 height 31
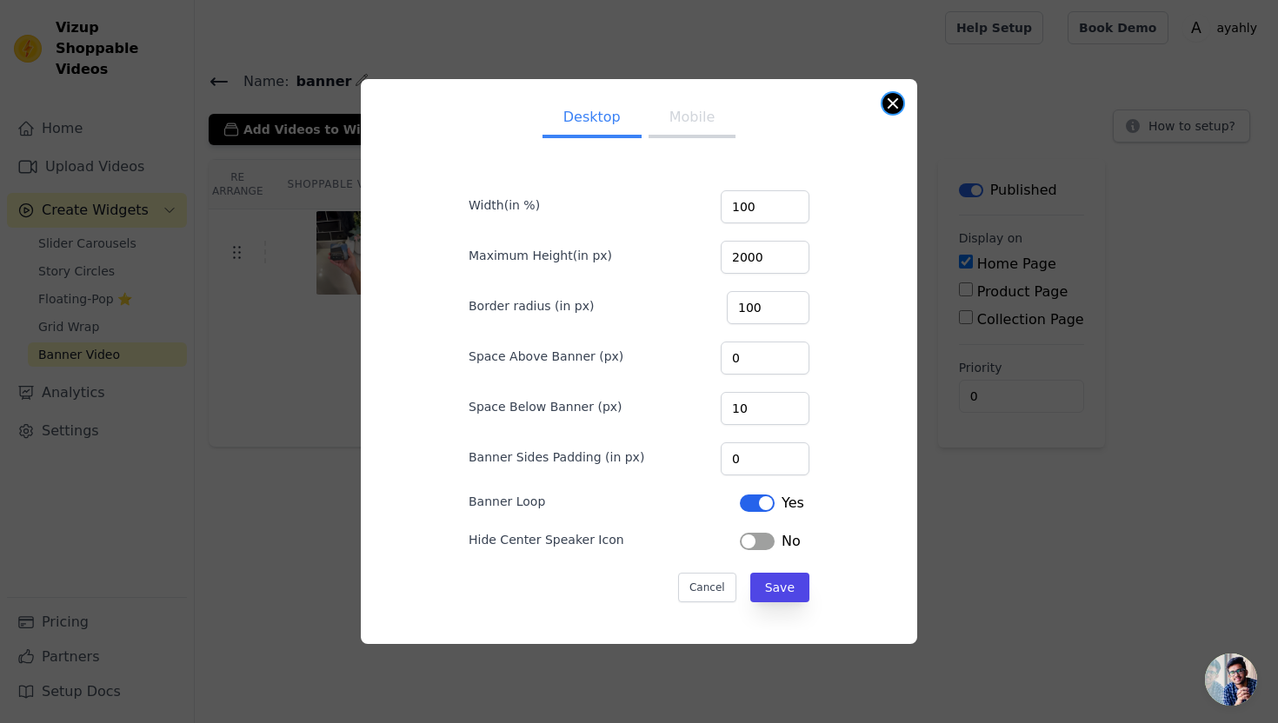
click at [886, 112] on div "Desktop Mobile Width(in %) 100 Maximum Height(in px) 2000 Border radius (in px)…" at bounding box center [639, 361] width 556 height 565
click at [896, 107] on button "Close modal" at bounding box center [892, 103] width 21 height 21
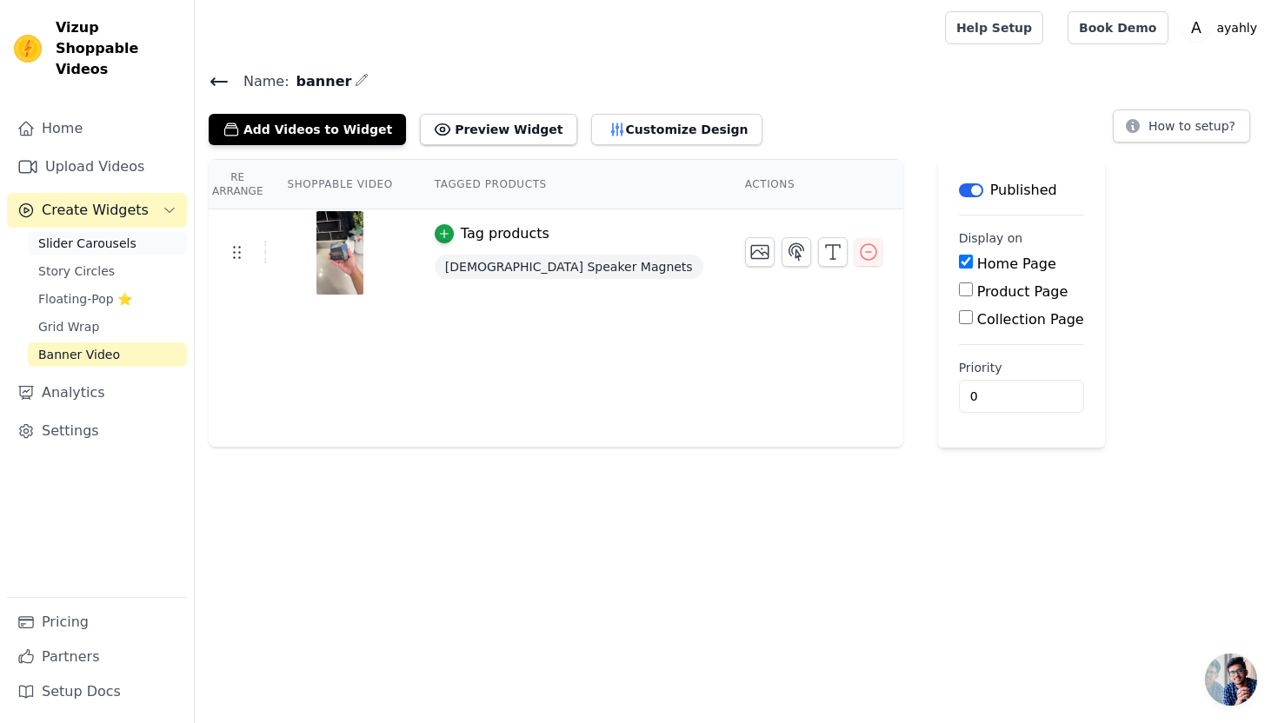
click at [73, 235] on span "Slider Carousels" at bounding box center [87, 243] width 98 height 17
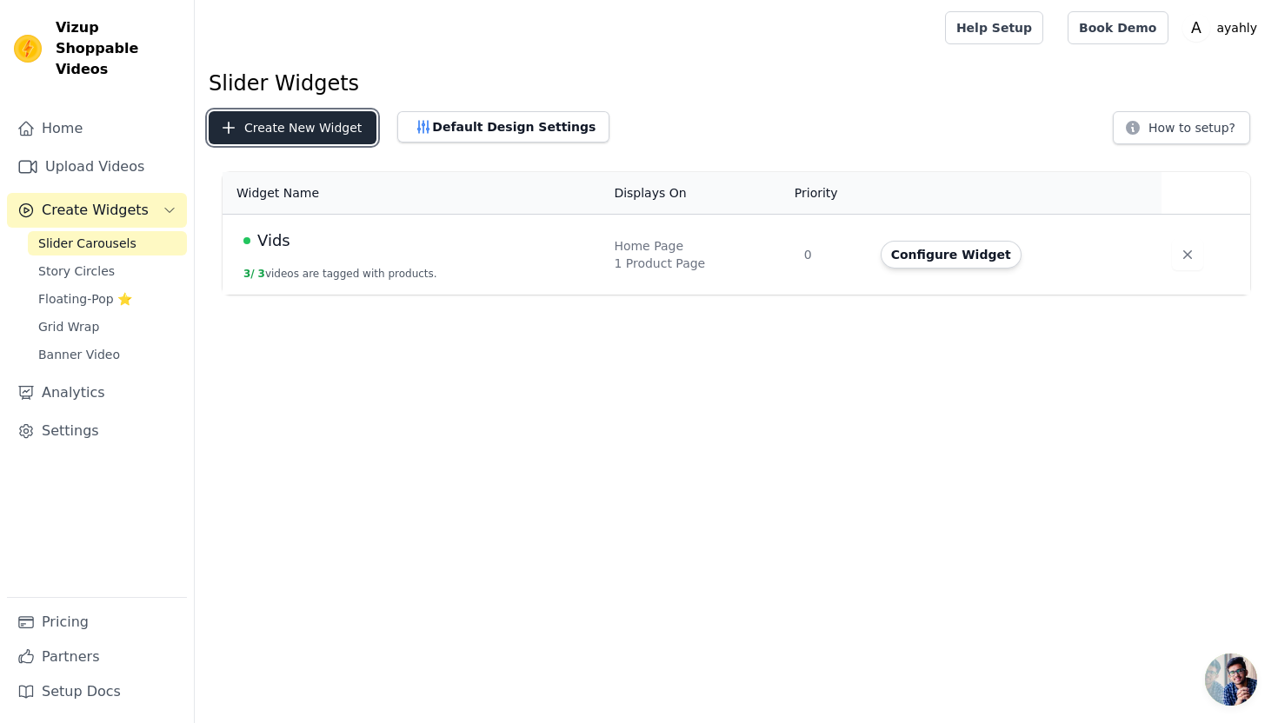
click at [313, 125] on button "Create New Widget" at bounding box center [293, 127] width 168 height 33
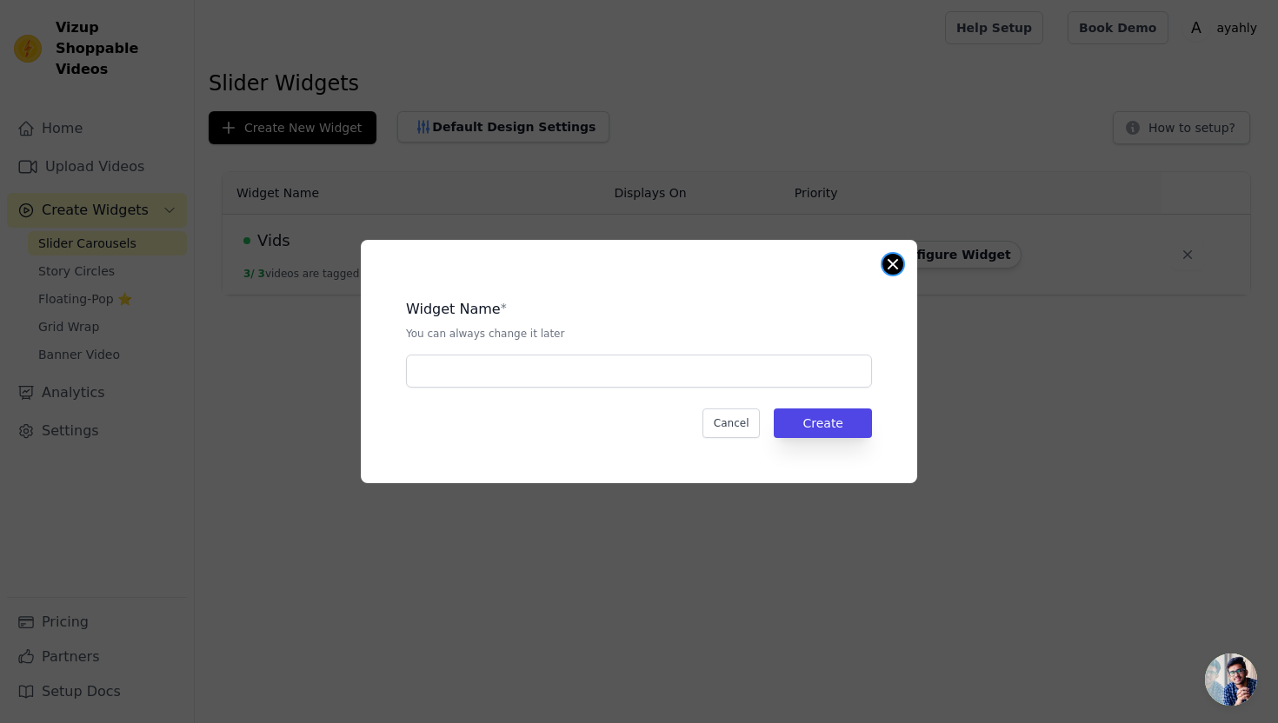
click at [891, 256] on button "Close modal" at bounding box center [892, 264] width 21 height 21
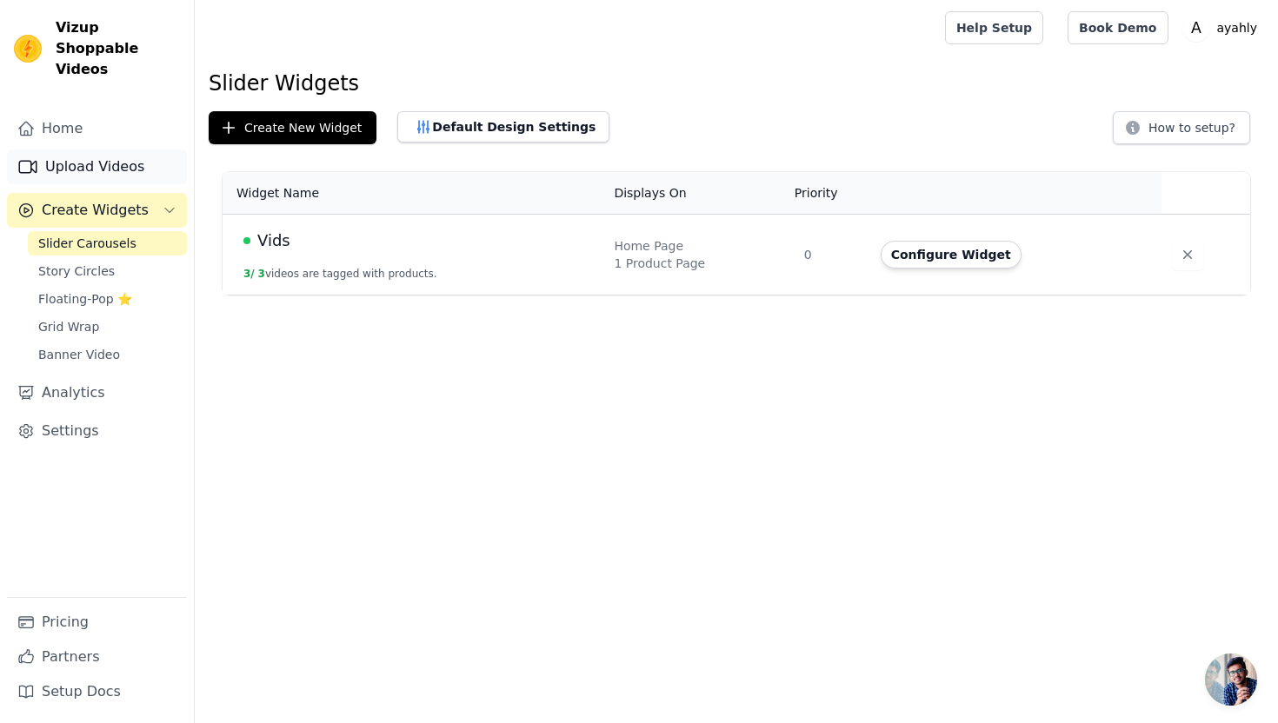
click at [99, 149] on link "Upload Videos" at bounding box center [97, 166] width 180 height 35
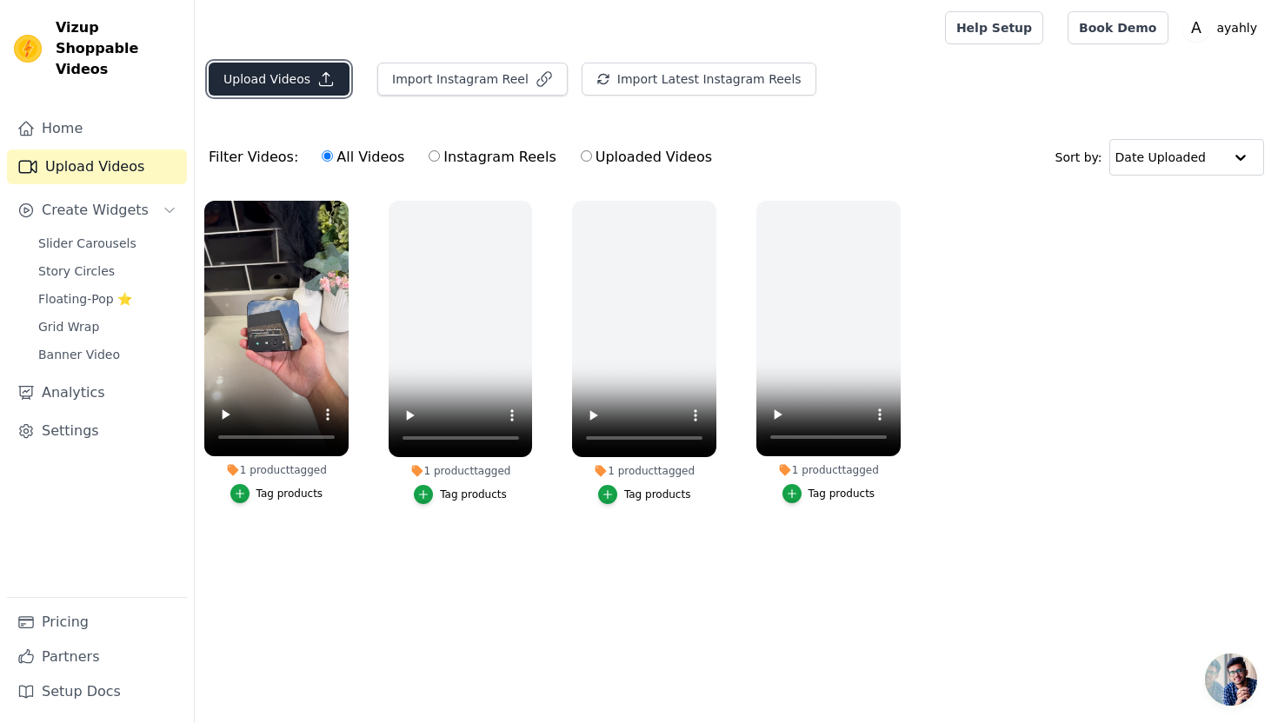
click at [231, 85] on button "Upload Videos" at bounding box center [279, 79] width 141 height 33
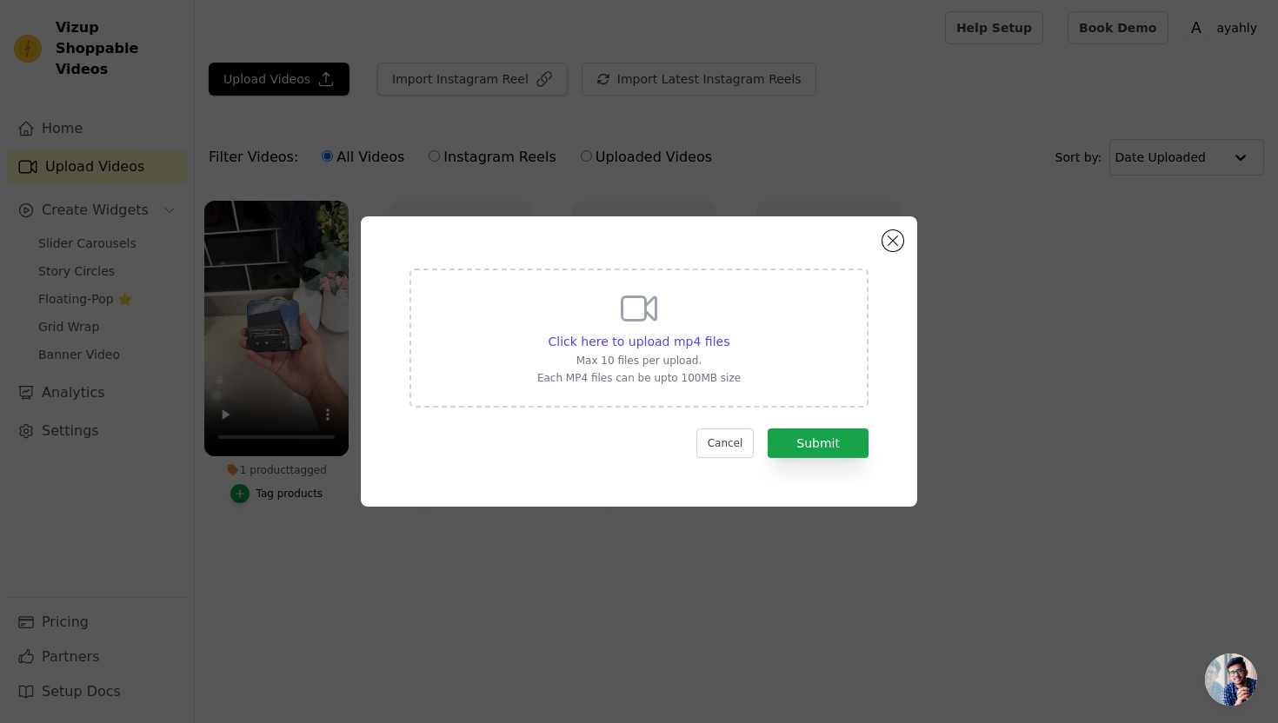
click at [521, 338] on div "Click here to upload mp4 files Max 10 files per upload. Each MP4 files can be u…" at bounding box center [638, 338] width 459 height 139
click at [728, 333] on input "Click here to upload mp4 files Max 10 files per upload. Each MP4 files can be u…" at bounding box center [728, 332] width 1 height 1
type input "C:\fakepath\sxfarchives_7498736752492858646 copy.mp4"
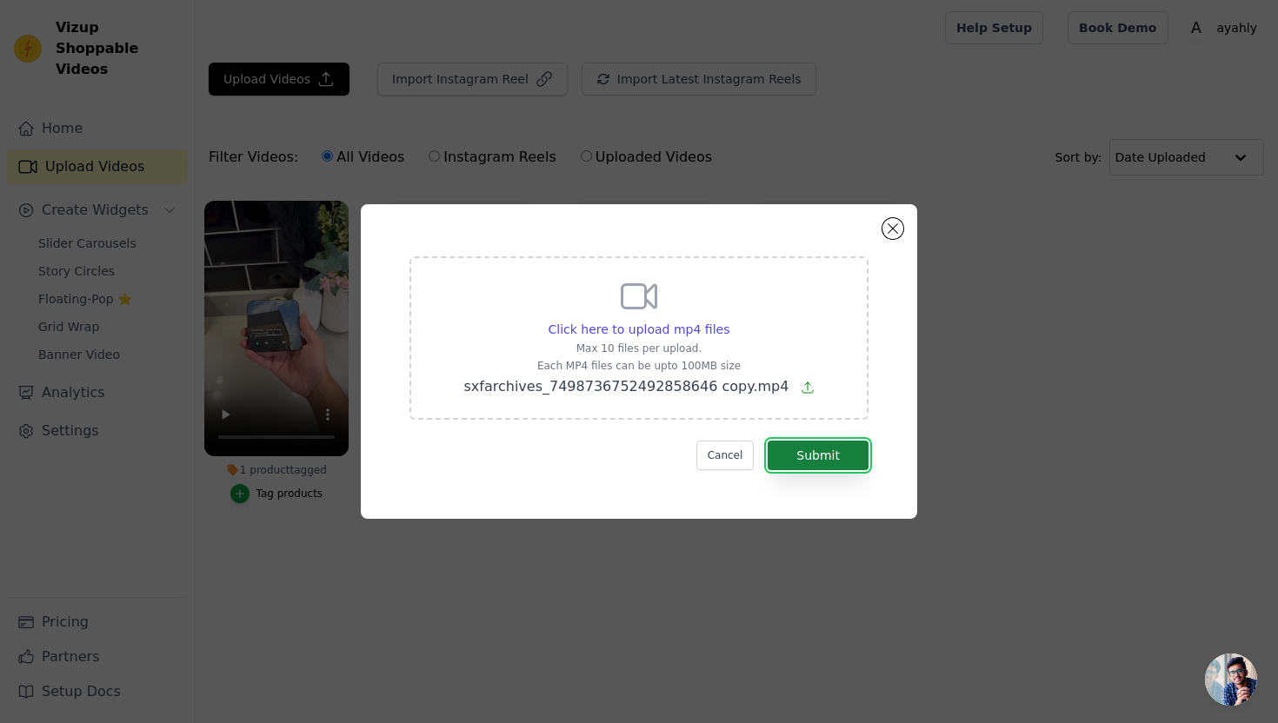
click at [827, 455] on button "Submit" at bounding box center [817, 456] width 101 height 30
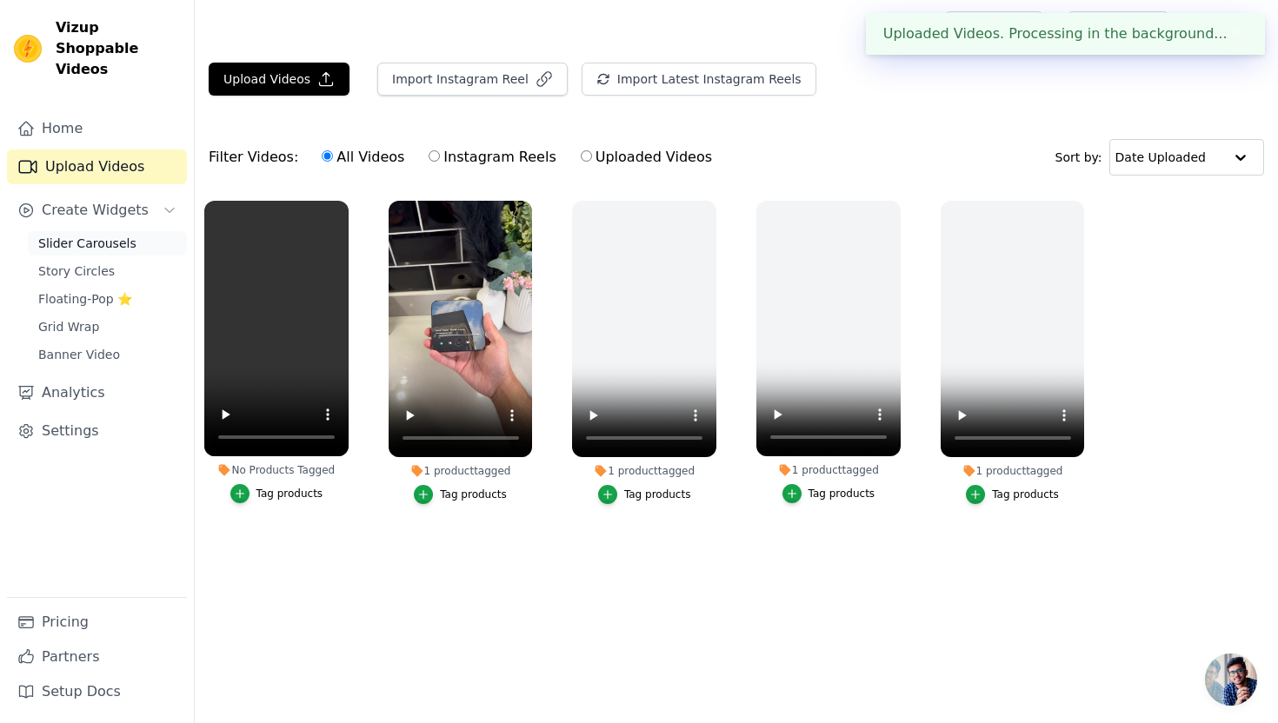
click at [107, 235] on span "Slider Carousels" at bounding box center [87, 243] width 98 height 17
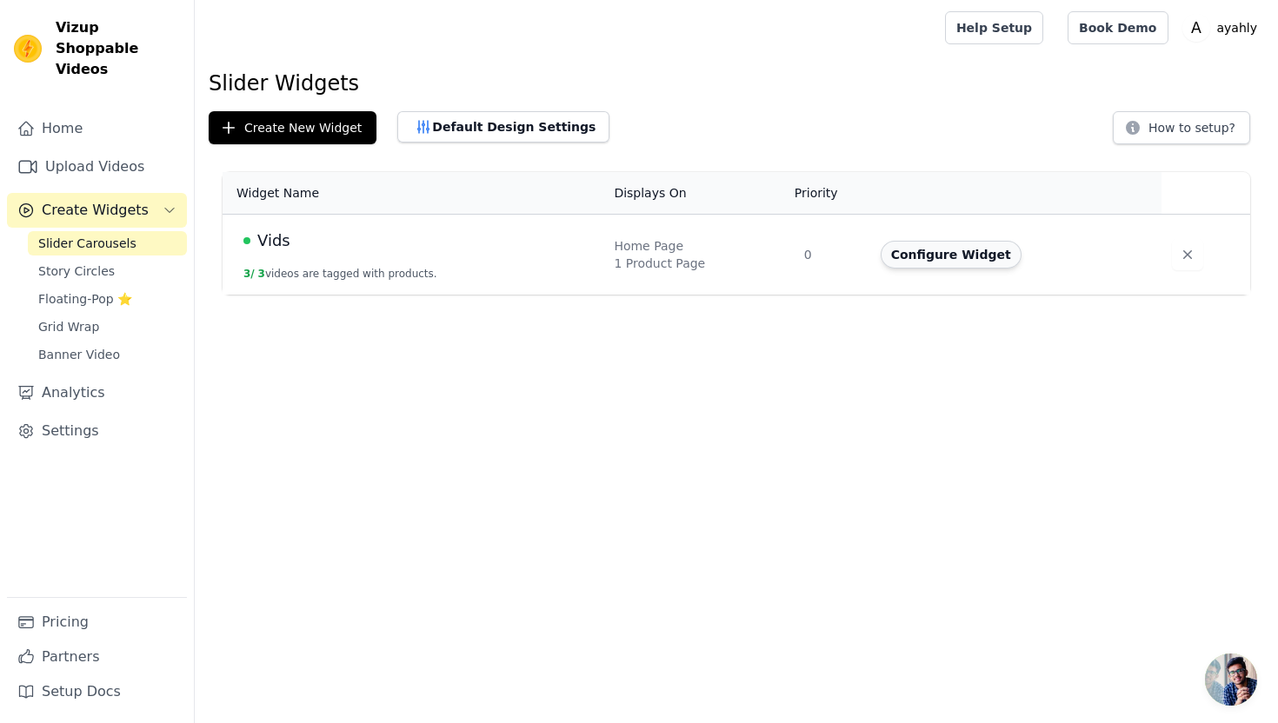
click at [935, 251] on button "Configure Widget" at bounding box center [950, 255] width 141 height 28
click at [930, 253] on button "Configure Widget" at bounding box center [950, 255] width 141 height 28
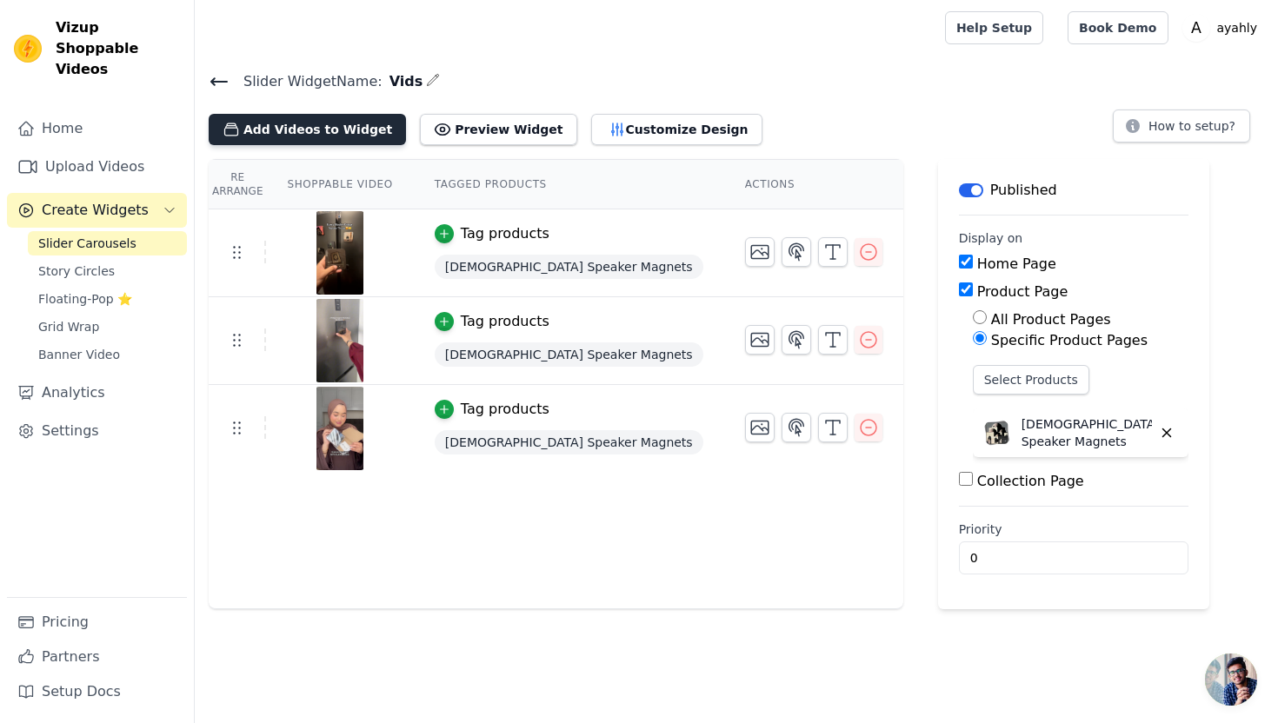
click at [274, 130] on button "Add Videos to Widget" at bounding box center [307, 129] width 197 height 31
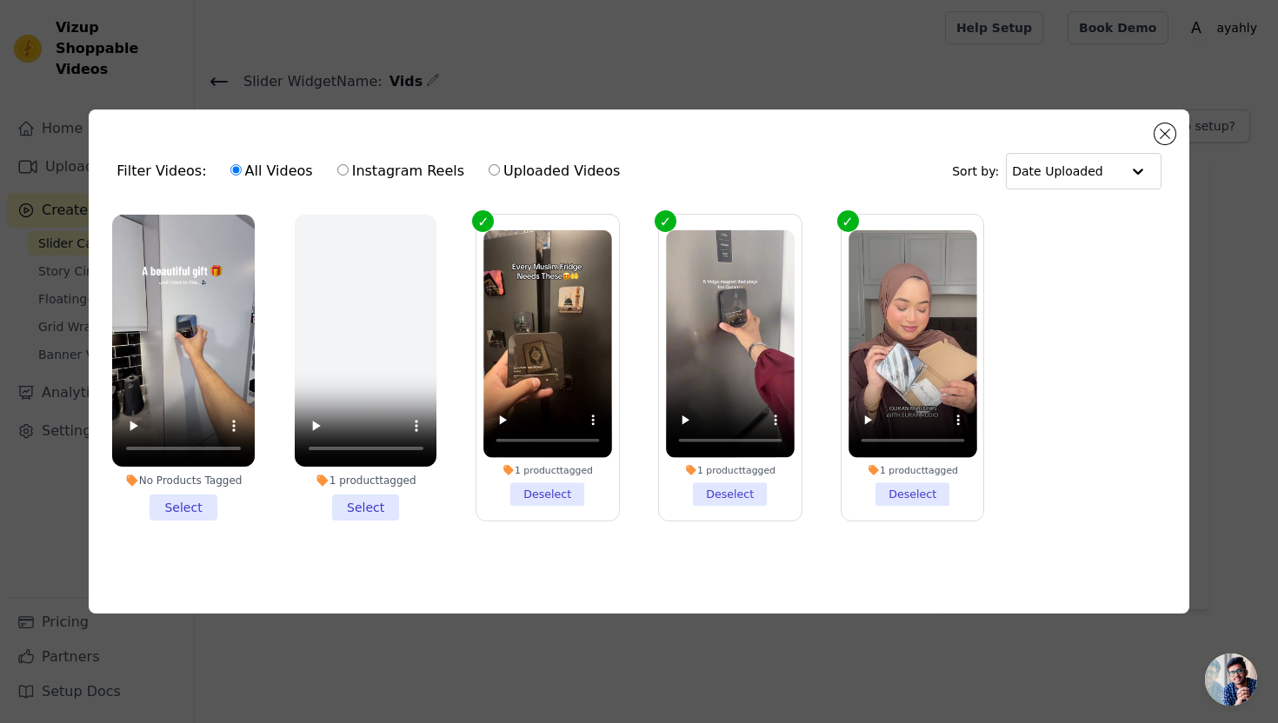
click at [193, 509] on li "No Products Tagged Select" at bounding box center [183, 368] width 143 height 307
click at [0, 0] on input "No Products Tagged Select" at bounding box center [0, 0] width 0 height 0
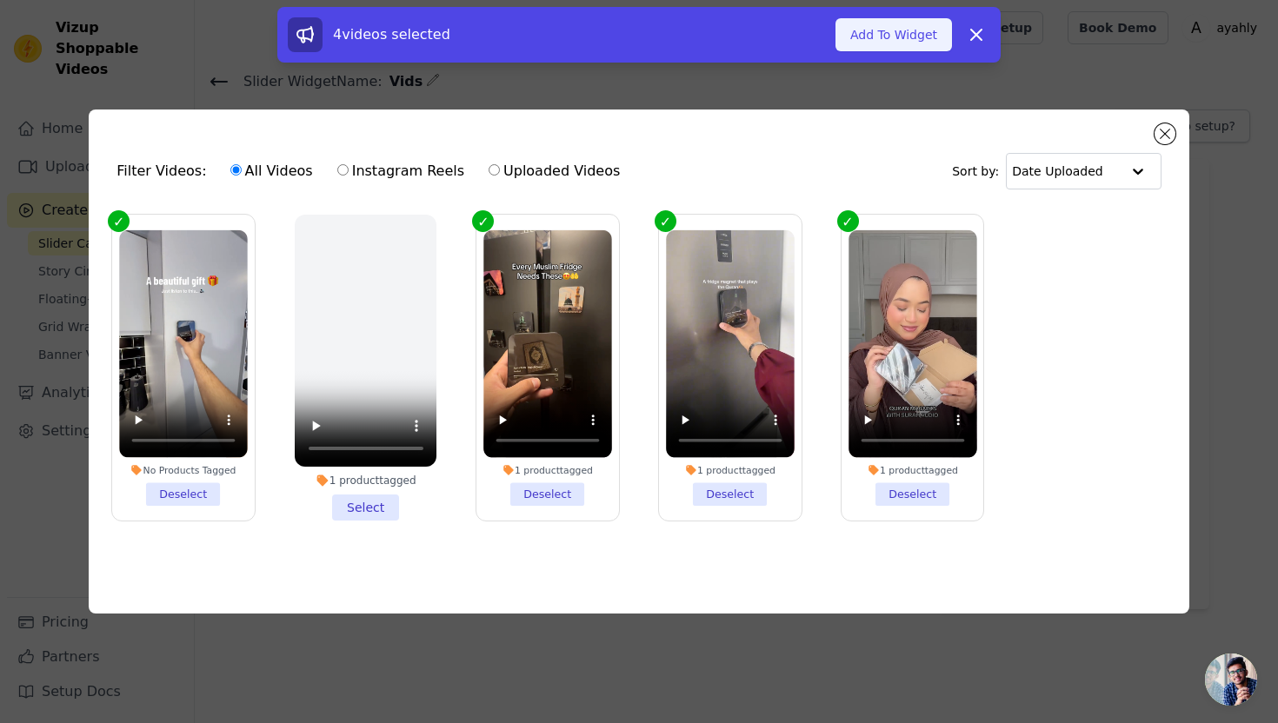
click at [914, 26] on button "Add To Widget" at bounding box center [893, 34] width 116 height 33
